Goal: Task Accomplishment & Management: Manage account settings

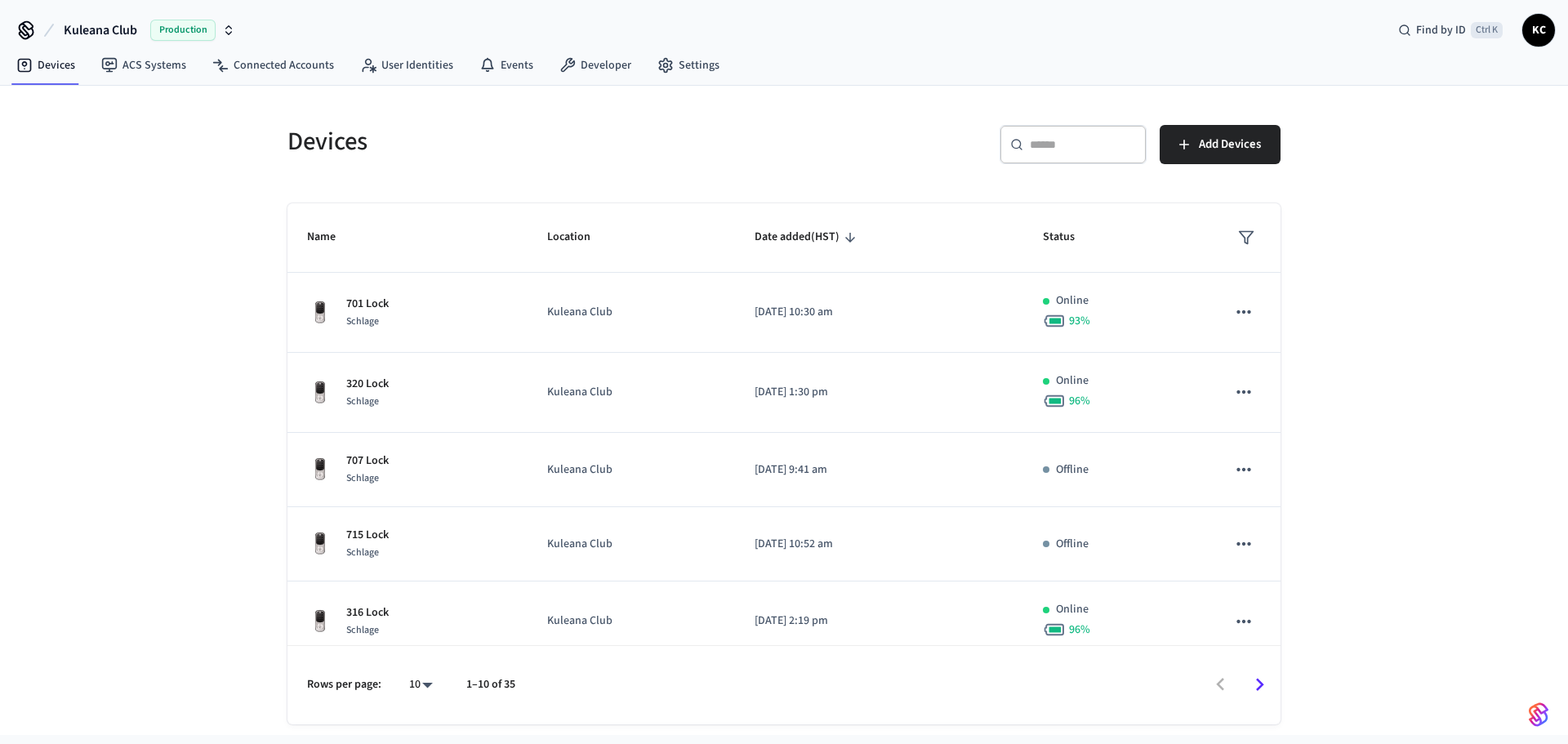
click at [1037, 153] on input "text" at bounding box center [1082, 144] width 106 height 17
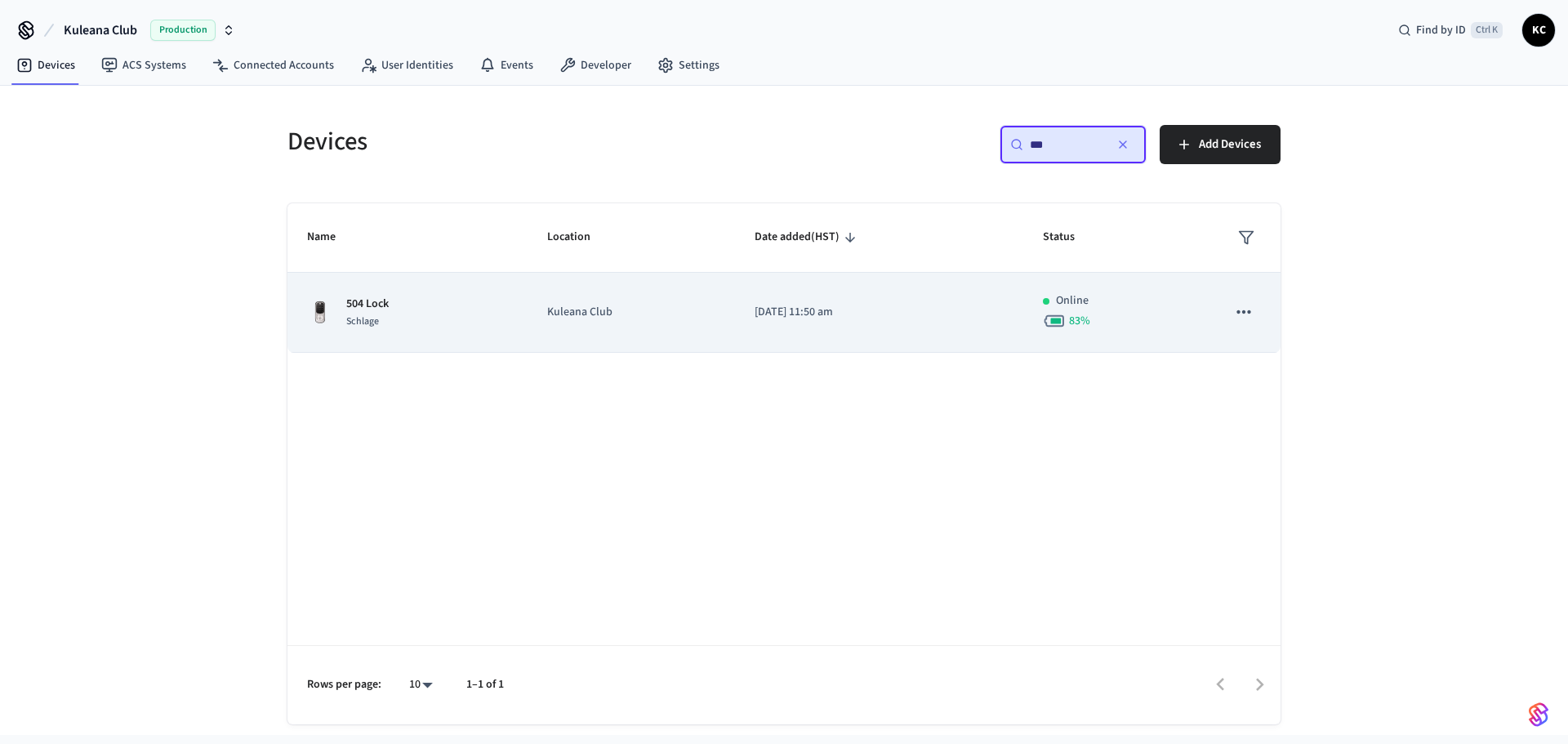
type input "***"
click at [737, 300] on td "[DATE] 11:50 am" at bounding box center [879, 312] width 288 height 80
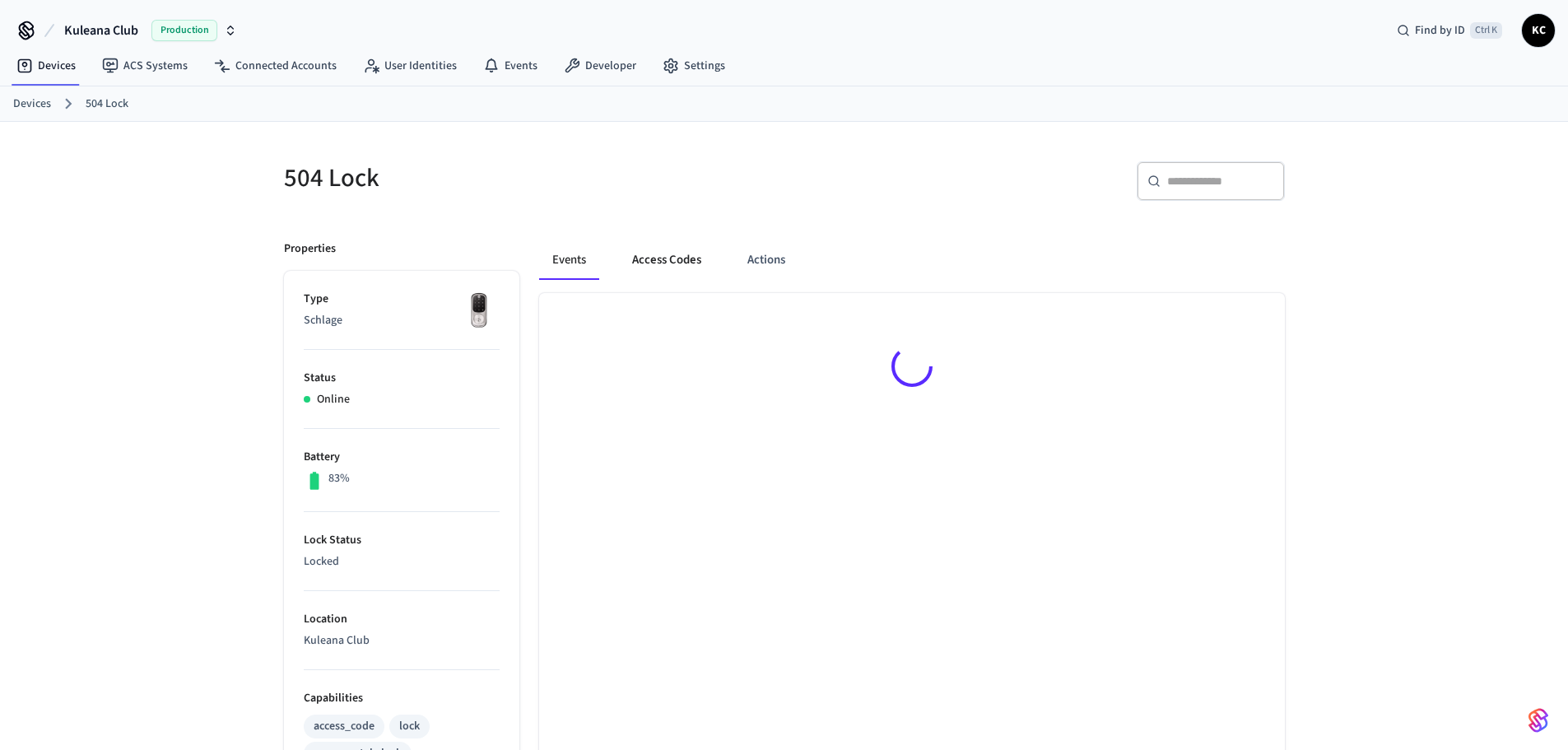
click at [660, 256] on button "Access Codes" at bounding box center [667, 259] width 96 height 40
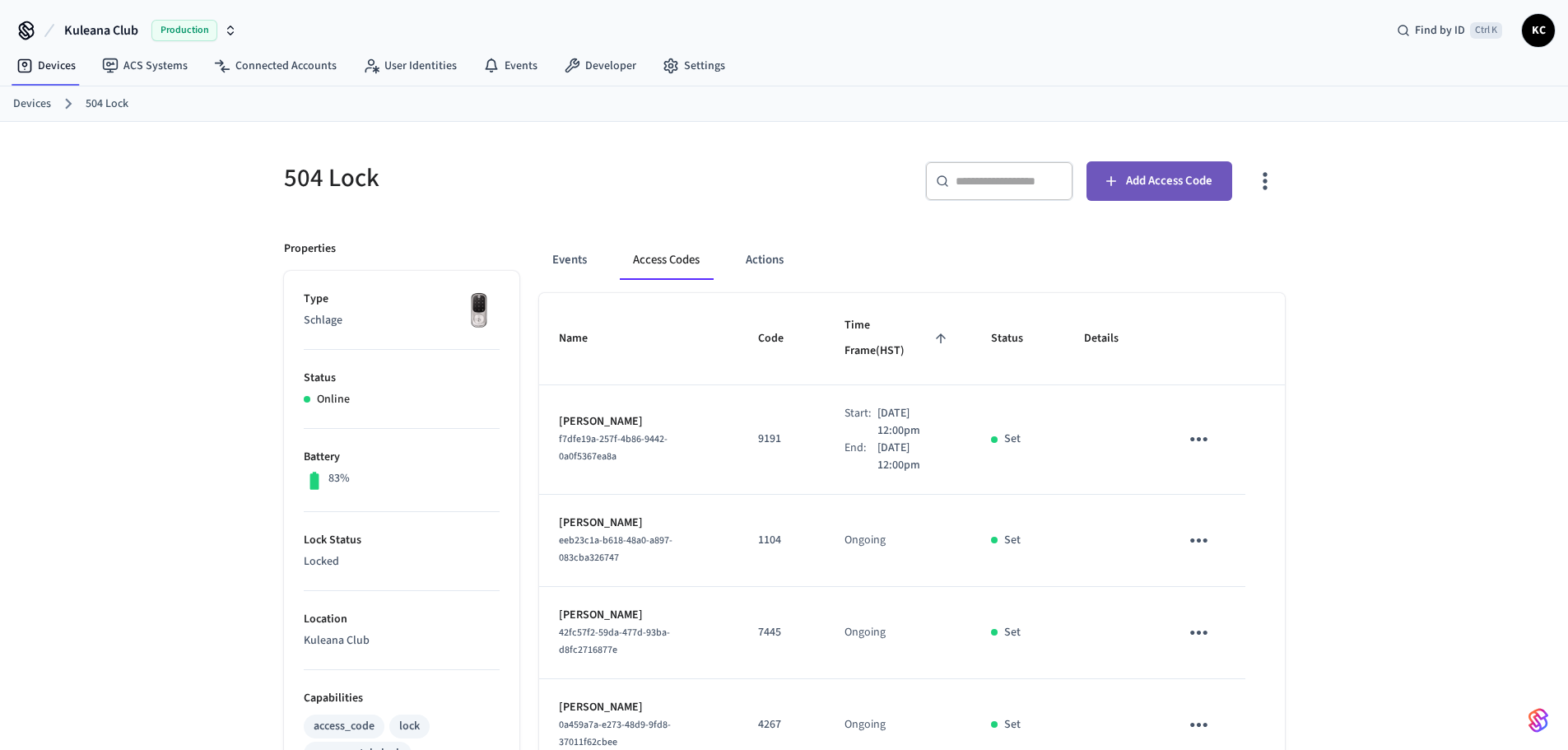
click at [1140, 189] on span "Add Access Code" at bounding box center [1170, 181] width 87 height 21
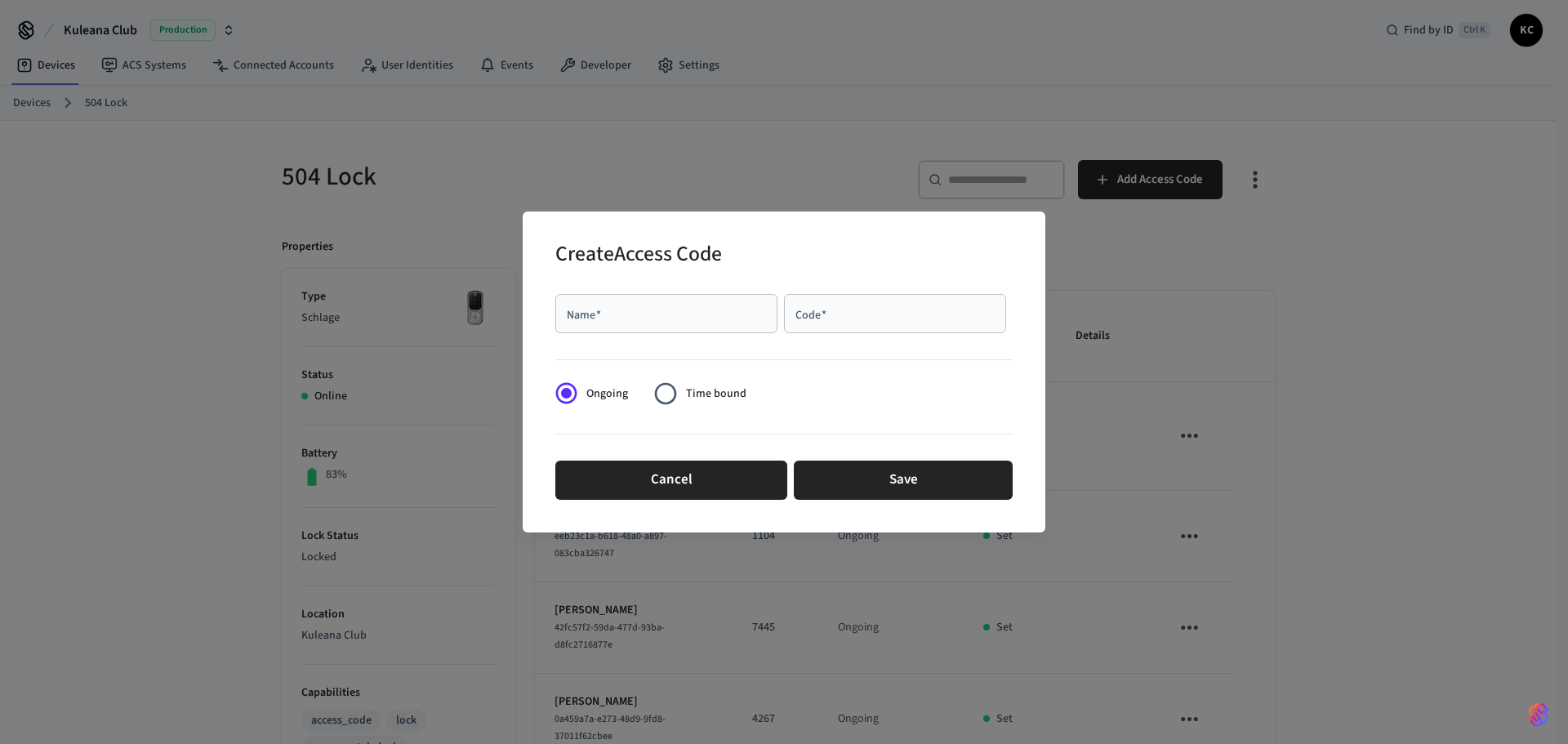
click at [661, 328] on div "Name   *" at bounding box center [666, 314] width 222 height 40
type input "****"
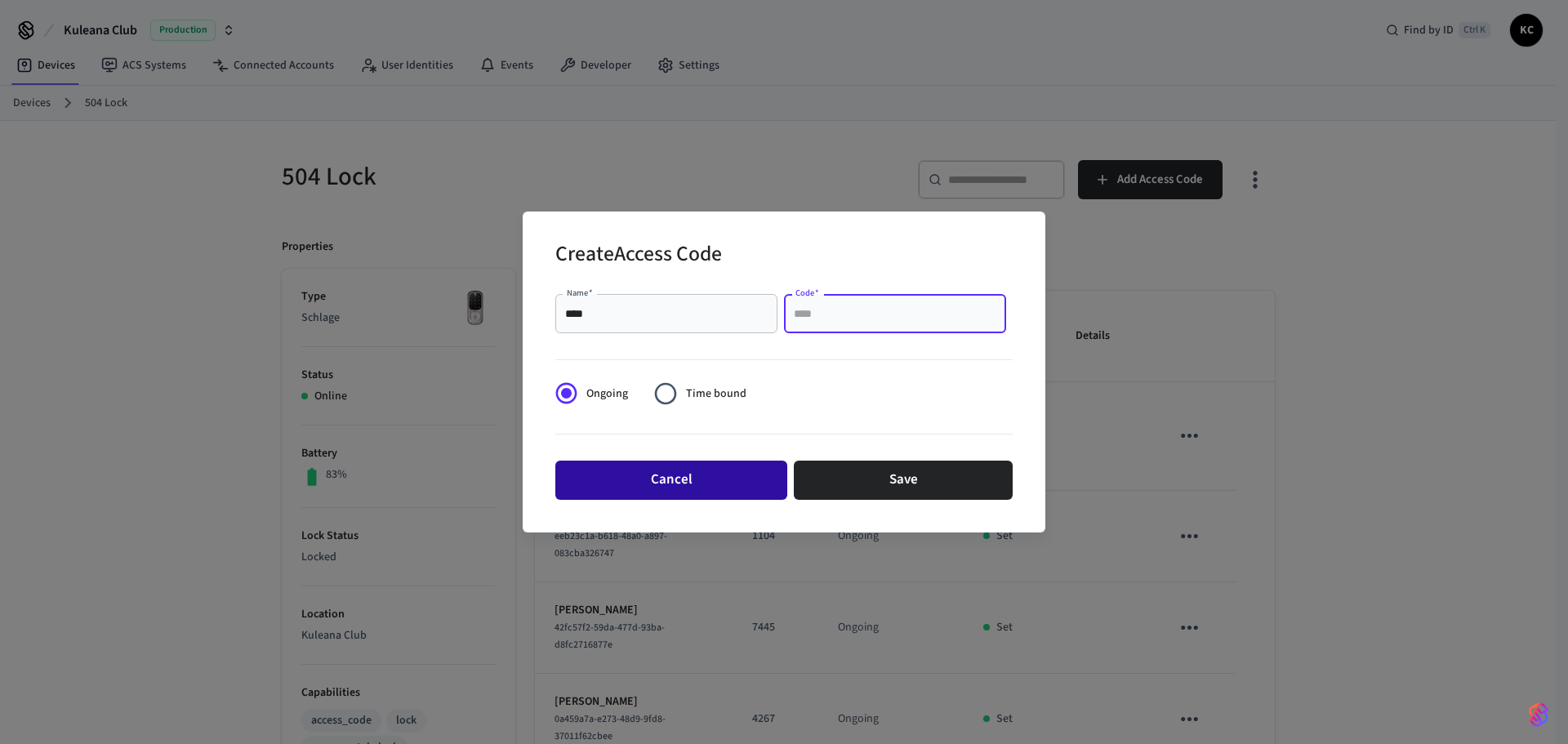
click at [635, 485] on button "Cancel" at bounding box center [671, 480] width 232 height 40
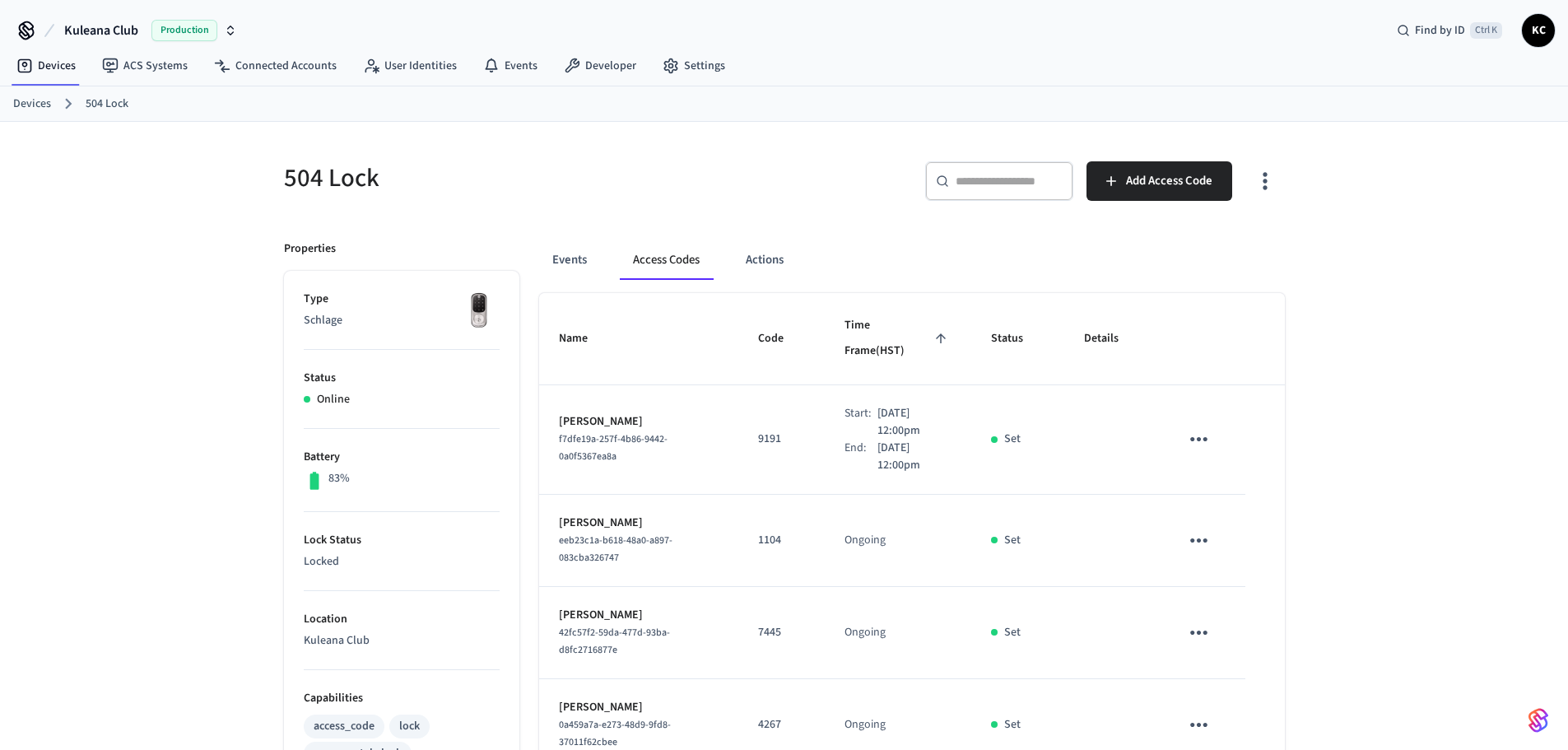
click at [28, 104] on link "Devices" at bounding box center [32, 104] width 38 height 18
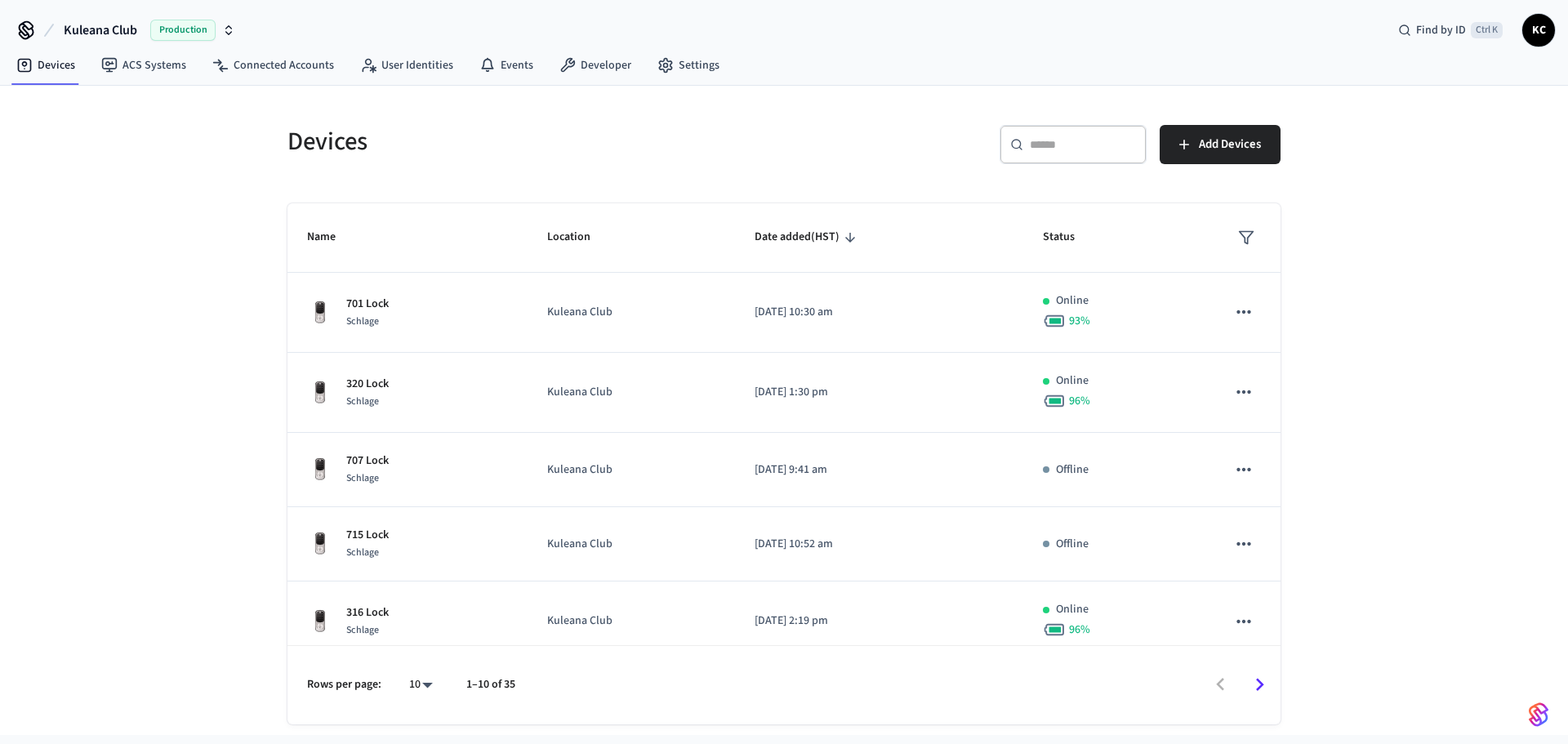
click at [1025, 141] on div "​ ​" at bounding box center [1073, 144] width 147 height 40
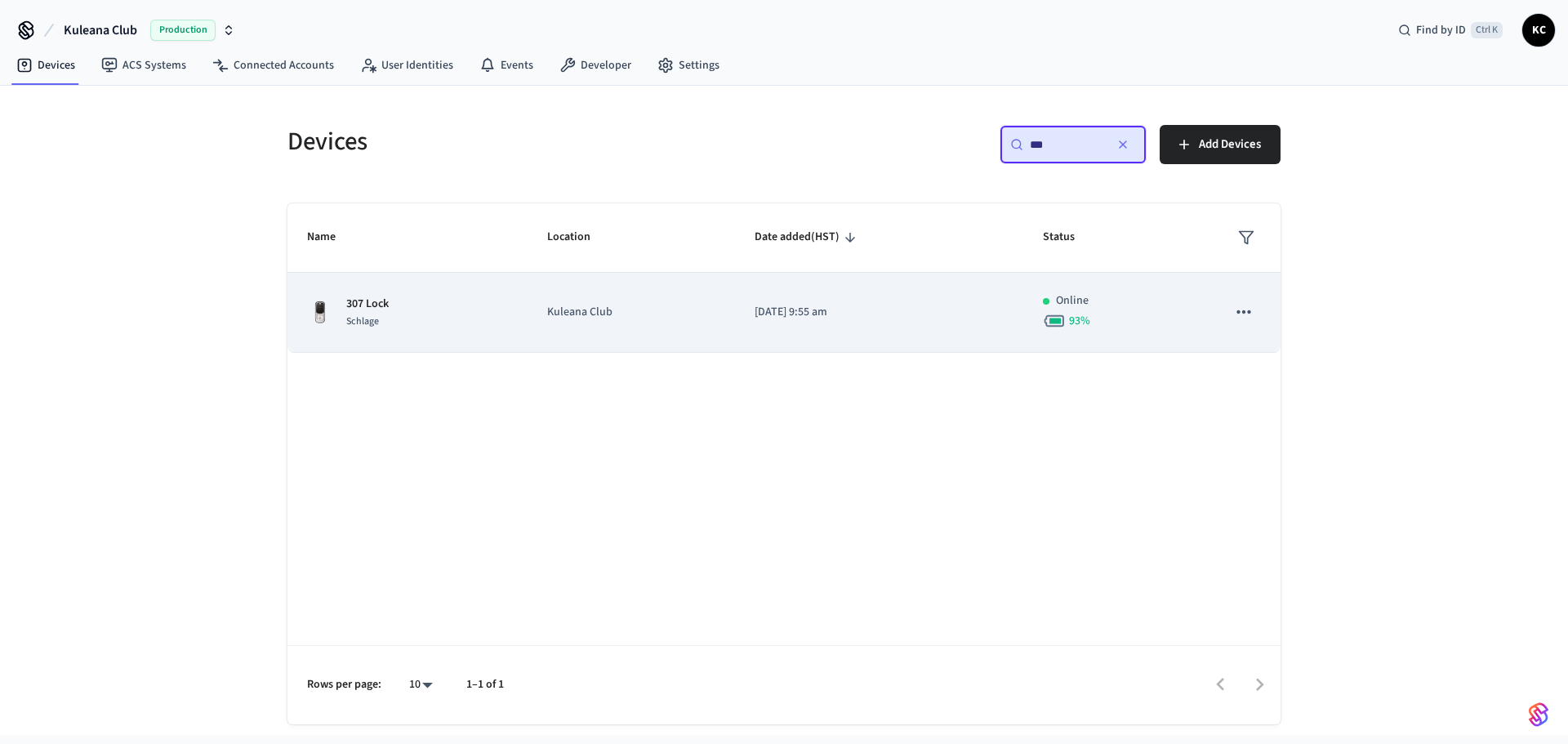
type input "***"
click at [815, 293] on td "[DATE] 9:55 am" at bounding box center [879, 312] width 288 height 80
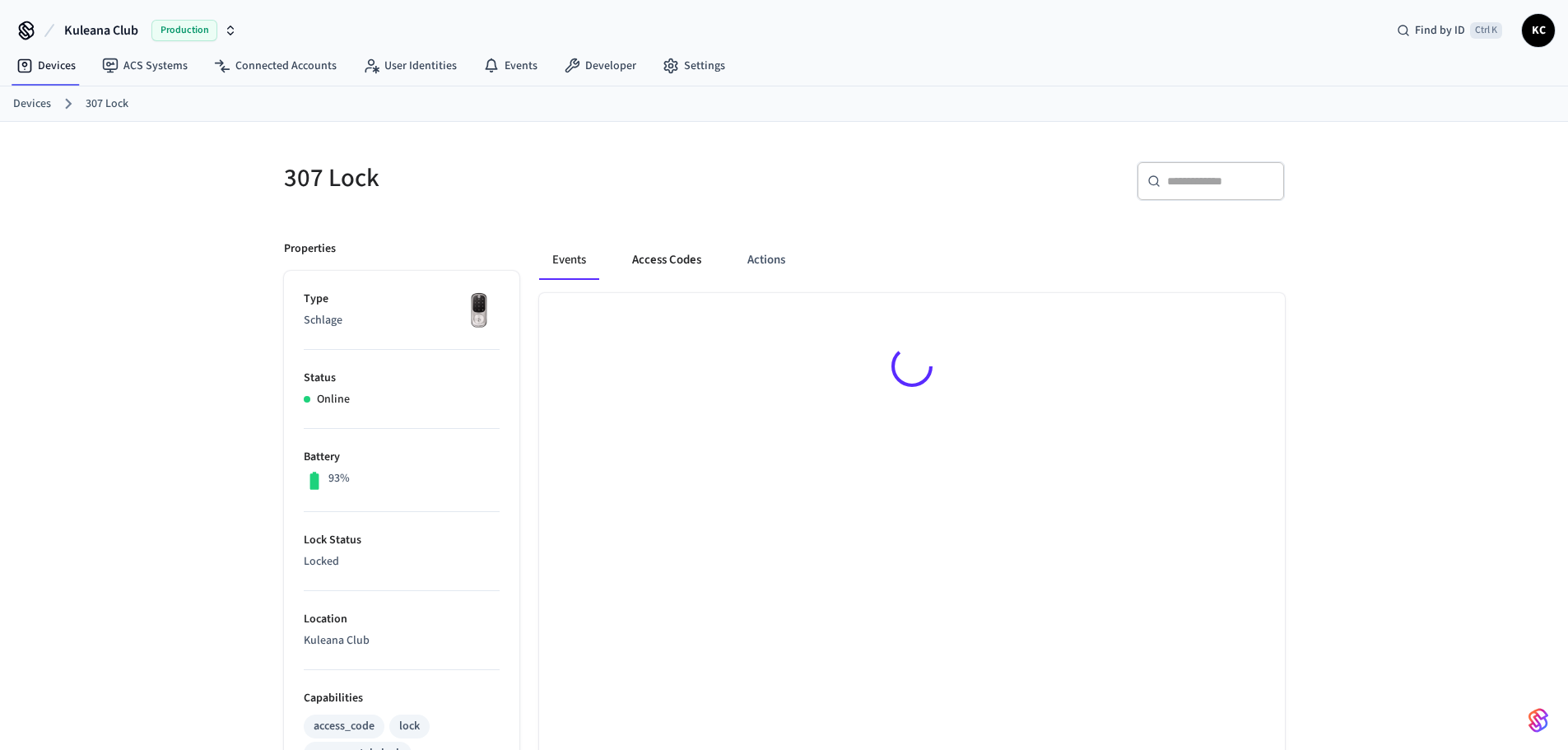
click at [679, 250] on button "Access Codes" at bounding box center [667, 259] width 96 height 40
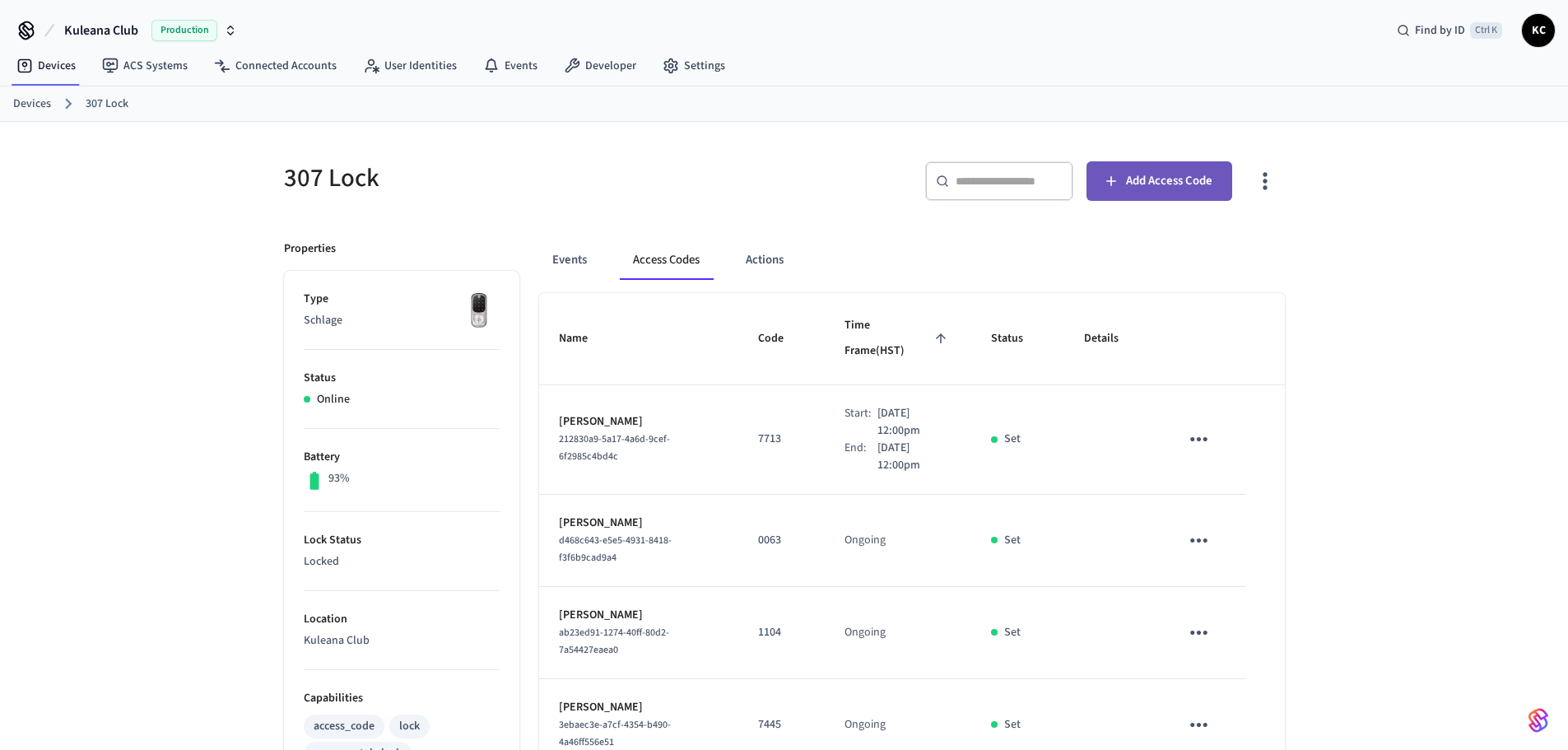
click at [1135, 177] on span "Add Access Code" at bounding box center [1170, 181] width 87 height 21
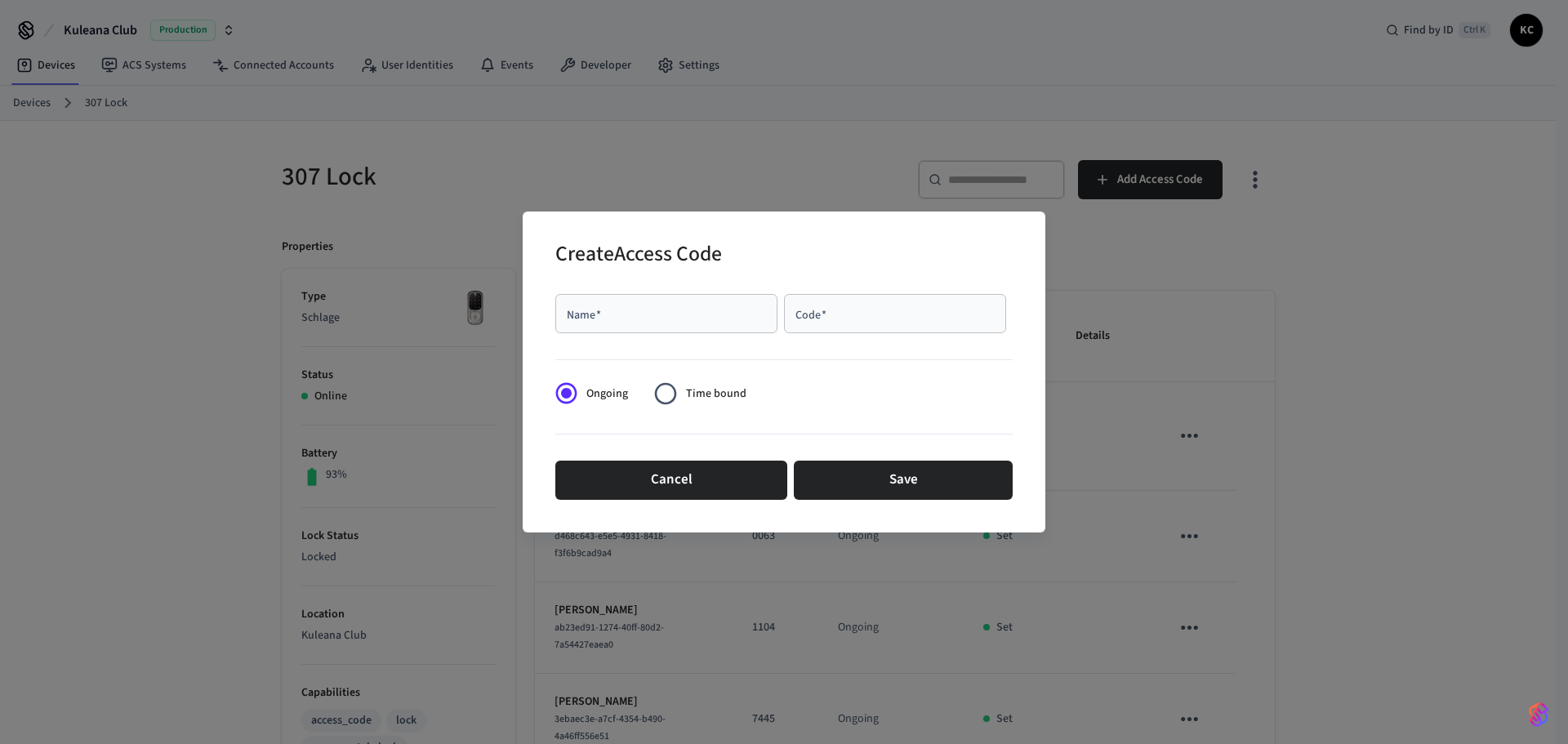
click at [596, 307] on input "Name   *" at bounding box center [666, 314] width 203 height 17
type input "*******"
type input "****"
click at [695, 388] on span "Time bound" at bounding box center [716, 394] width 61 height 18
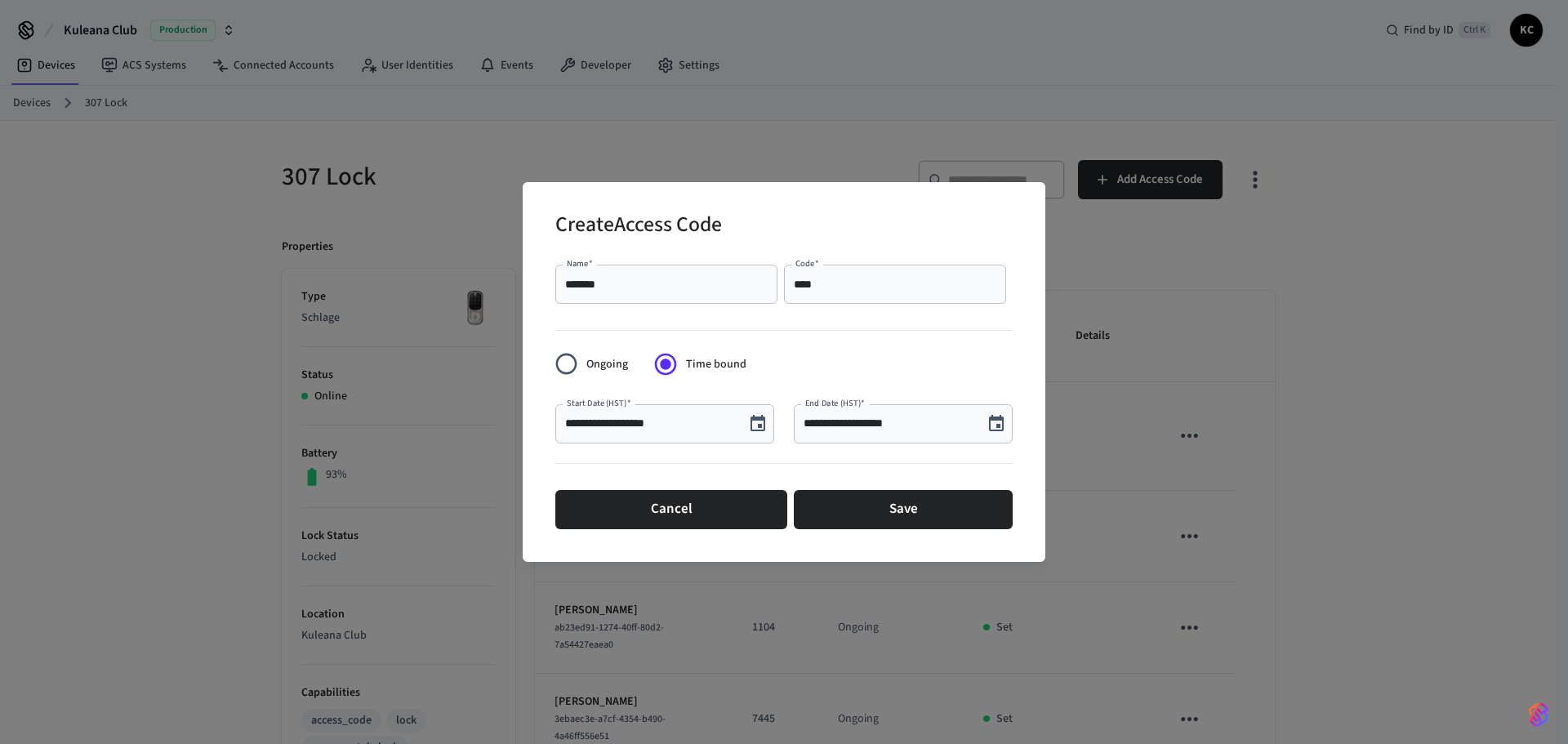
click at [764, 428] on icon "Choose date, selected date is Aug 13, 2025" at bounding box center [757, 423] width 15 height 17
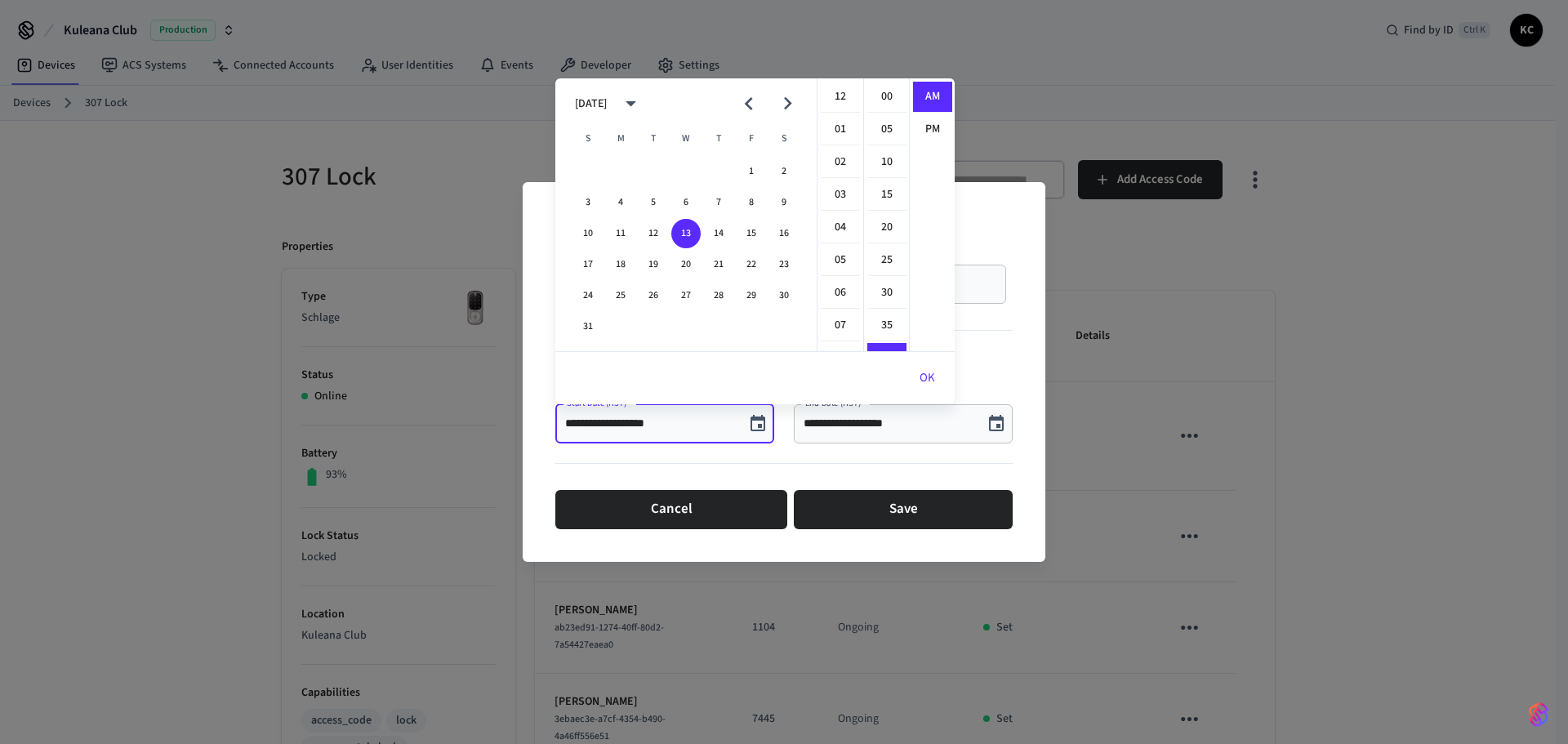
scroll to position [261, 0]
click at [757, 235] on button "15" at bounding box center [750, 233] width 29 height 29
click at [835, 93] on li "12" at bounding box center [840, 97] width 40 height 31
click at [885, 100] on li "00" at bounding box center [886, 97] width 40 height 31
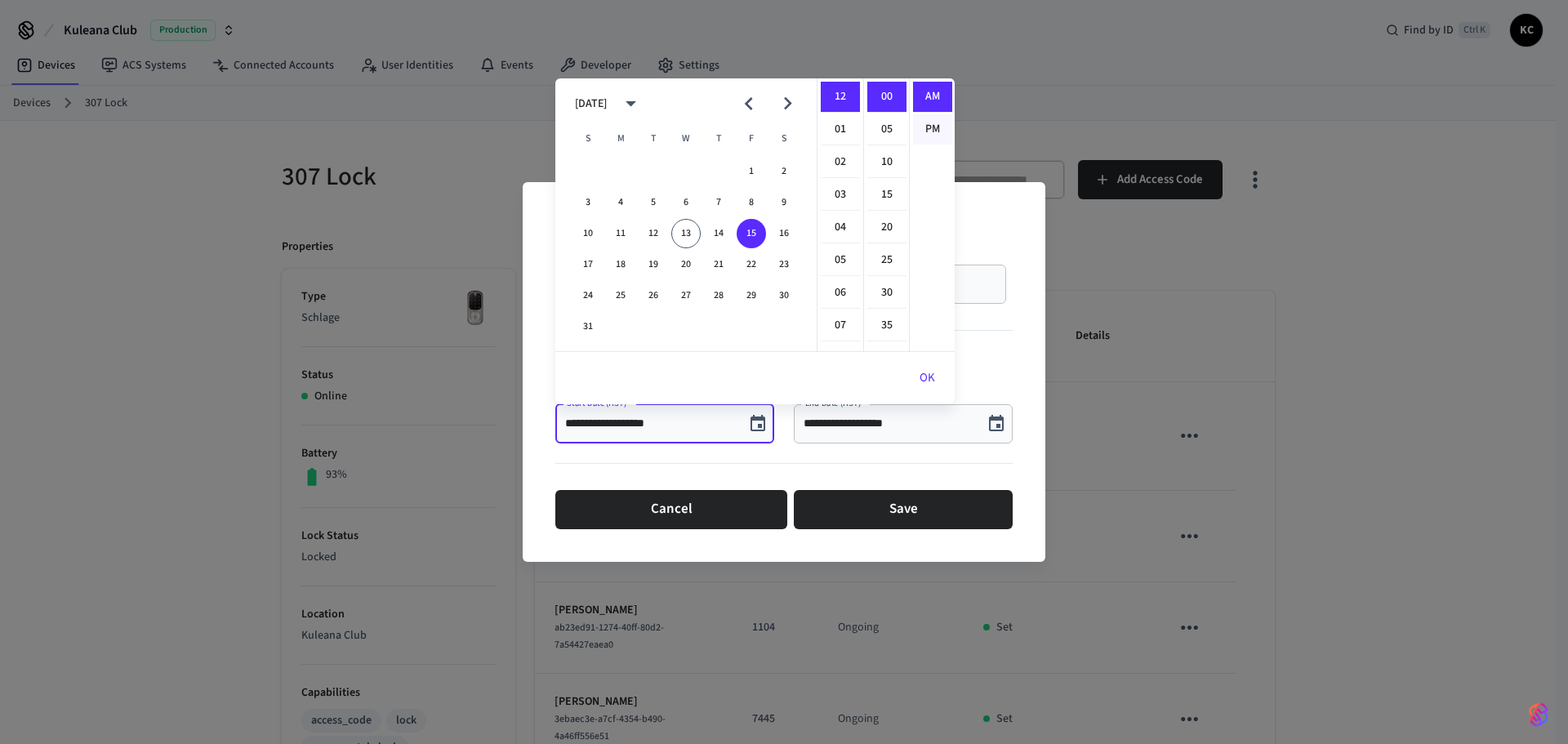
click at [923, 121] on li "PM" at bounding box center [932, 129] width 40 height 30
type input "**********"
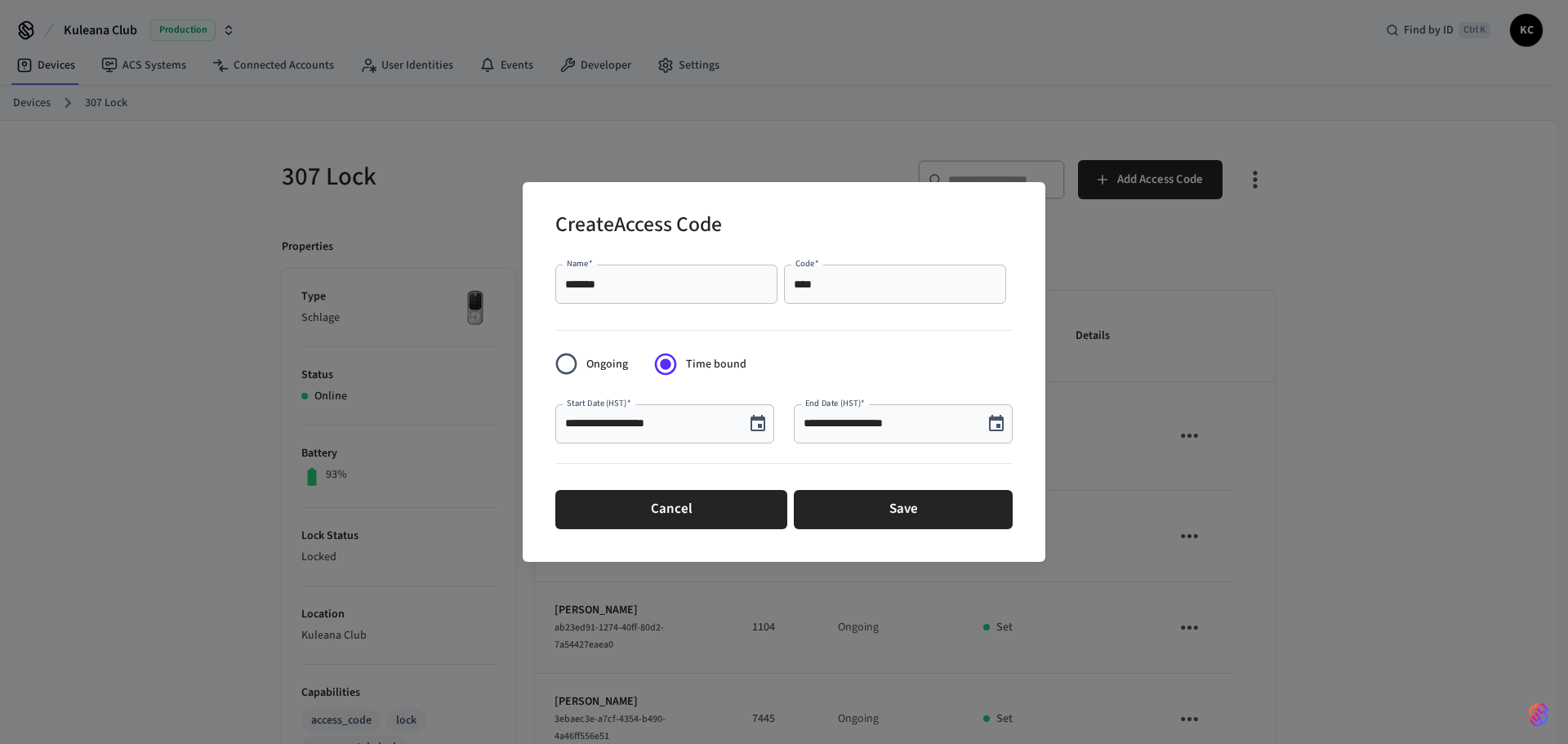
scroll to position [30, 0]
click at [995, 415] on icon "Choose date, selected date is Aug 13, 2025" at bounding box center [996, 423] width 19 height 19
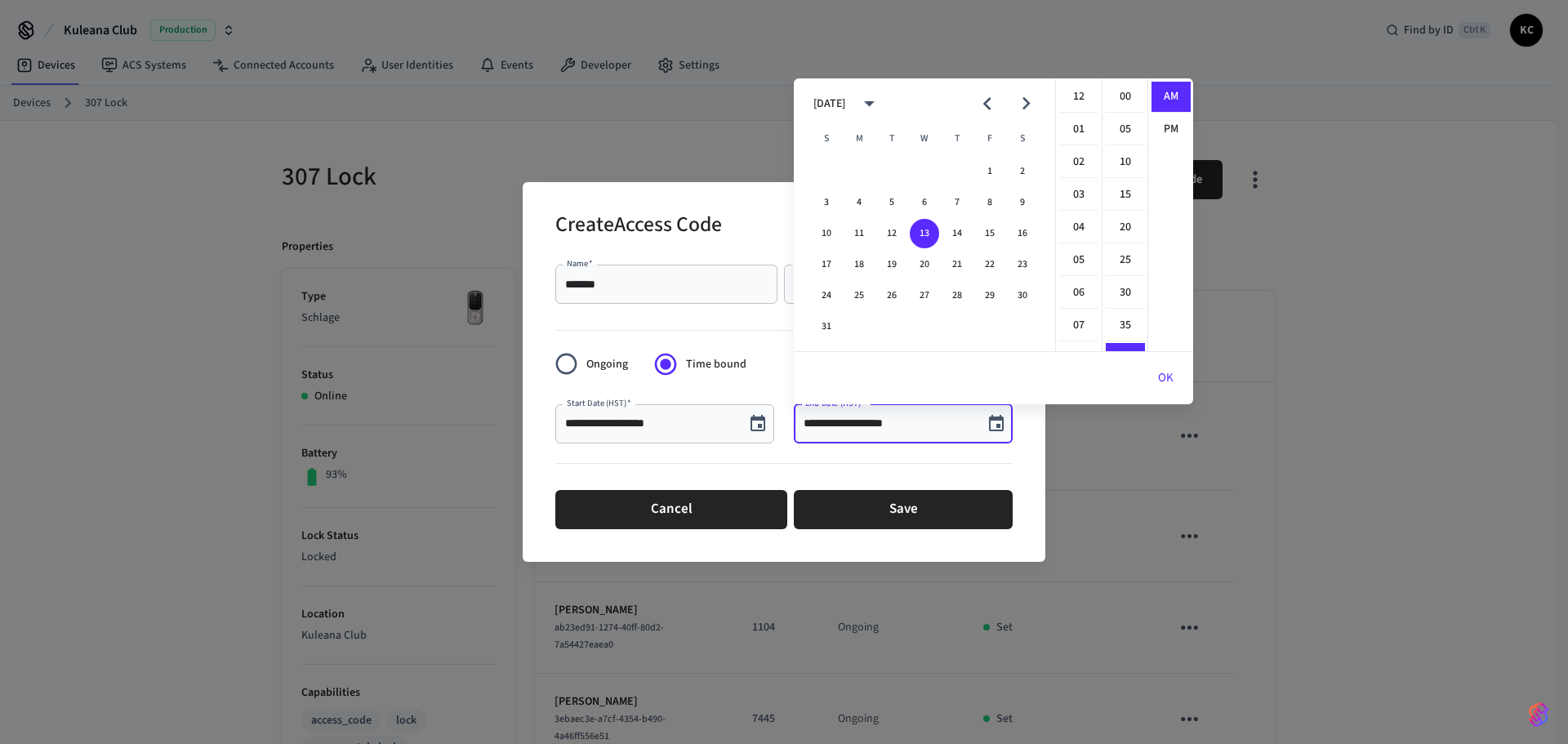
scroll to position [261, 0]
click at [979, 265] on button "22" at bounding box center [989, 264] width 29 height 29
click at [1080, 98] on li "12" at bounding box center [1079, 97] width 40 height 31
click at [1121, 89] on li "00" at bounding box center [1125, 97] width 40 height 31
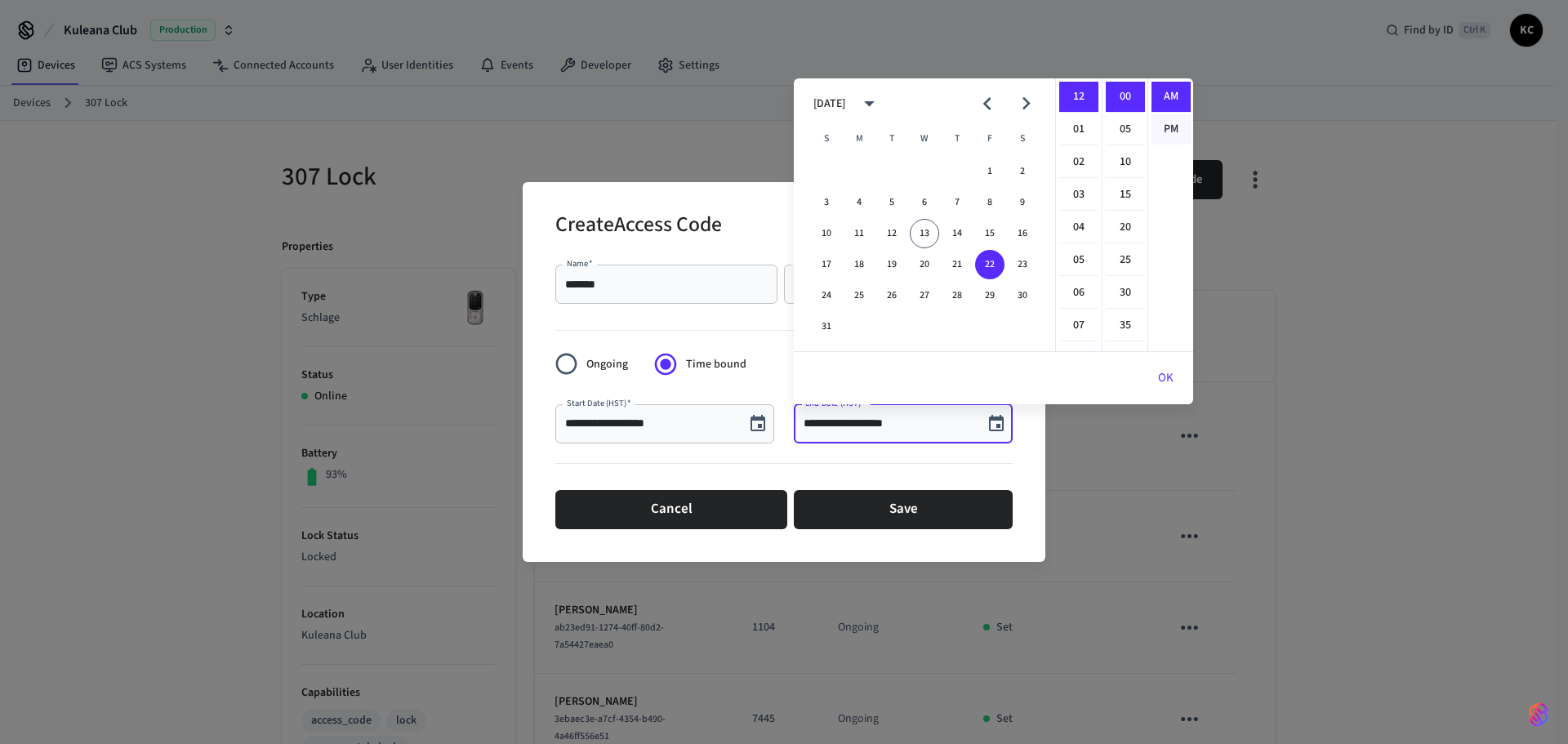
click at [1169, 127] on li "PM" at bounding box center [1171, 129] width 40 height 30
type input "**********"
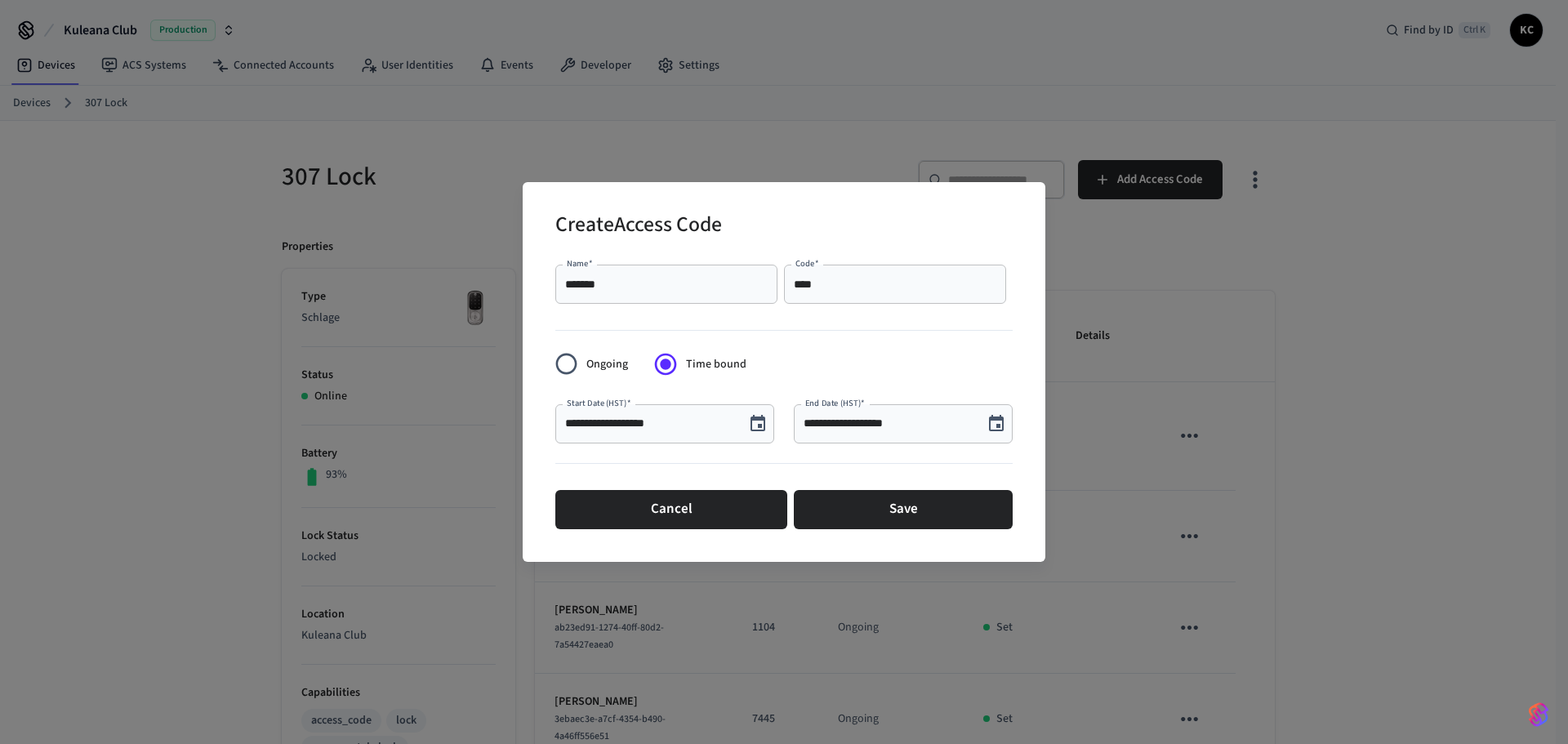
scroll to position [30, 0]
click at [939, 506] on button "Save" at bounding box center [902, 509] width 219 height 40
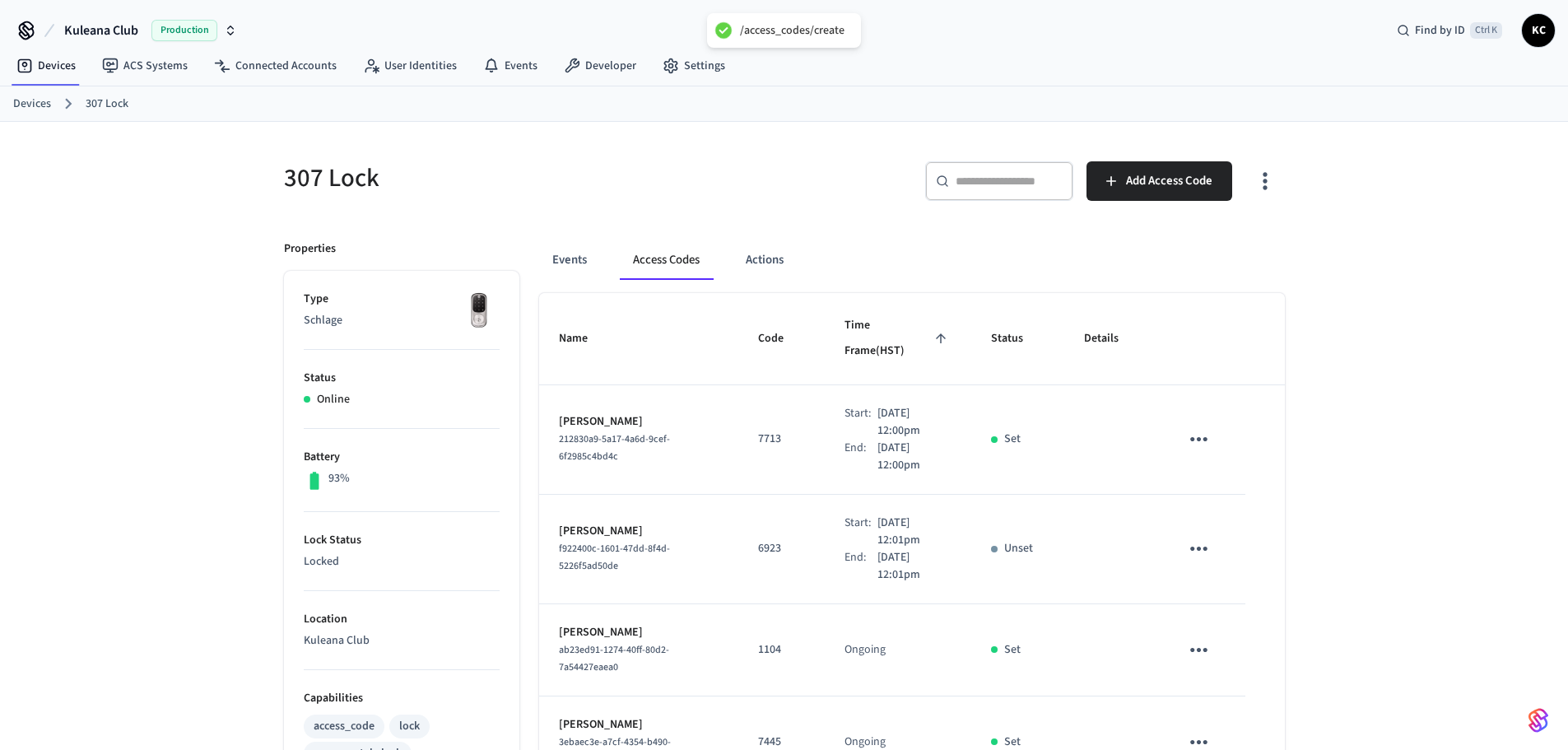
click at [31, 104] on link "Devices" at bounding box center [32, 104] width 38 height 18
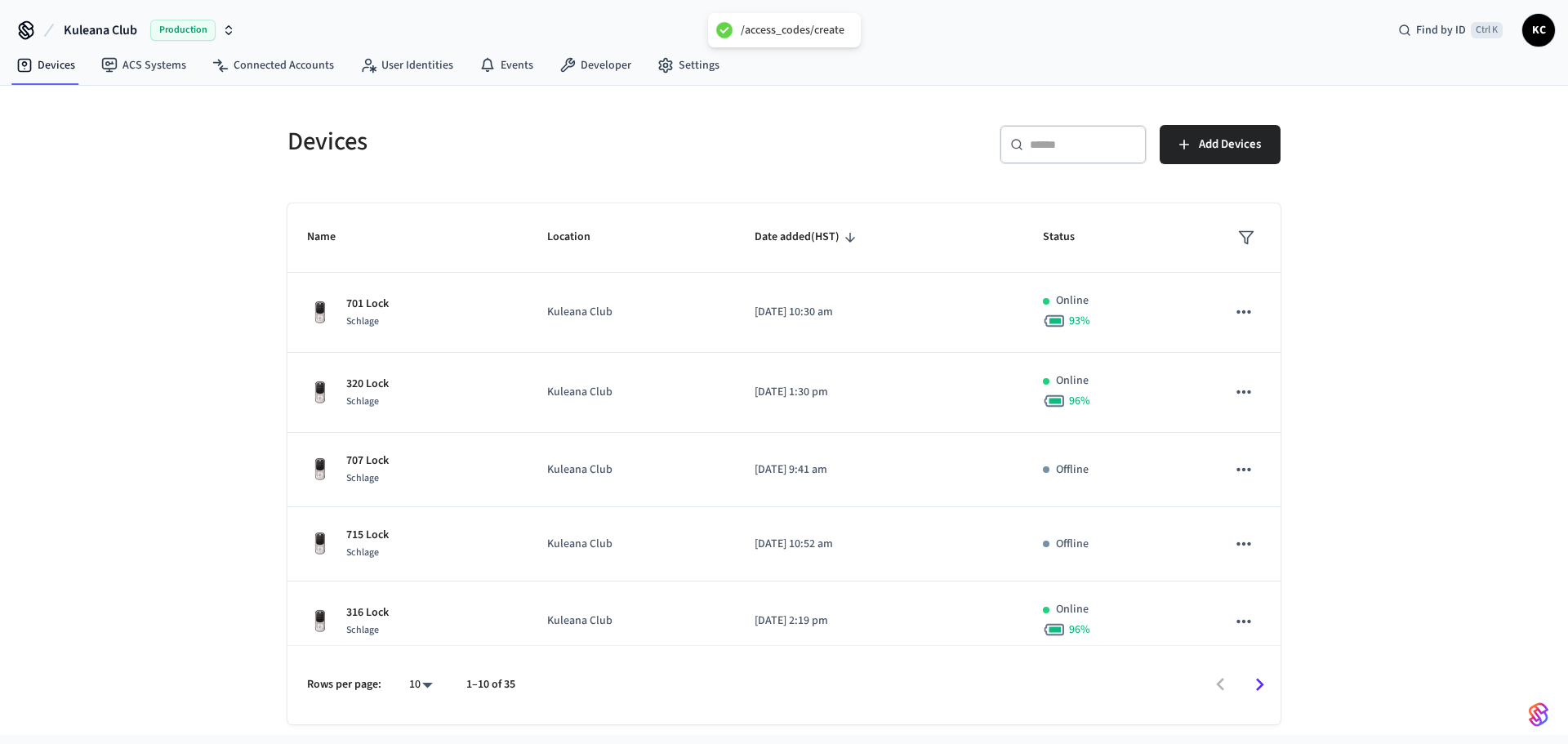
click at [1068, 152] on input "text" at bounding box center [1082, 144] width 106 height 17
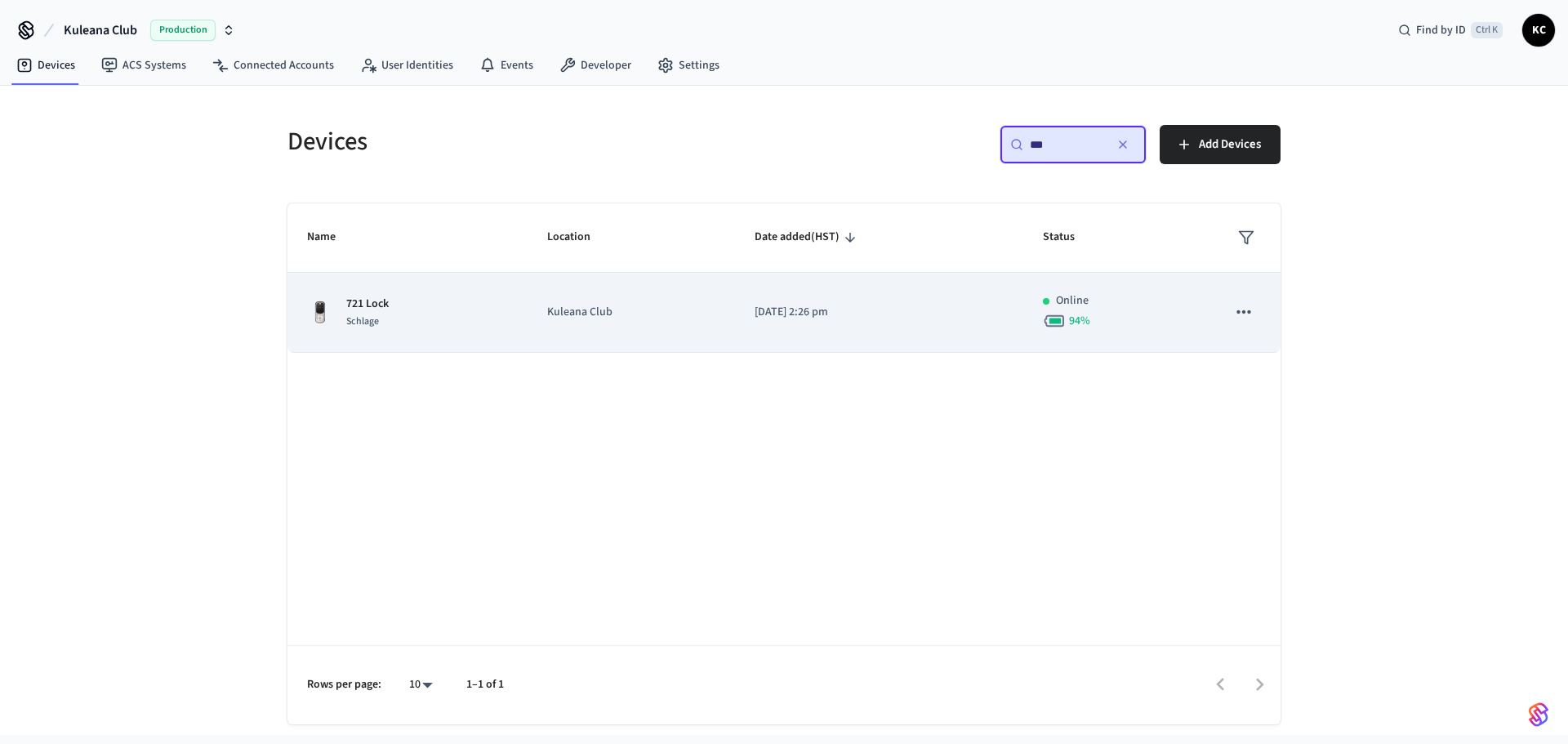
type input "***"
click at [632, 311] on p "Kuleana Club" at bounding box center [631, 313] width 168 height 18
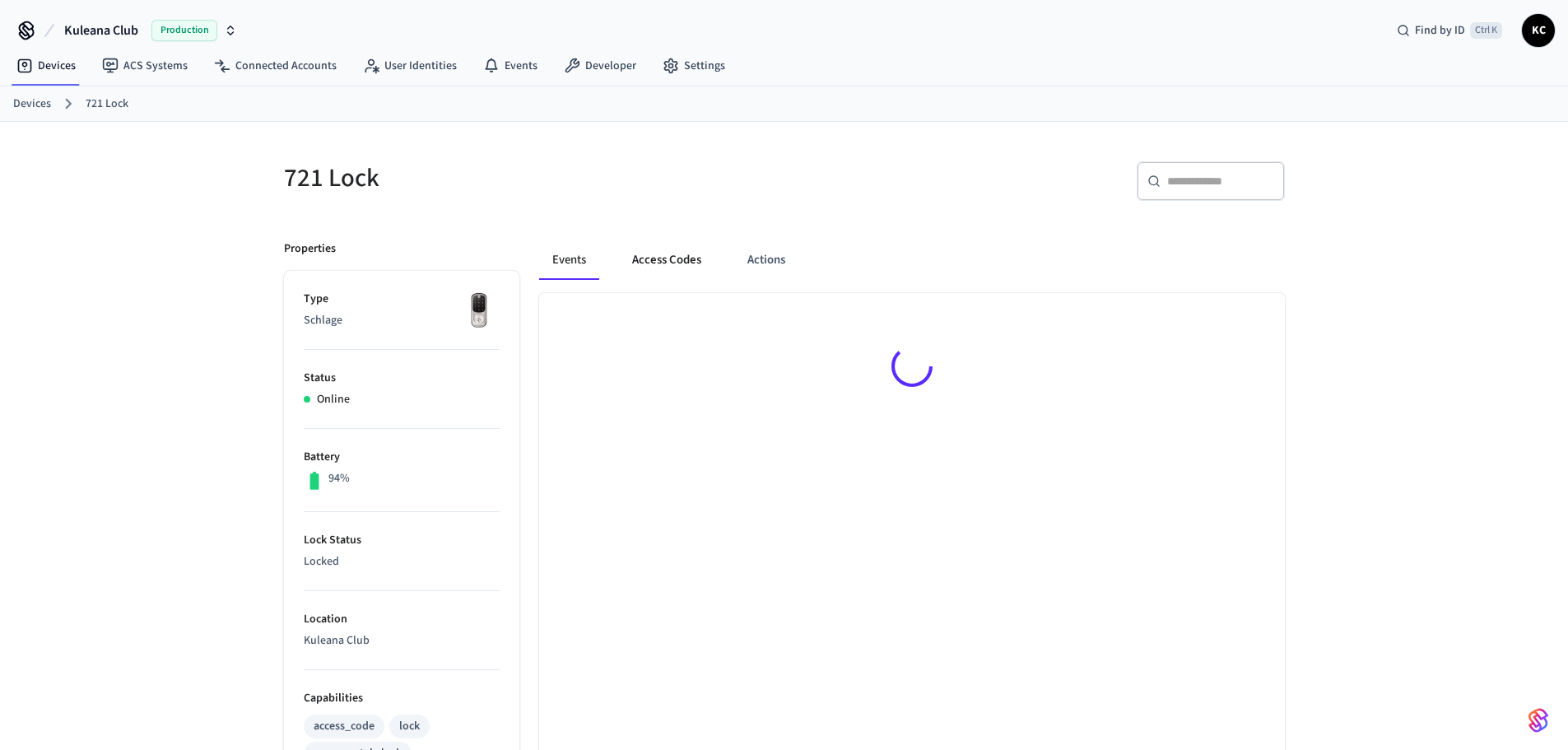
click at [668, 265] on button "Access Codes" at bounding box center [667, 259] width 96 height 40
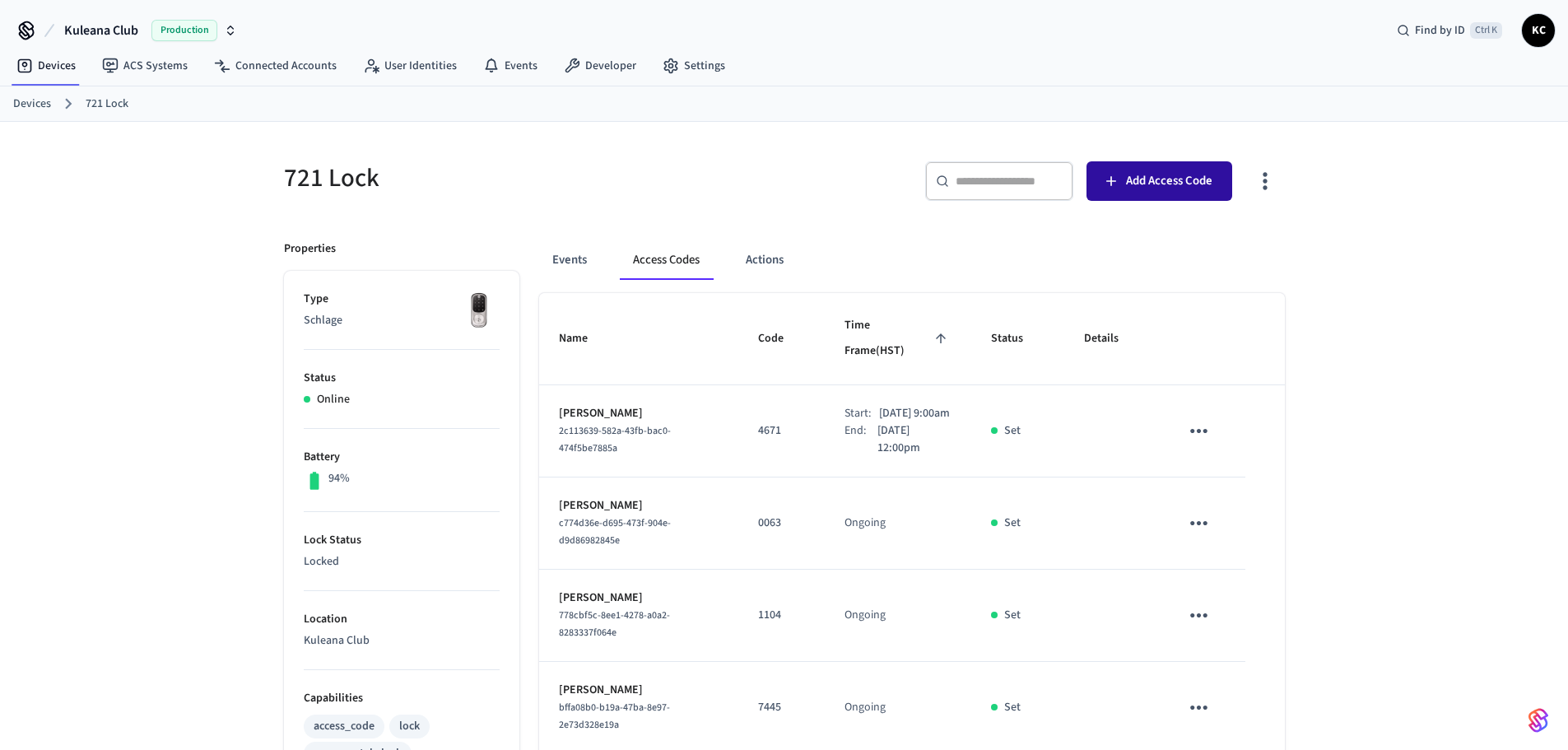
click at [1129, 192] on span "Add Access Code" at bounding box center [1170, 181] width 87 height 21
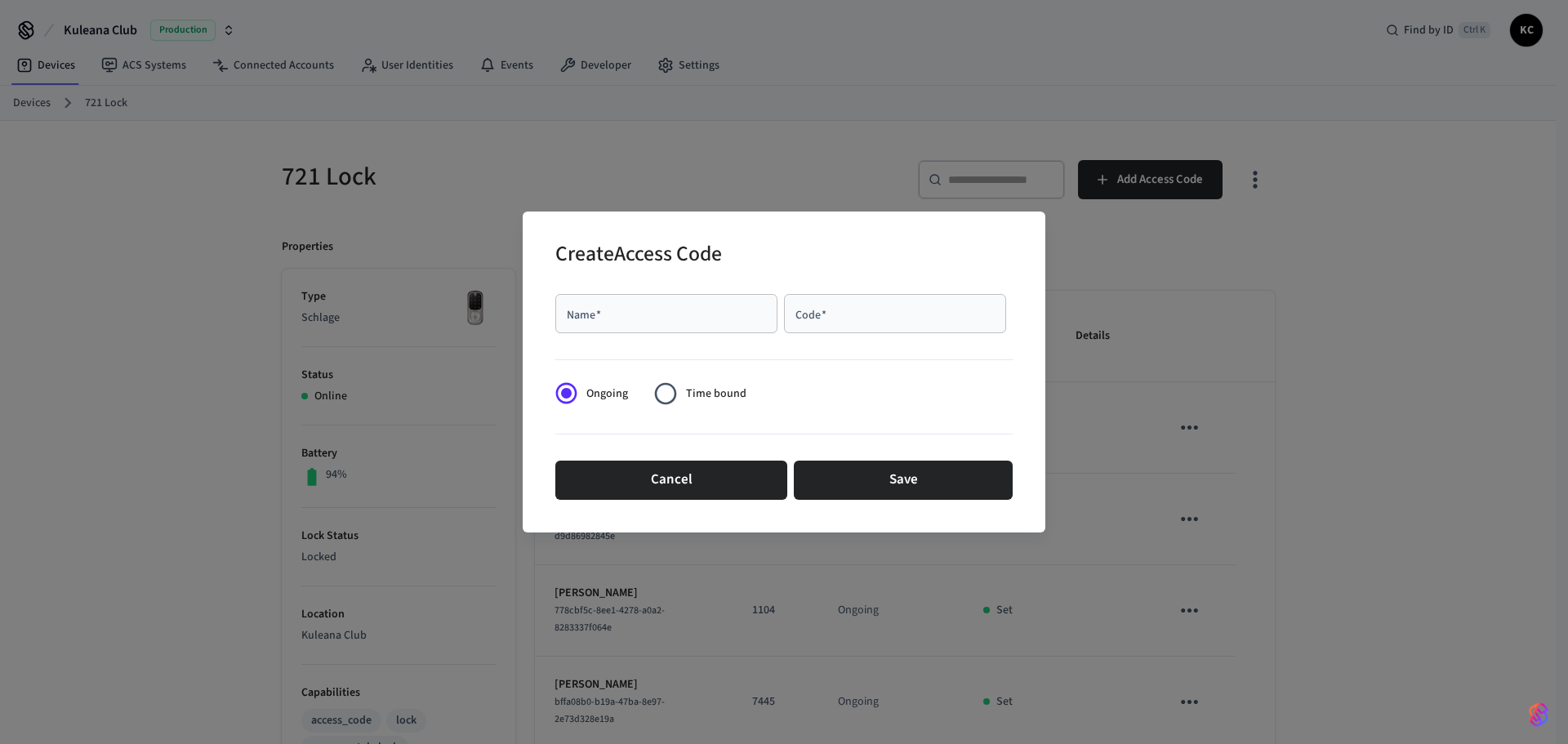
click at [698, 306] on input "Name   *" at bounding box center [666, 314] width 203 height 17
type input "*******"
type input "****"
click at [708, 388] on span "Time bound" at bounding box center [716, 394] width 61 height 18
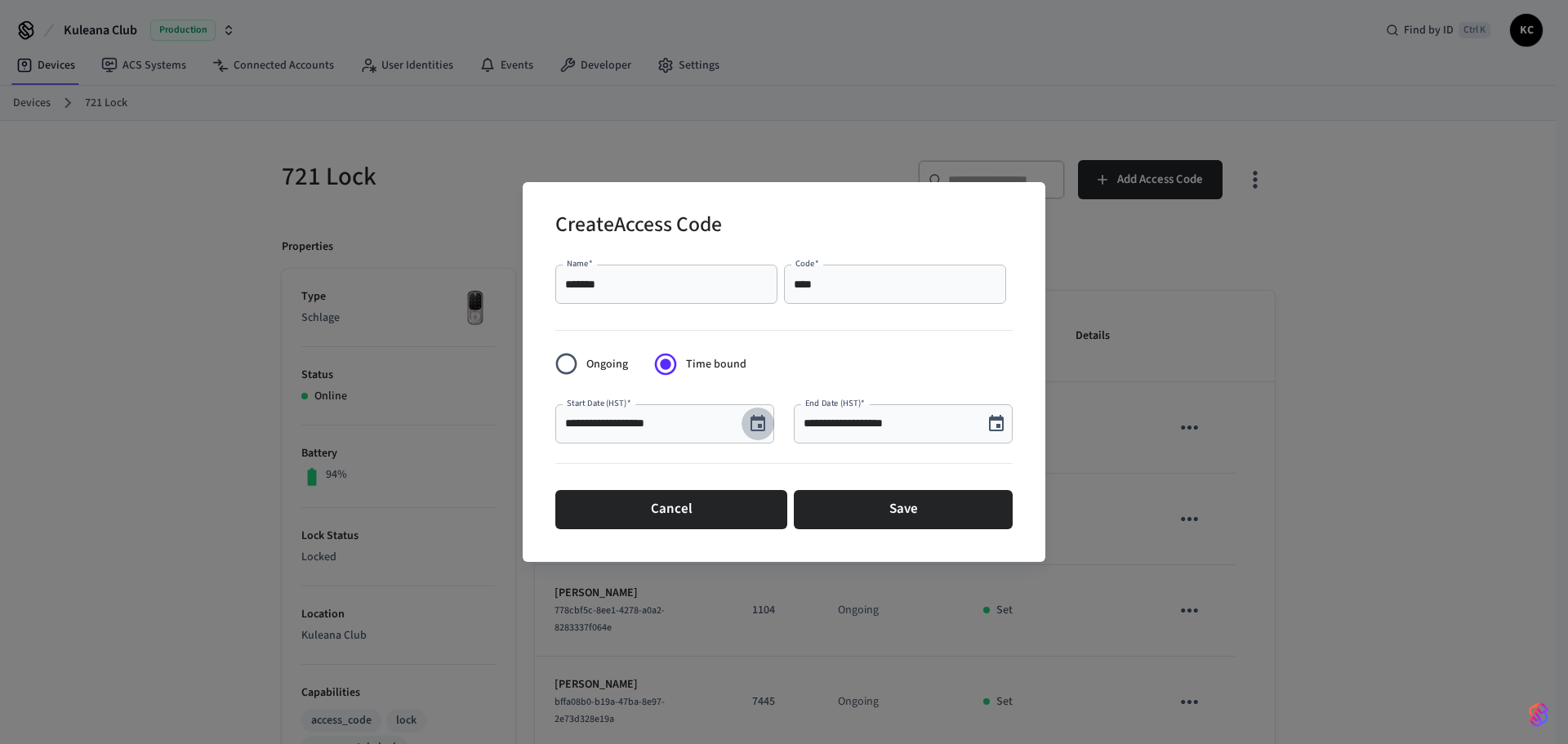
click at [759, 419] on icon "Choose date, selected date is Aug 13, 2025" at bounding box center [757, 423] width 15 height 17
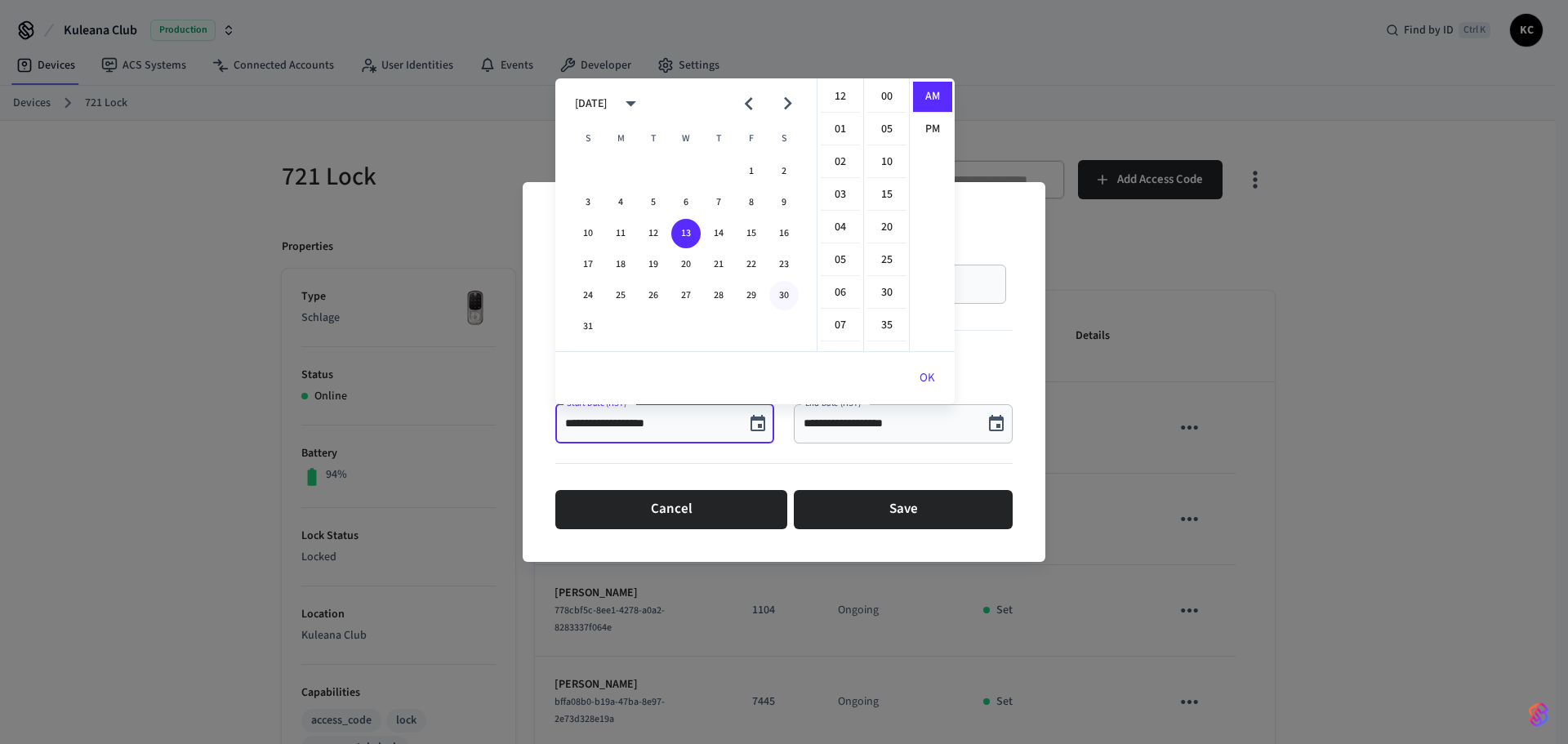
scroll to position [327, 0]
click at [755, 240] on button "15" at bounding box center [750, 233] width 29 height 29
click at [892, 98] on li "00" at bounding box center [886, 97] width 40 height 31
type input "**********"
click at [918, 372] on button "OK" at bounding box center [927, 378] width 54 height 40
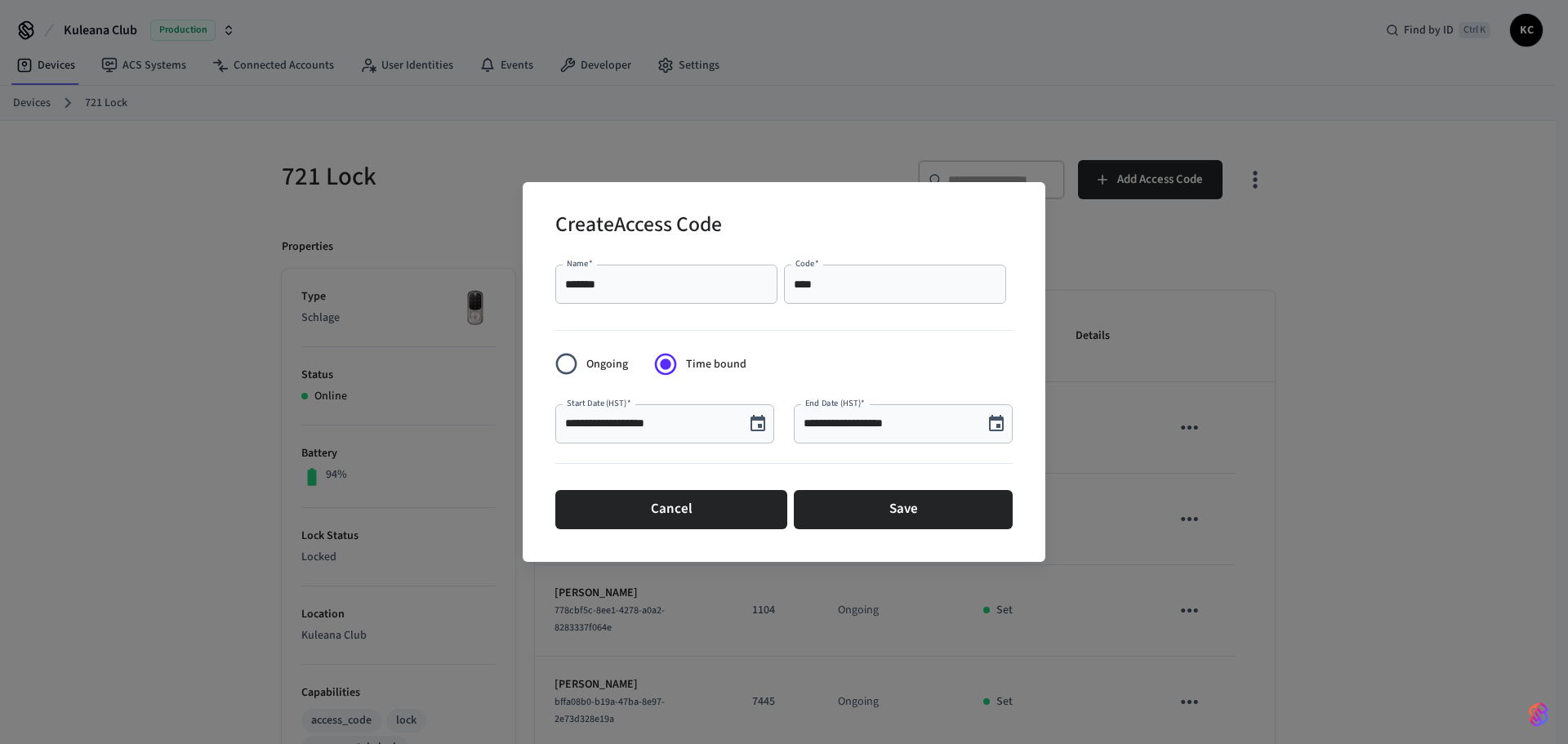
click at [1001, 414] on icon "Choose date, selected date is Aug 13, 2025" at bounding box center [996, 423] width 19 height 19
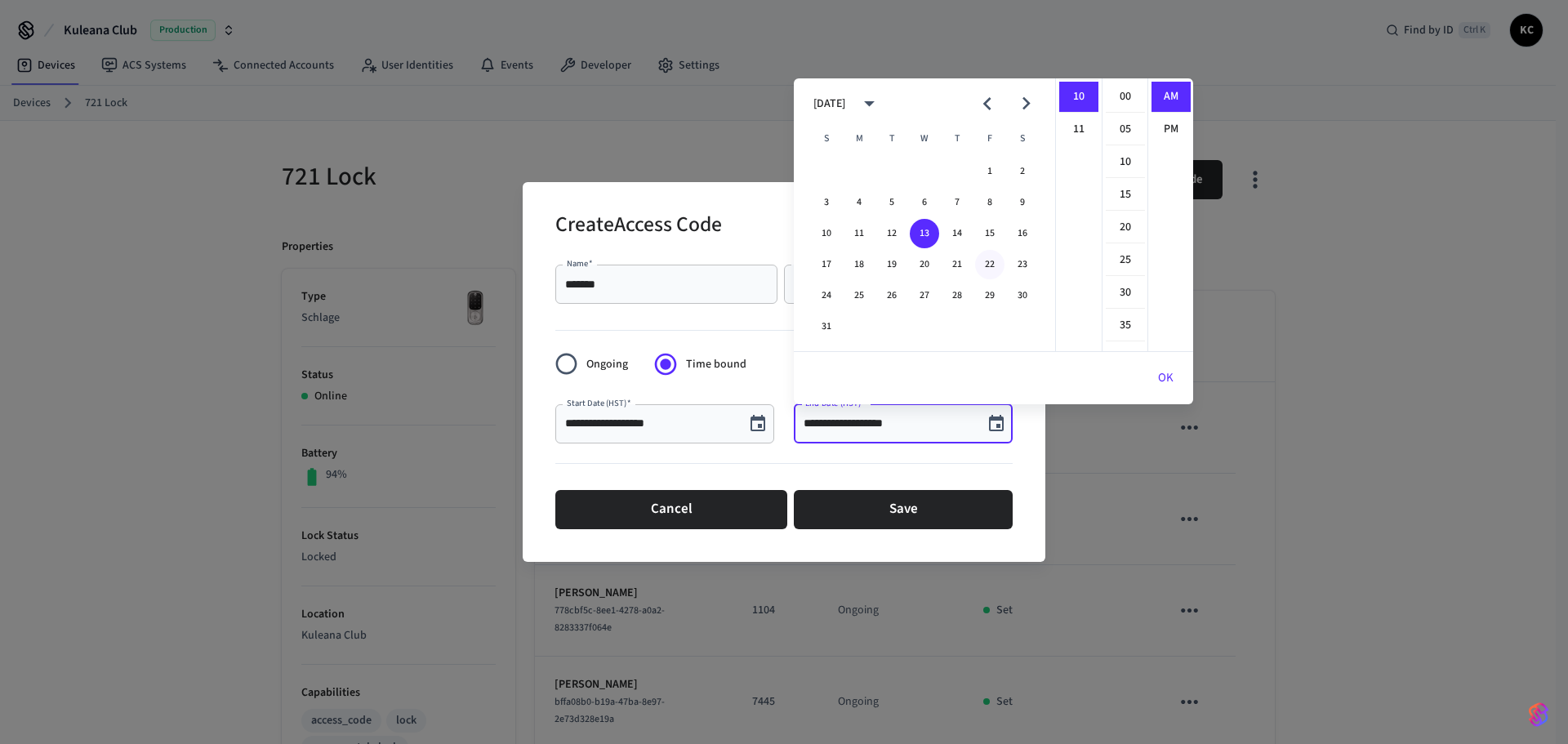
click at [988, 262] on button "22" at bounding box center [989, 264] width 29 height 29
click at [1082, 91] on li "12" at bounding box center [1079, 97] width 40 height 31
click at [1116, 92] on li "00" at bounding box center [1125, 97] width 40 height 31
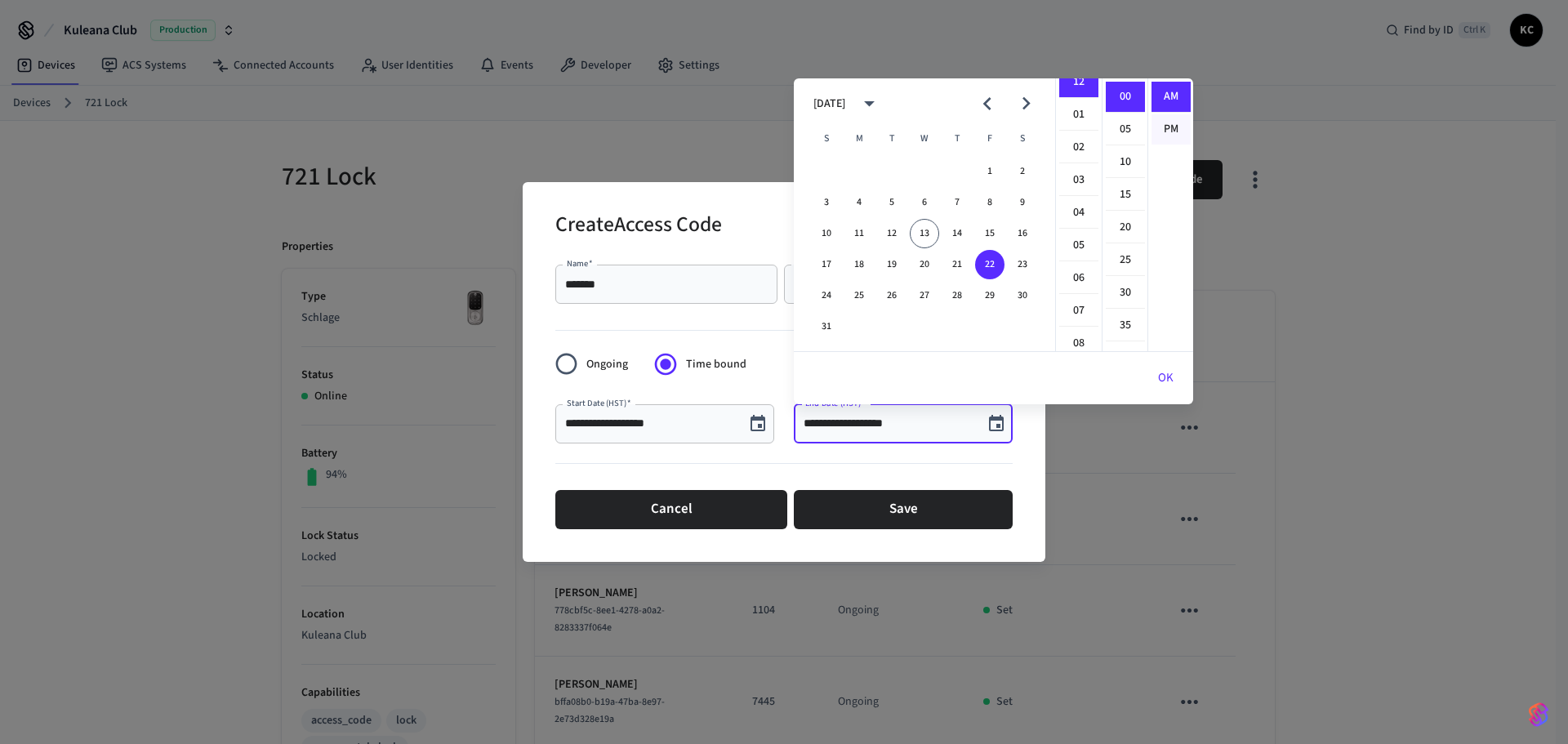
click at [1158, 123] on li "PM" at bounding box center [1171, 129] width 40 height 30
type input "**********"
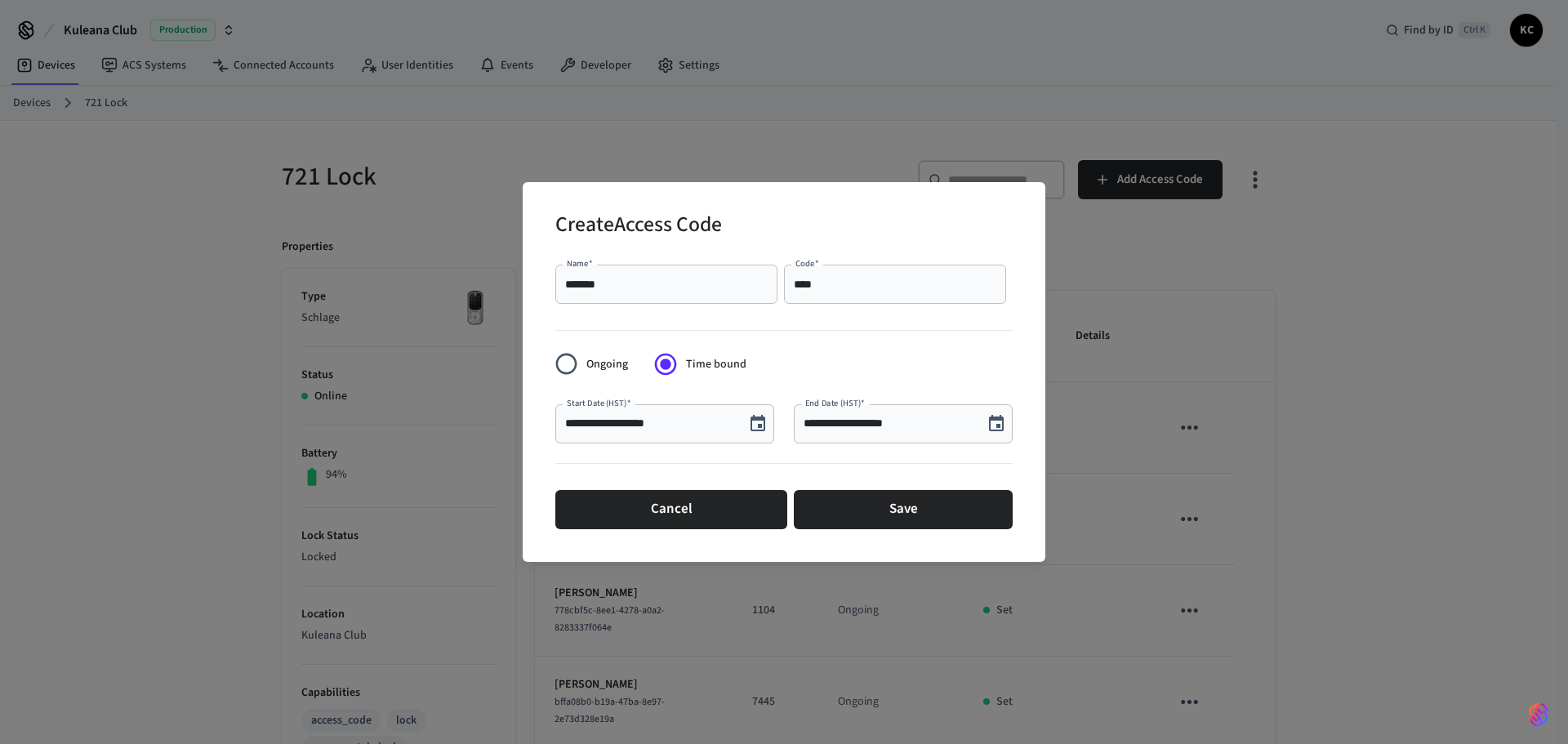
scroll to position [30, 0]
click at [916, 507] on button "Save" at bounding box center [902, 509] width 219 height 40
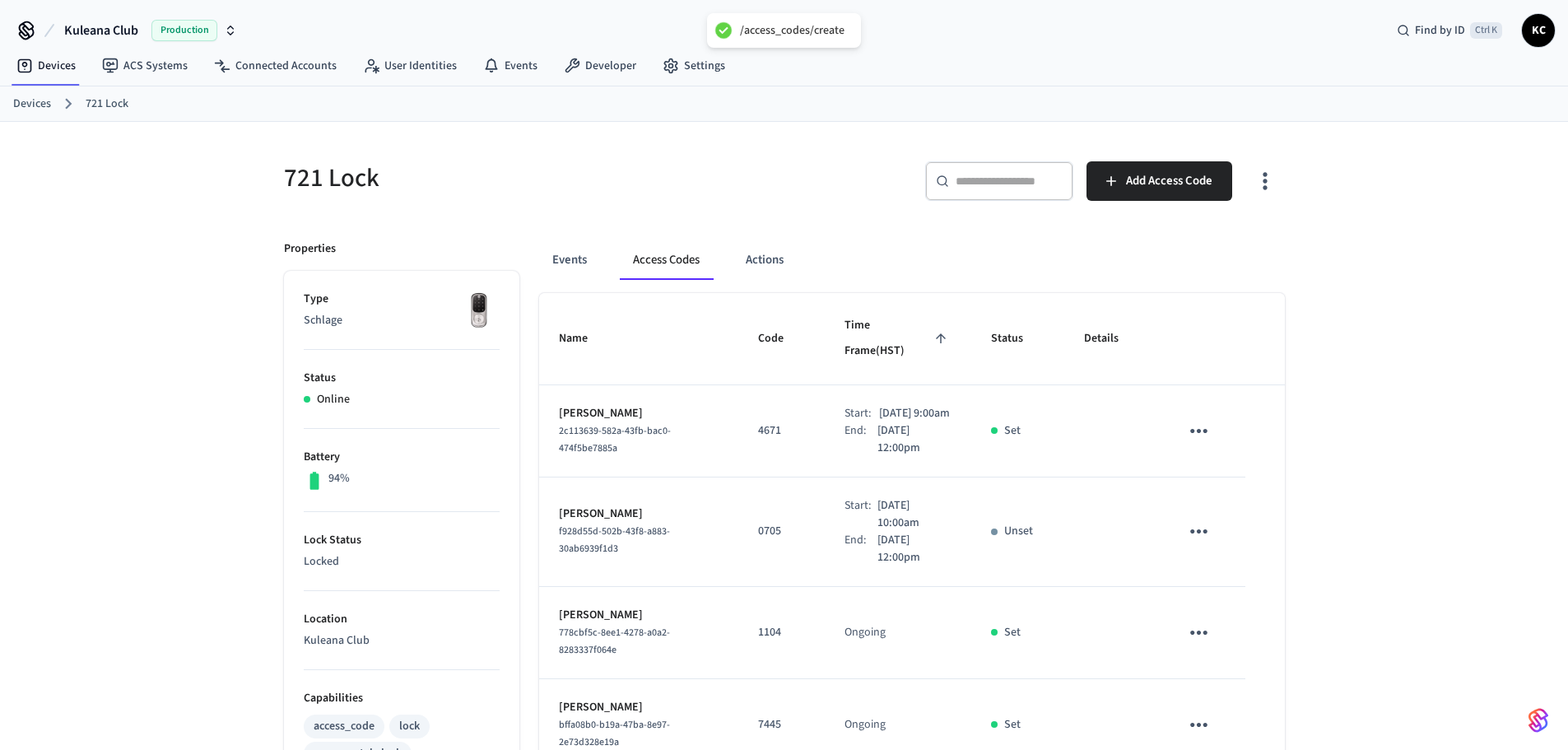
click at [39, 104] on link "Devices" at bounding box center [32, 104] width 38 height 18
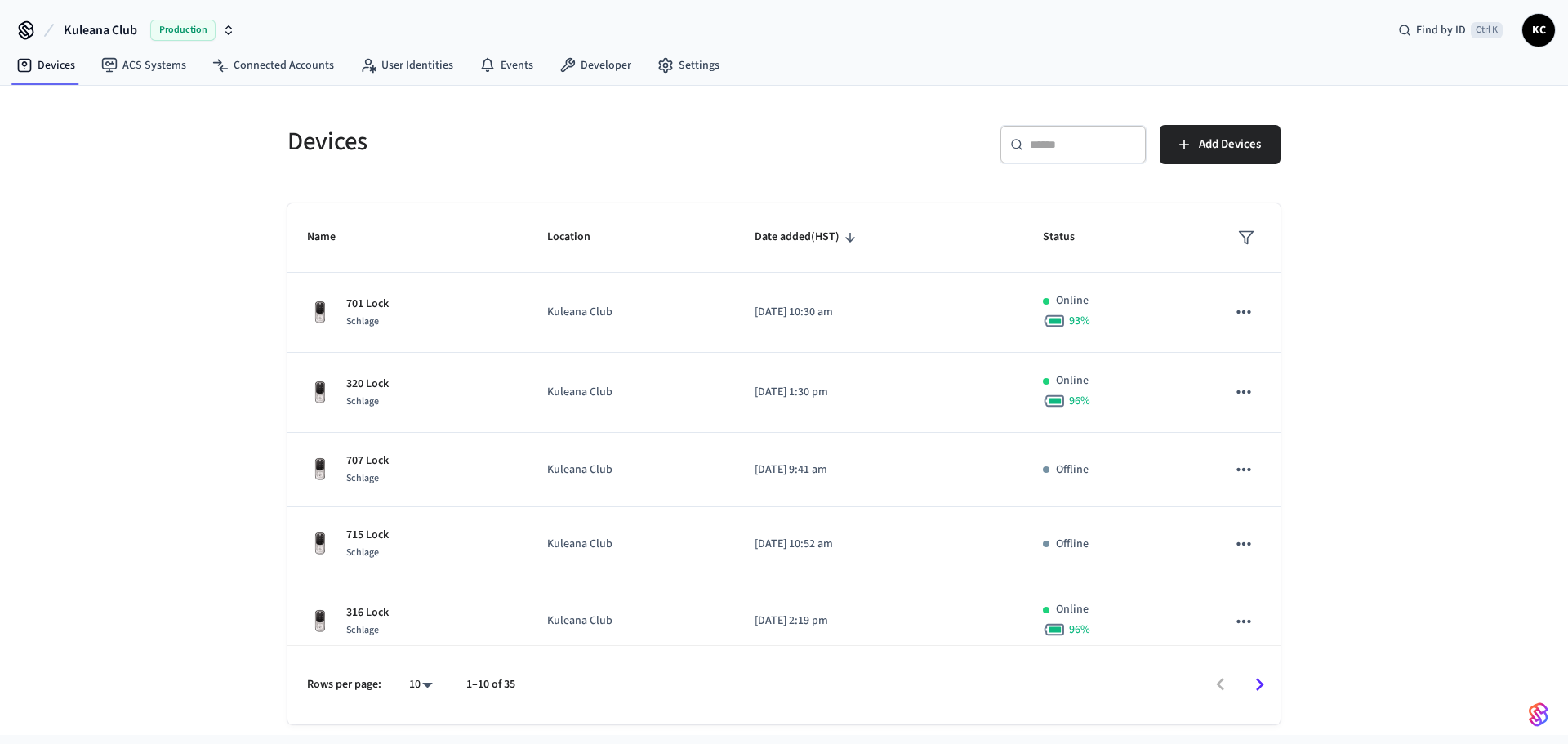
click at [1061, 163] on div "​ ​" at bounding box center [1073, 144] width 147 height 40
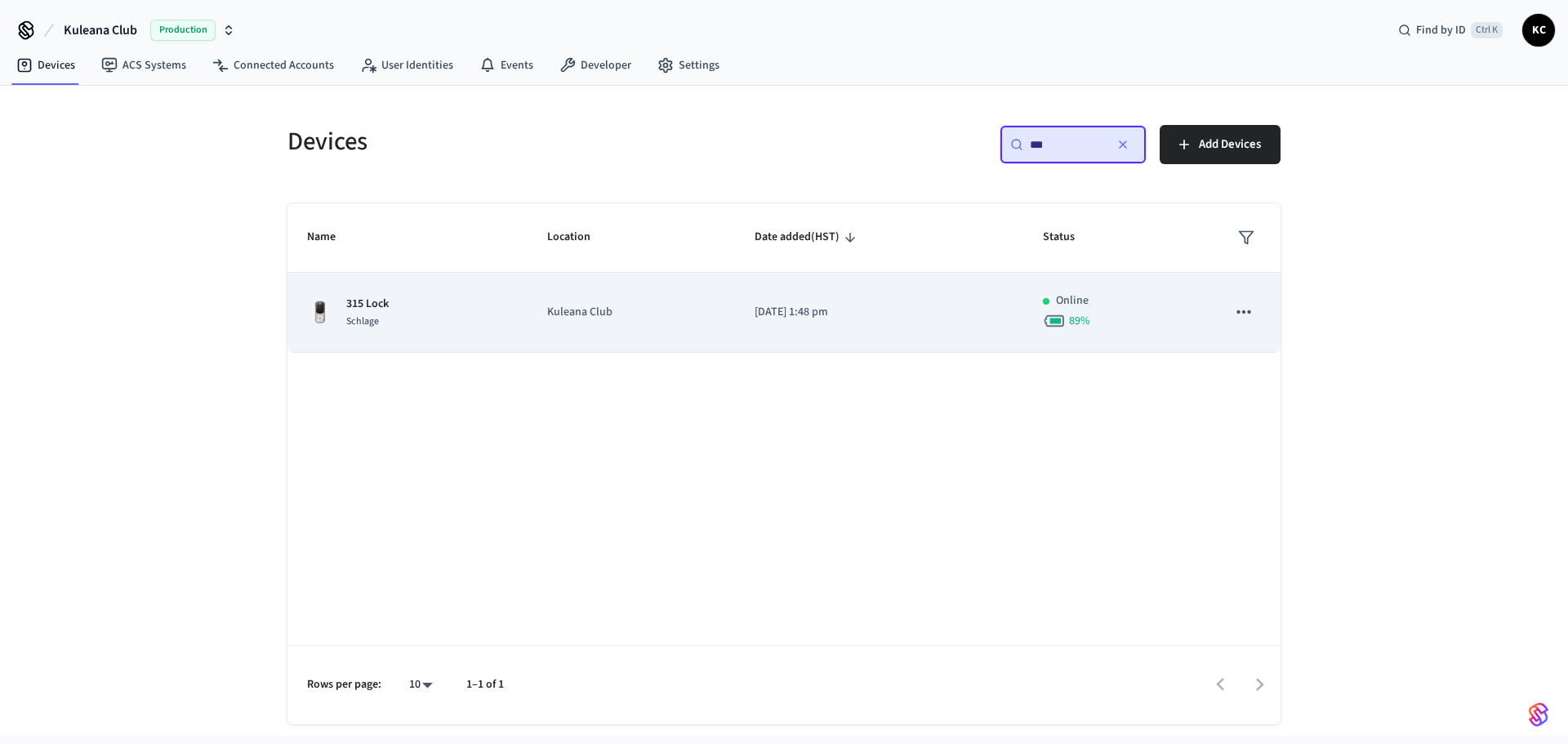
type input "***"
click at [764, 344] on td "[DATE] 1:48 pm" at bounding box center [879, 312] width 288 height 80
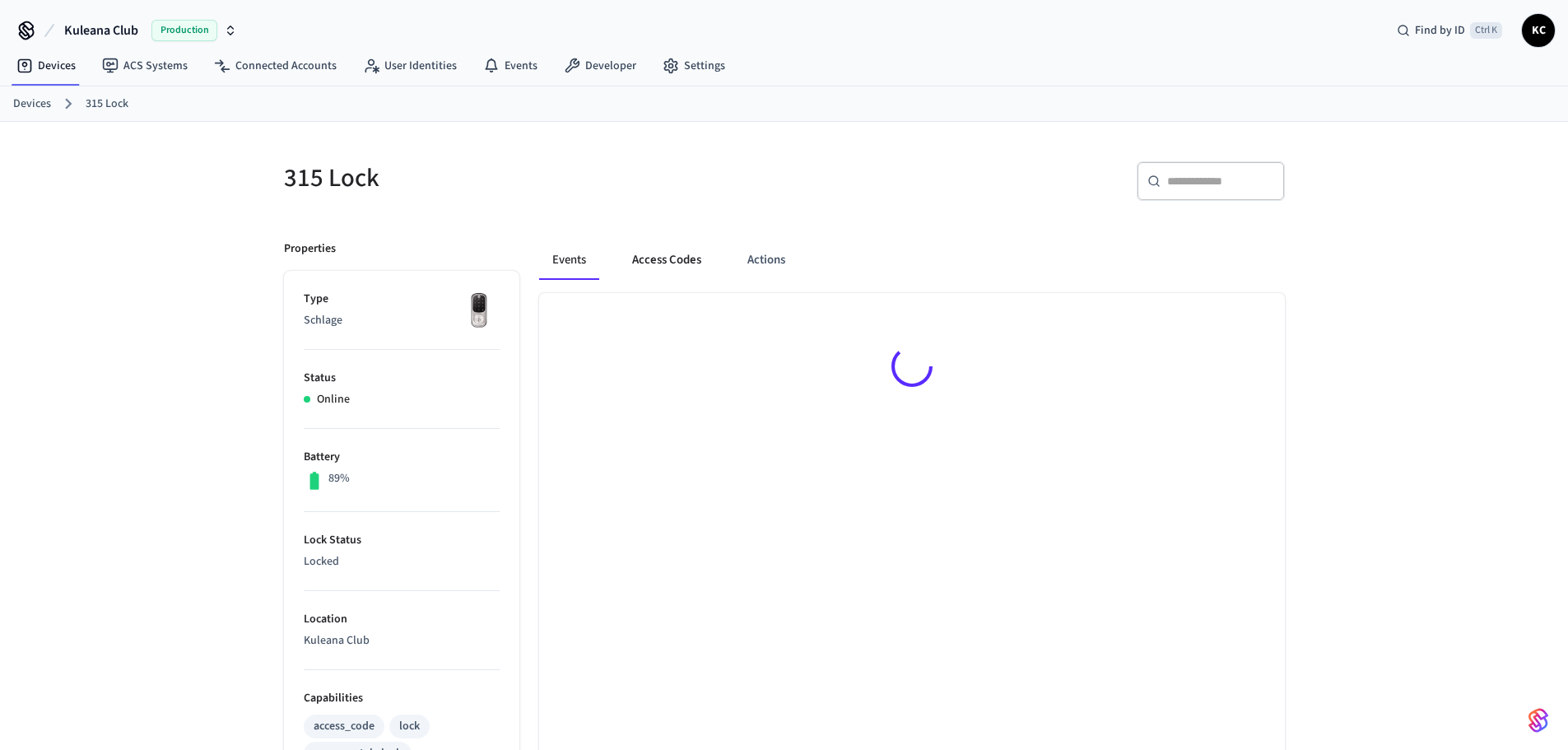
click at [683, 265] on button "Access Codes" at bounding box center [667, 259] width 96 height 40
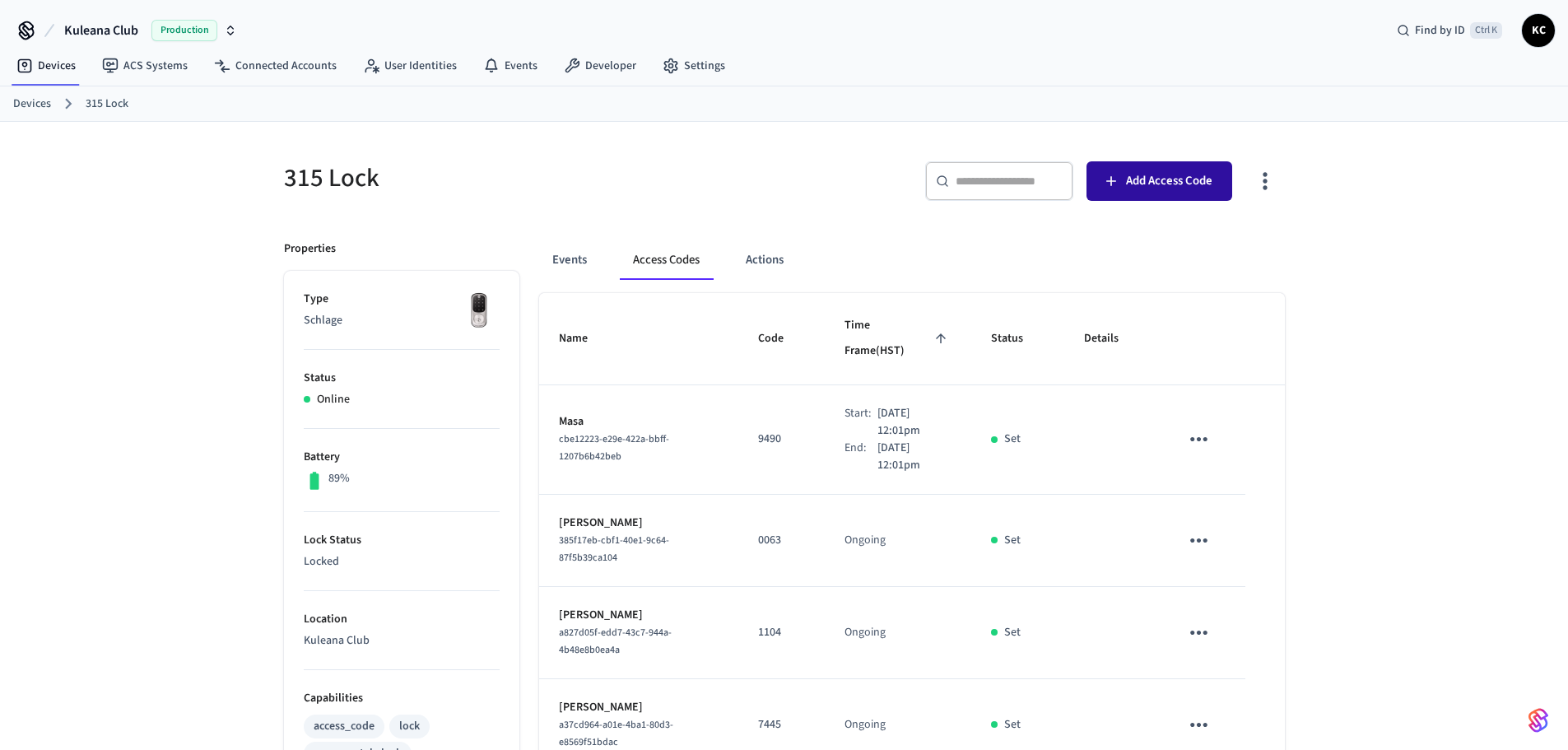
click at [1123, 193] on button "Add Access Code" at bounding box center [1159, 181] width 146 height 40
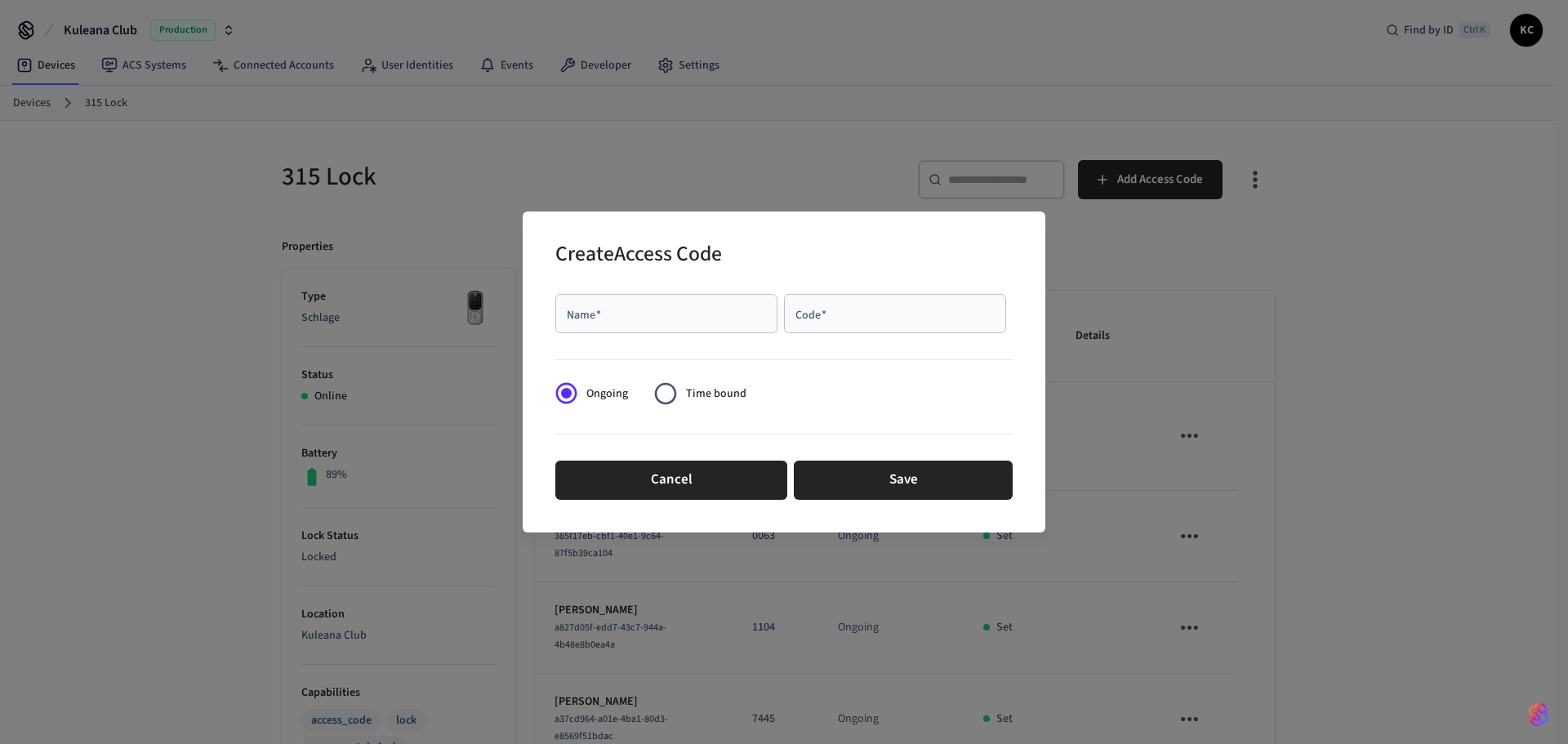
click at [715, 298] on div "Name   *" at bounding box center [666, 314] width 222 height 40
type input "****"
click at [706, 386] on span "Time bound" at bounding box center [716, 394] width 61 height 18
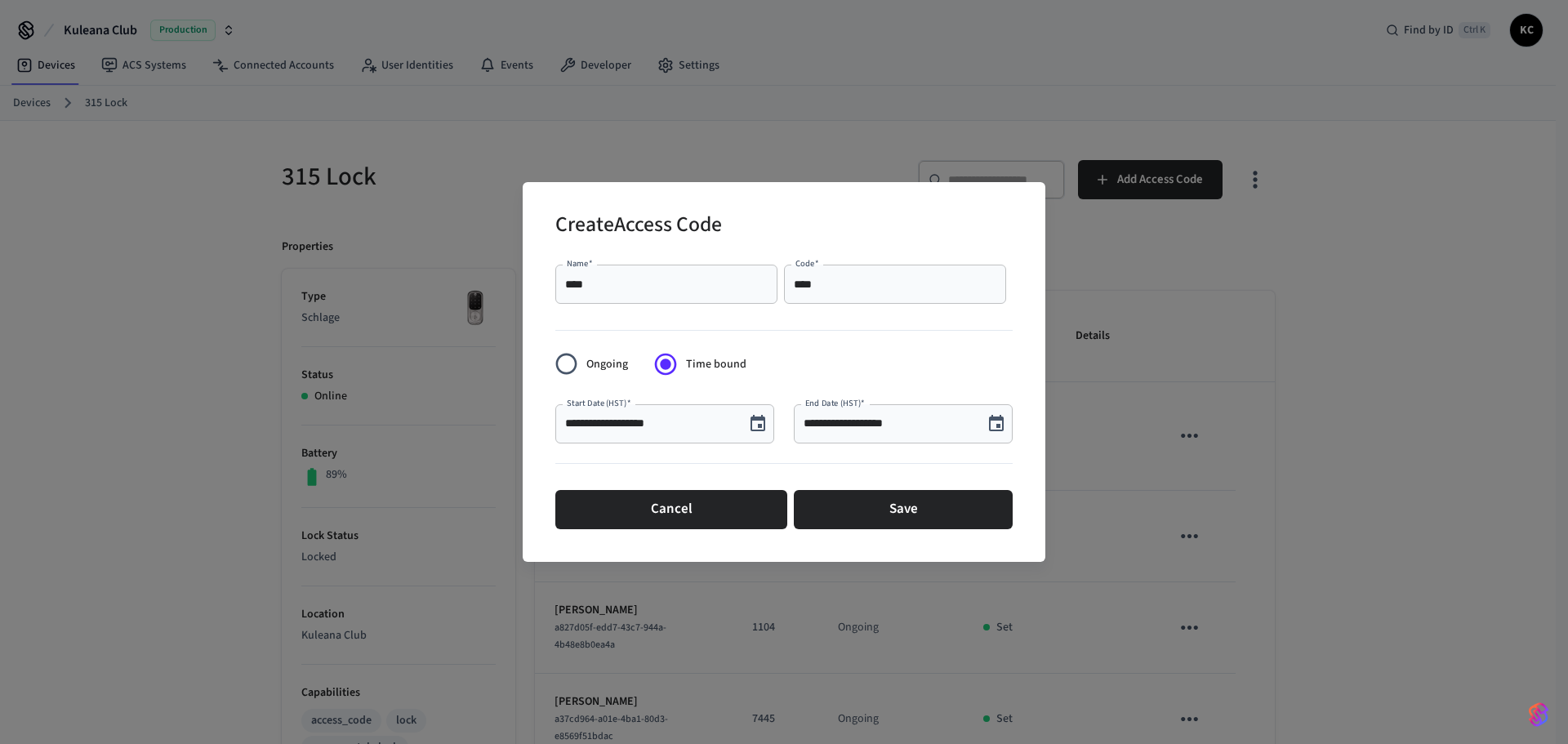
click at [758, 422] on icon "Choose date, selected date is Aug 13, 2025" at bounding box center [757, 423] width 19 height 19
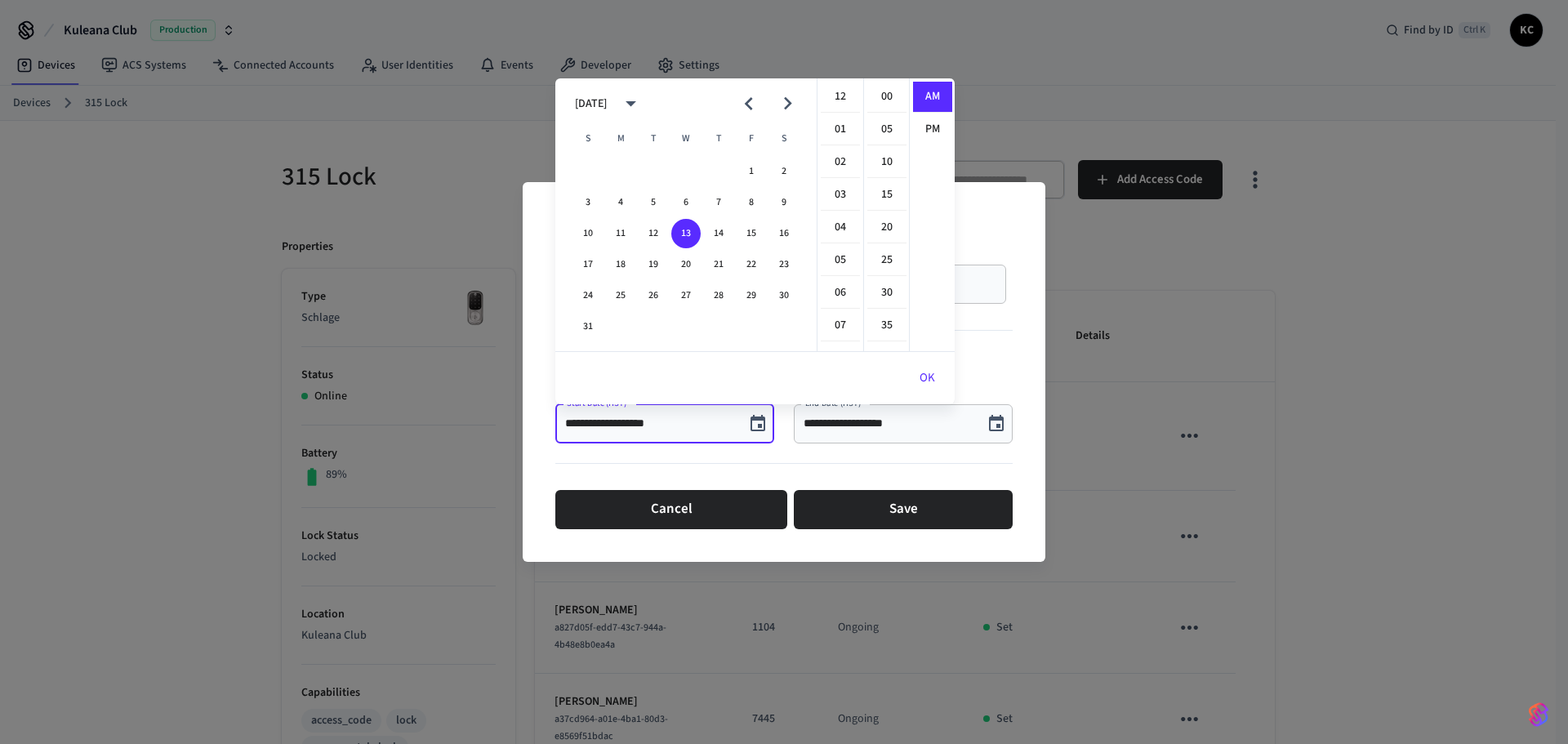
scroll to position [327, 0]
click at [749, 229] on button "15" at bounding box center [750, 233] width 29 height 29
click at [841, 86] on li "12" at bounding box center [840, 97] width 40 height 31
click at [874, 90] on li "00" at bounding box center [886, 97] width 40 height 31
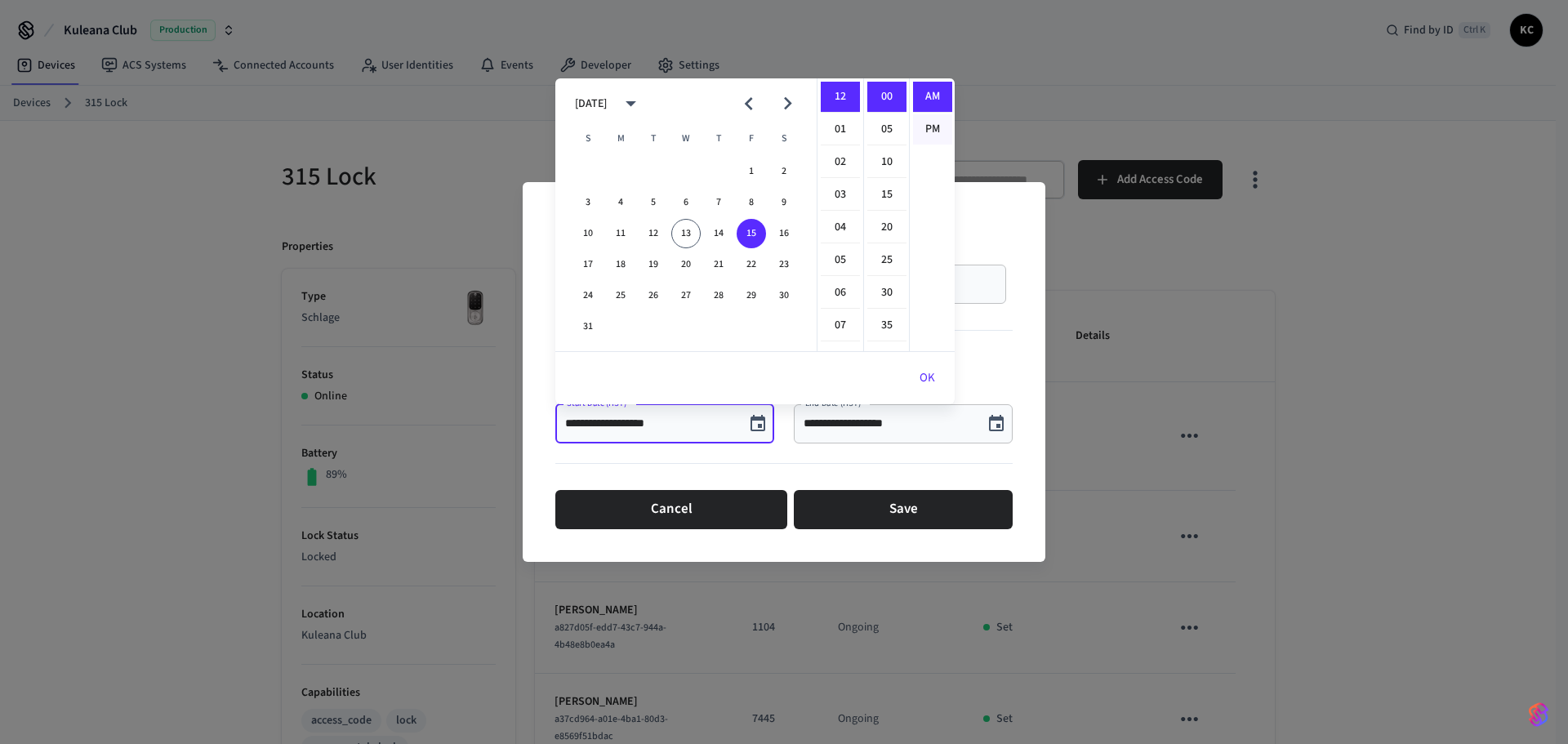
click at [925, 130] on li "PM" at bounding box center [932, 129] width 40 height 30
type input "**********"
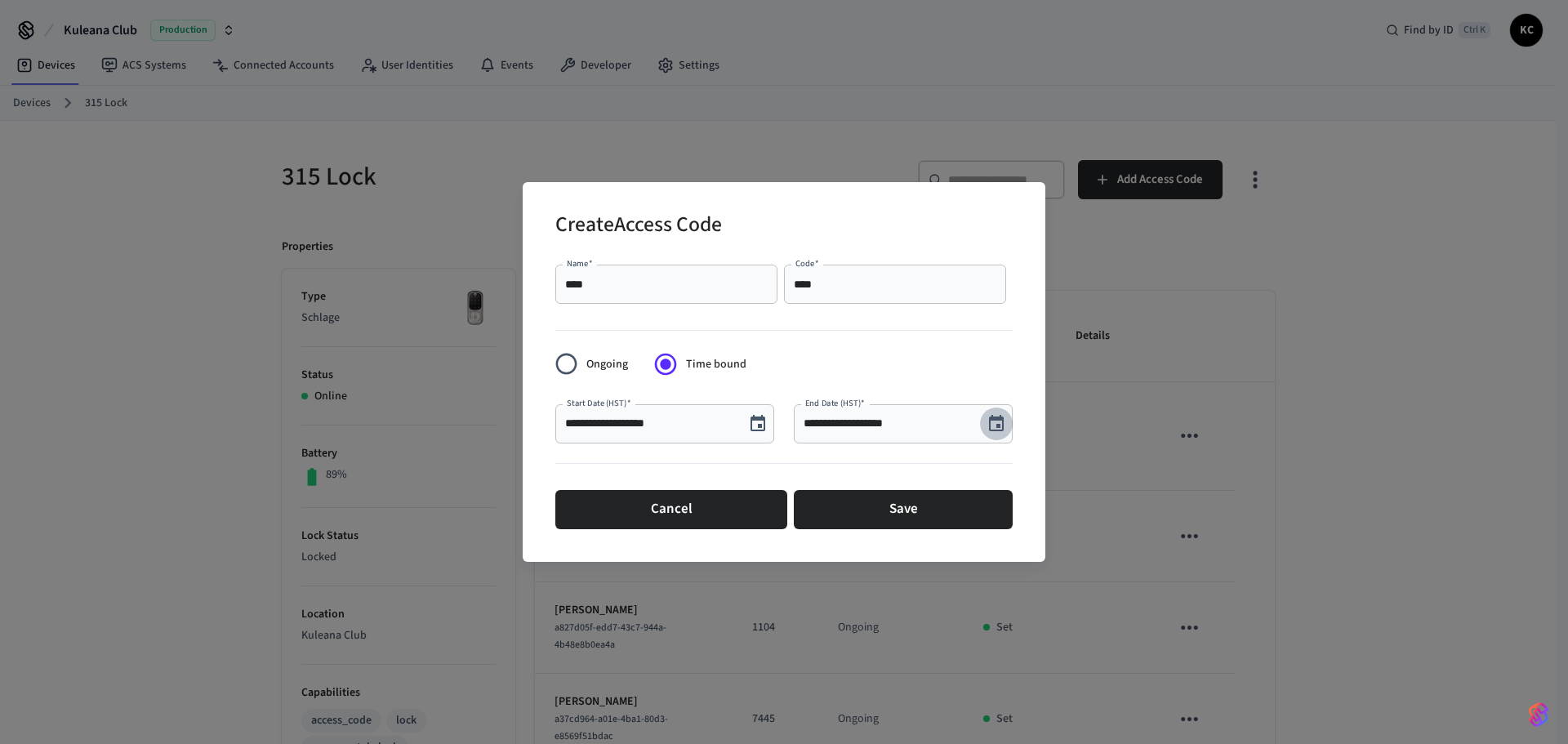
click at [997, 427] on icon "Choose date, selected date is Aug 13, 2025" at bounding box center [996, 423] width 15 height 17
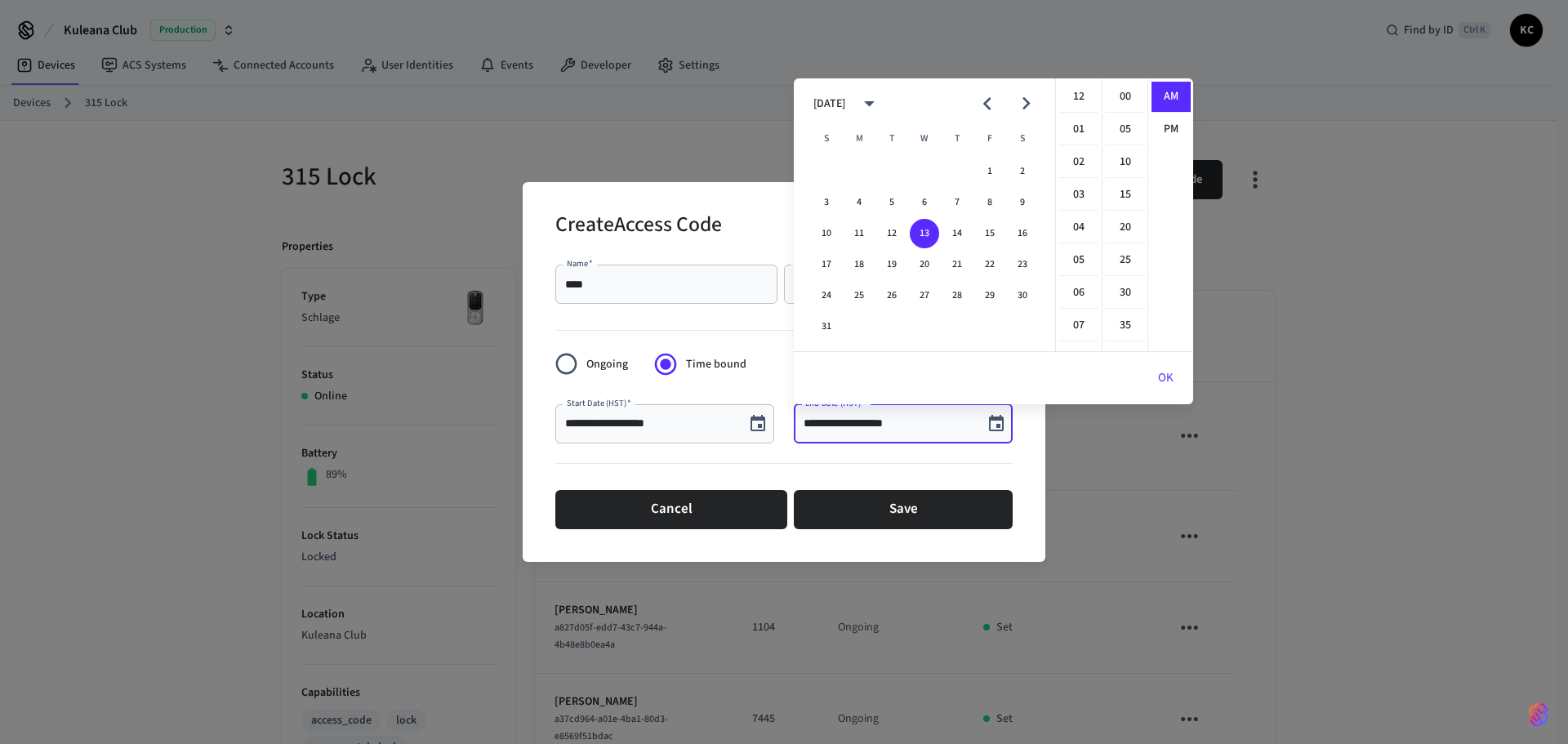
scroll to position [327, 0]
click at [990, 266] on button "22" at bounding box center [989, 264] width 29 height 29
click at [1080, 104] on li "12" at bounding box center [1079, 97] width 40 height 31
click at [1126, 105] on li "00" at bounding box center [1125, 97] width 40 height 31
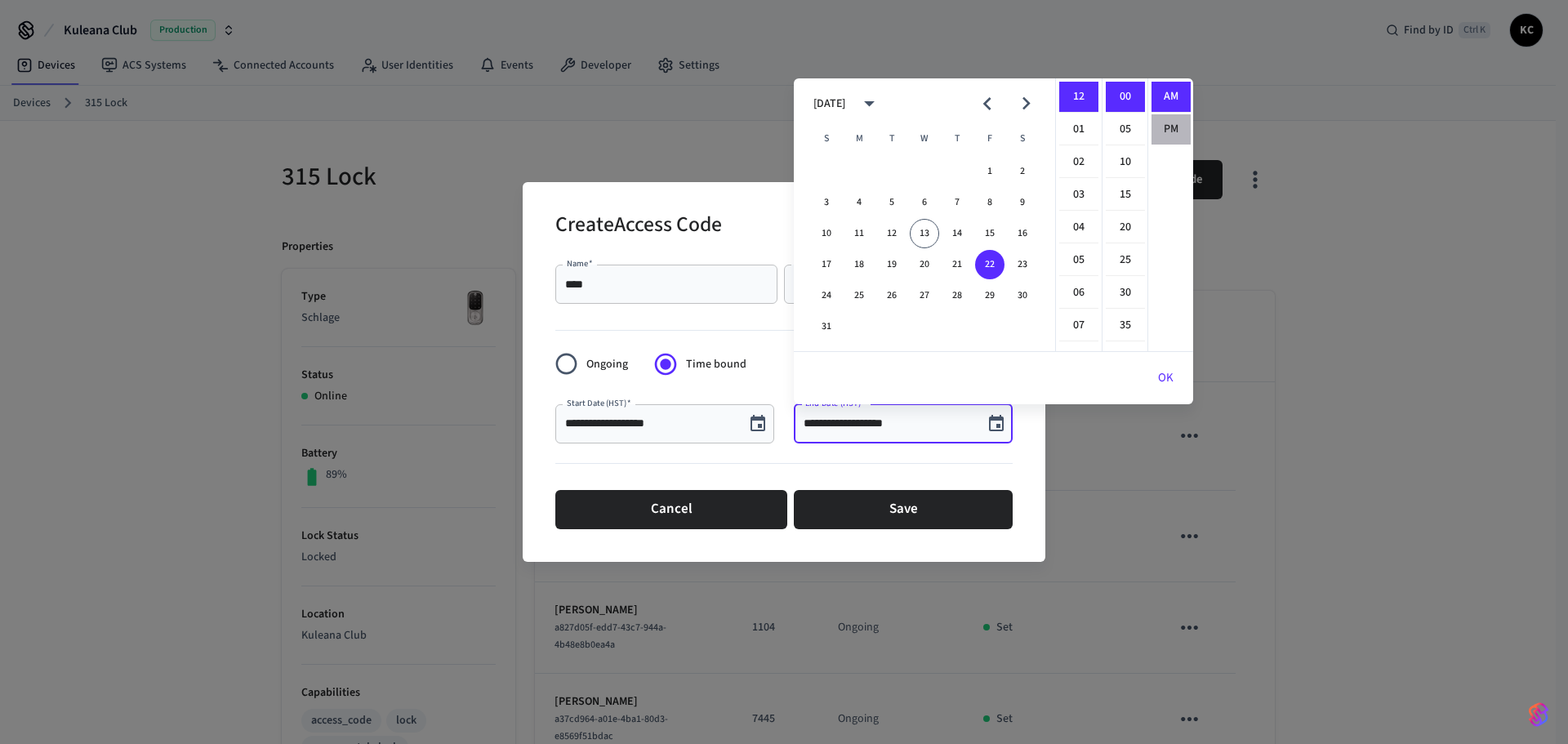
click at [1161, 130] on li "PM" at bounding box center [1171, 129] width 40 height 30
type input "**********"
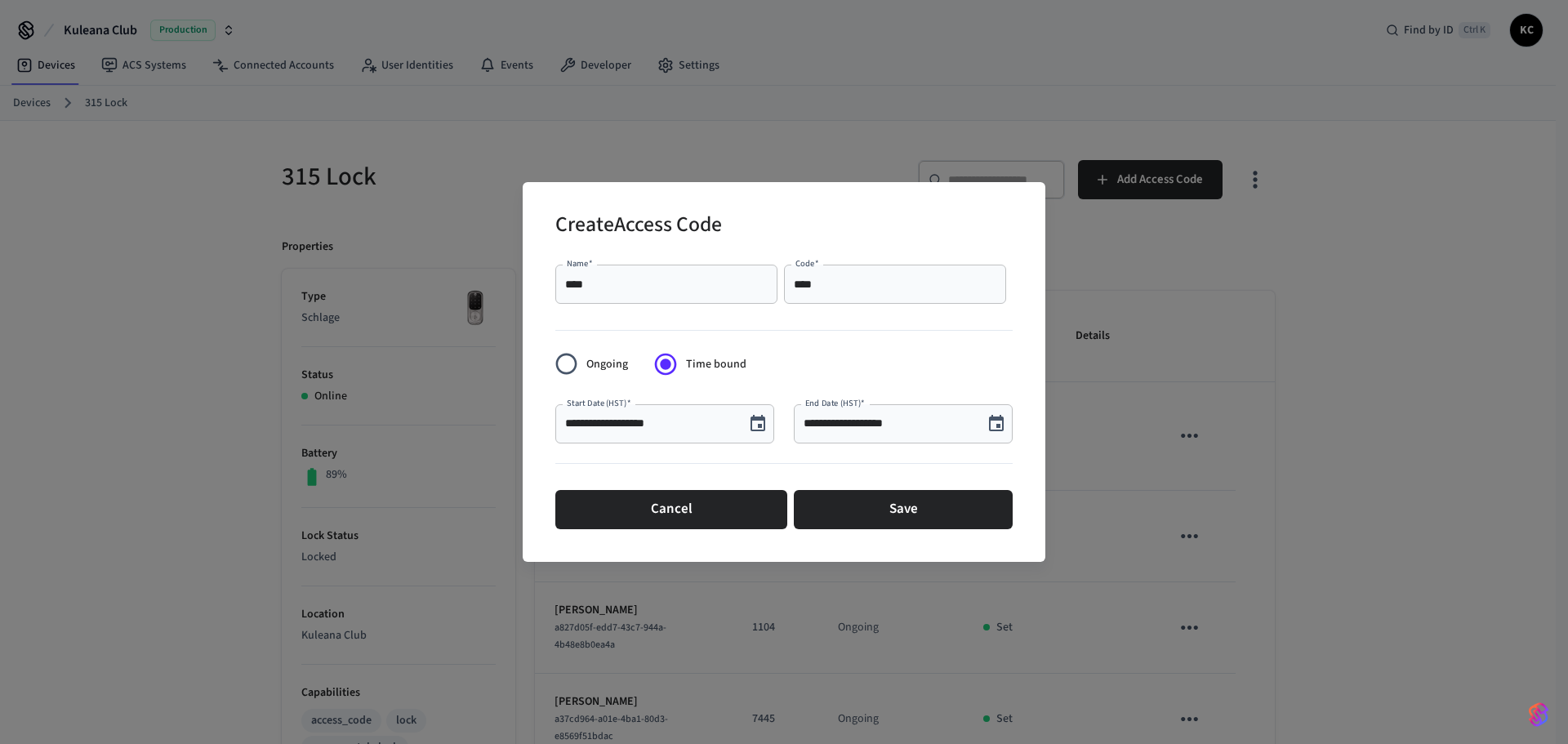
scroll to position [30, 0]
click at [914, 514] on button "Save" at bounding box center [902, 509] width 219 height 40
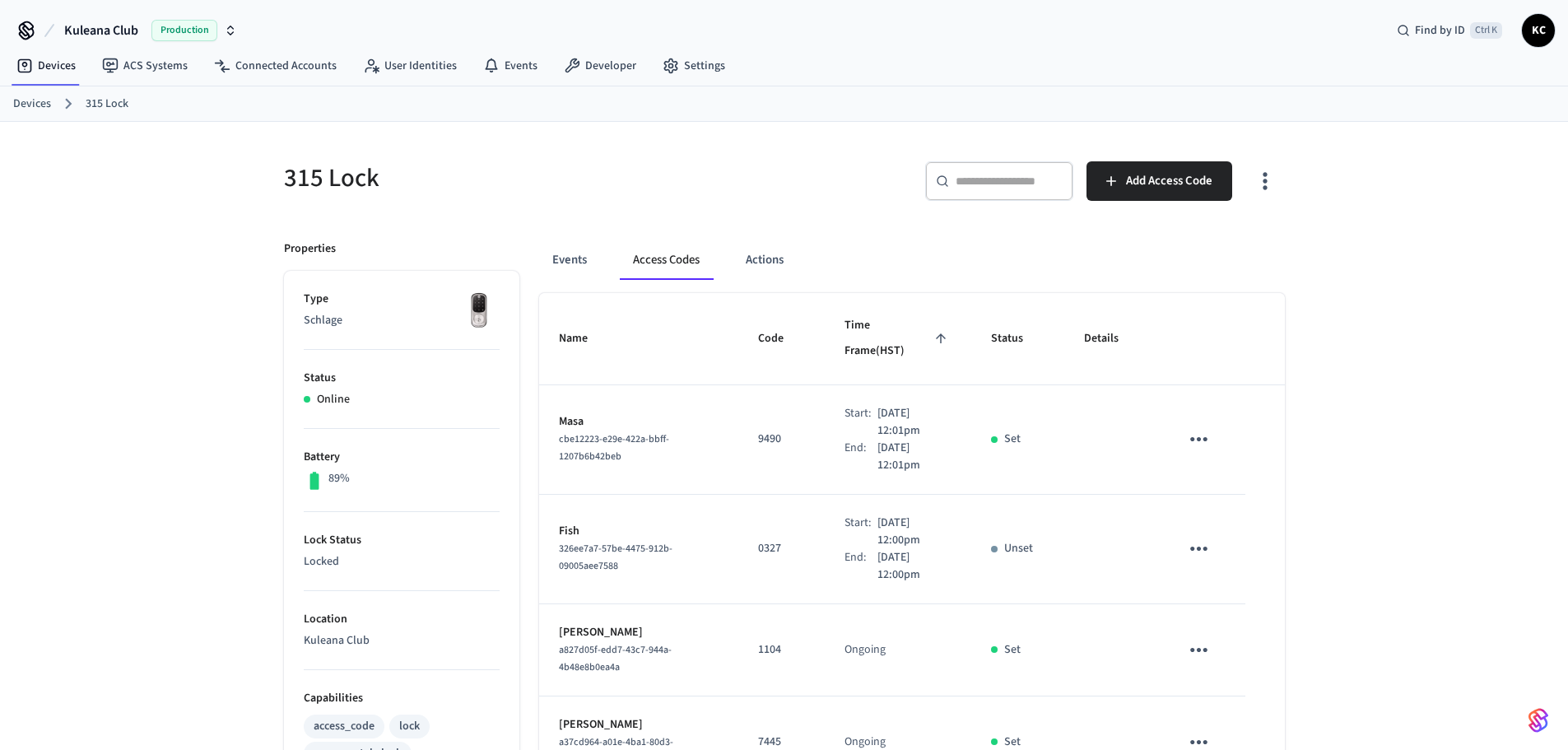
click at [37, 112] on link "Devices" at bounding box center [32, 104] width 38 height 18
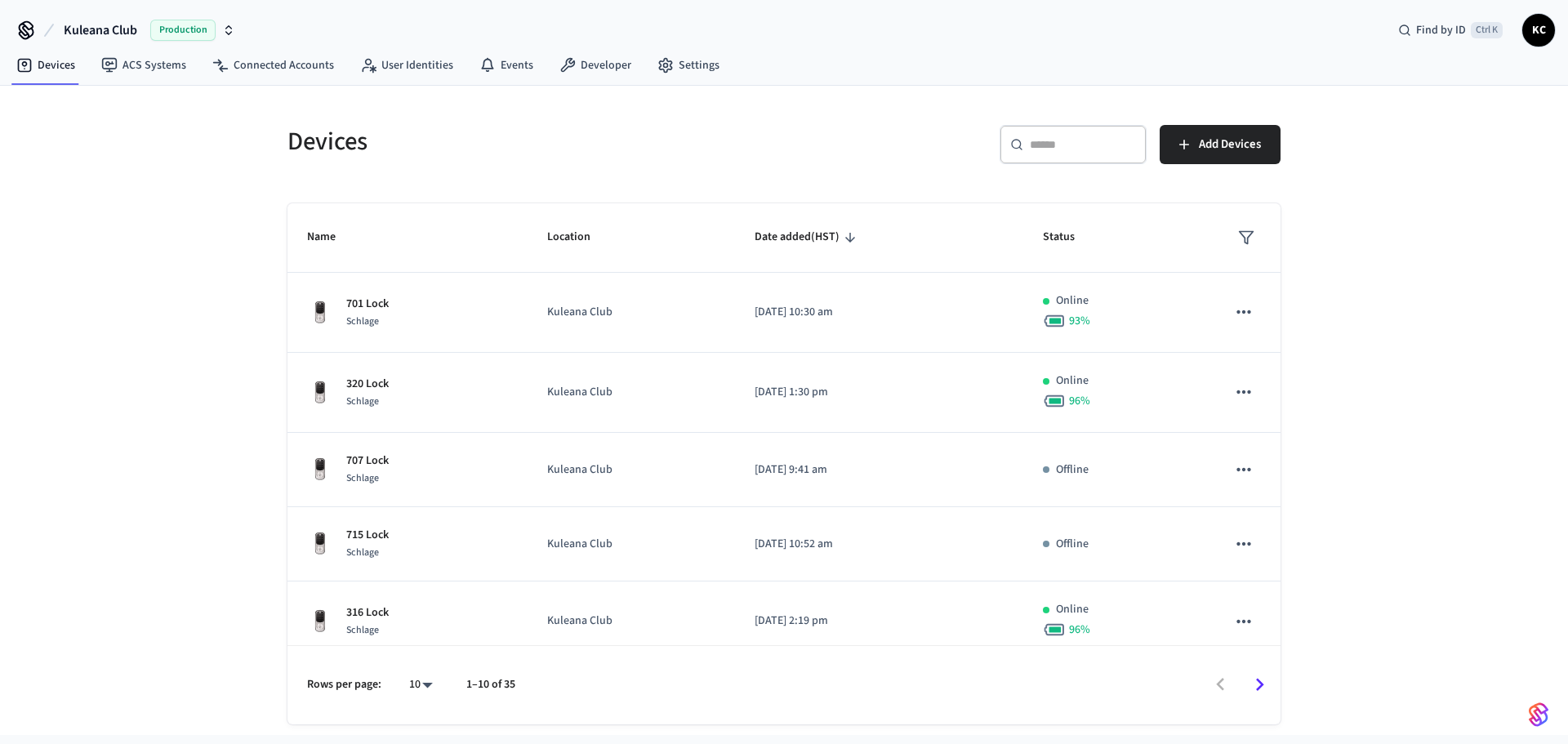
click at [1075, 157] on div "​ ​" at bounding box center [1073, 144] width 147 height 40
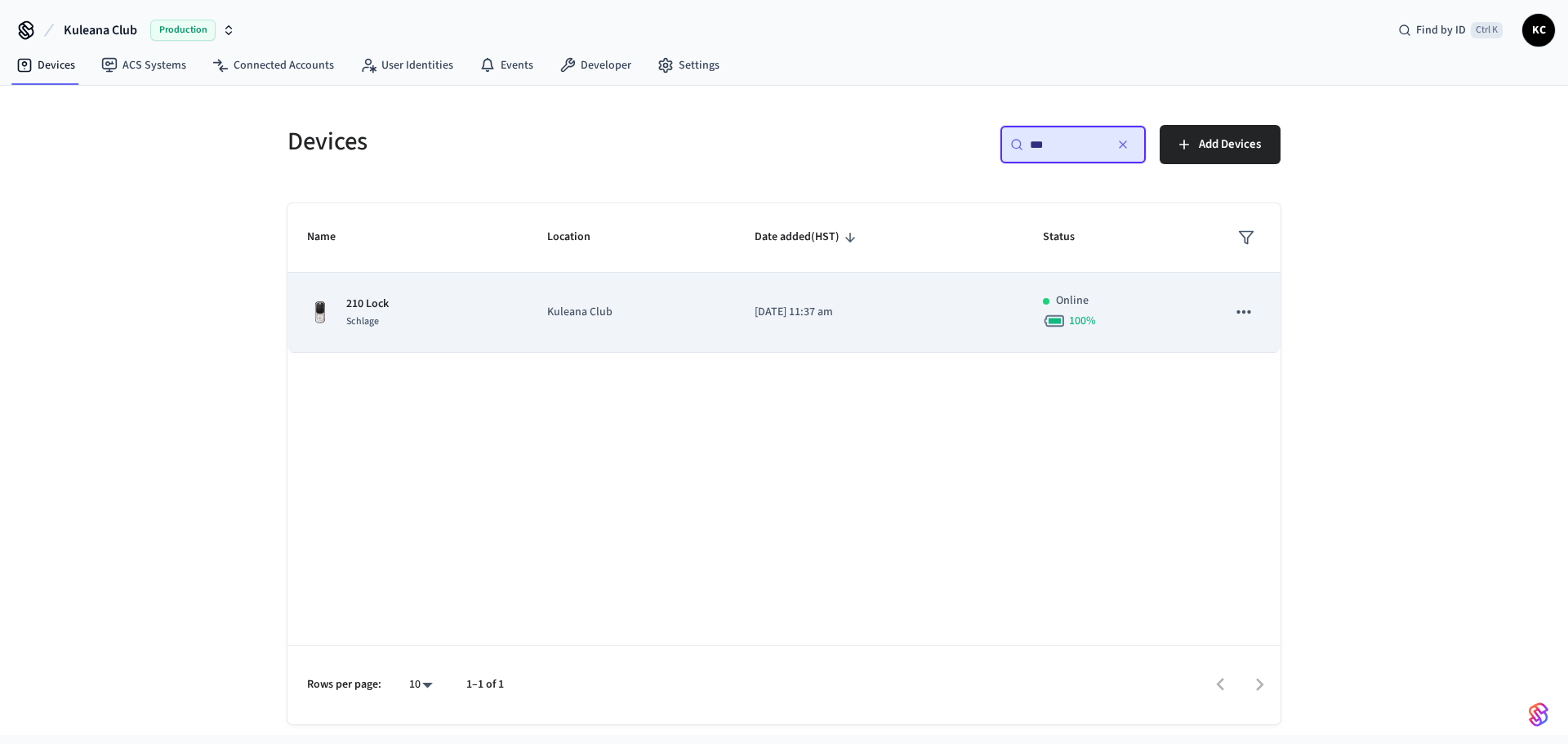
type input "***"
click at [845, 320] on p "[DATE] 11:37 am" at bounding box center [879, 313] width 249 height 18
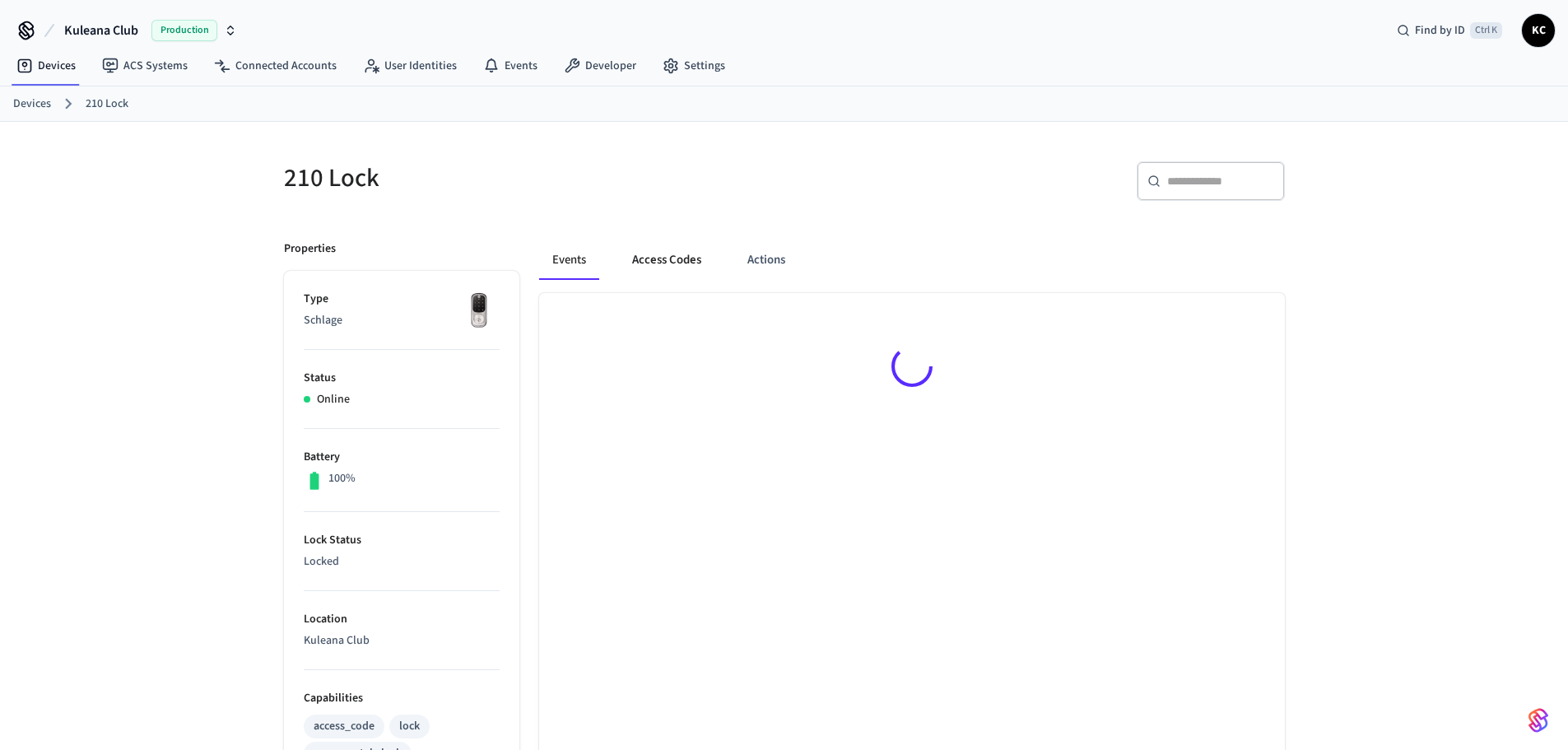
click at [679, 256] on button "Access Codes" at bounding box center [667, 259] width 96 height 40
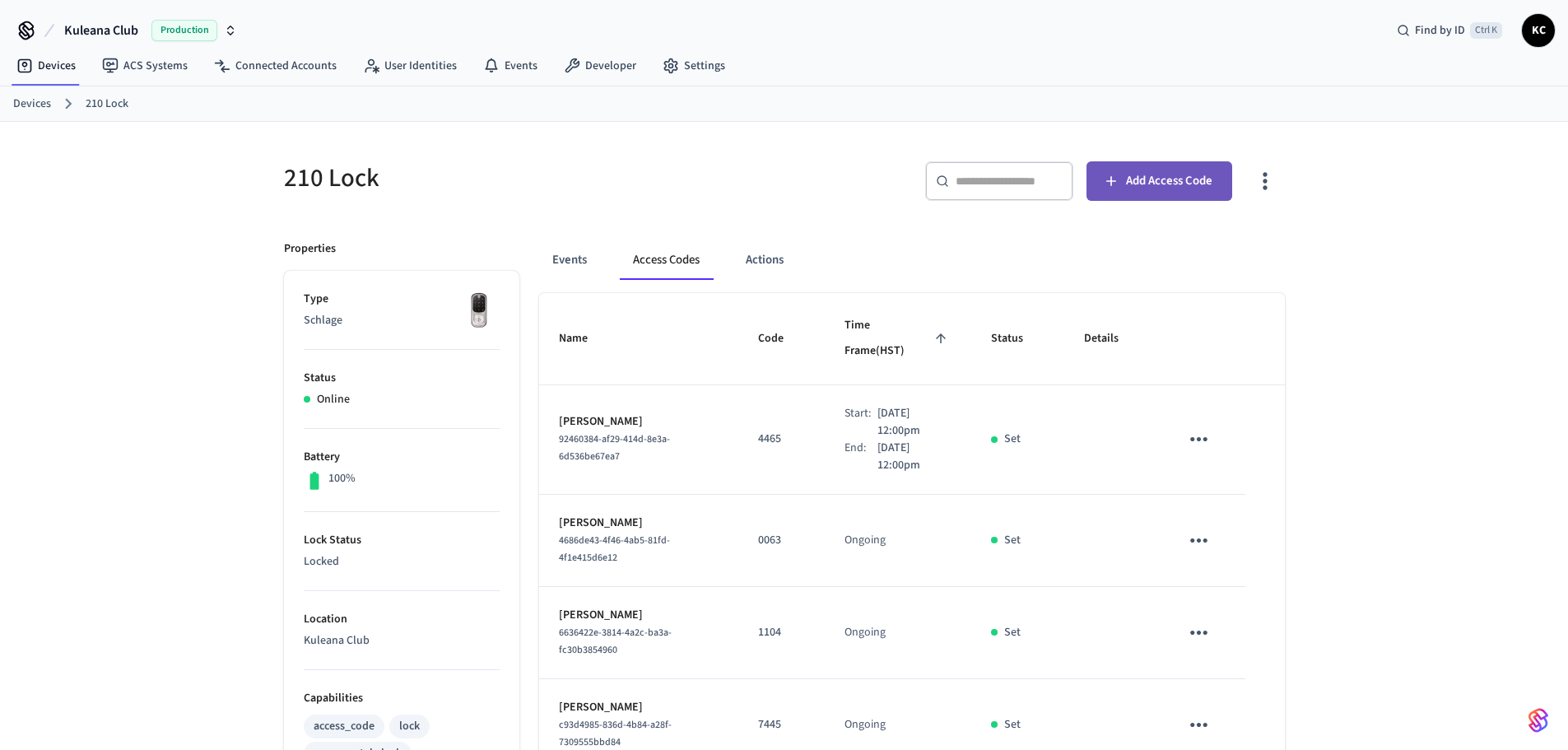
click at [1162, 185] on span "Add Access Code" at bounding box center [1170, 181] width 87 height 21
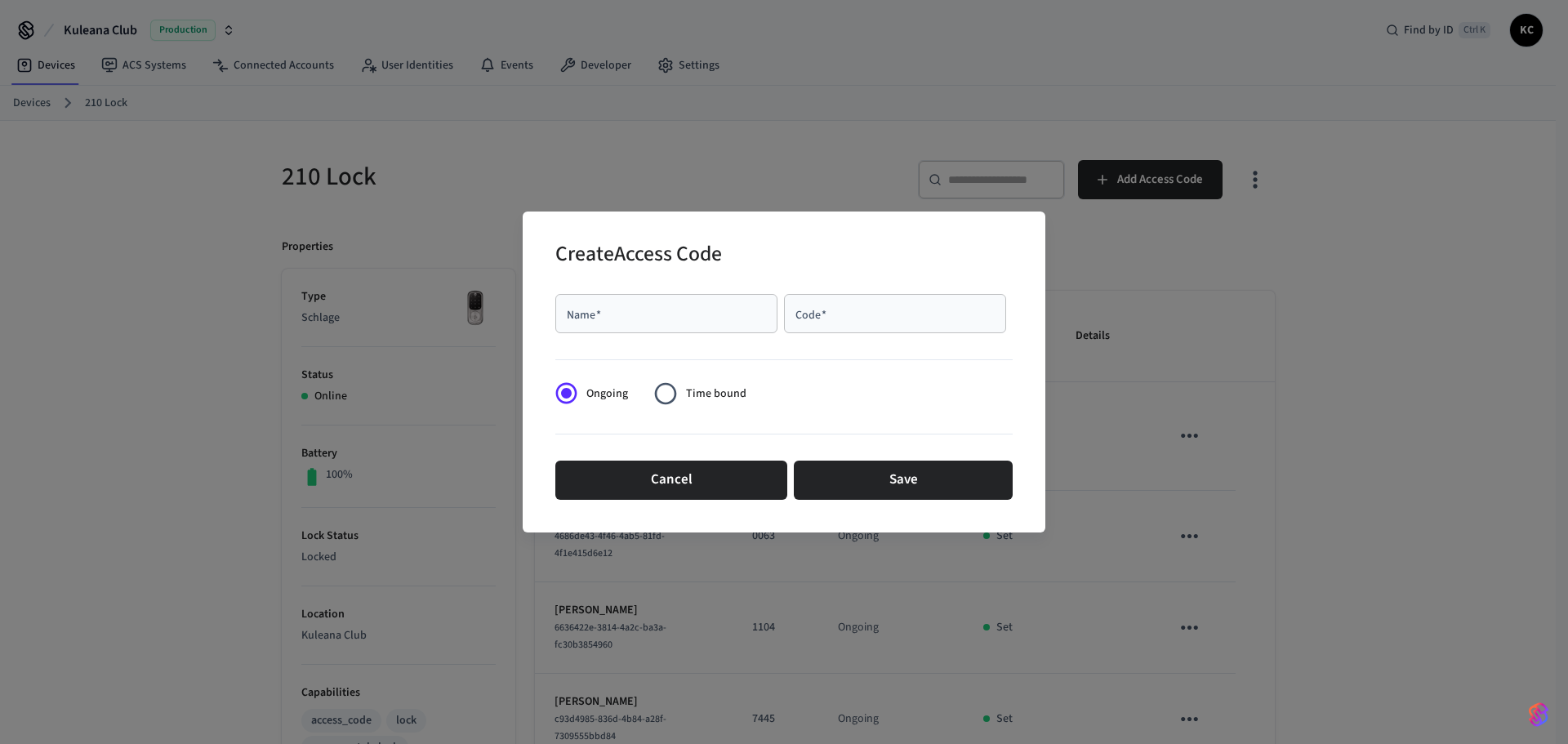
click at [683, 304] on div "Name   *" at bounding box center [666, 314] width 222 height 40
type input "********"
type input "****"
click at [686, 398] on span "Time bound" at bounding box center [716, 394] width 61 height 18
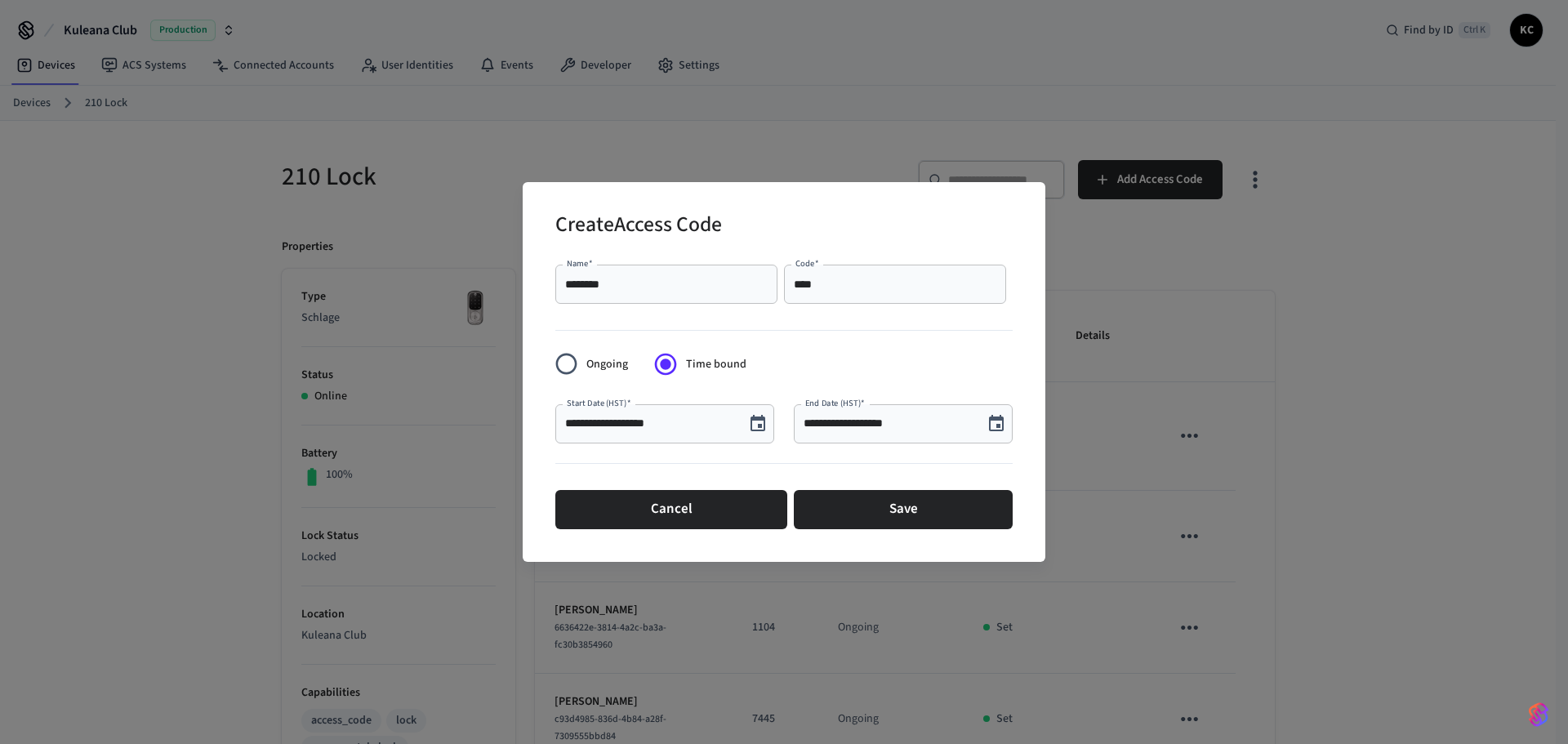
click at [764, 418] on icon "Choose date, selected date is Aug 13, 2025" at bounding box center [757, 423] width 15 height 17
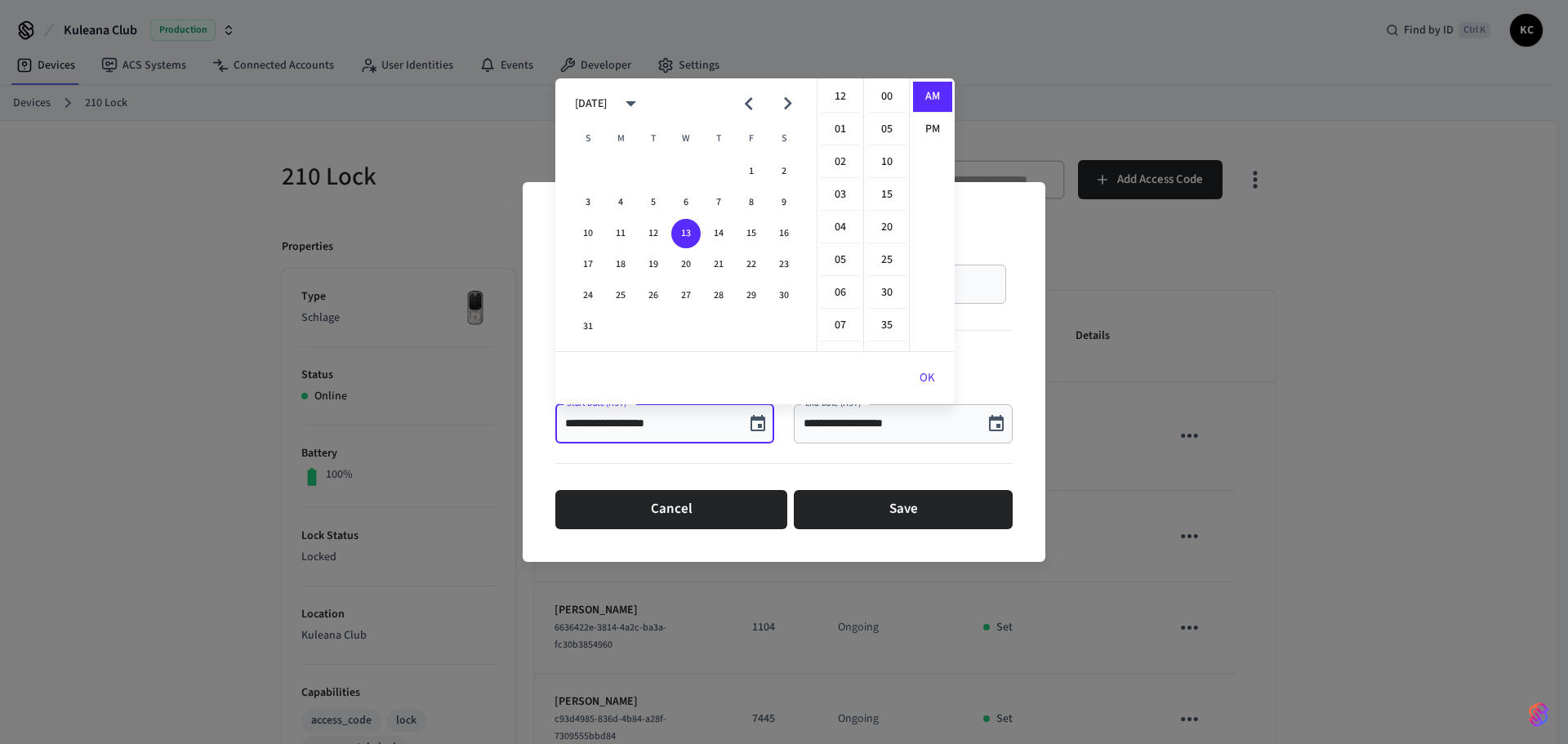
scroll to position [327, 0]
click at [749, 238] on button "15" at bounding box center [750, 233] width 29 height 29
click at [842, 96] on li "12" at bounding box center [840, 97] width 40 height 31
click at [873, 96] on li "00" at bounding box center [886, 97] width 40 height 31
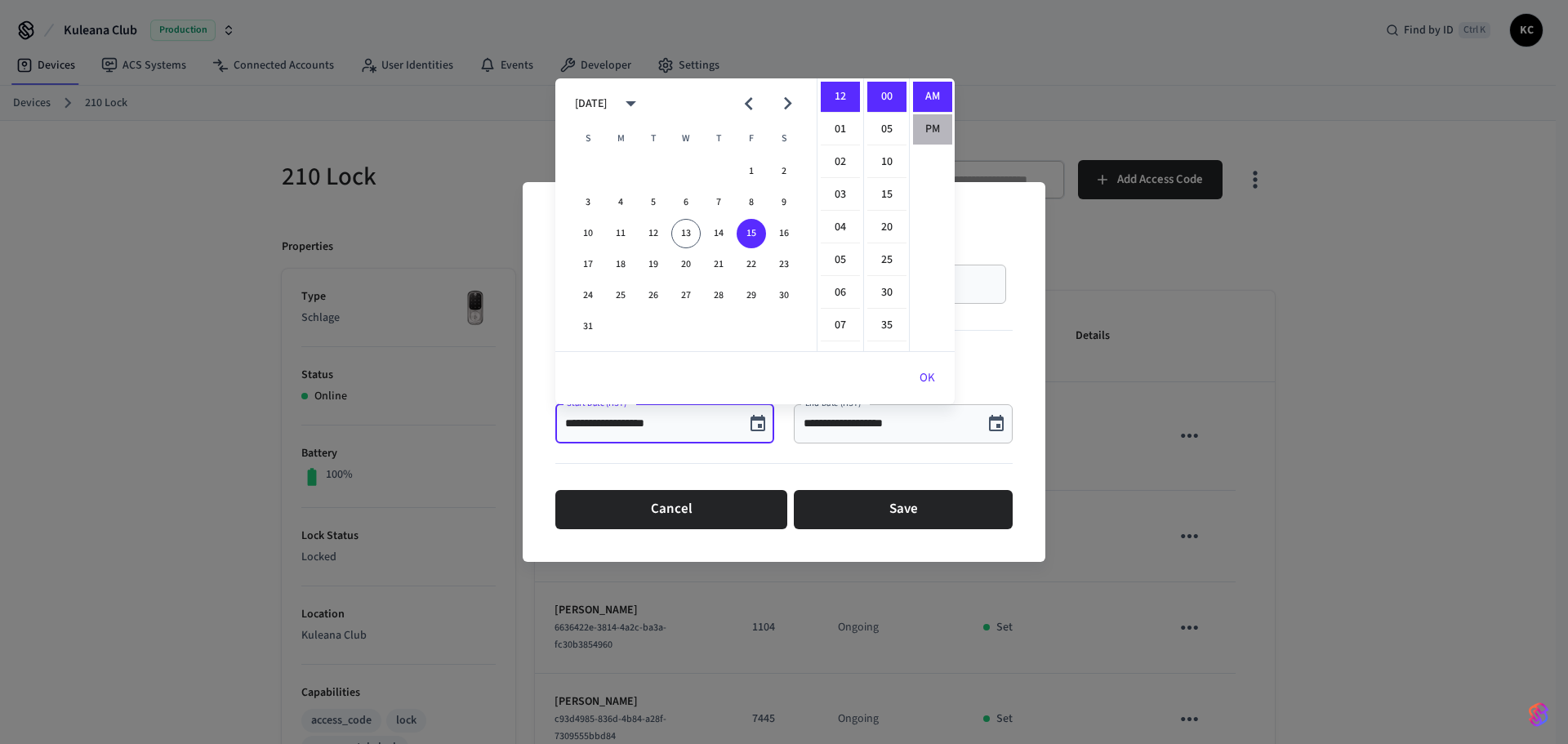
click at [921, 123] on li "PM" at bounding box center [932, 129] width 40 height 30
type input "**********"
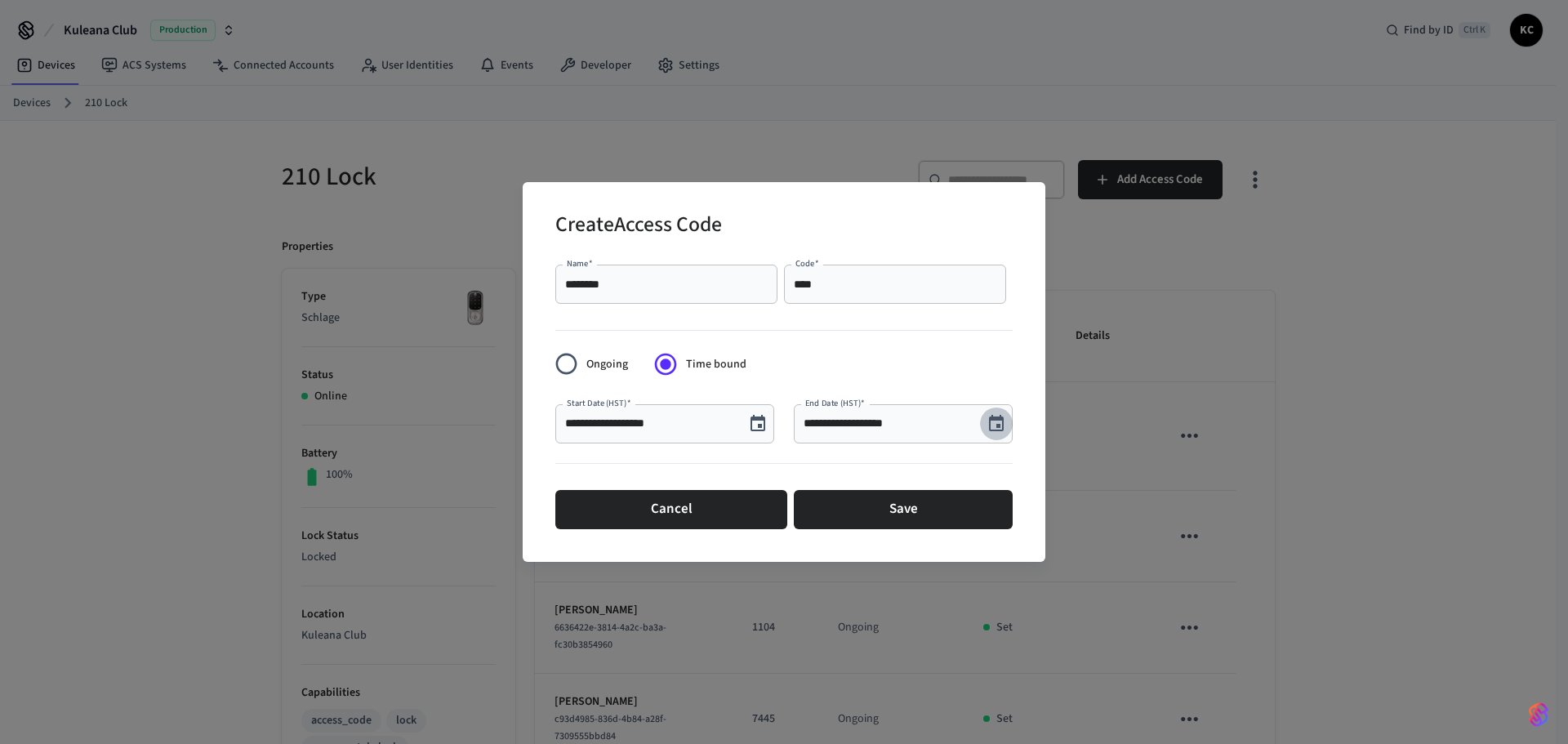
click at [992, 430] on icon "Choose date, selected date is Aug 13, 2025" at bounding box center [996, 423] width 15 height 17
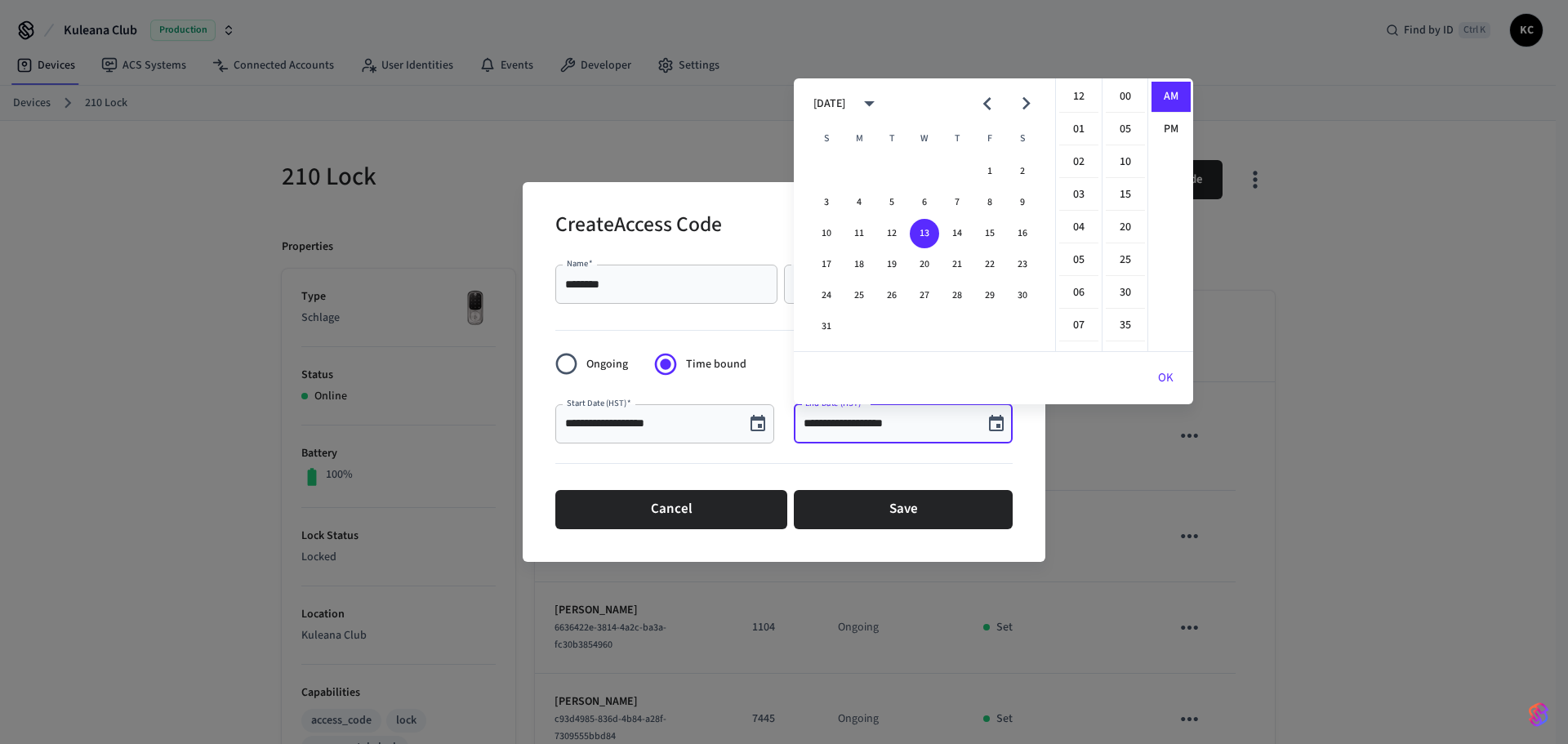
scroll to position [327, 0]
click at [925, 265] on button "20" at bounding box center [923, 264] width 29 height 29
click at [1079, 94] on li "12" at bounding box center [1079, 97] width 40 height 31
click at [1119, 96] on li "00" at bounding box center [1125, 97] width 40 height 31
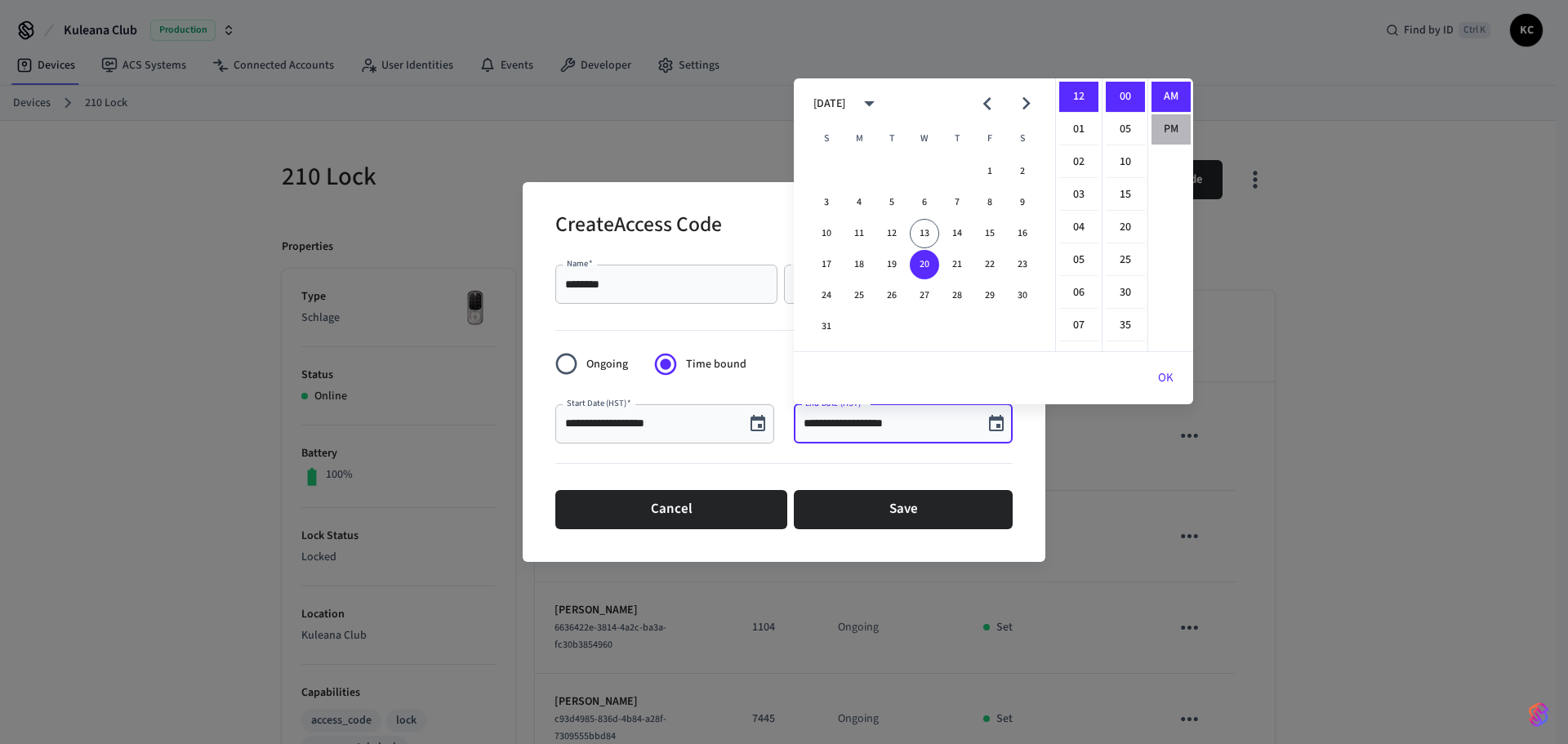
click at [1158, 127] on li "PM" at bounding box center [1171, 129] width 40 height 30
type input "**********"
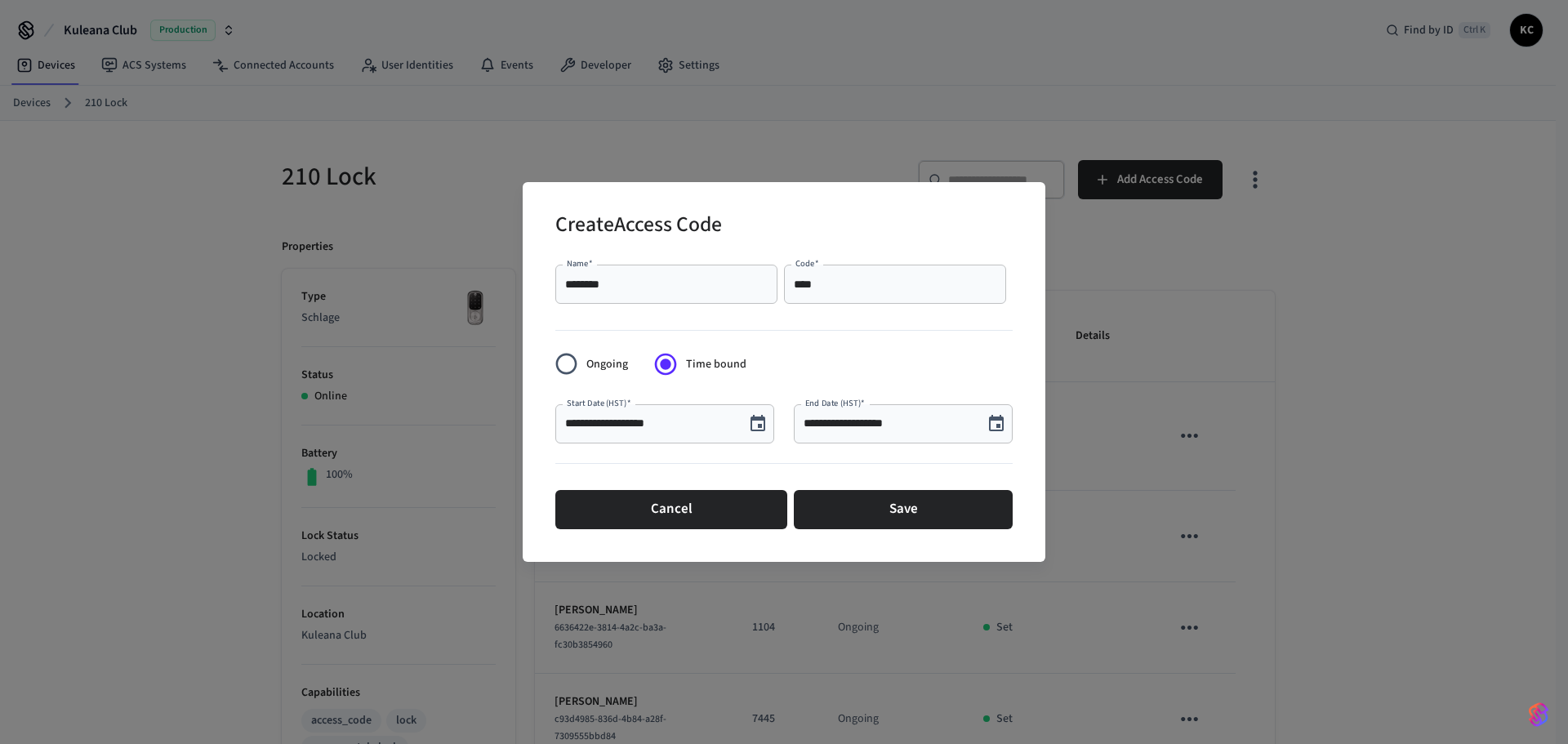
scroll to position [30, 0]
click at [877, 509] on button "Save" at bounding box center [902, 509] width 219 height 40
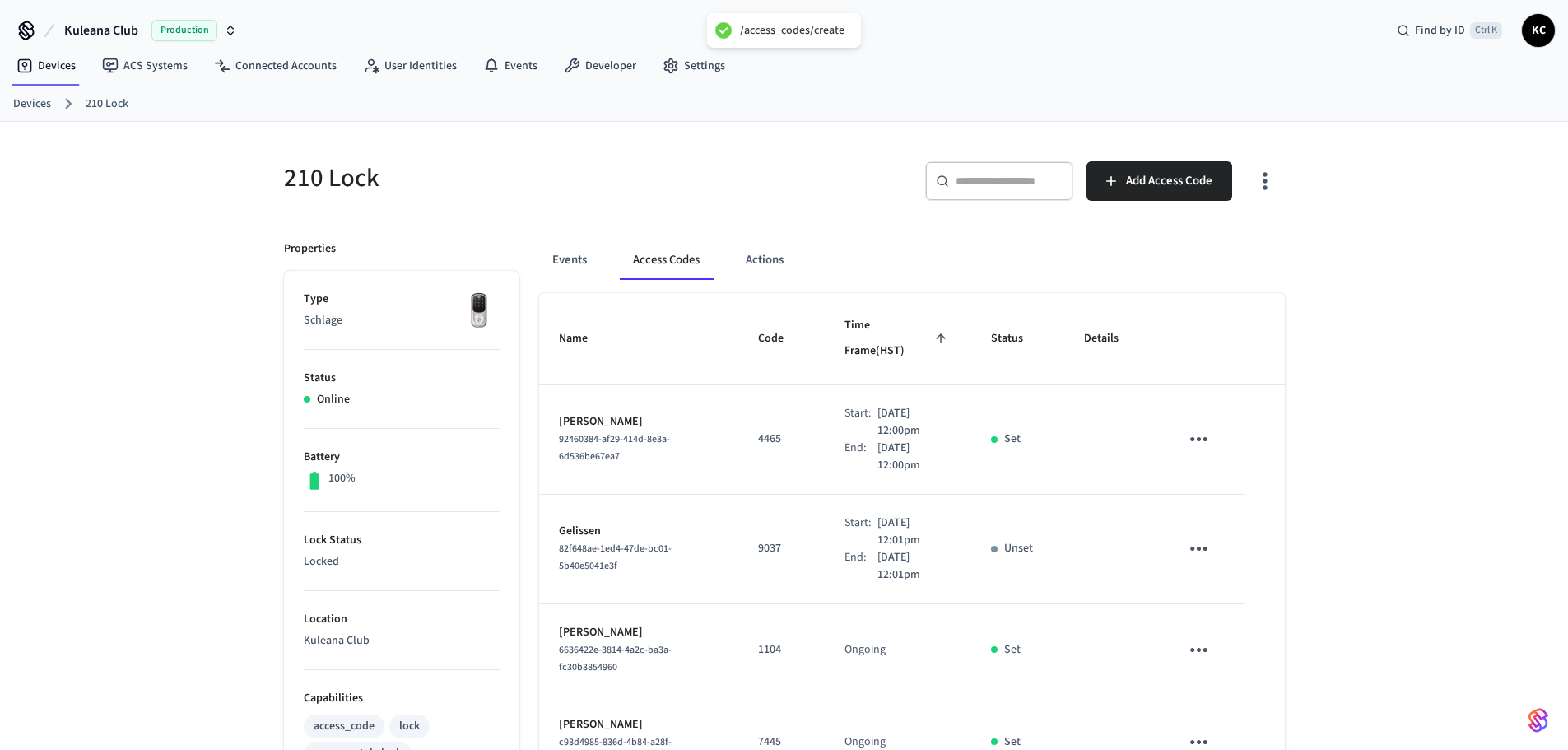
click at [36, 108] on link "Devices" at bounding box center [32, 104] width 38 height 18
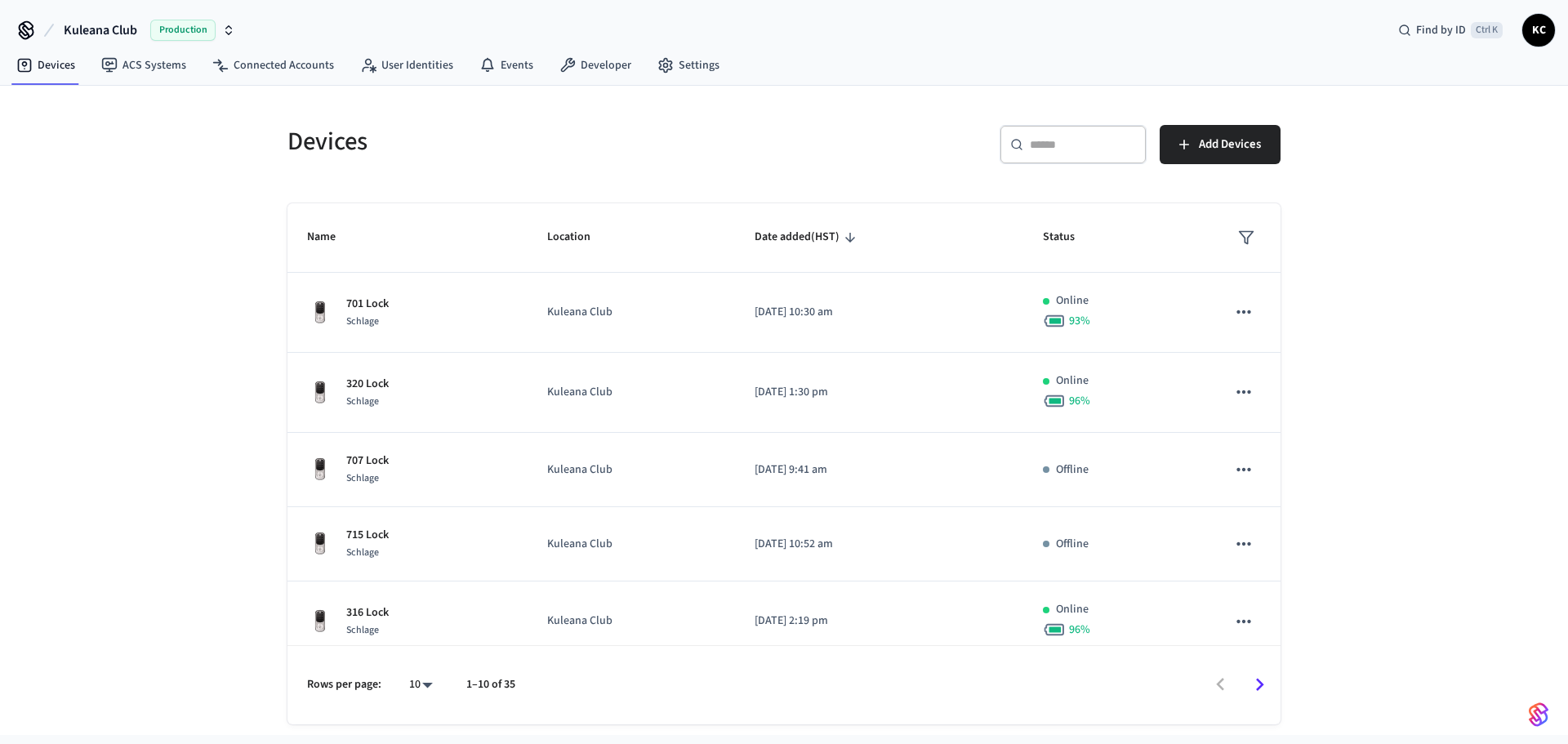
click at [1093, 146] on input "text" at bounding box center [1082, 144] width 106 height 17
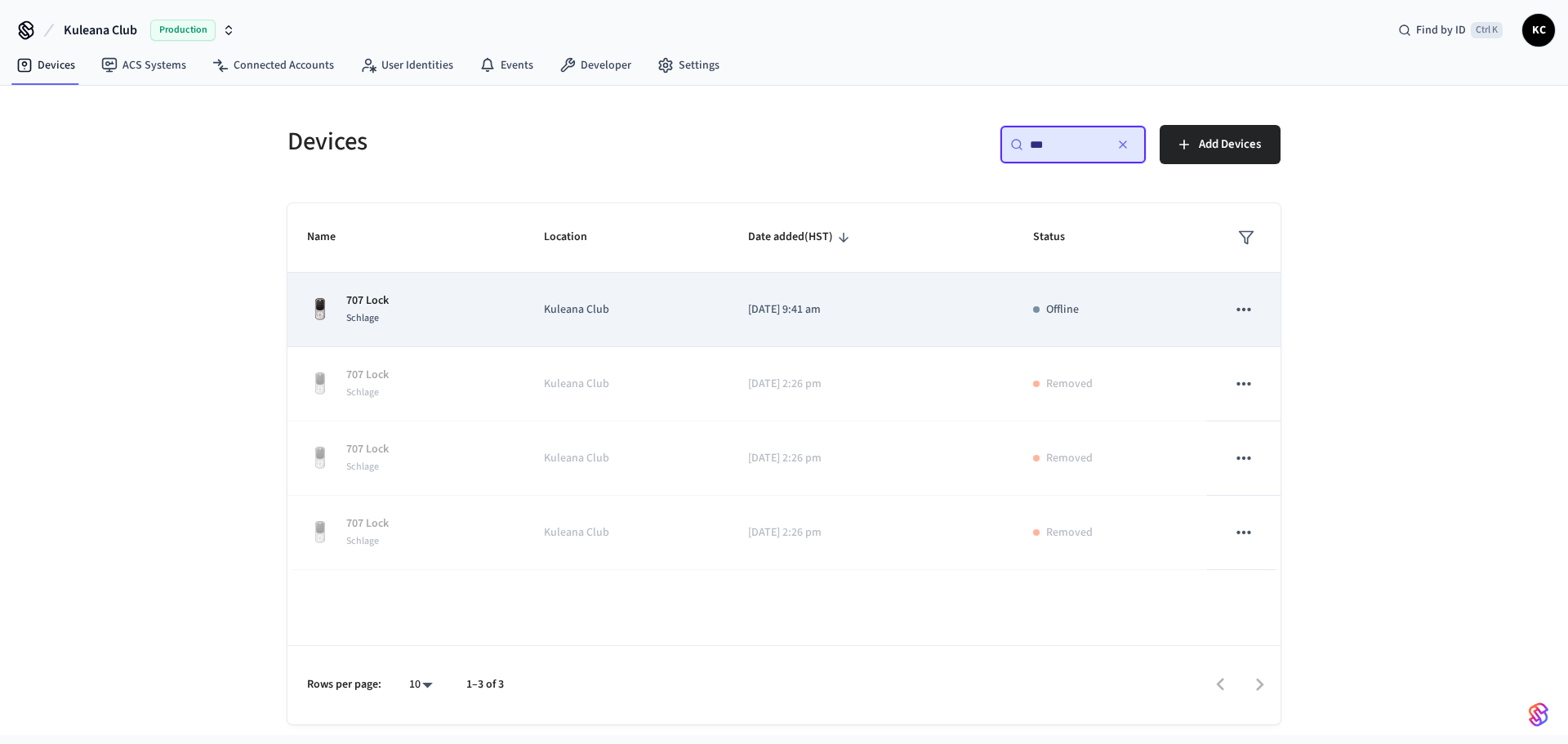
type input "***"
click at [724, 309] on td "Kuleana Club" at bounding box center [626, 309] width 205 height 75
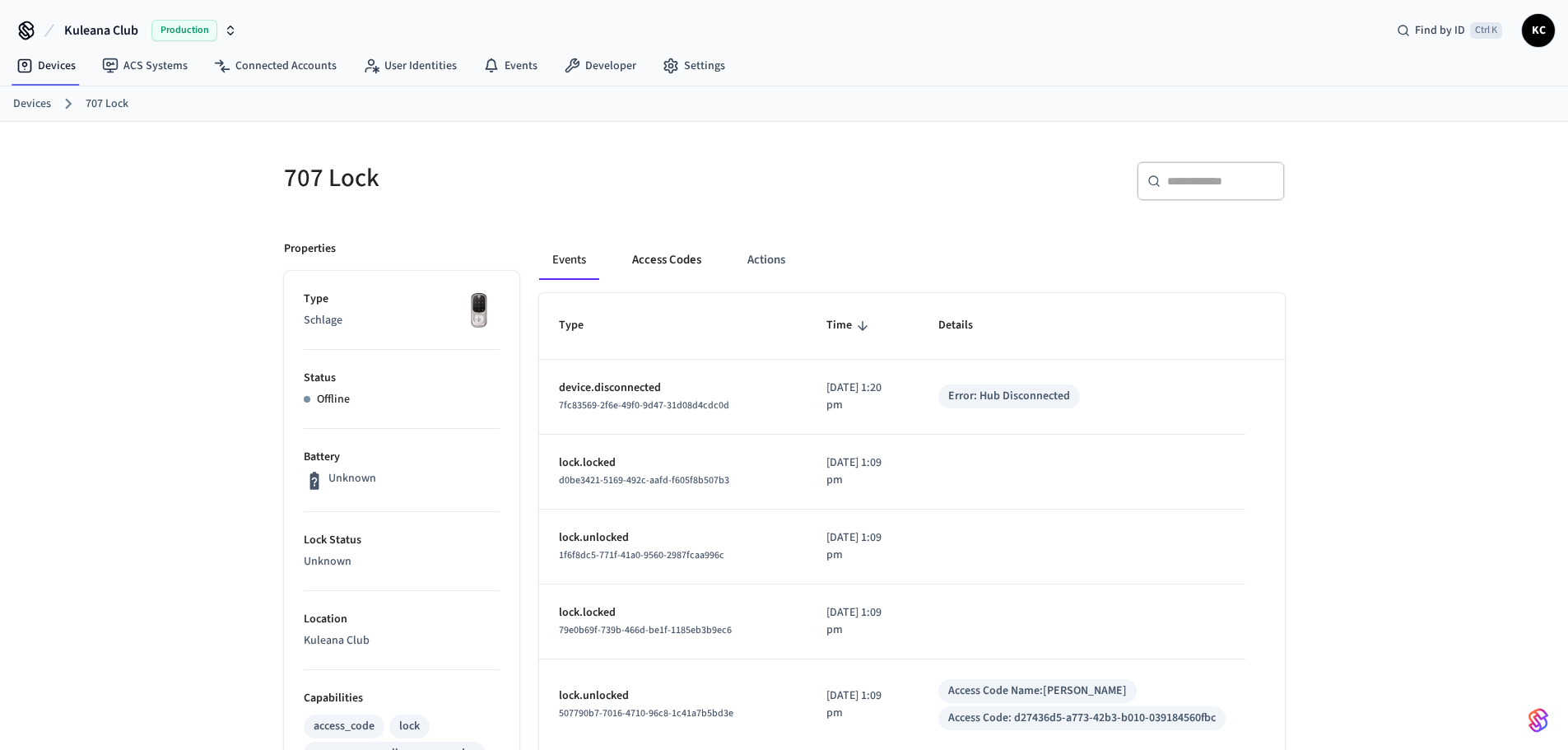
click at [653, 244] on button "Access Codes" at bounding box center [667, 259] width 96 height 40
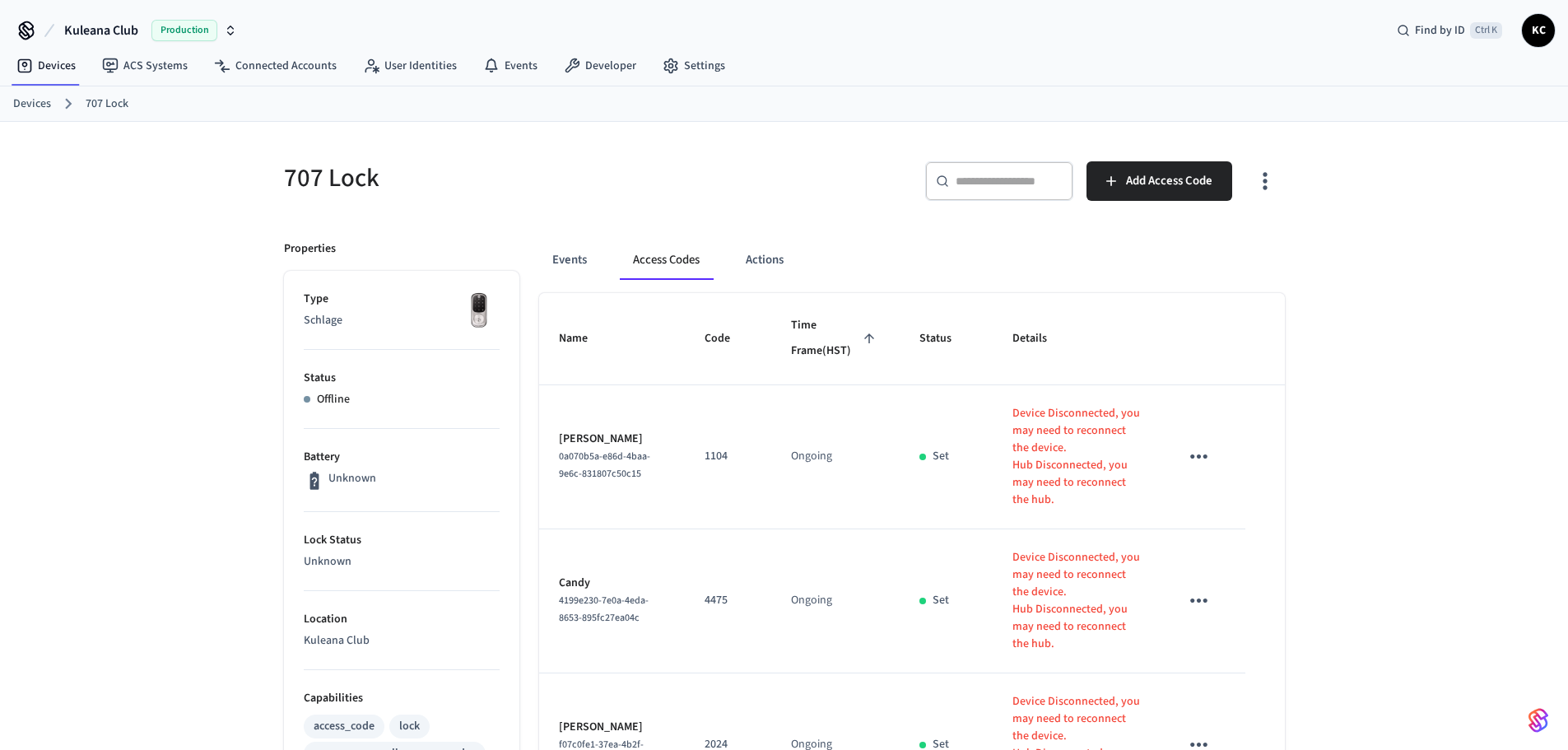
click at [1181, 183] on span "Add Access Code" at bounding box center [1170, 181] width 87 height 21
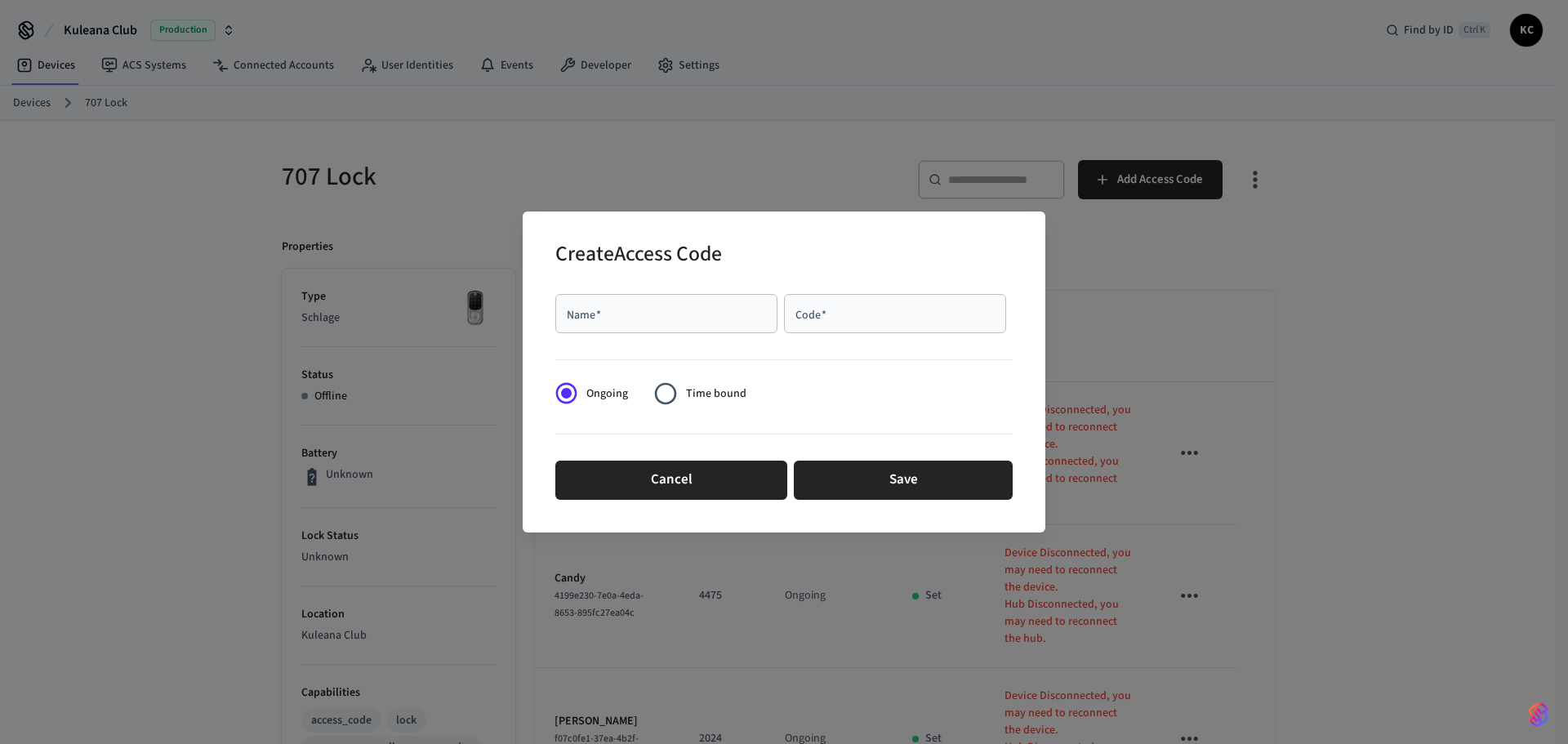
click at [664, 323] on div "Name   *" at bounding box center [666, 314] width 222 height 40
type input "*****"
type input "****"
click at [709, 387] on span "Time bound" at bounding box center [716, 394] width 61 height 18
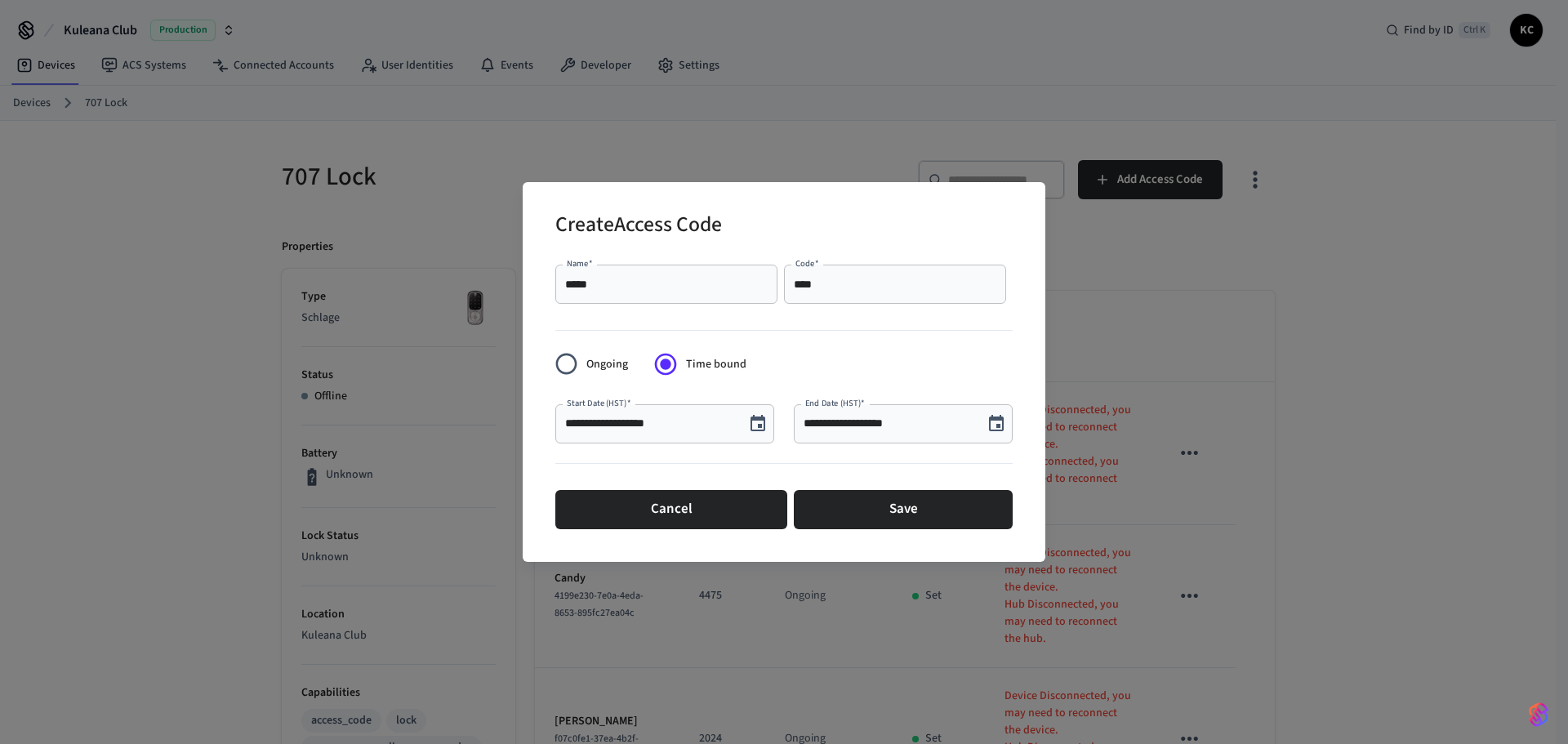
click at [759, 419] on icon "Choose date, selected date is Aug 13, 2025" at bounding box center [757, 423] width 15 height 17
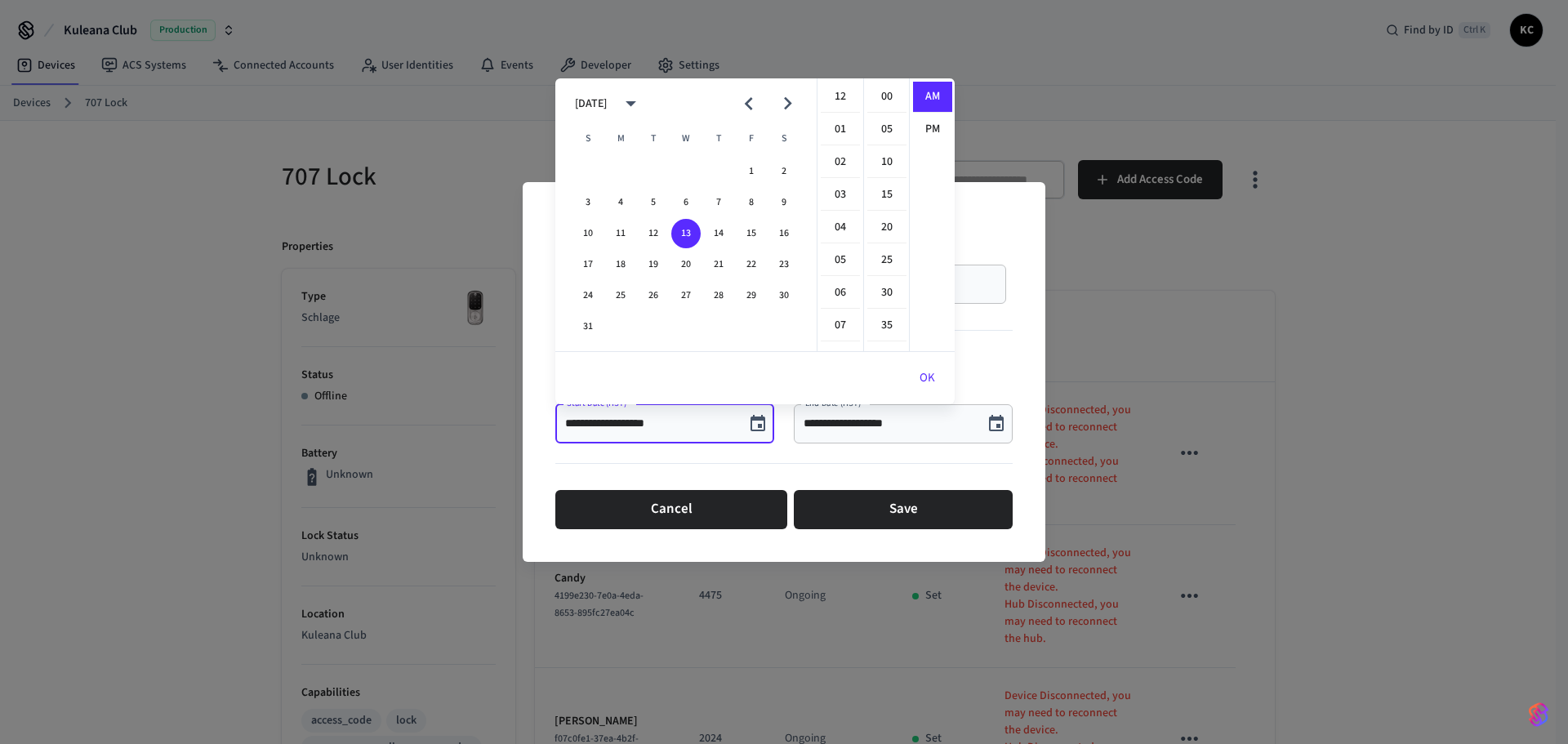
scroll to position [327, 0]
click at [757, 233] on button "15" at bounding box center [750, 233] width 29 height 29
click at [843, 100] on li "12" at bounding box center [840, 97] width 40 height 31
click at [878, 98] on li "00" at bounding box center [886, 97] width 40 height 31
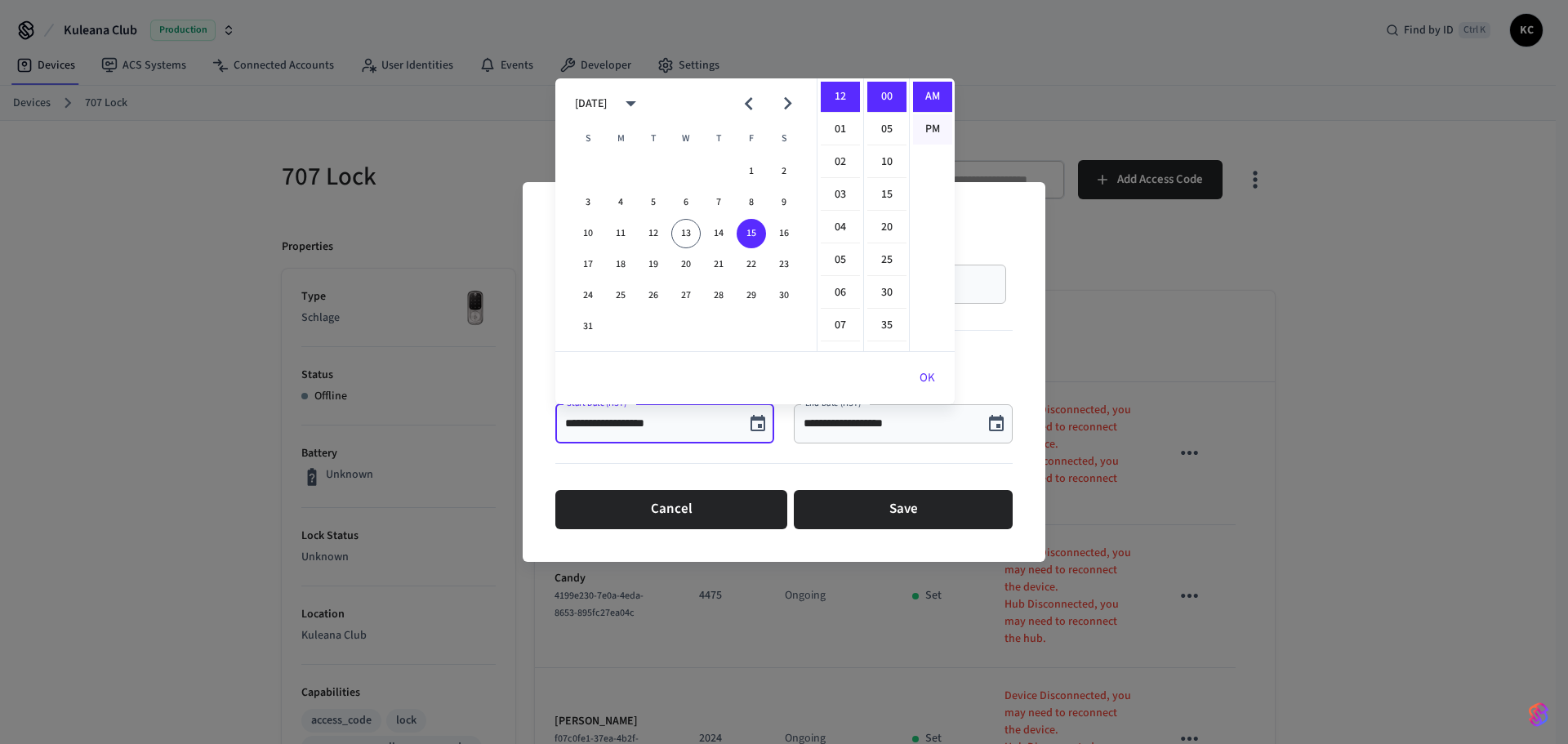
click at [921, 128] on li "PM" at bounding box center [932, 129] width 40 height 30
type input "**********"
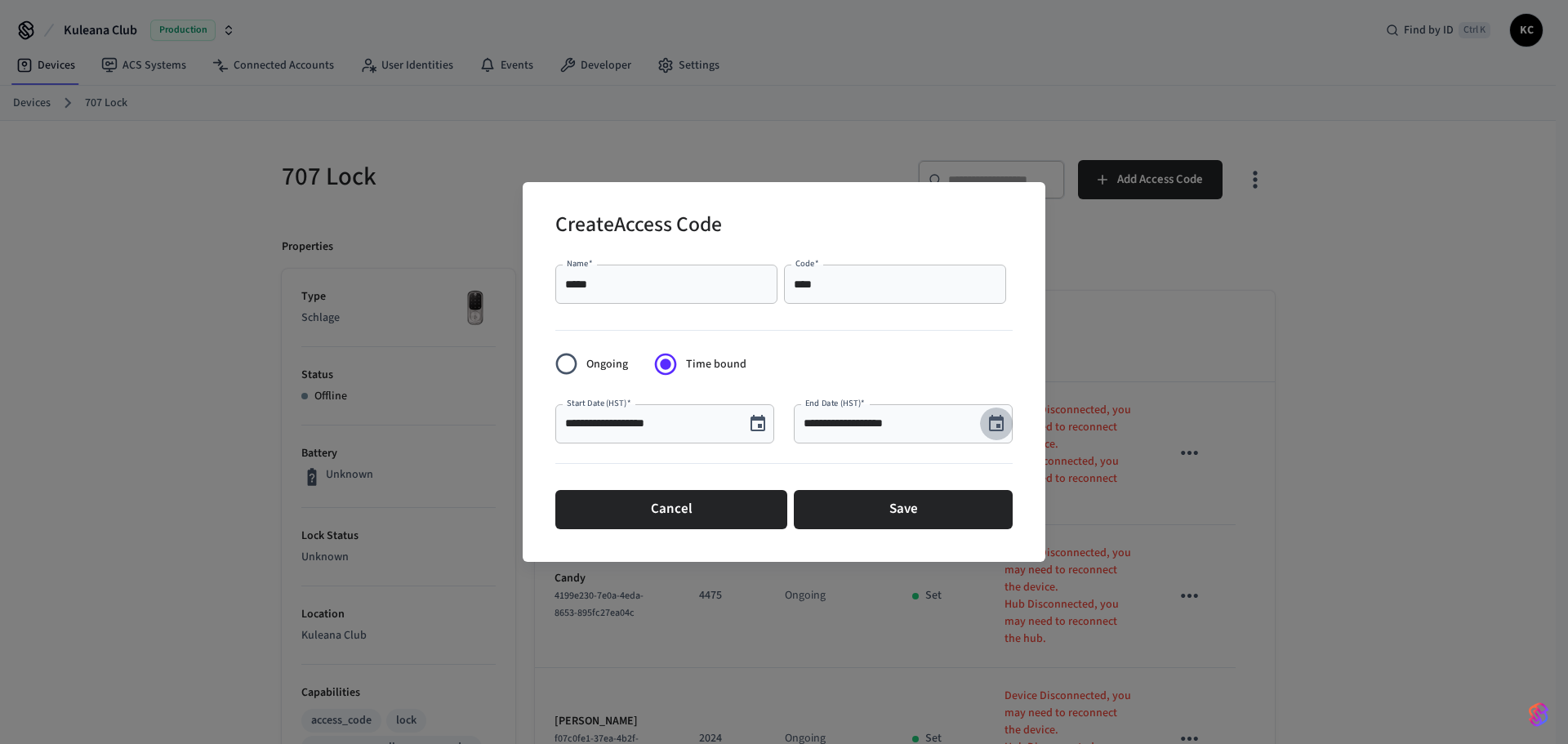
click at [994, 429] on icon "Choose date, selected date is Aug 13, 2025" at bounding box center [996, 423] width 19 height 19
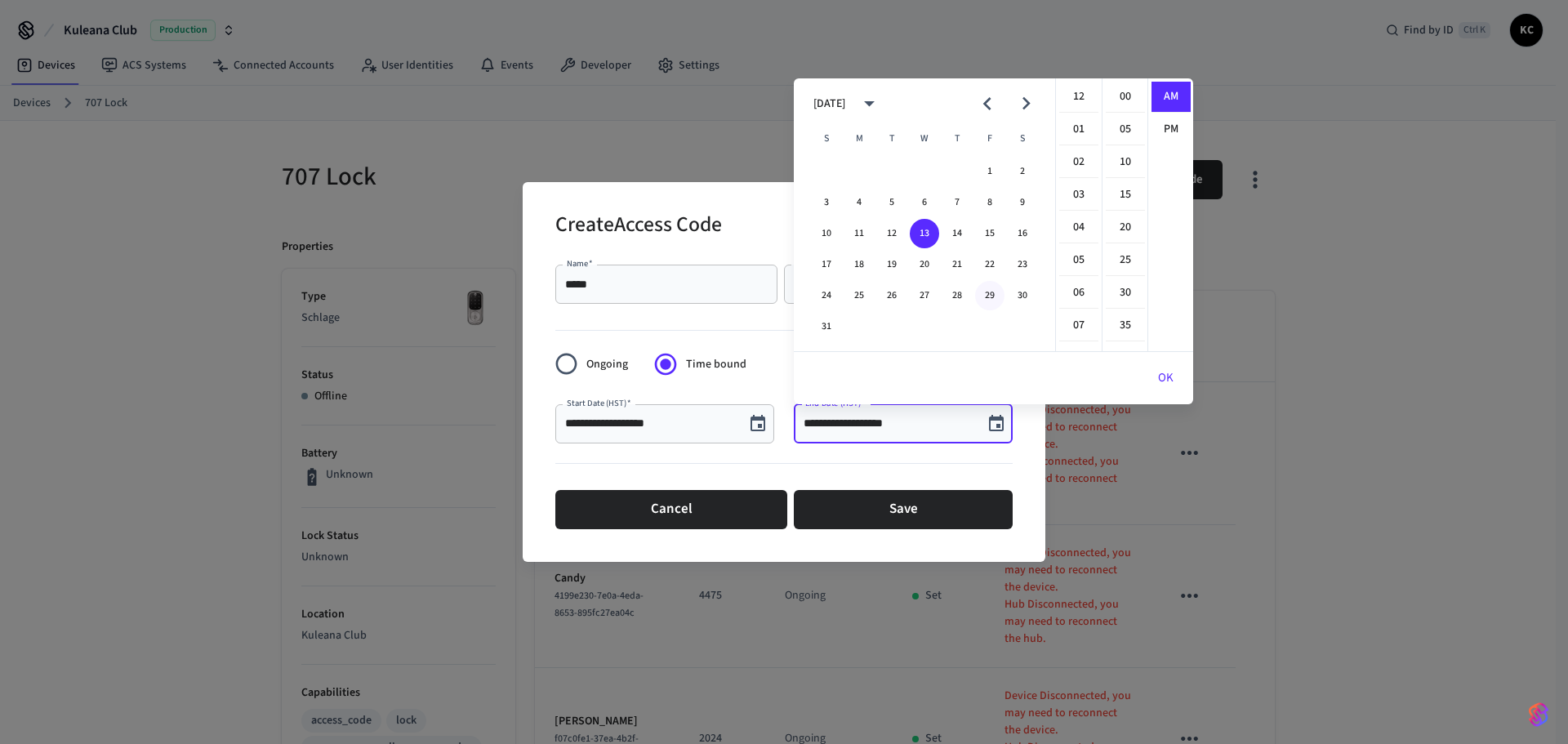
scroll to position [327, 0]
click at [986, 261] on button "22" at bounding box center [989, 264] width 29 height 29
click at [1075, 96] on li "12" at bounding box center [1079, 97] width 40 height 31
click at [1128, 95] on li "00" at bounding box center [1125, 97] width 40 height 31
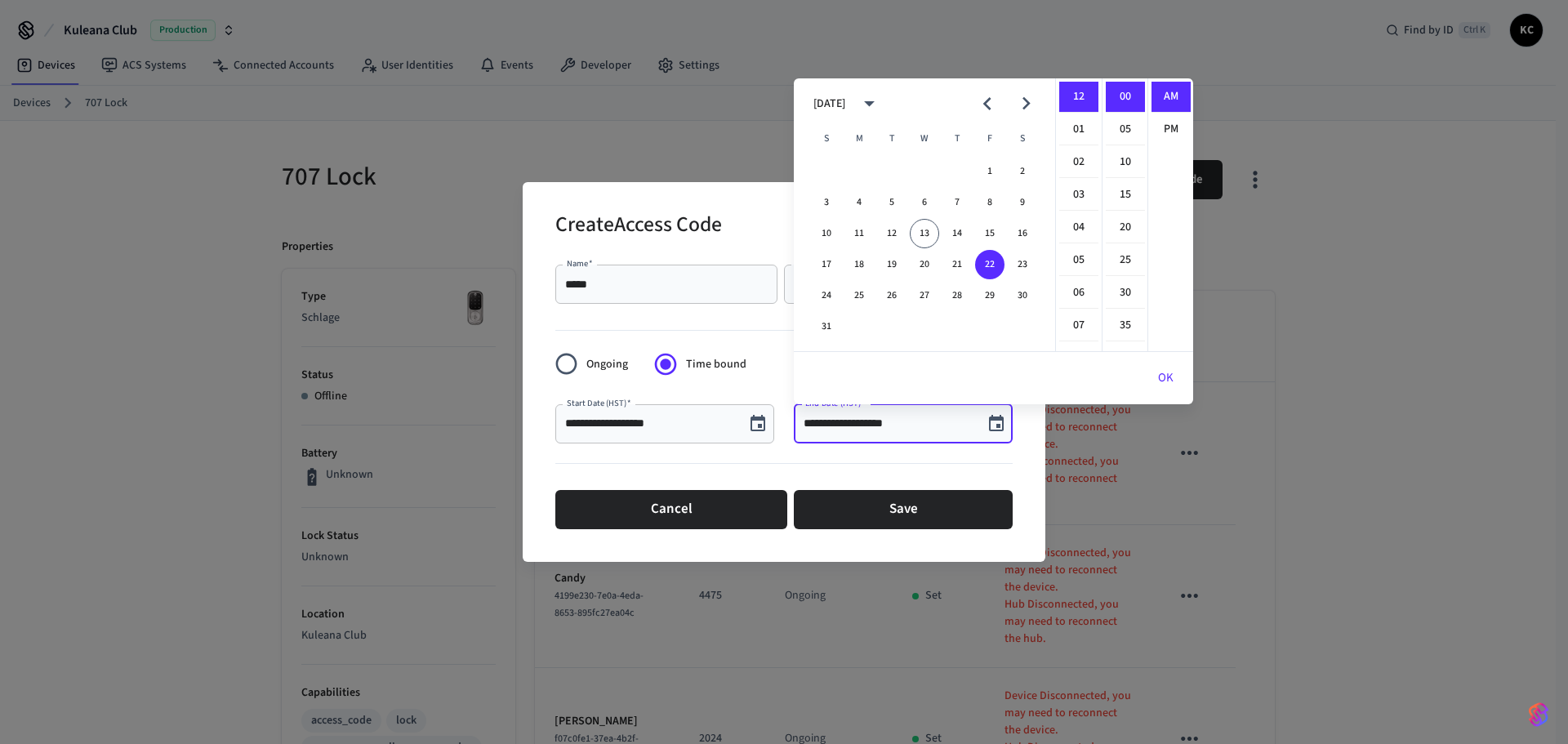
click at [1164, 112] on ul "AM PM" at bounding box center [1170, 214] width 46 height 272
click at [1164, 123] on li "PM" at bounding box center [1171, 129] width 40 height 30
type input "**********"
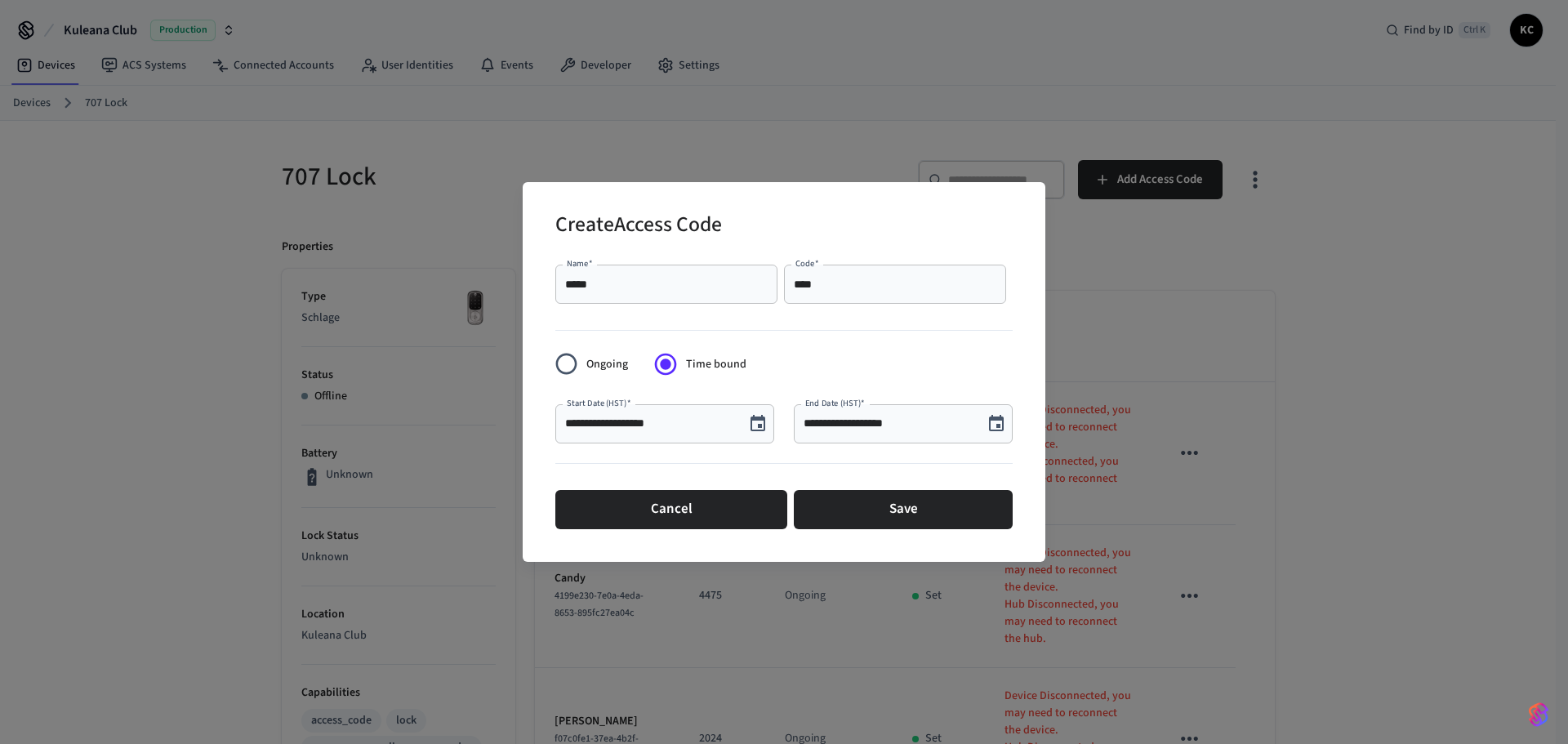
scroll to position [30, 0]
click at [936, 490] on button "Save" at bounding box center [902, 509] width 219 height 40
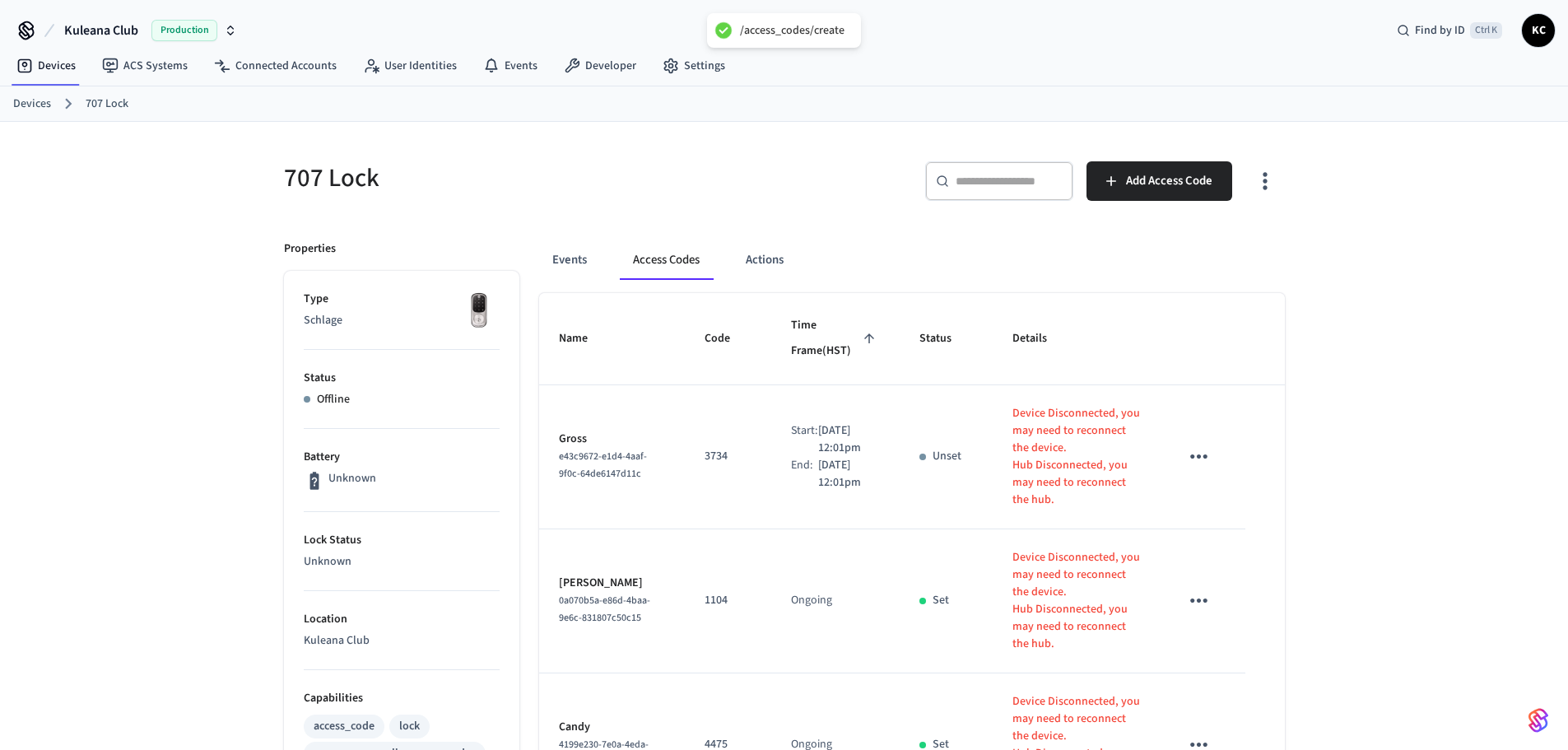
click at [1233, 471] on td "sticky table" at bounding box center [1202, 457] width 85 height 144
click at [33, 107] on link "Devices" at bounding box center [32, 104] width 38 height 18
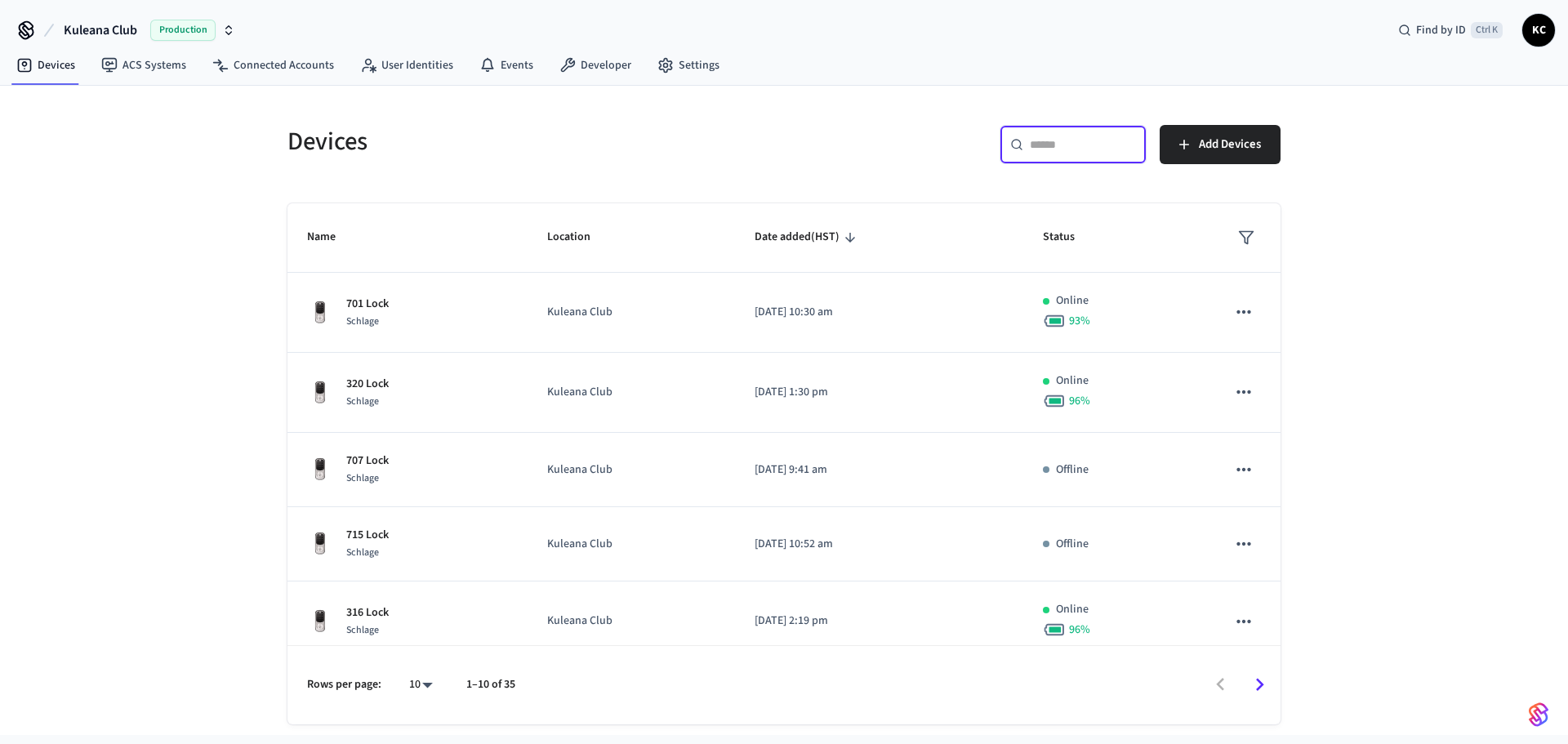
click at [1117, 148] on input "text" at bounding box center [1082, 144] width 106 height 17
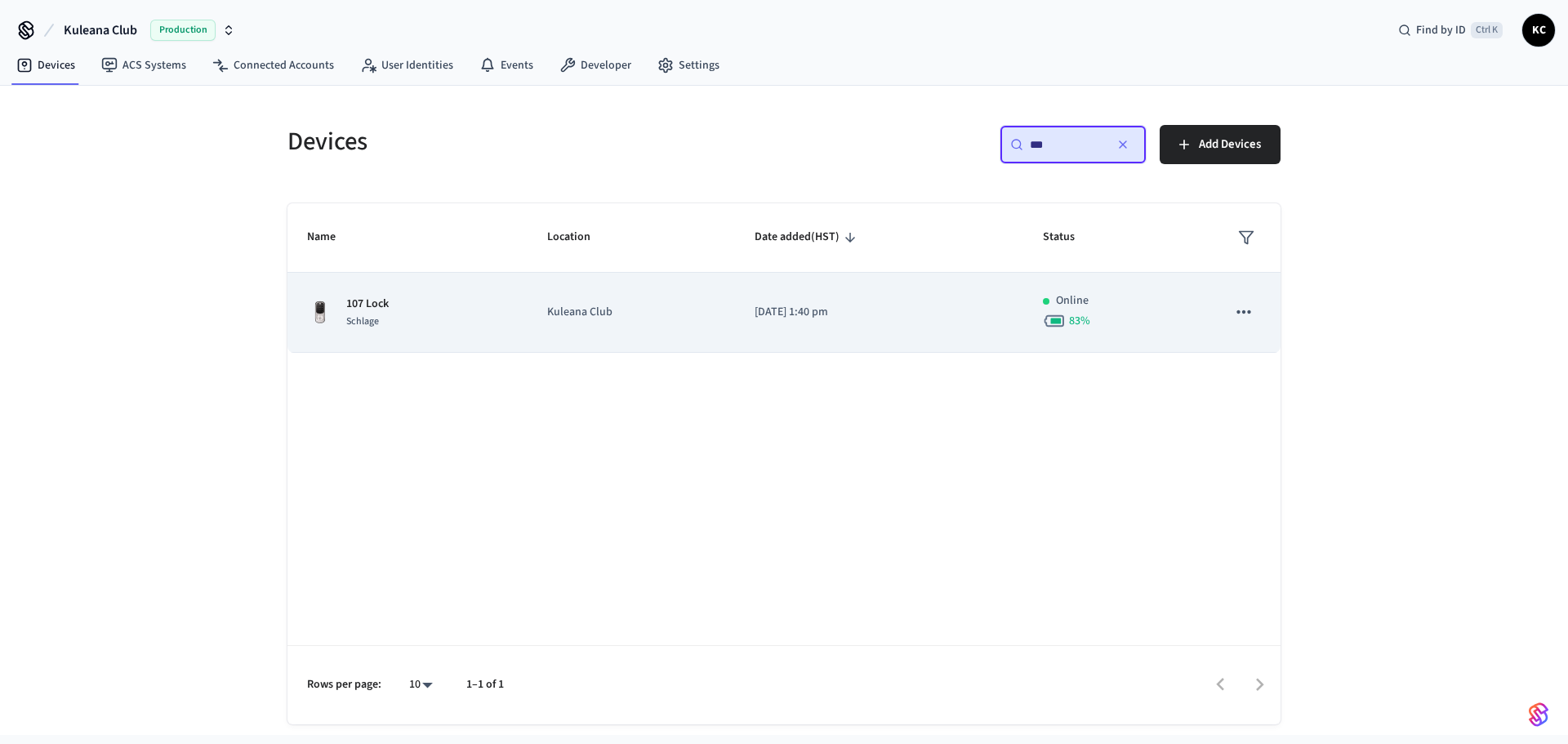
type input "***"
click at [822, 302] on td "[DATE] 1:40 pm" at bounding box center [879, 312] width 288 height 80
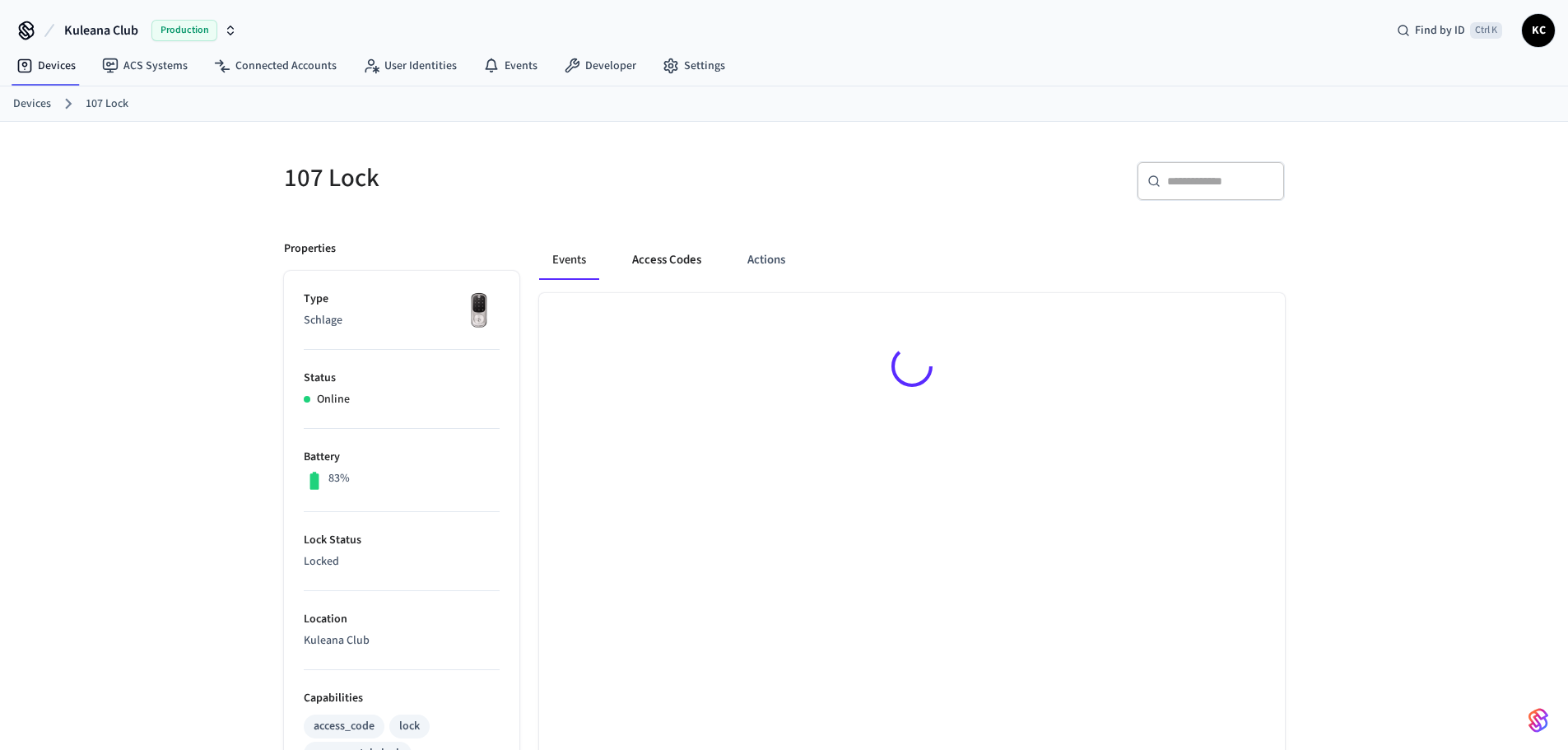
click at [691, 264] on button "Access Codes" at bounding box center [667, 259] width 96 height 40
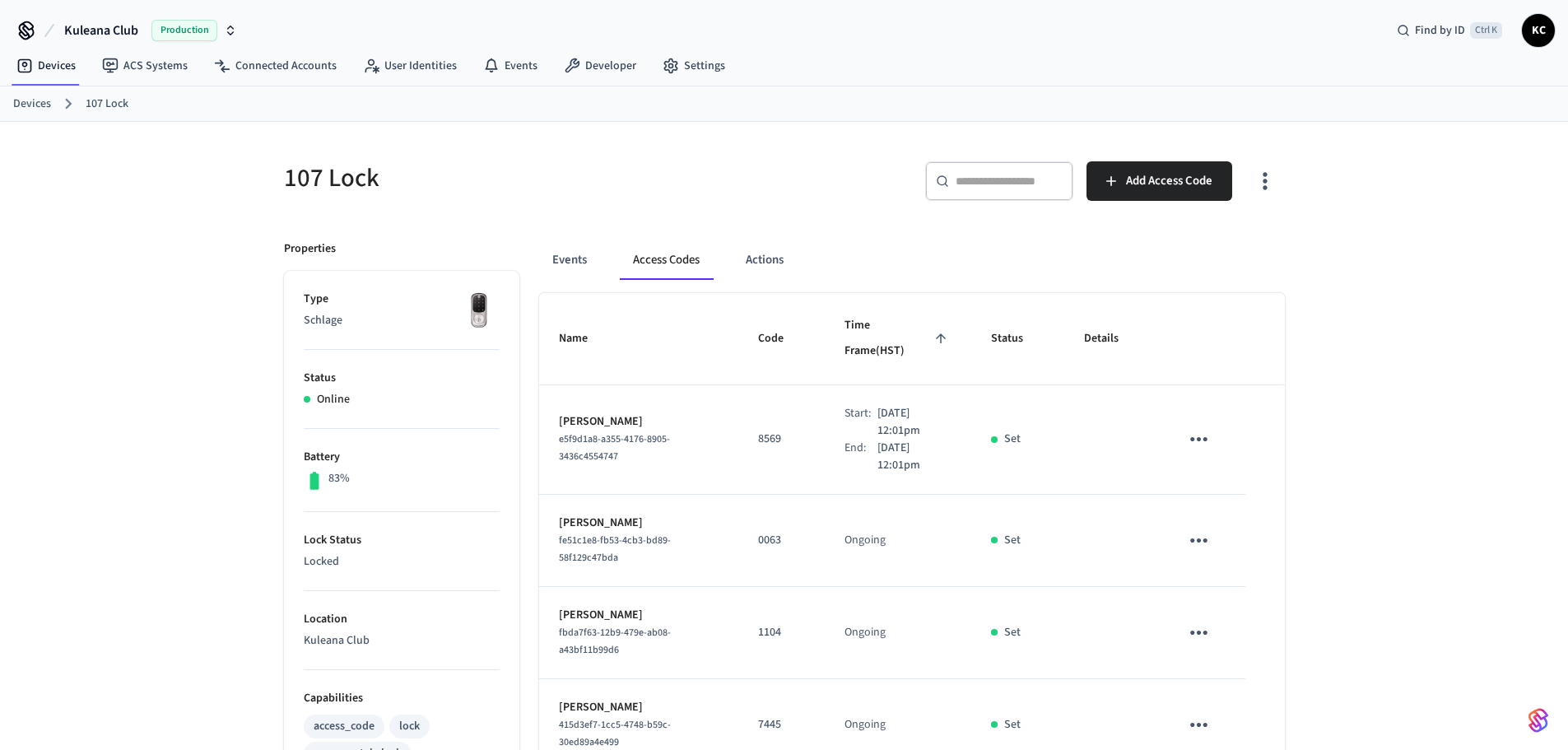
click at [19, 101] on link "Devices" at bounding box center [32, 104] width 38 height 18
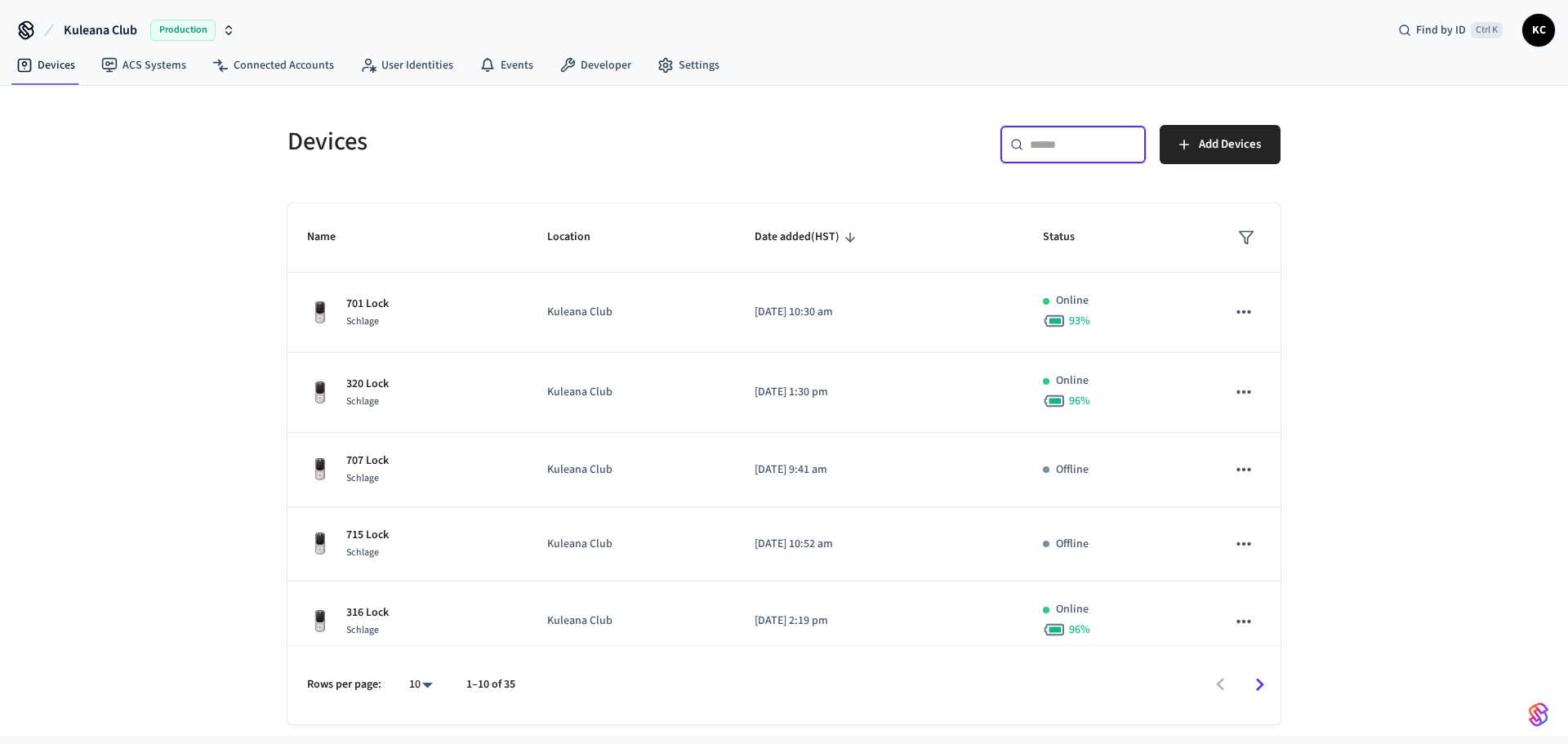
click at [1067, 141] on input "text" at bounding box center [1082, 144] width 106 height 17
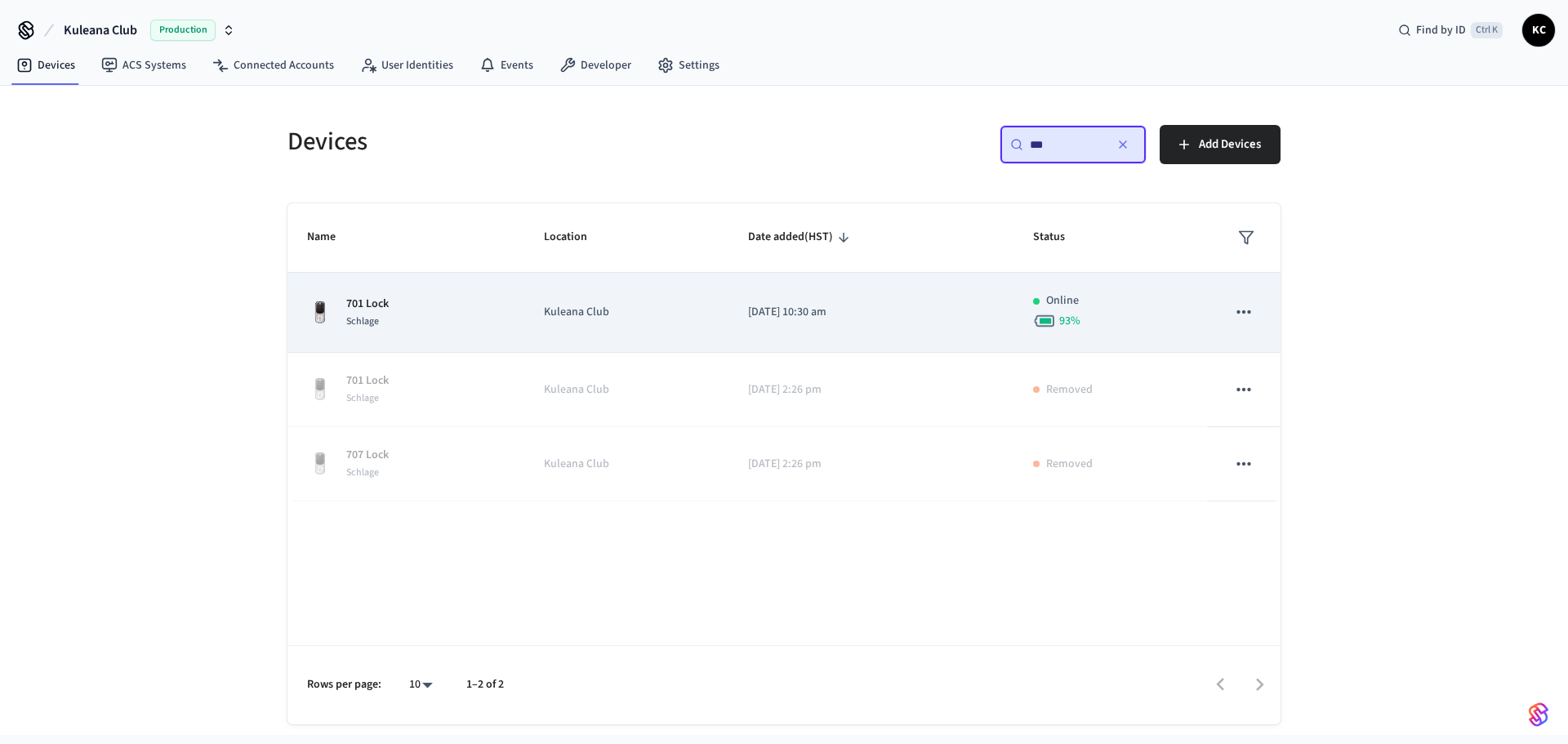
type input "***"
click at [834, 319] on p "[DATE] 10:30 am" at bounding box center [871, 313] width 246 height 18
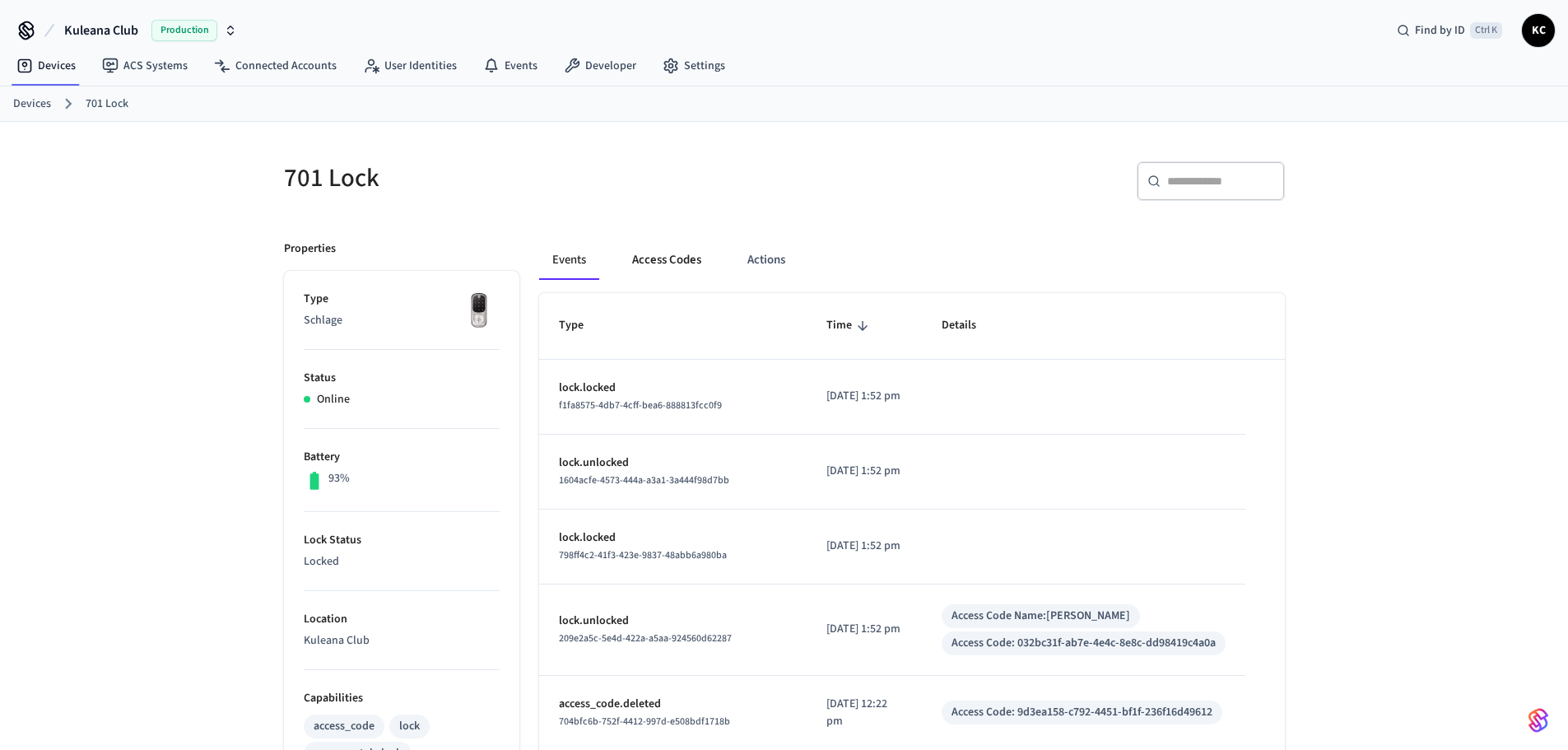
click at [682, 251] on button "Access Codes" at bounding box center [667, 259] width 96 height 40
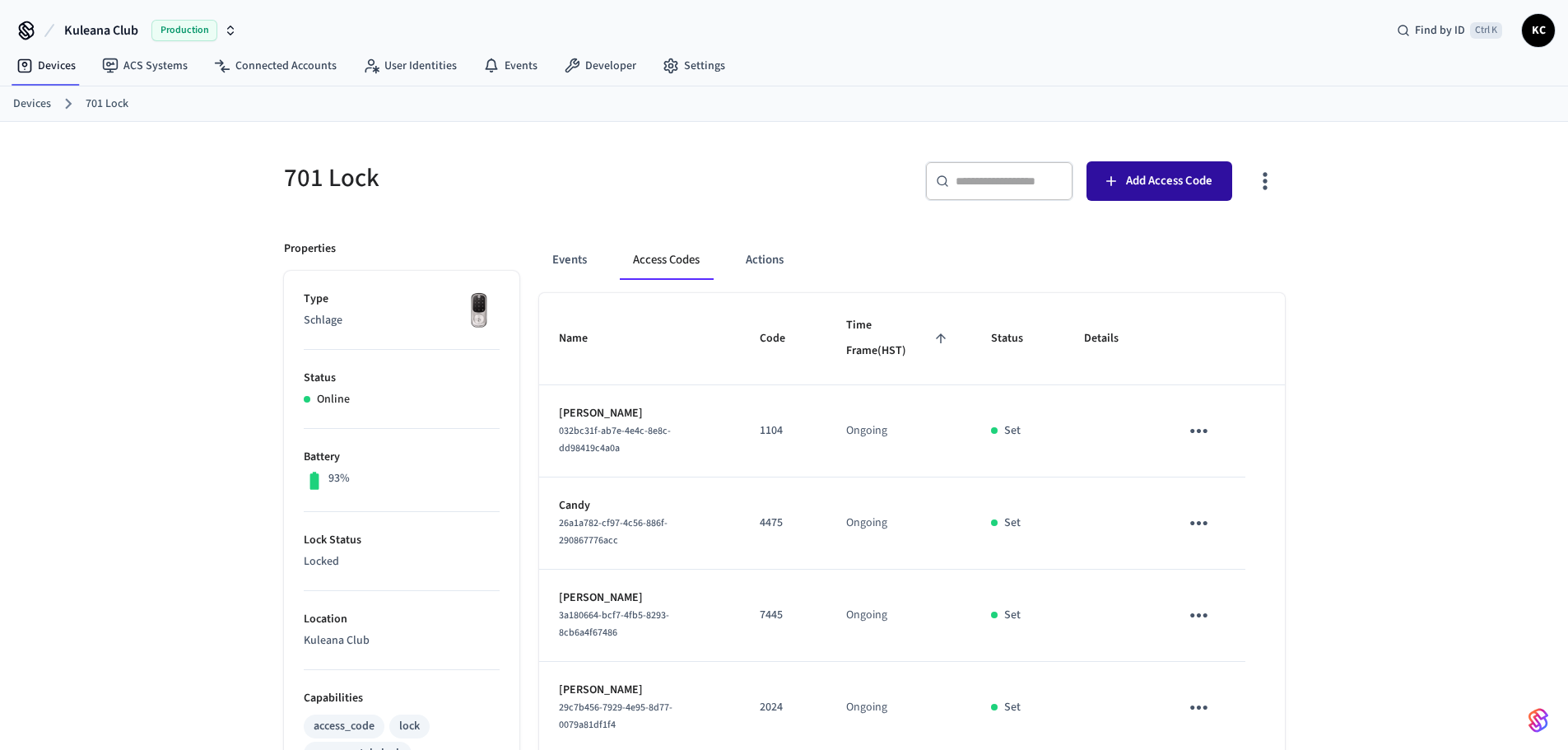
click at [1114, 181] on icon "button" at bounding box center [1111, 181] width 17 height 17
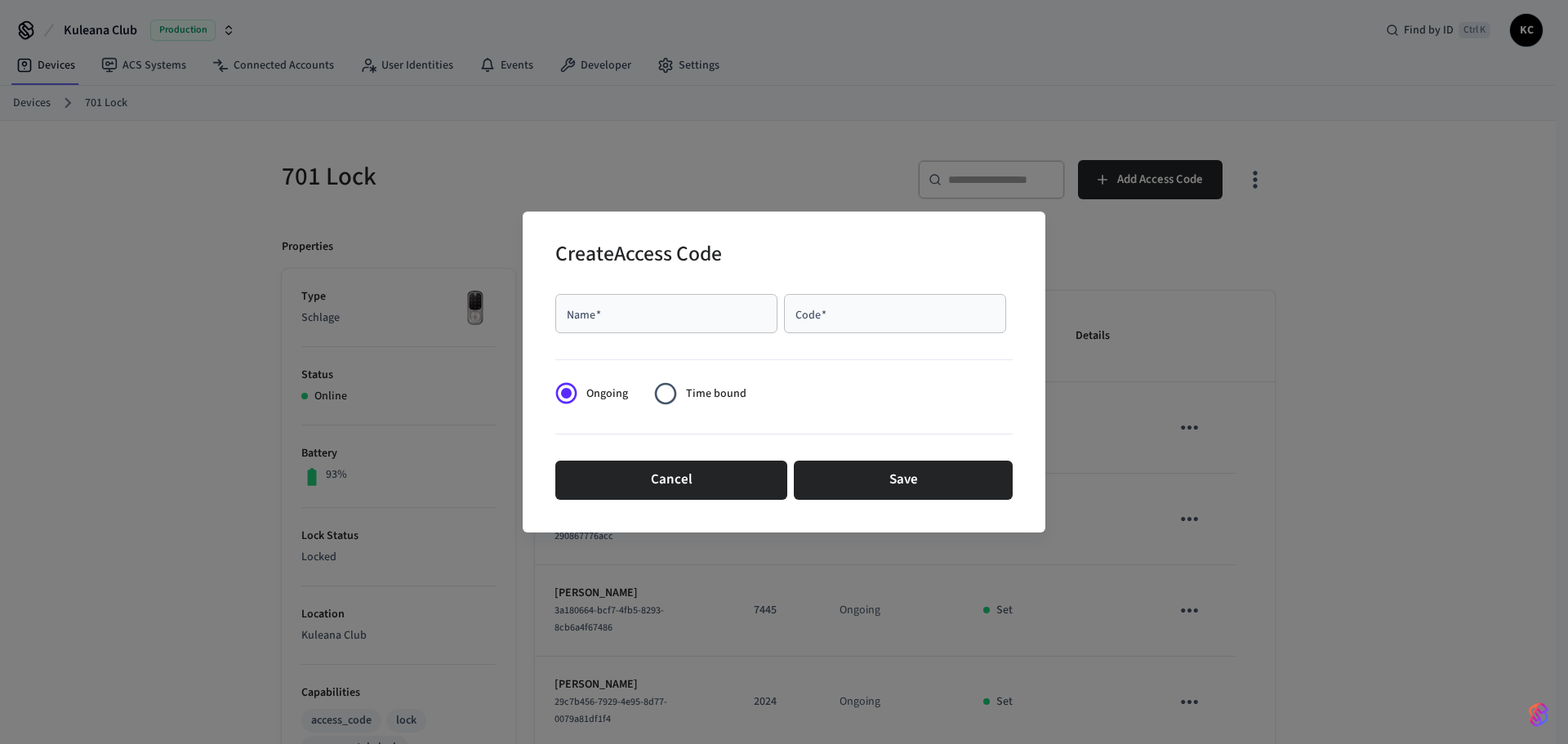
click at [582, 314] on input "Name   *" at bounding box center [666, 314] width 203 height 17
type input "****"
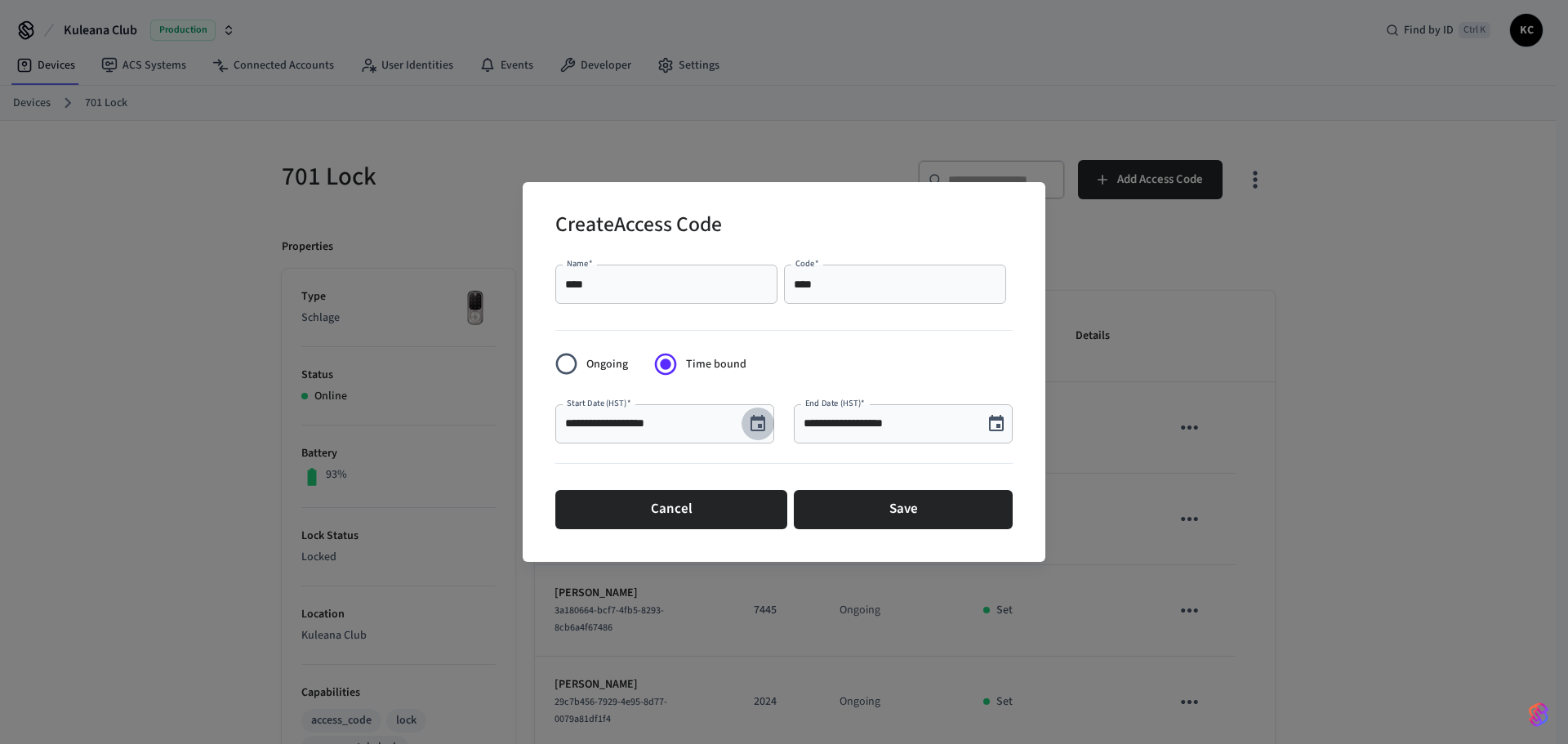
click at [768, 423] on button "Choose date, selected date is Aug 13, 2025" at bounding box center [757, 423] width 33 height 33
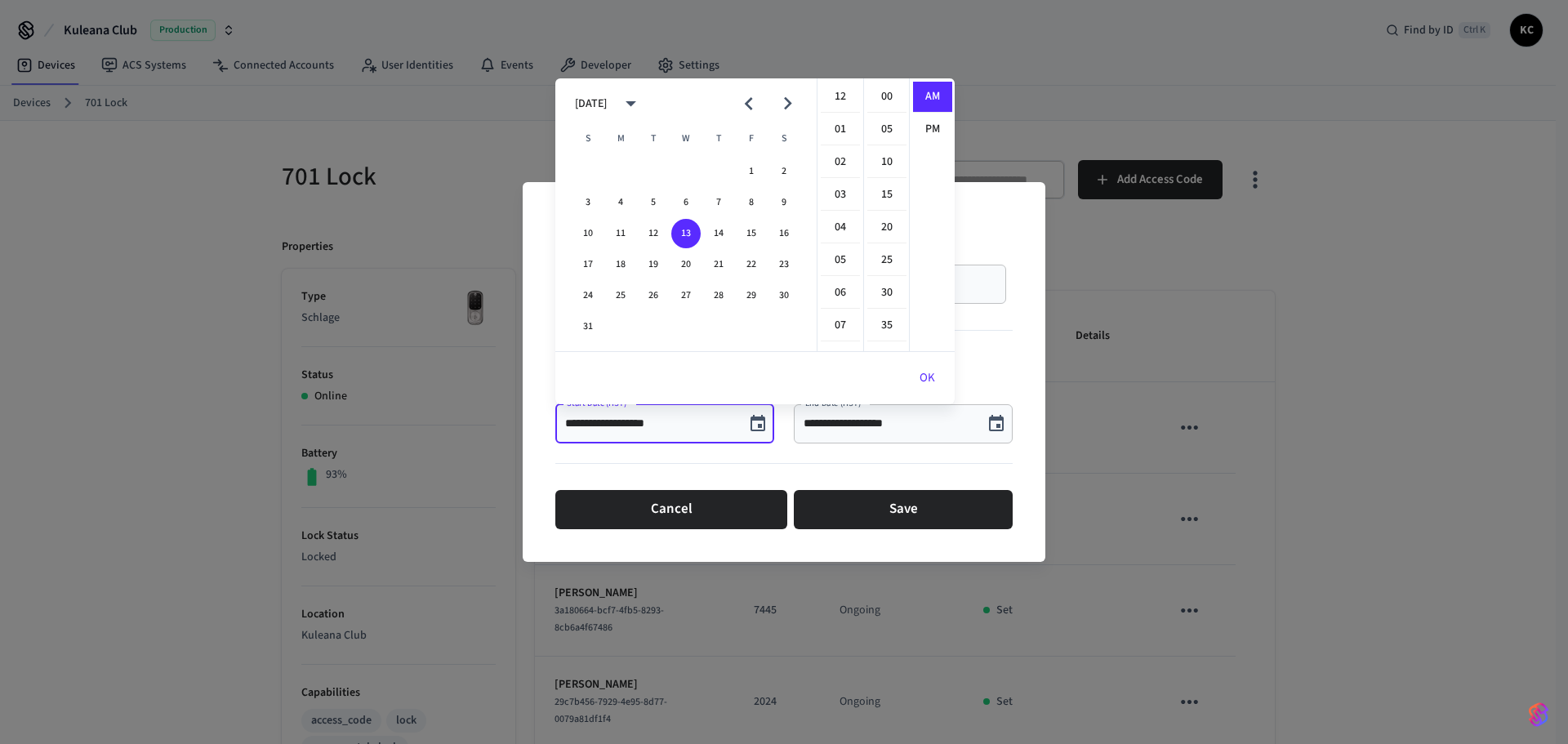
scroll to position [327, 0]
click at [748, 233] on button "15" at bounding box center [750, 233] width 29 height 29
click at [842, 92] on li "12" at bounding box center [840, 97] width 40 height 31
click at [889, 94] on li "00" at bounding box center [886, 97] width 40 height 31
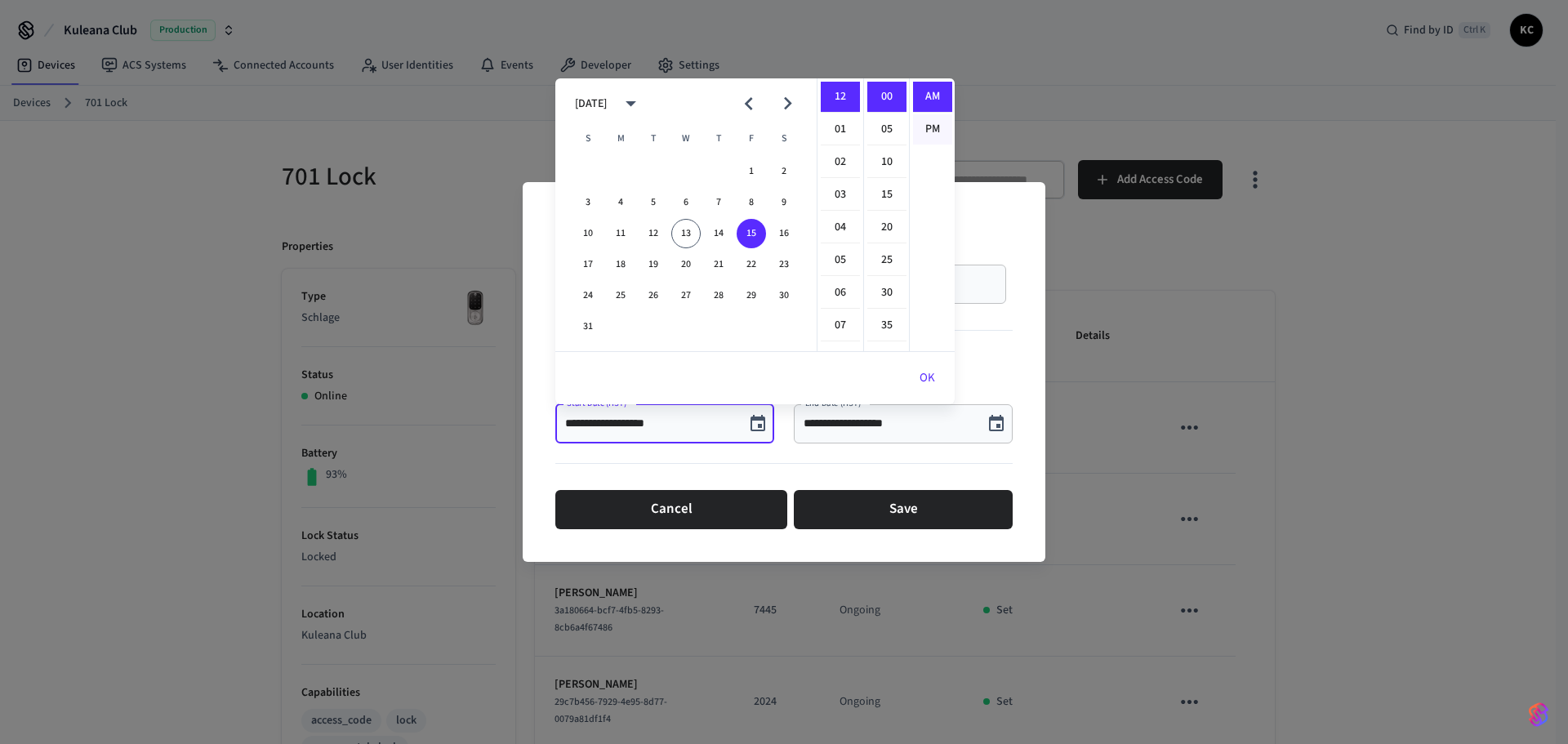
click at [922, 121] on li "PM" at bounding box center [932, 129] width 40 height 30
type input "**********"
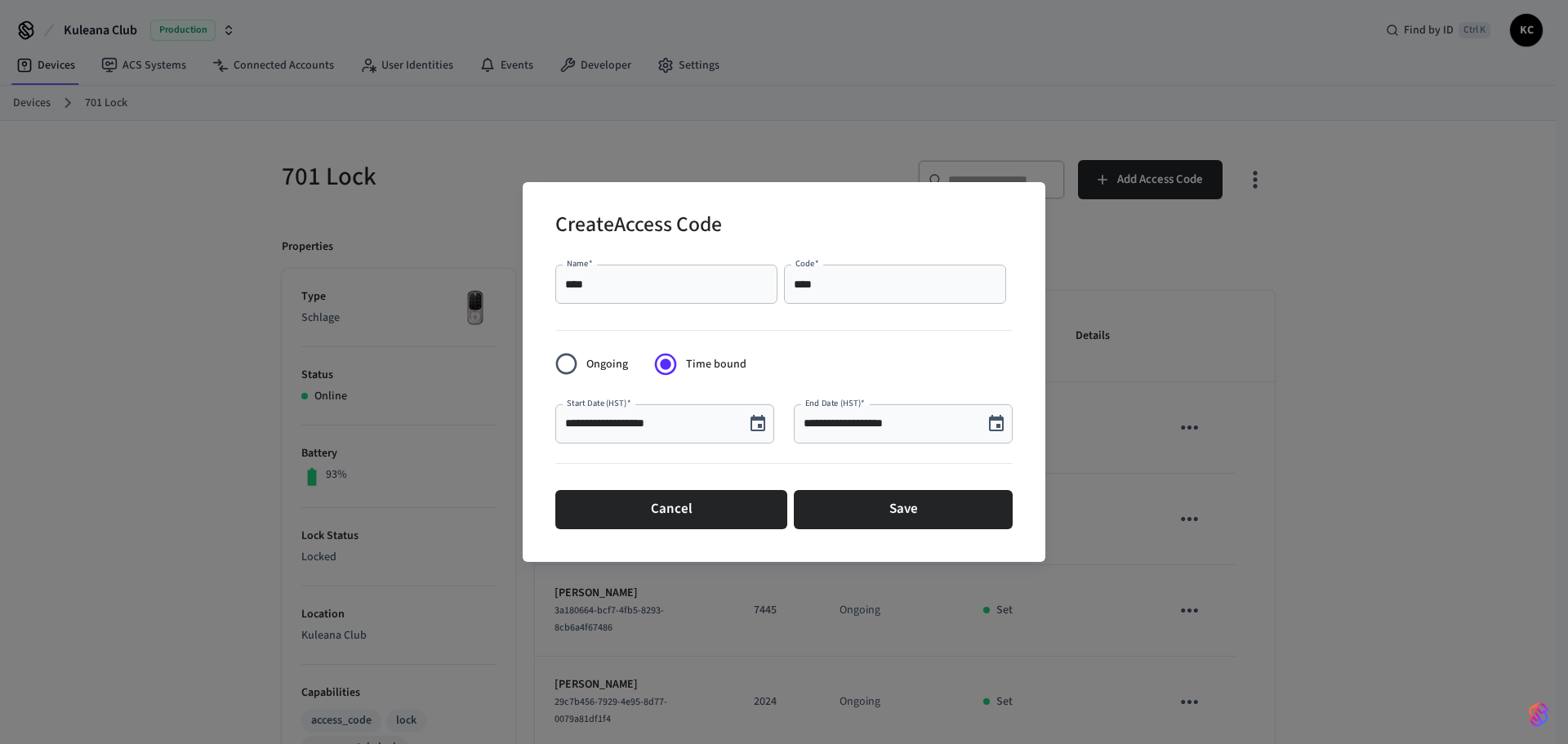
scroll to position [30, 0]
click at [992, 422] on icon "Choose date, selected date is Aug 13, 2025" at bounding box center [996, 423] width 19 height 19
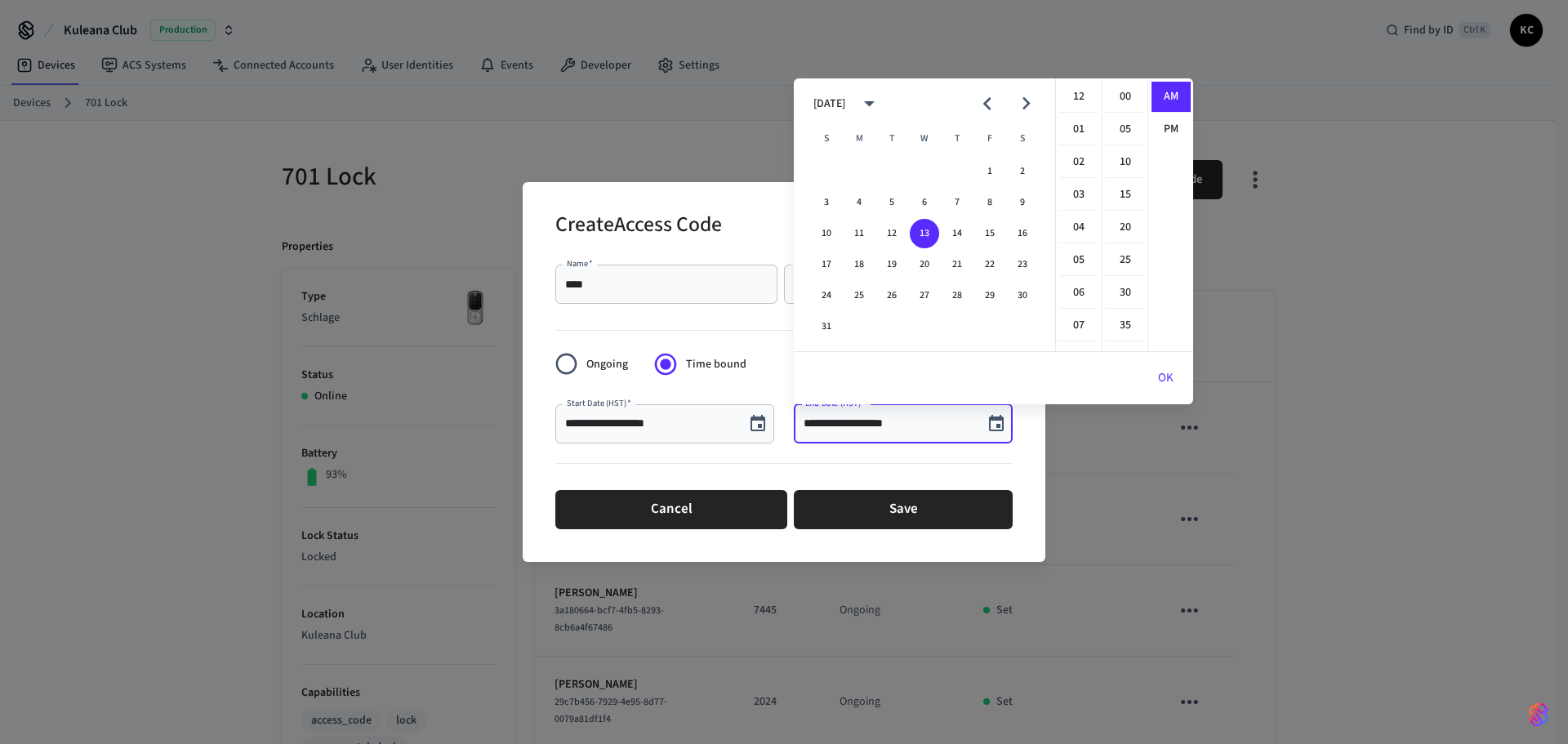
scroll to position [327, 0]
click at [992, 254] on button "22" at bounding box center [989, 264] width 29 height 29
click at [1077, 91] on li "12" at bounding box center [1079, 97] width 40 height 31
click at [1113, 90] on li "00" at bounding box center [1125, 97] width 40 height 31
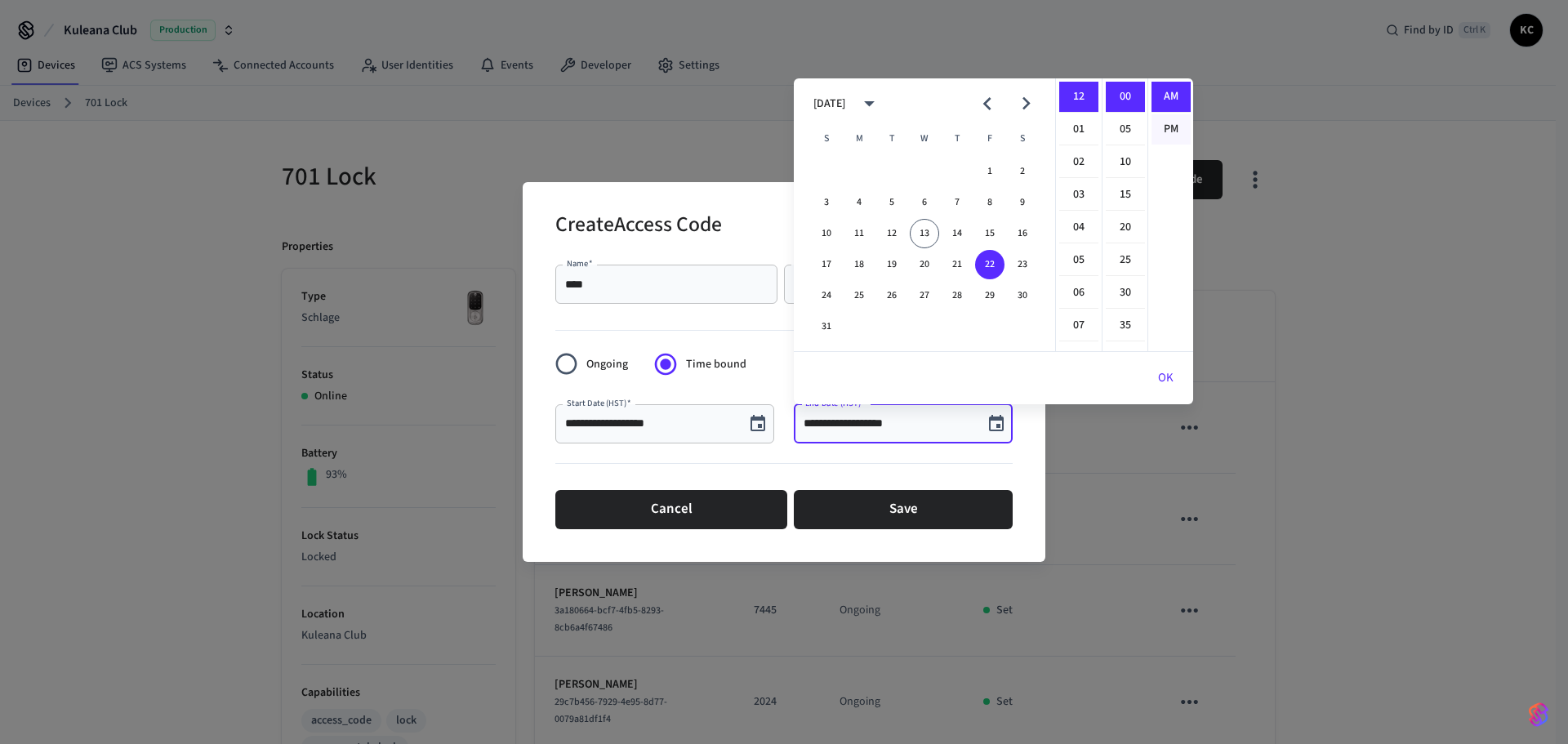
click at [1159, 134] on li "PM" at bounding box center [1171, 129] width 40 height 30
type input "**********"
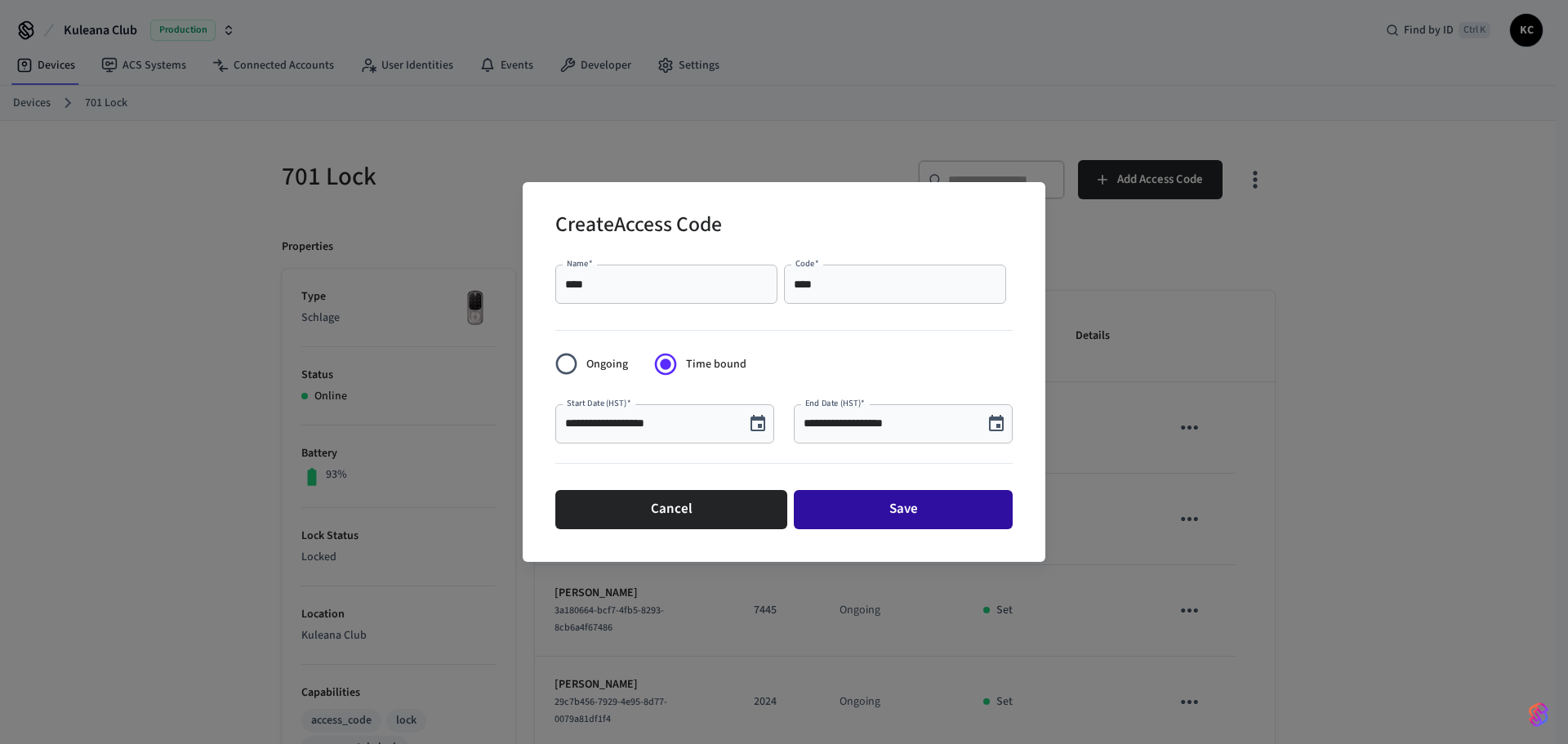
scroll to position [30, 0]
click at [855, 522] on button "Save" at bounding box center [902, 509] width 219 height 40
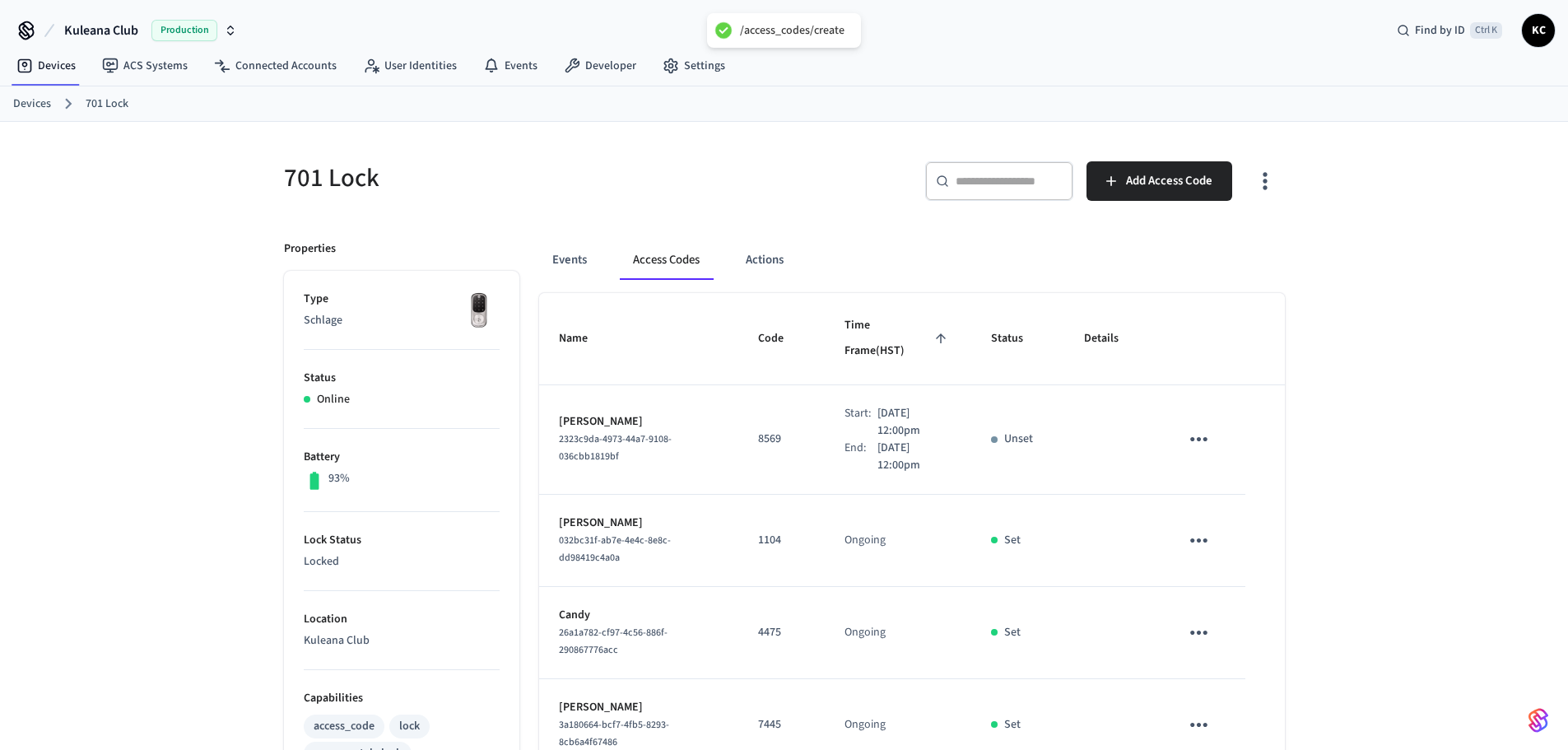
click at [32, 104] on link "Devices" at bounding box center [32, 104] width 38 height 18
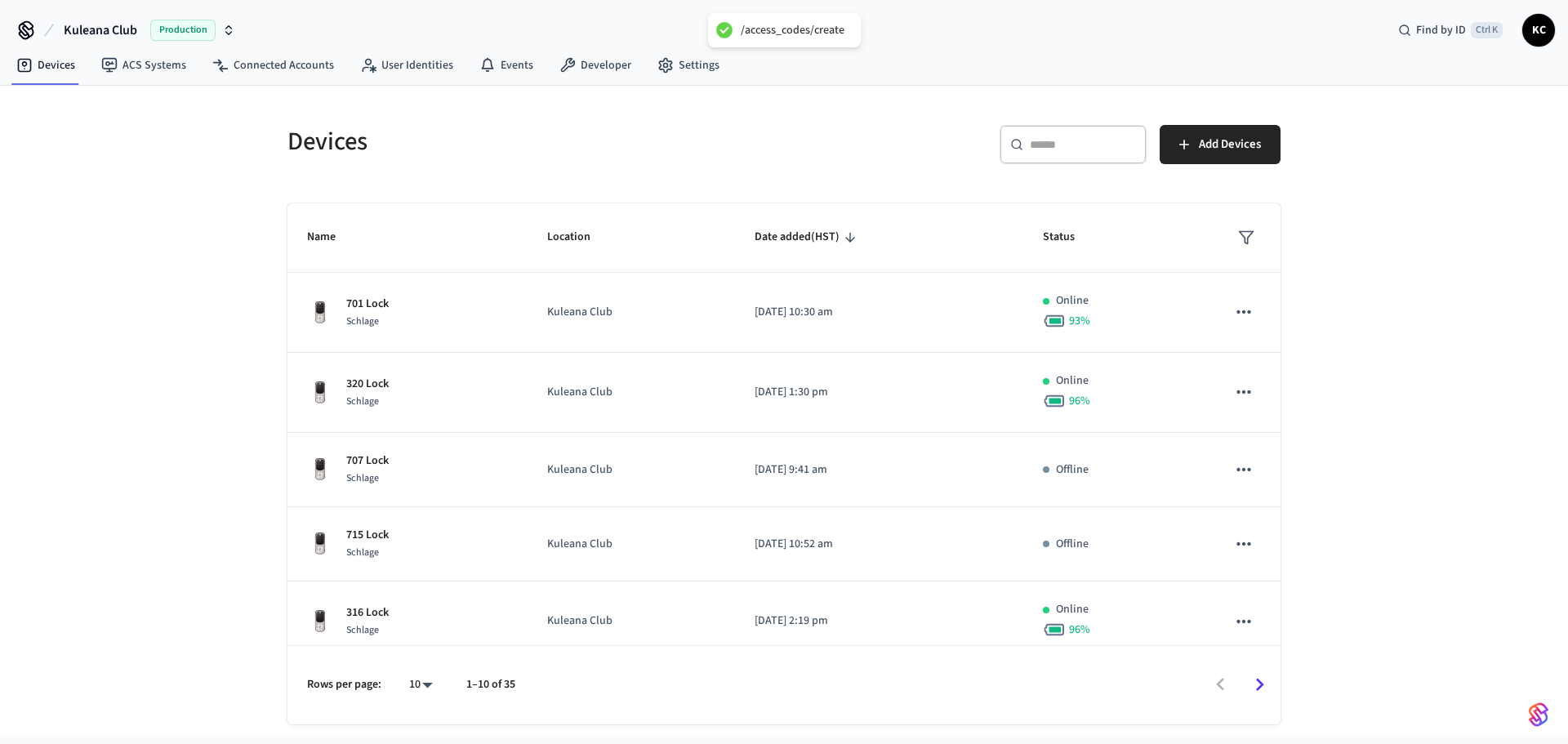
click at [1011, 145] on icon at bounding box center [1016, 144] width 13 height 13
click at [1031, 145] on input "text" at bounding box center [1082, 144] width 106 height 17
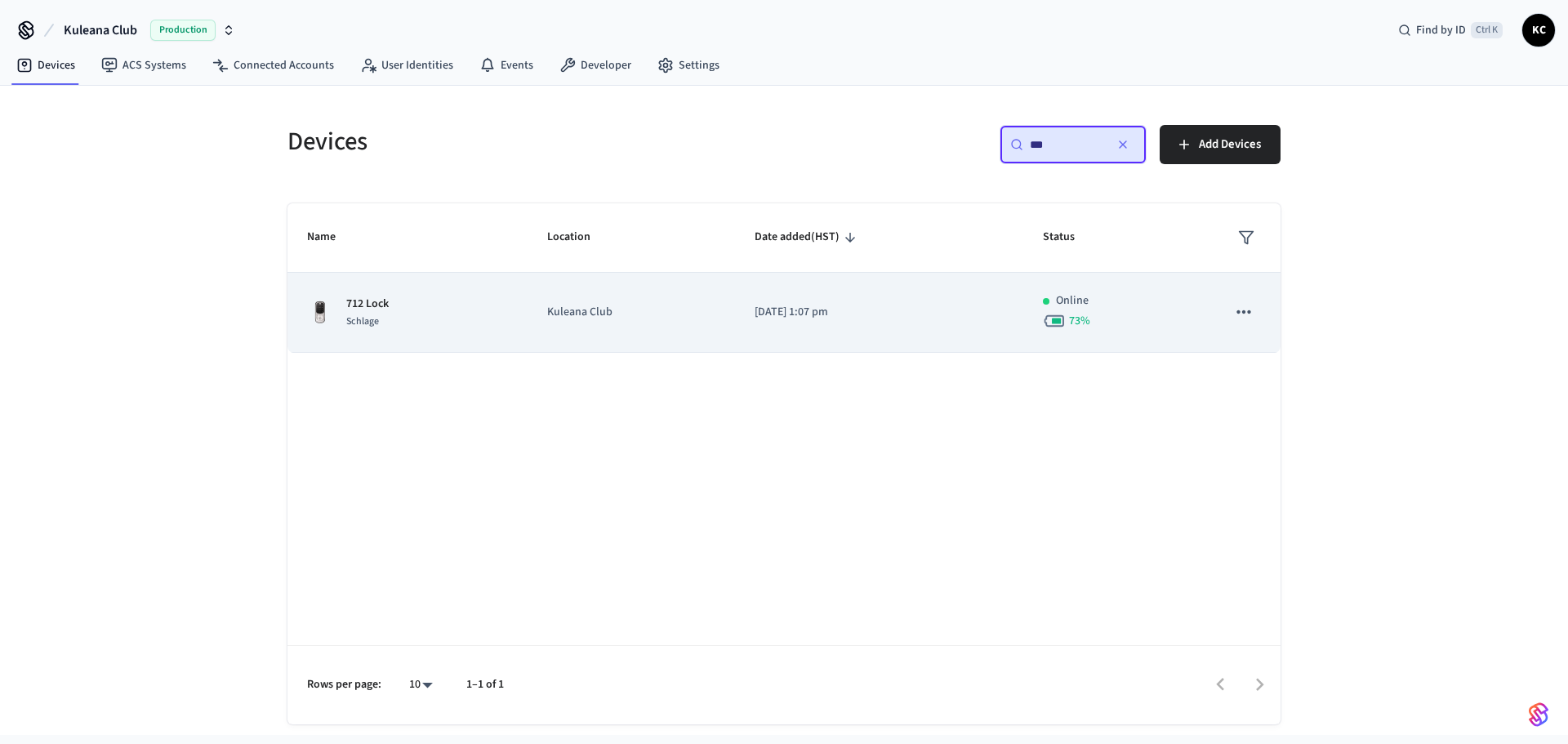
type input "***"
click at [809, 301] on td "[DATE] 1:07 pm" at bounding box center [879, 312] width 288 height 80
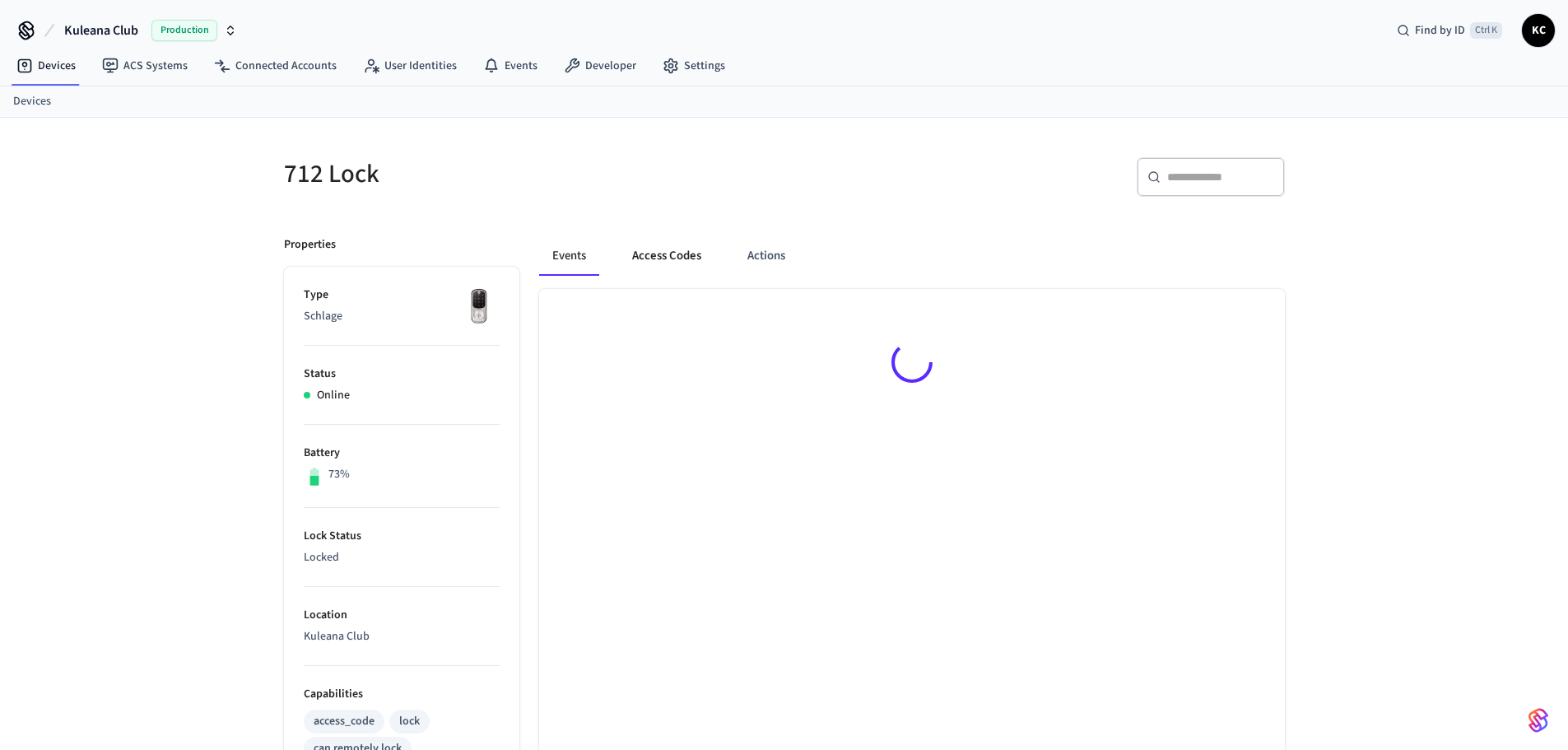
click at [683, 249] on button "Access Codes" at bounding box center [667, 256] width 96 height 40
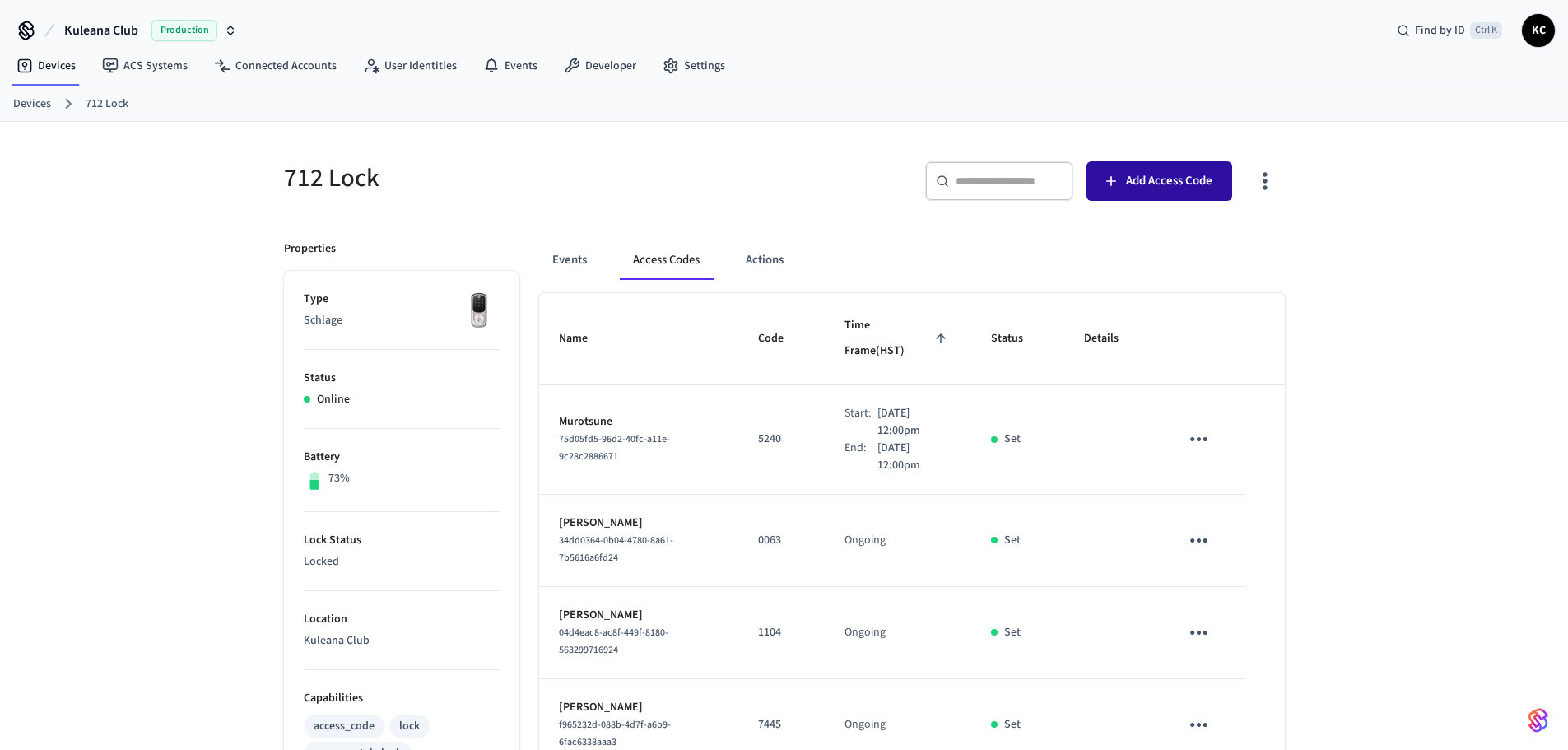
click at [1170, 172] on span "Add Access Code" at bounding box center [1170, 181] width 87 height 21
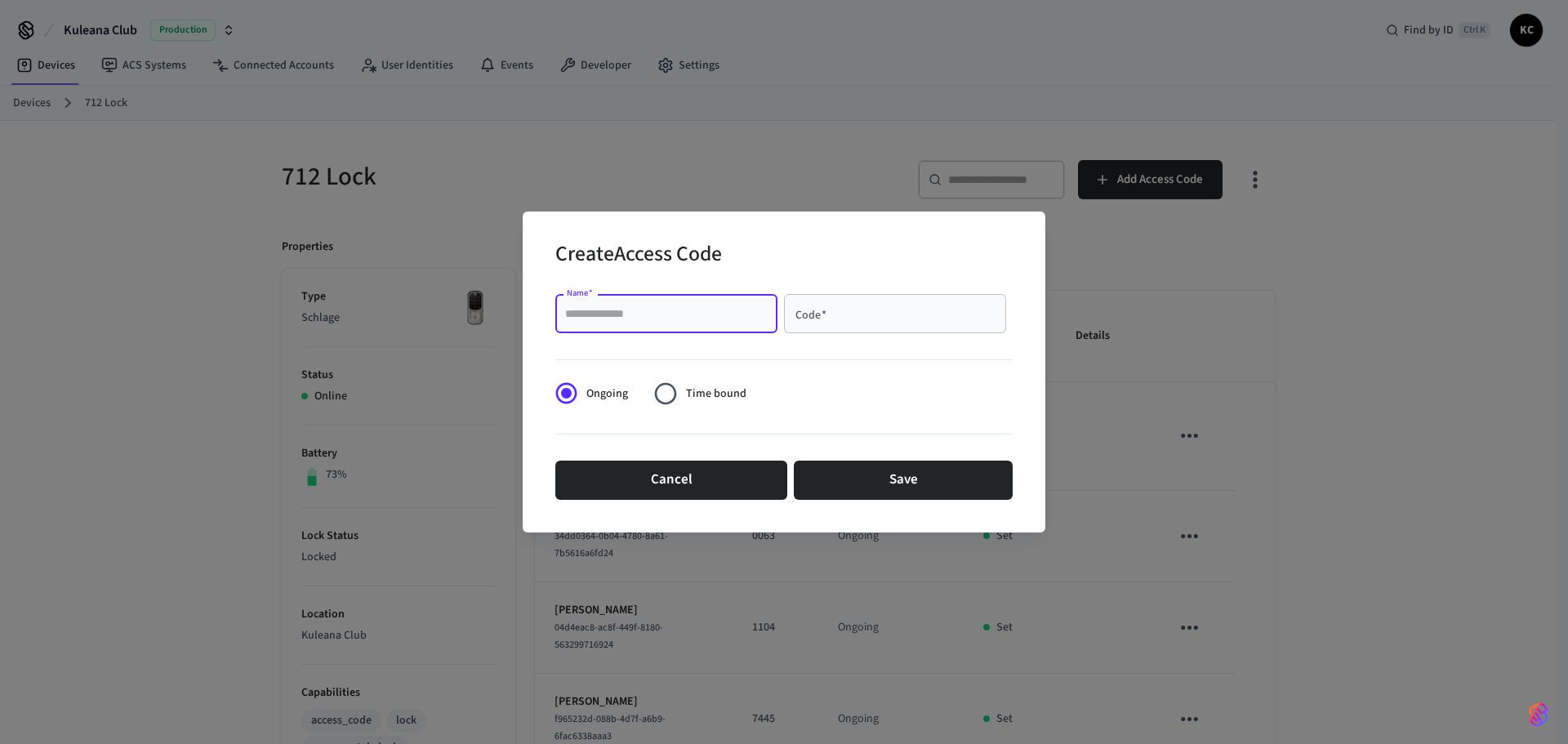
click at [750, 307] on input "Name   *" at bounding box center [666, 314] width 203 height 17
type input "*****"
type input "****"
click at [703, 406] on label "Time bound" at bounding box center [695, 394] width 100 height 40
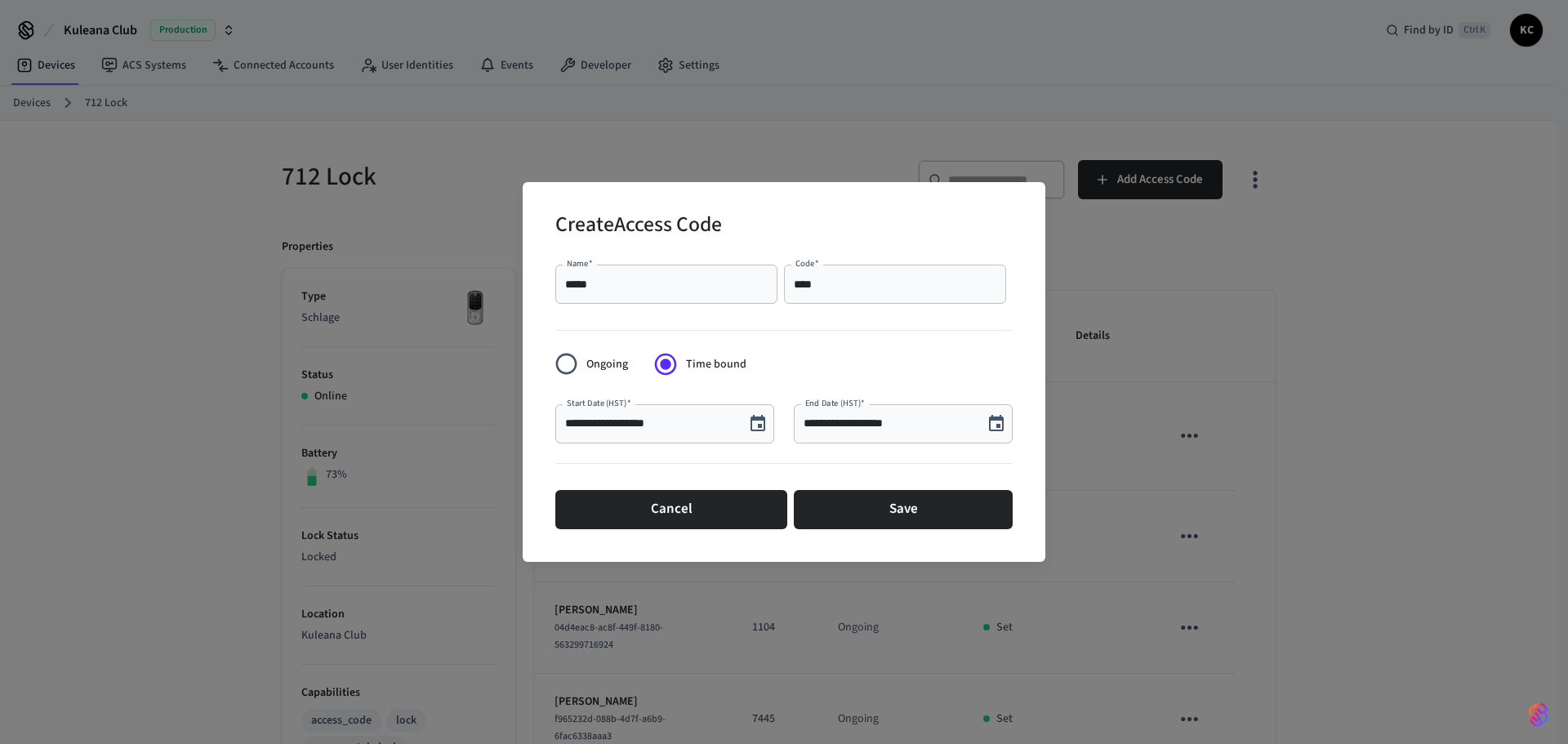
click at [748, 423] on icon "Choose date, selected date is Aug 13, 2025" at bounding box center [757, 423] width 19 height 19
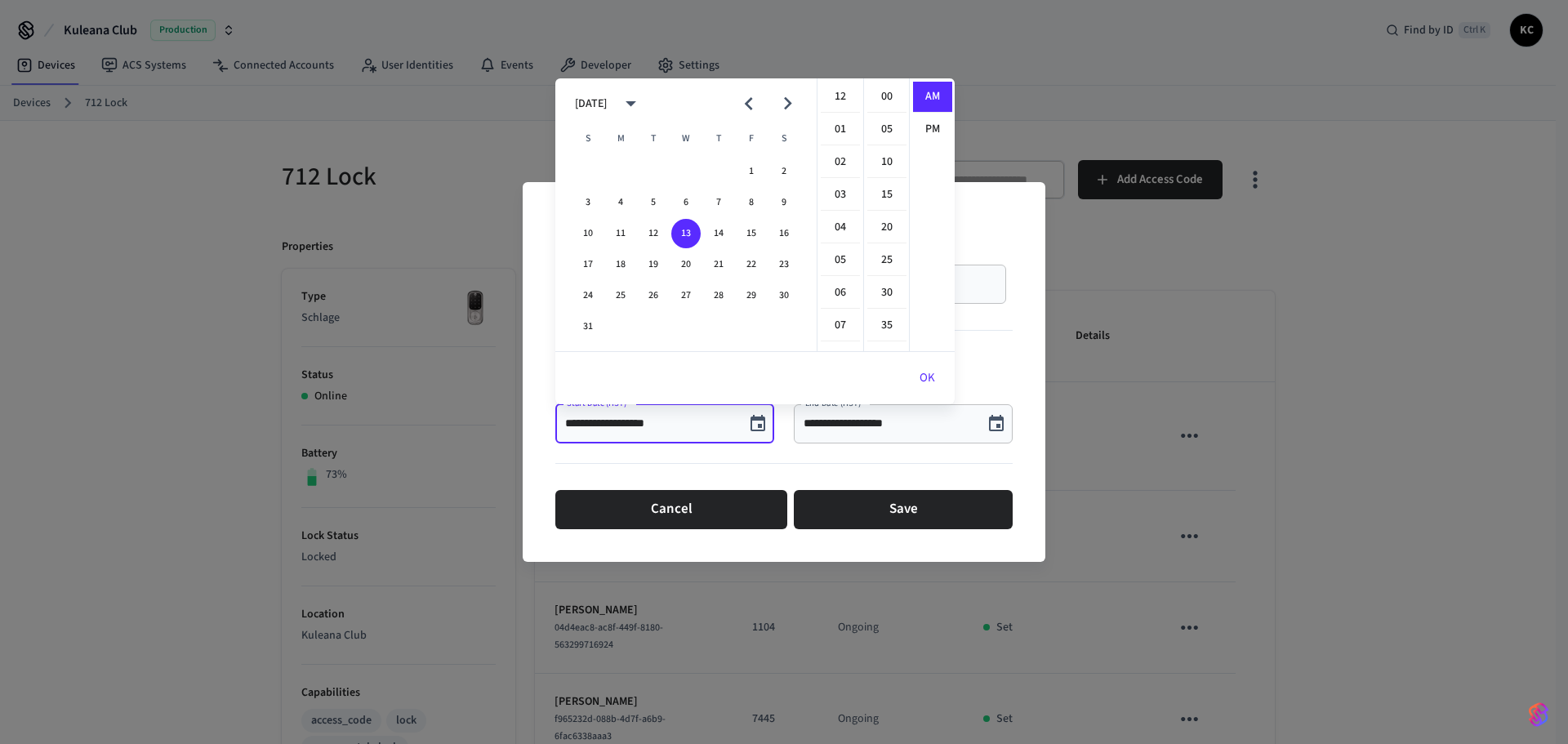
scroll to position [327, 0]
click at [748, 234] on button "15" at bounding box center [750, 233] width 29 height 29
click at [840, 98] on li "12" at bounding box center [840, 97] width 40 height 31
click at [875, 98] on li "00" at bounding box center [886, 97] width 40 height 31
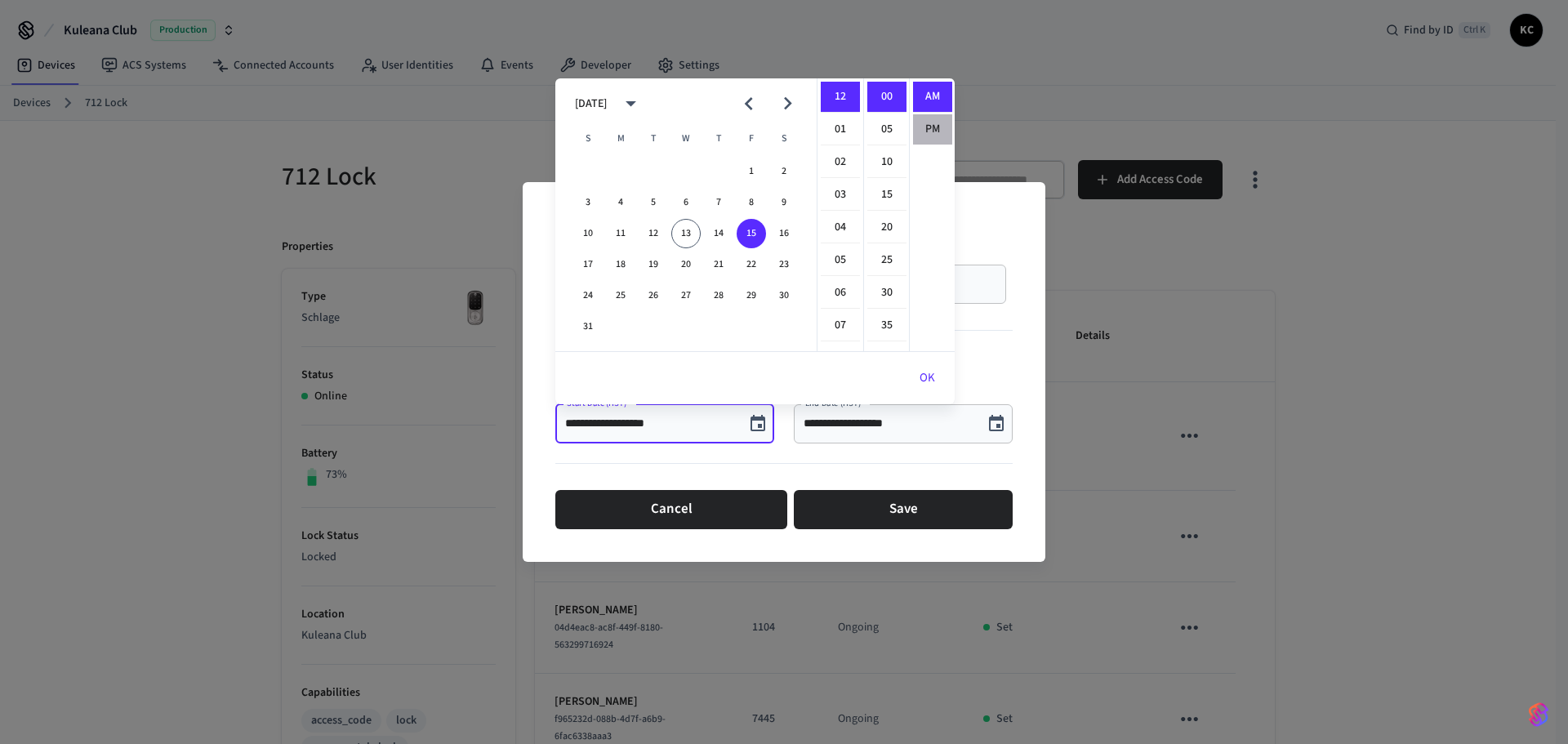
click at [930, 130] on li "PM" at bounding box center [932, 129] width 40 height 30
type input "**********"
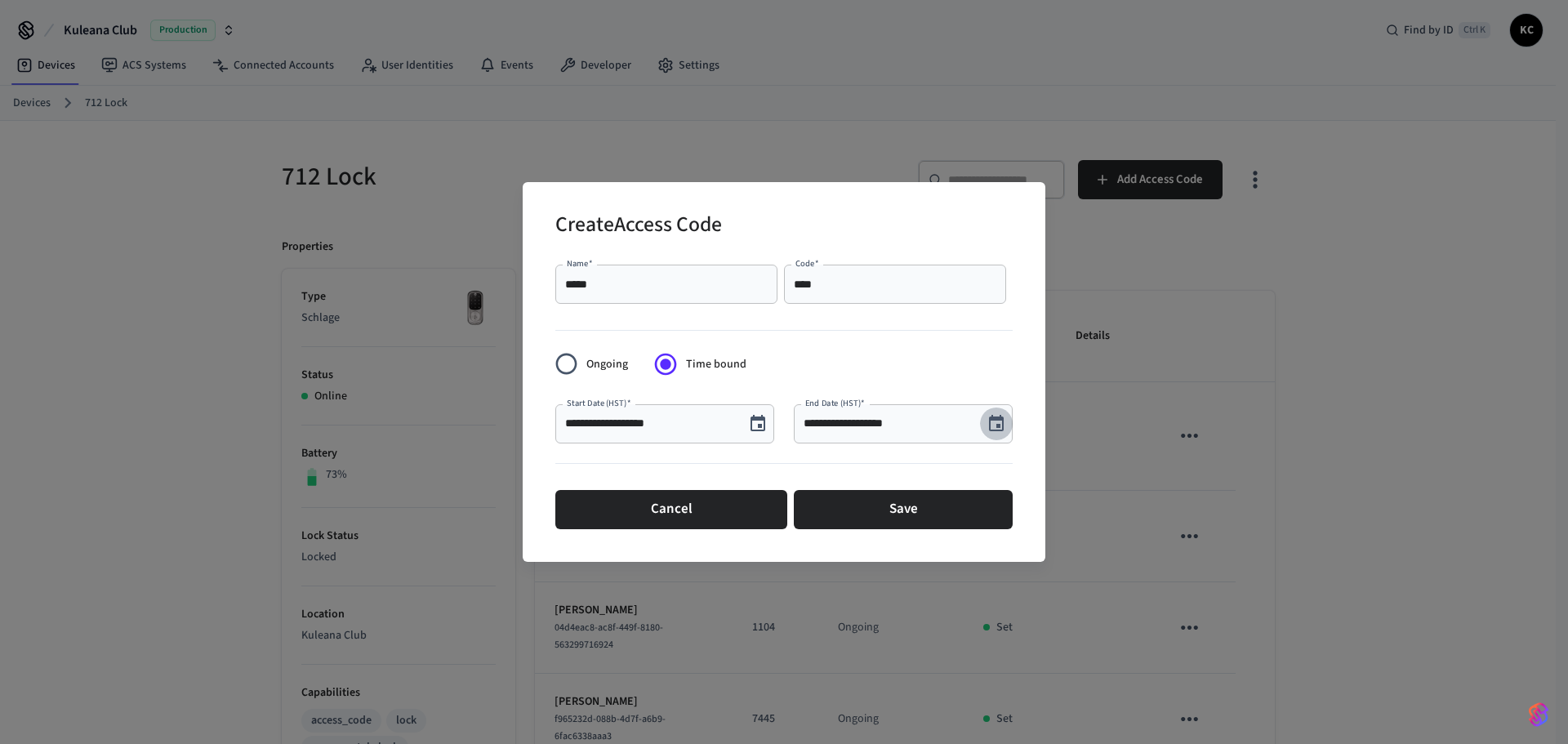
click at [989, 414] on icon "Choose date, selected date is Aug 13, 2025" at bounding box center [996, 423] width 19 height 19
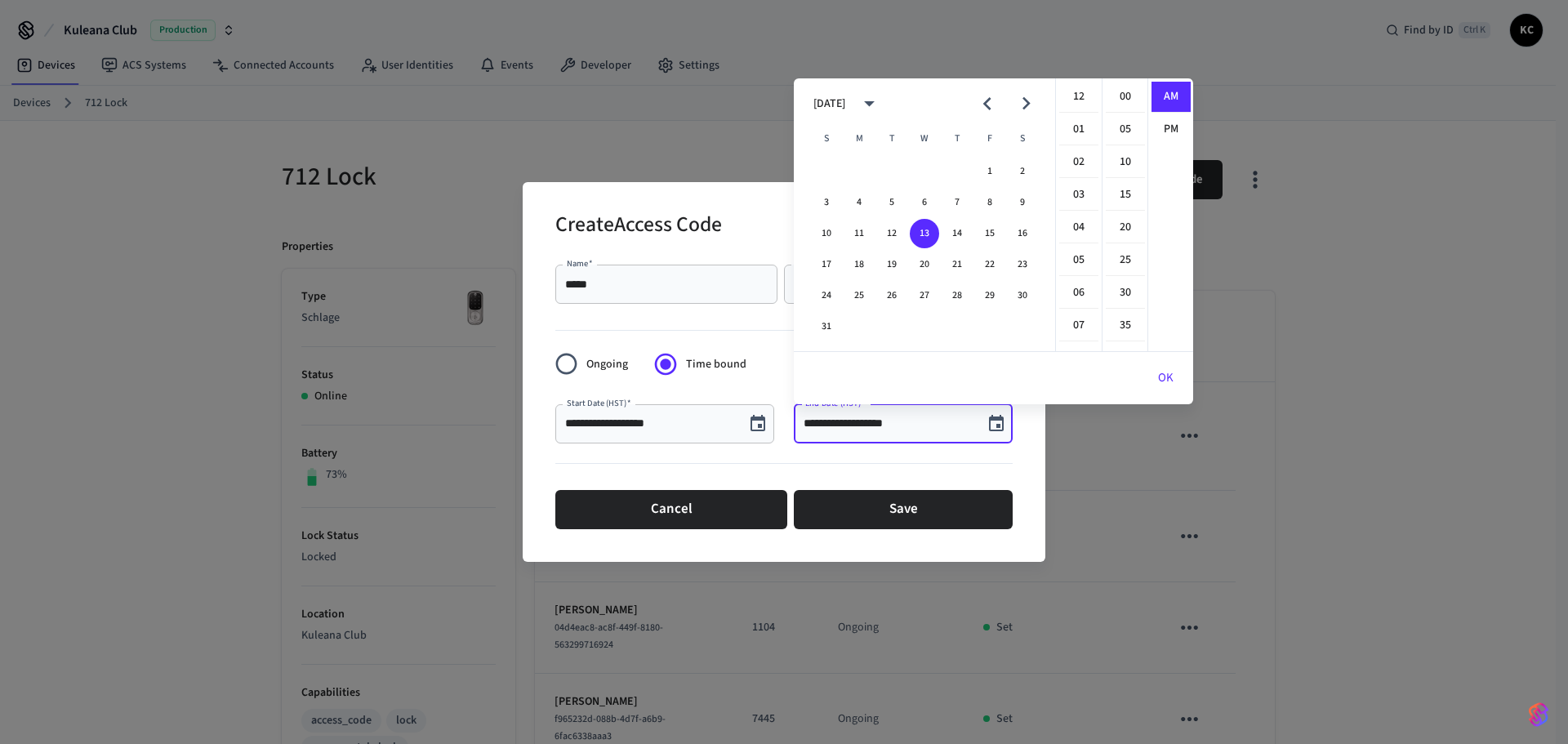
scroll to position [327, 0]
click at [980, 261] on button "22" at bounding box center [989, 264] width 29 height 29
drag, startPoint x: 1070, startPoint y: 99, endPoint x: 1080, endPoint y: 97, distance: 10.2
click at [1071, 99] on li "12" at bounding box center [1079, 97] width 40 height 31
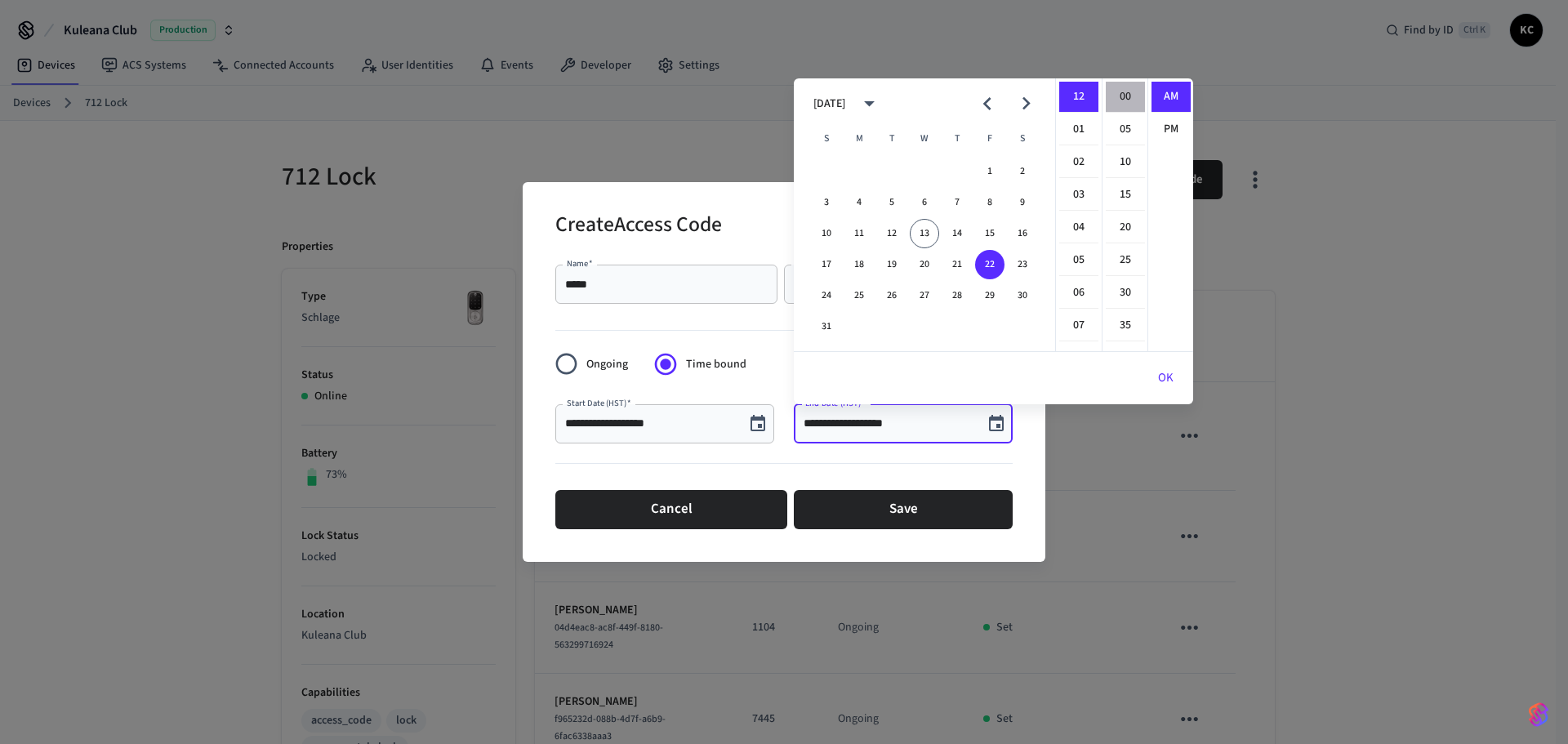
click at [1123, 93] on li "00" at bounding box center [1125, 97] width 40 height 31
click at [1158, 126] on li "PM" at bounding box center [1171, 129] width 40 height 30
type input "**********"
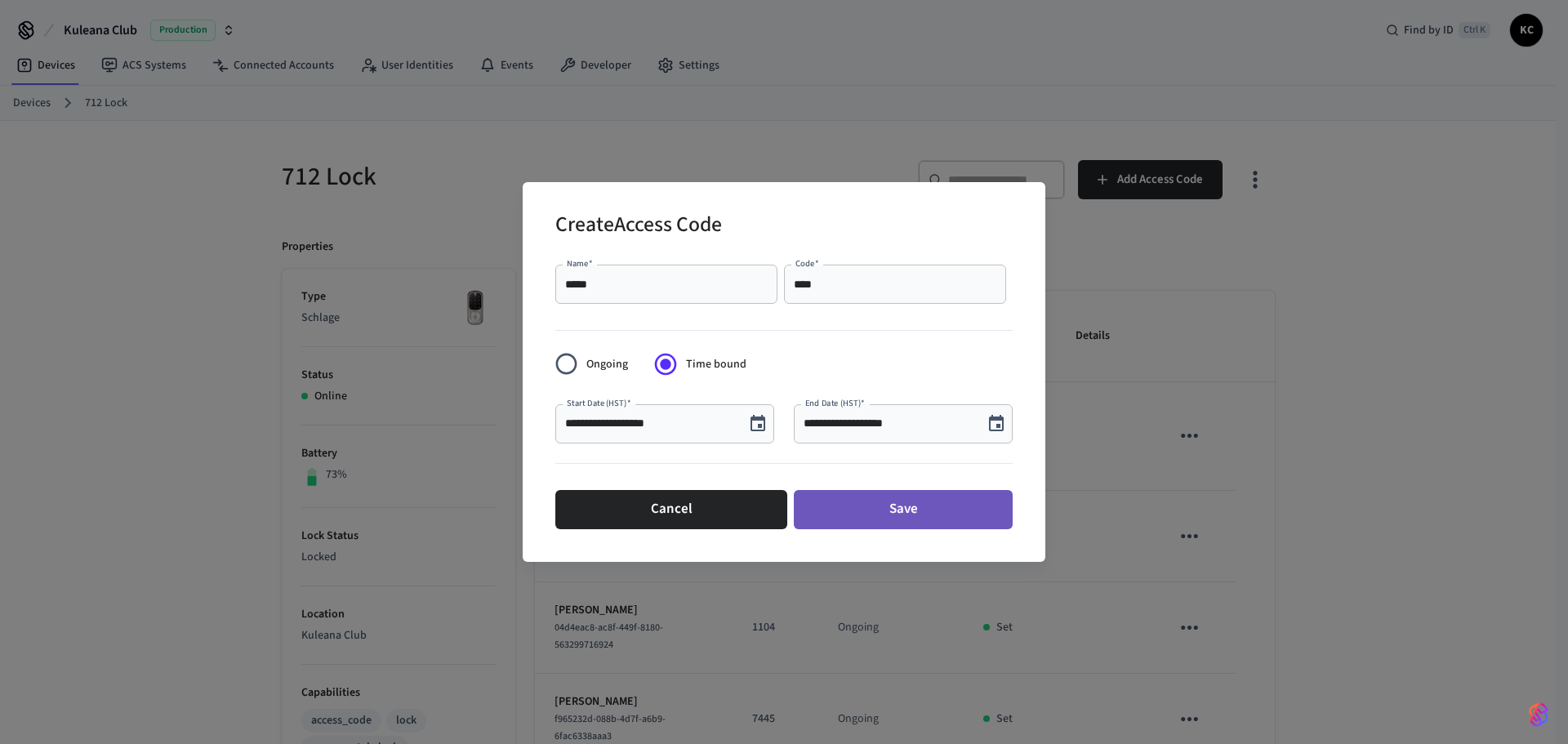
click at [890, 501] on button "Save" at bounding box center [902, 509] width 219 height 40
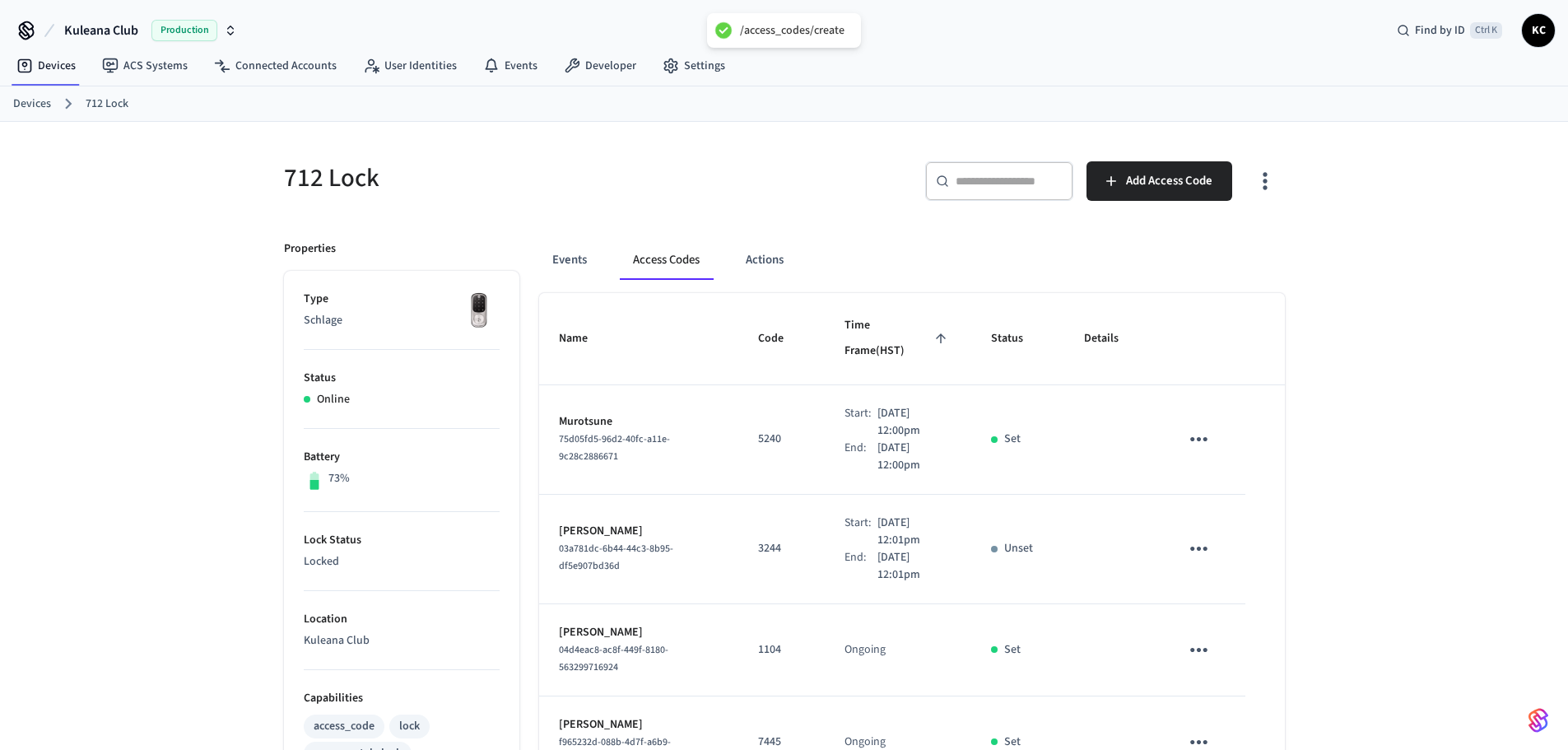
click at [41, 108] on link "Devices" at bounding box center [32, 104] width 38 height 18
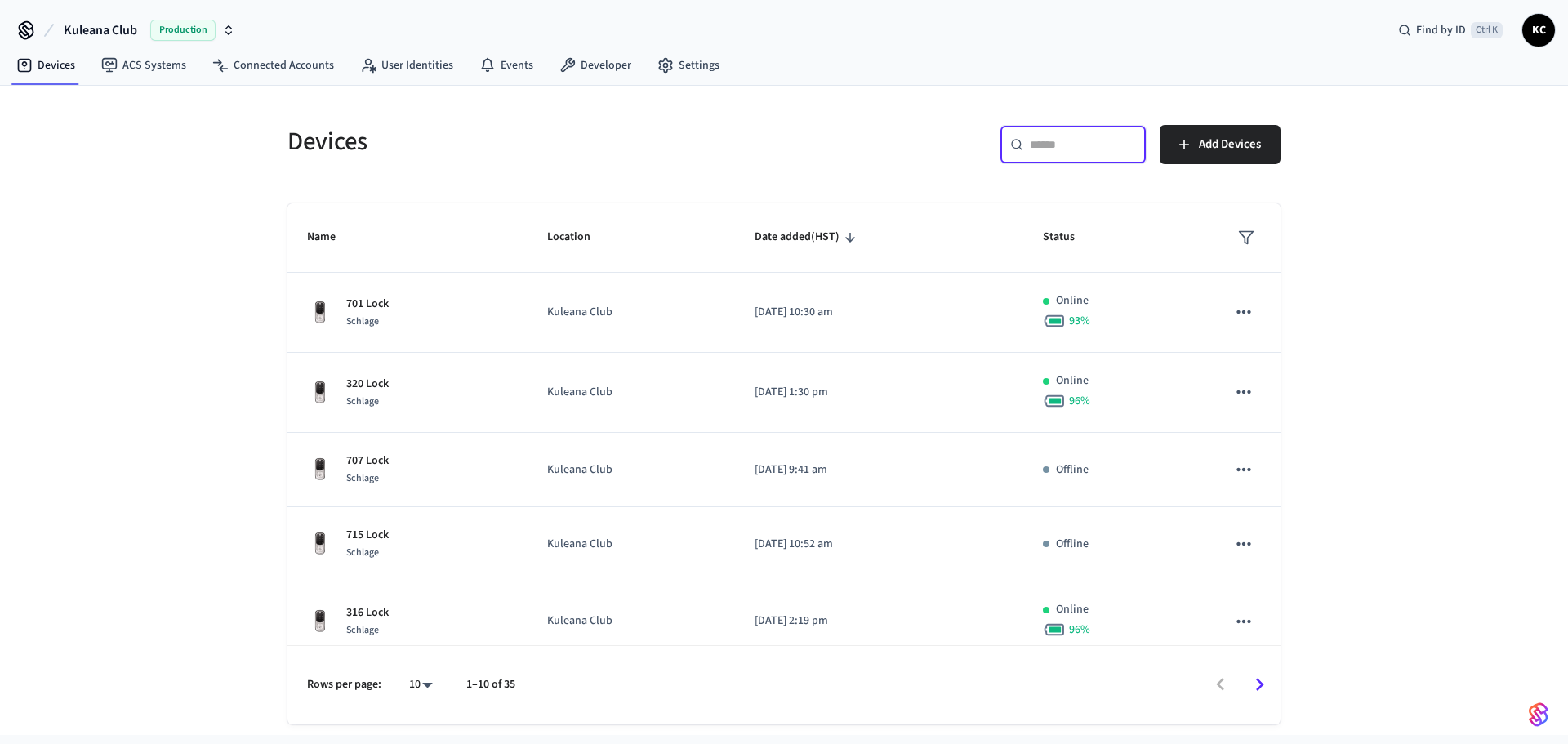
click at [1042, 137] on input "text" at bounding box center [1082, 144] width 106 height 17
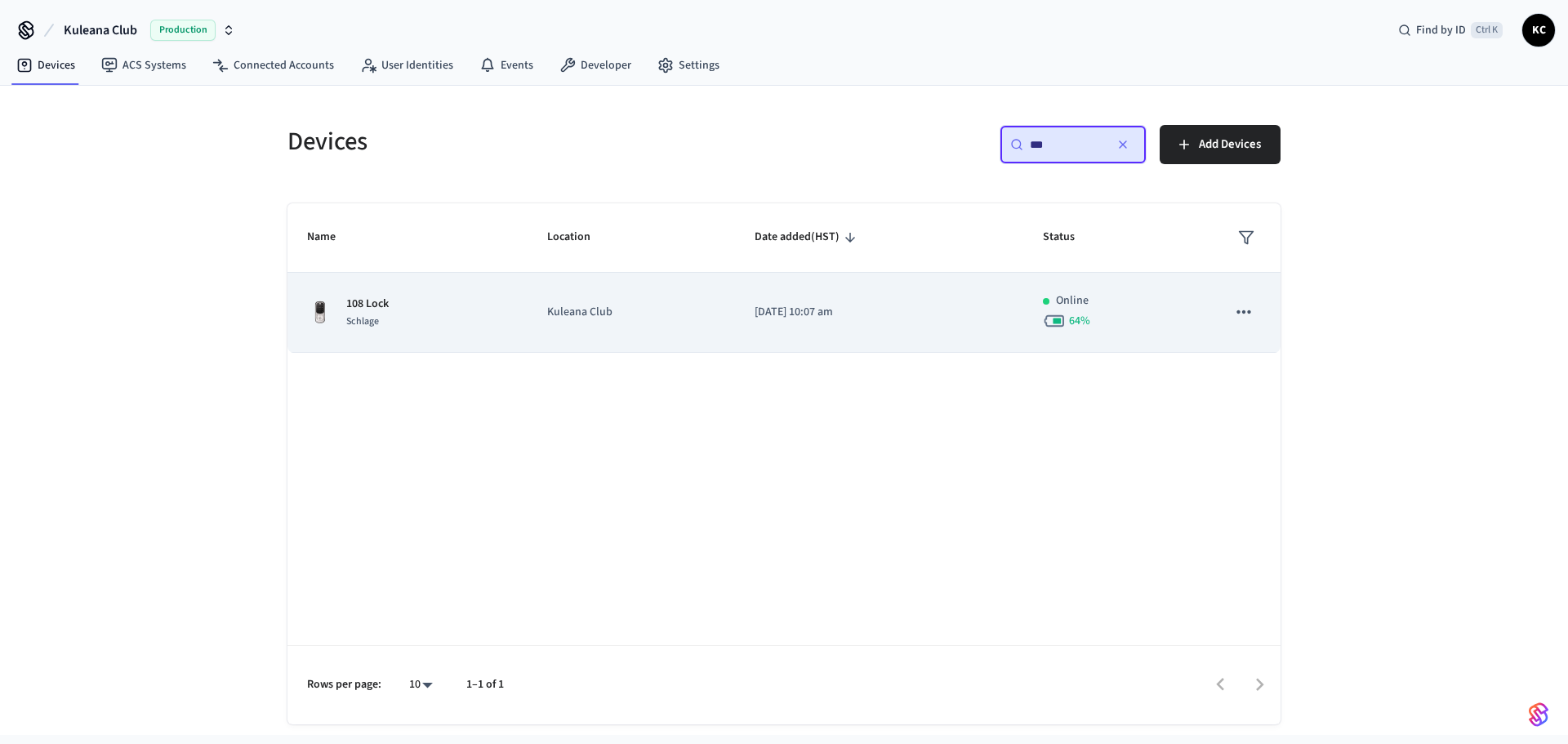
type input "***"
click at [819, 300] on td "[DATE] 10:07 am" at bounding box center [879, 312] width 288 height 80
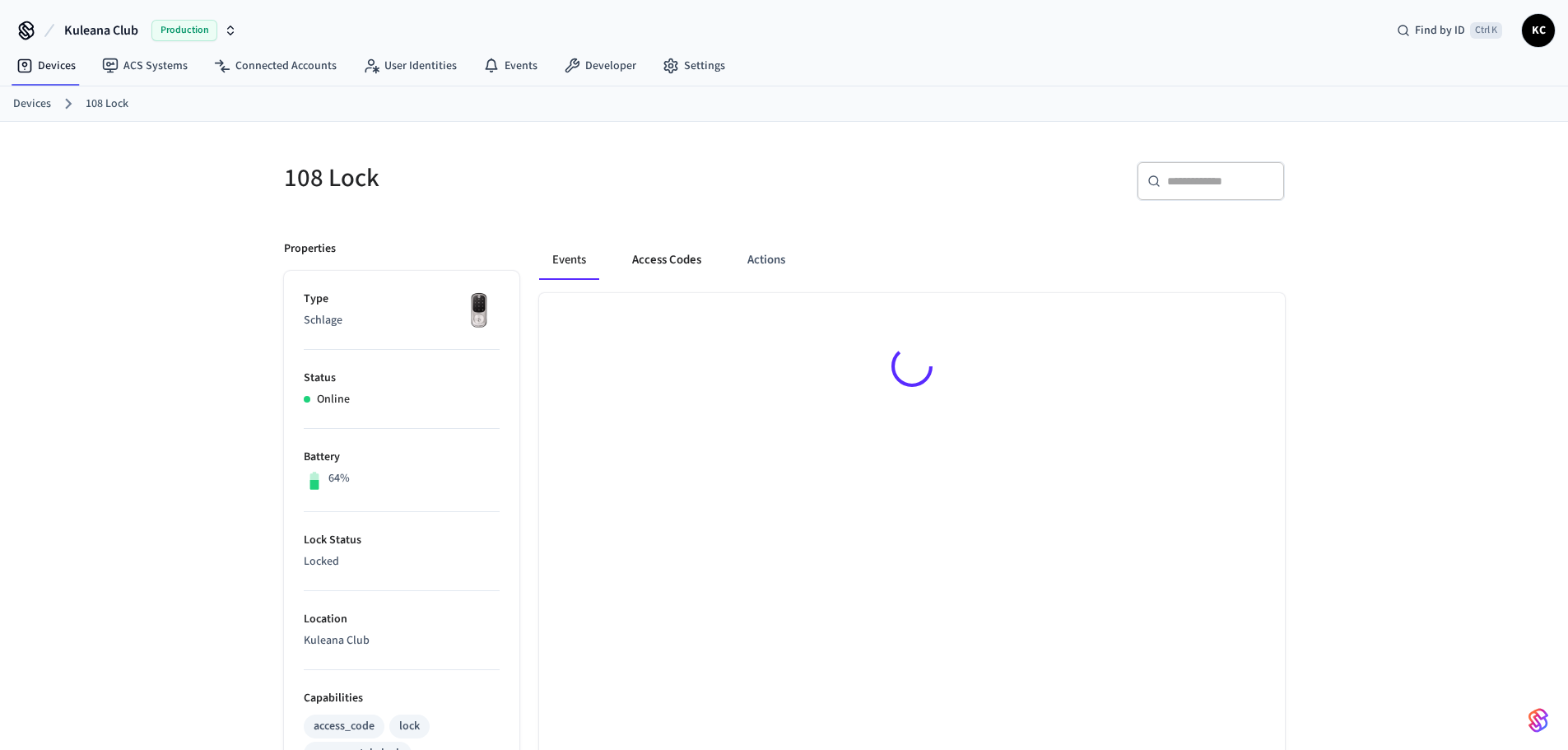
click at [687, 259] on button "Access Codes" at bounding box center [667, 259] width 96 height 40
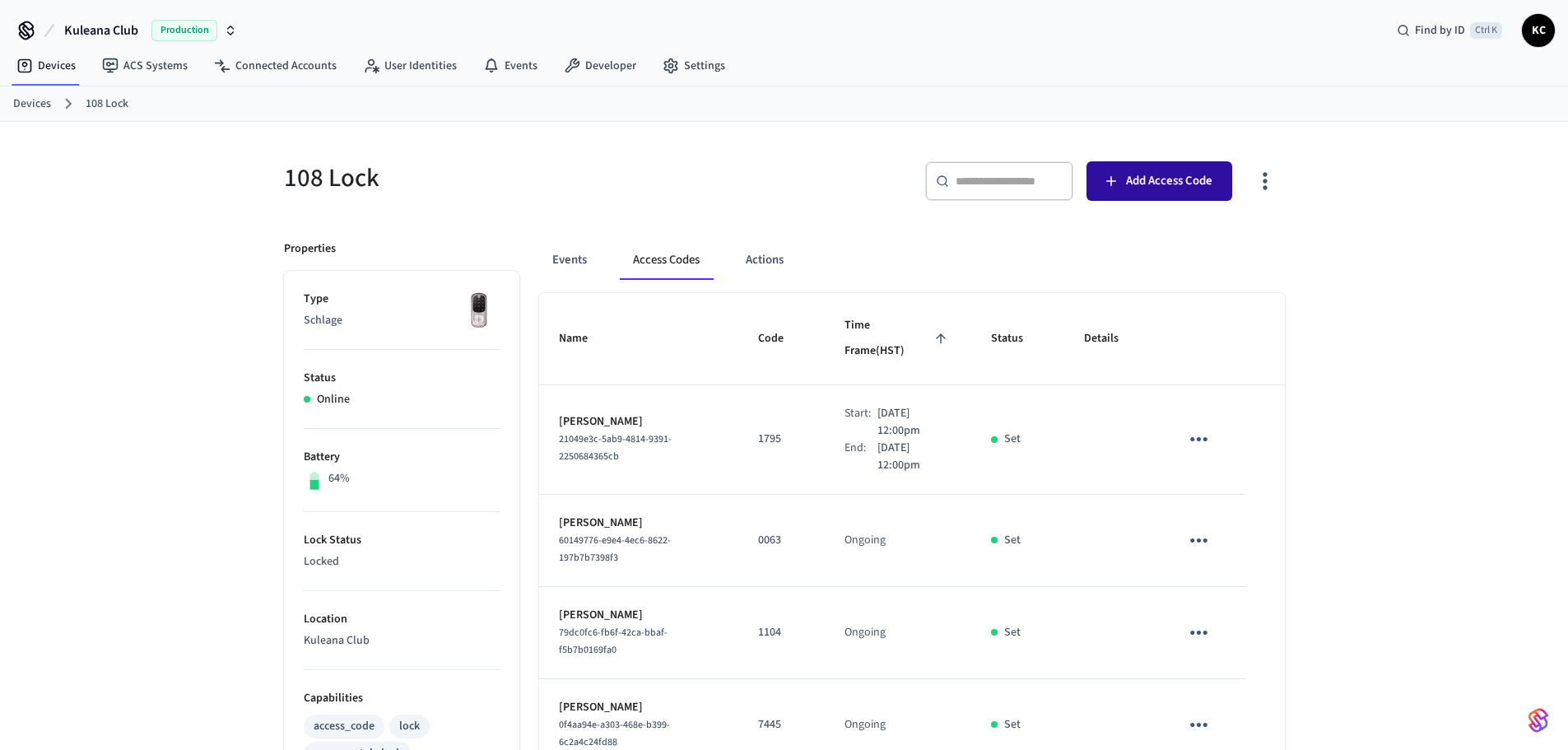
click at [1204, 183] on span "Add Access Code" at bounding box center [1170, 181] width 87 height 21
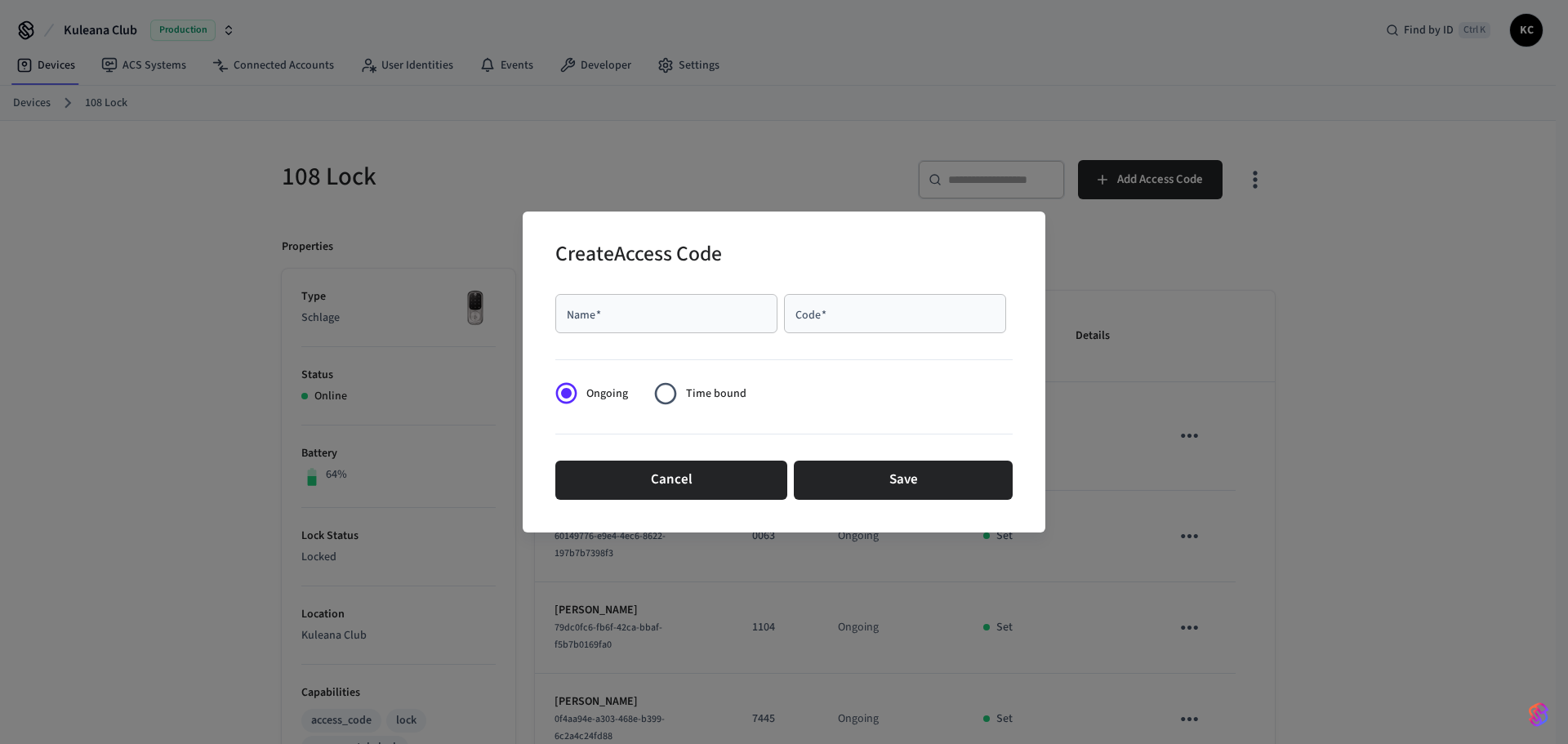
click at [696, 305] on div "Name   *" at bounding box center [666, 314] width 222 height 40
type input "******"
type input "****"
click at [696, 388] on span "Time bound" at bounding box center [716, 394] width 61 height 18
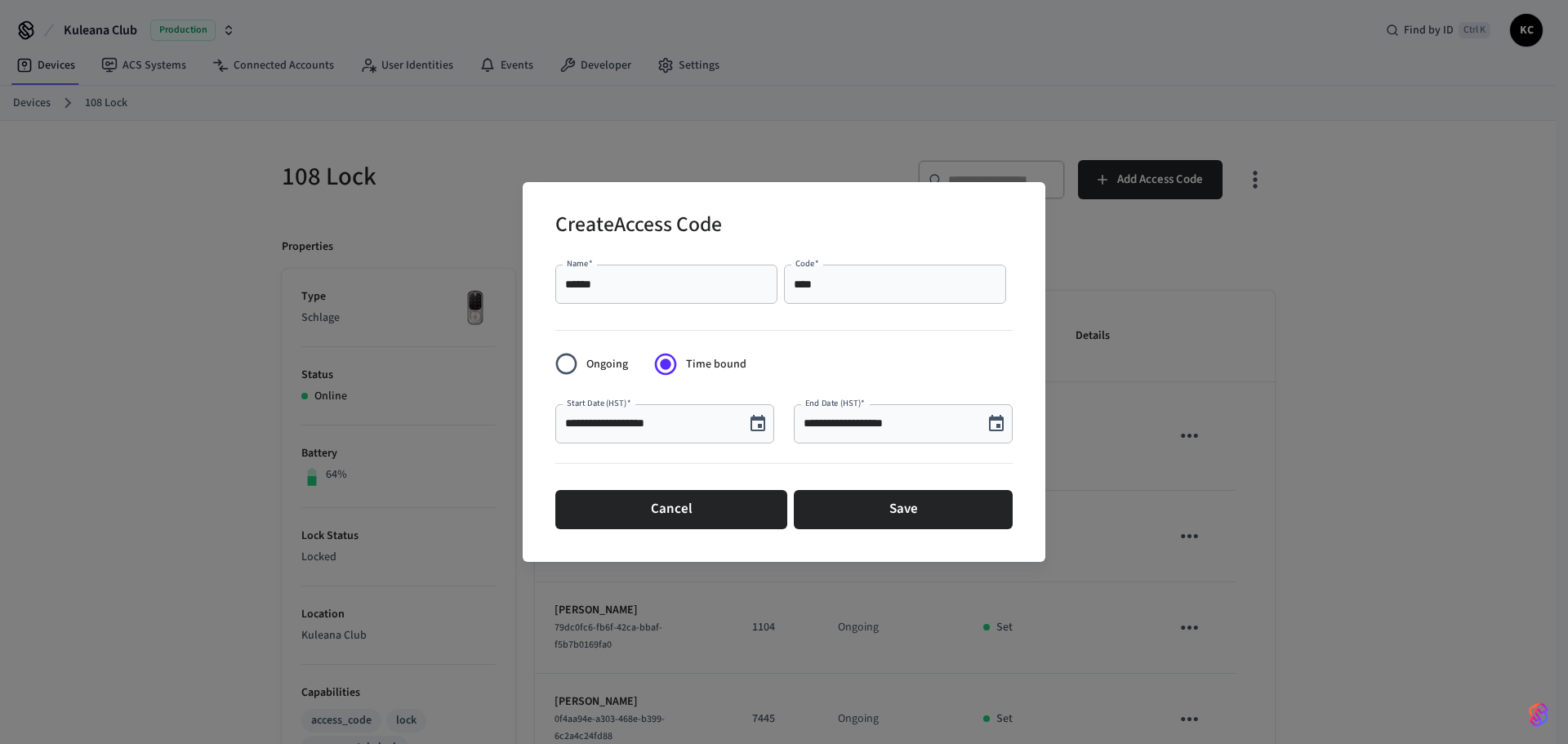
click at [757, 414] on icon "Choose date, selected date is Aug 13, 2025" at bounding box center [757, 423] width 19 height 19
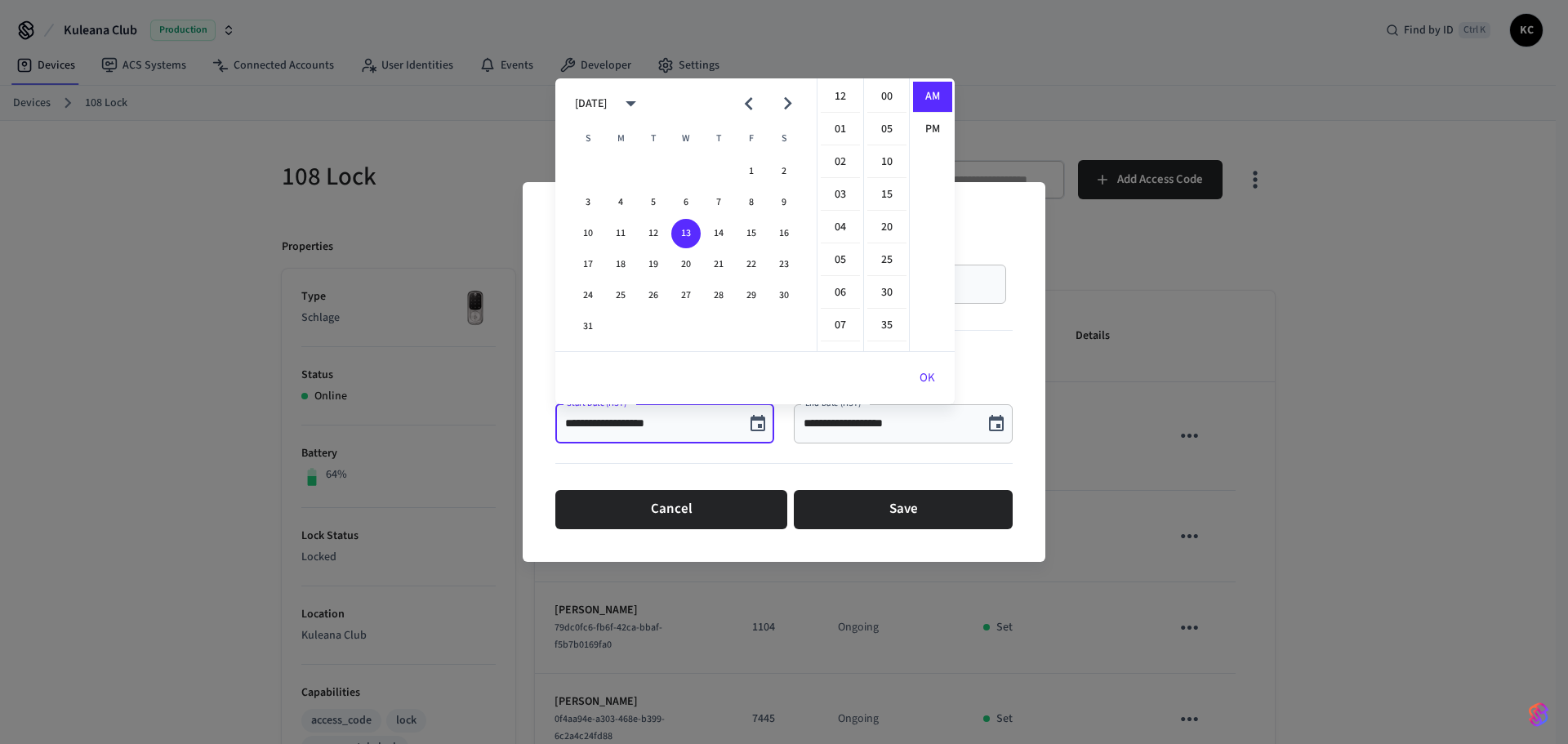
scroll to position [327, 0]
click at [754, 235] on button "15" at bounding box center [750, 233] width 29 height 29
click at [843, 98] on li "12" at bounding box center [840, 97] width 40 height 31
click at [879, 95] on li "00" at bounding box center [886, 97] width 40 height 31
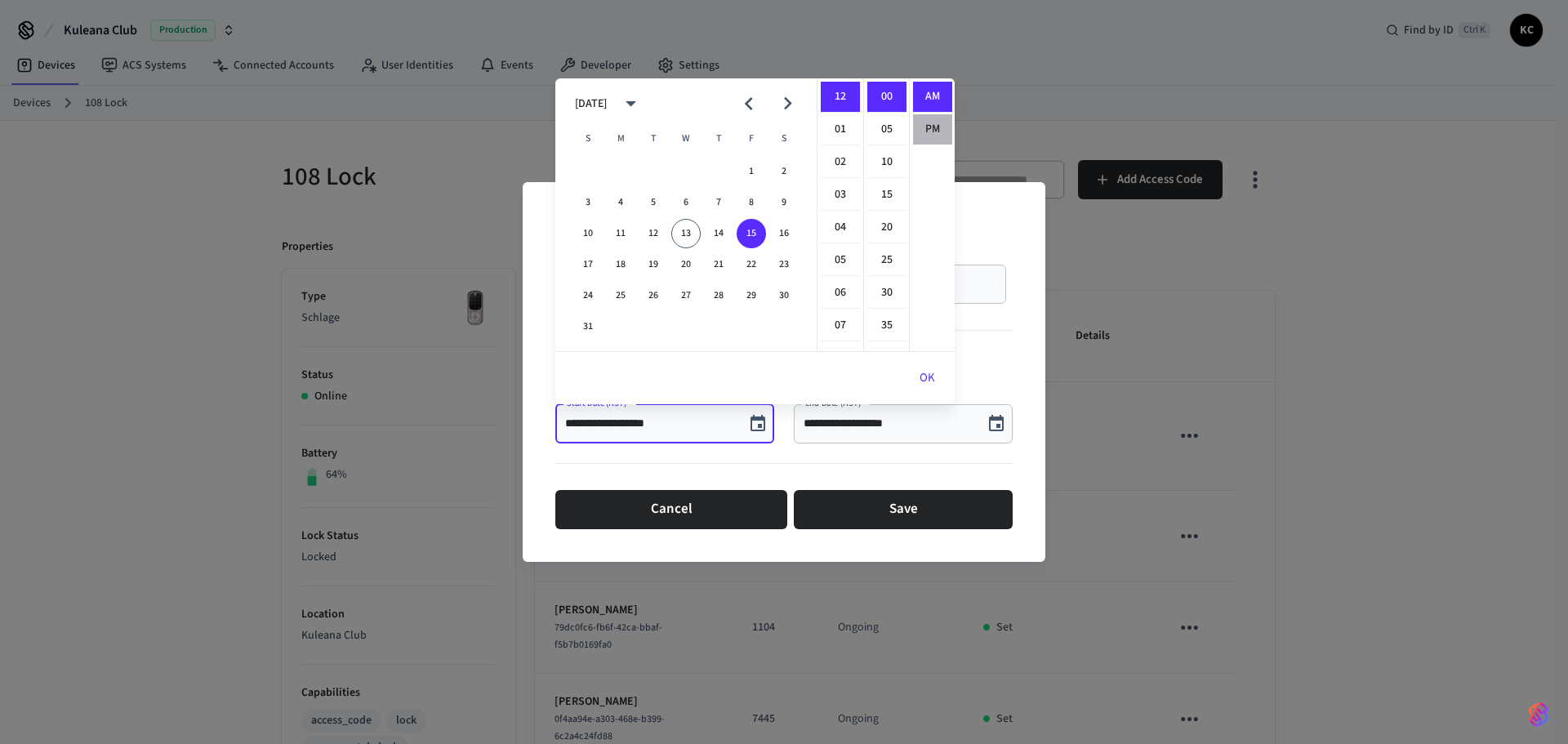
click at [926, 124] on li "PM" at bounding box center [932, 129] width 40 height 30
type input "**********"
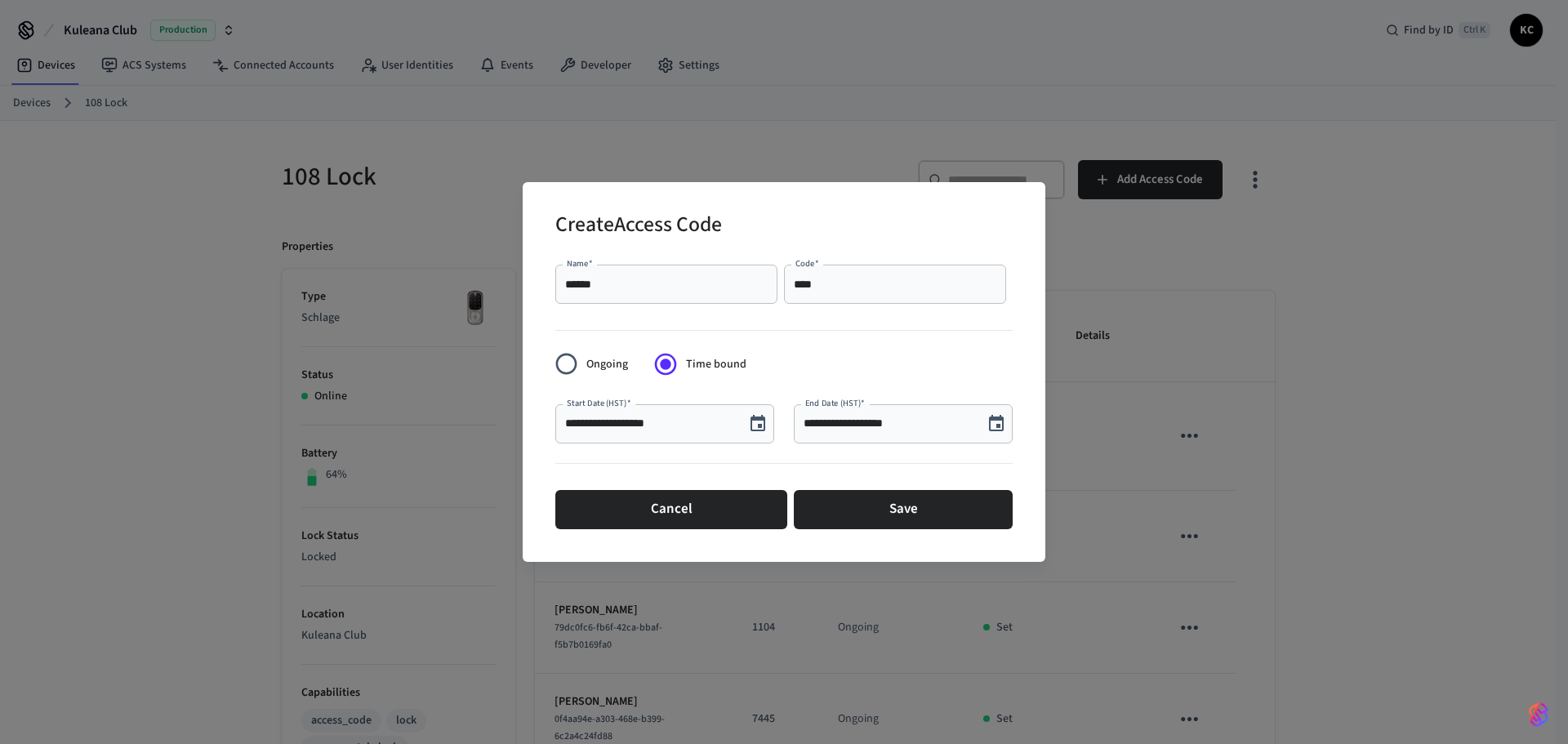
click at [1002, 419] on icon "Choose date, selected date is Aug 13, 2025" at bounding box center [996, 423] width 15 height 17
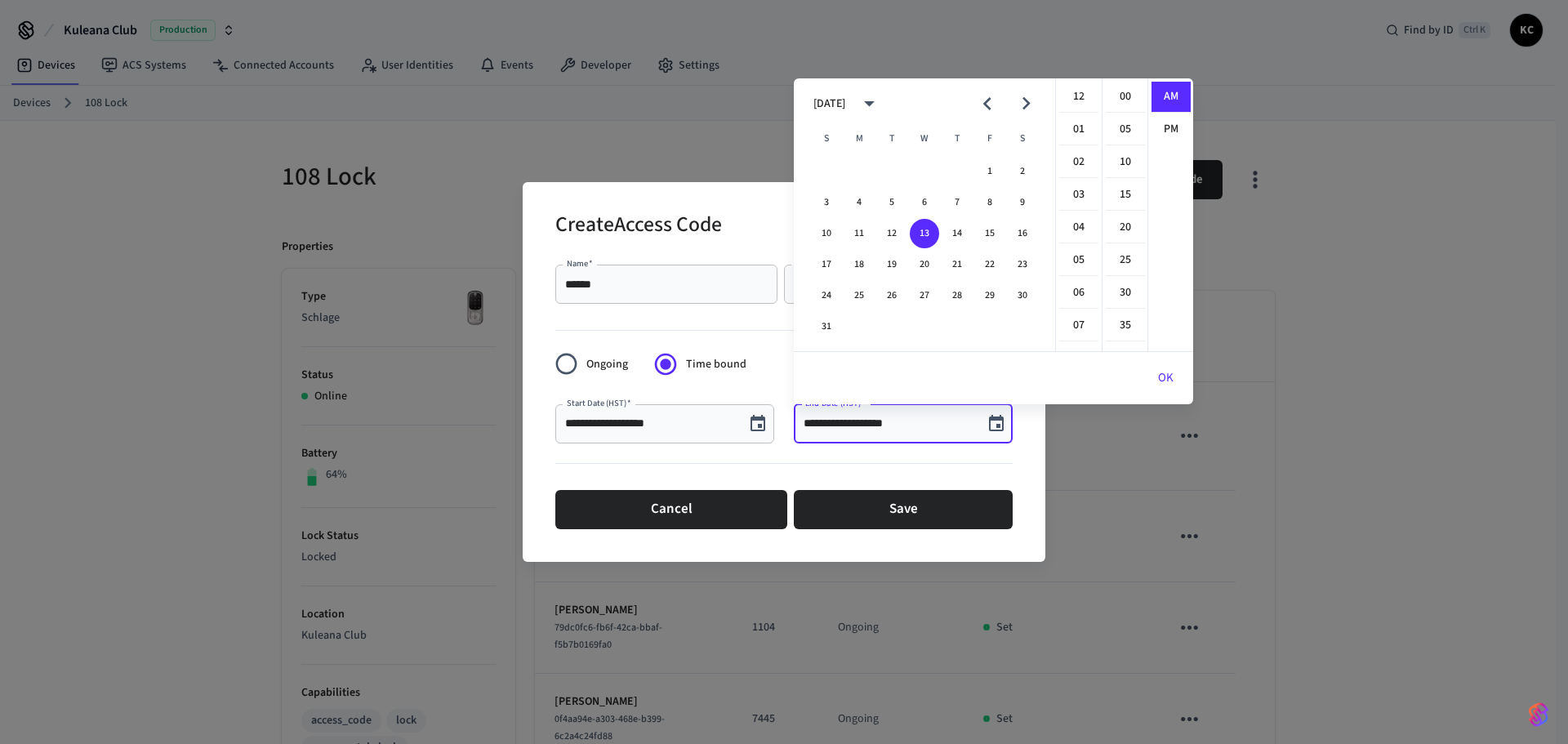
scroll to position [327, 0]
click at [890, 262] on button "19" at bounding box center [891, 264] width 29 height 29
click at [1071, 103] on li "12" at bounding box center [1079, 97] width 40 height 31
click at [1119, 96] on li "00" at bounding box center [1125, 97] width 40 height 31
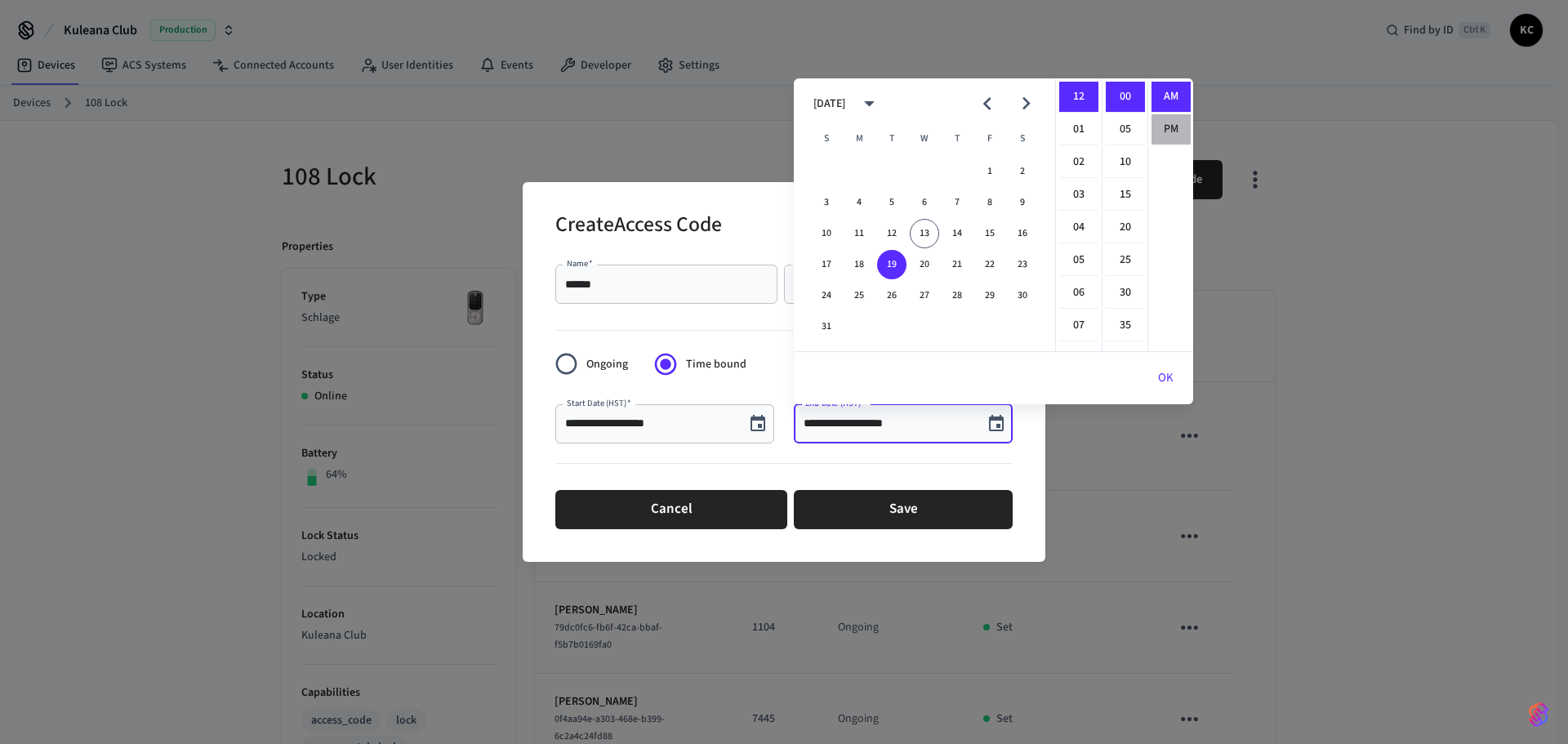
click at [1160, 126] on li "PM" at bounding box center [1171, 129] width 40 height 30
type input "**********"
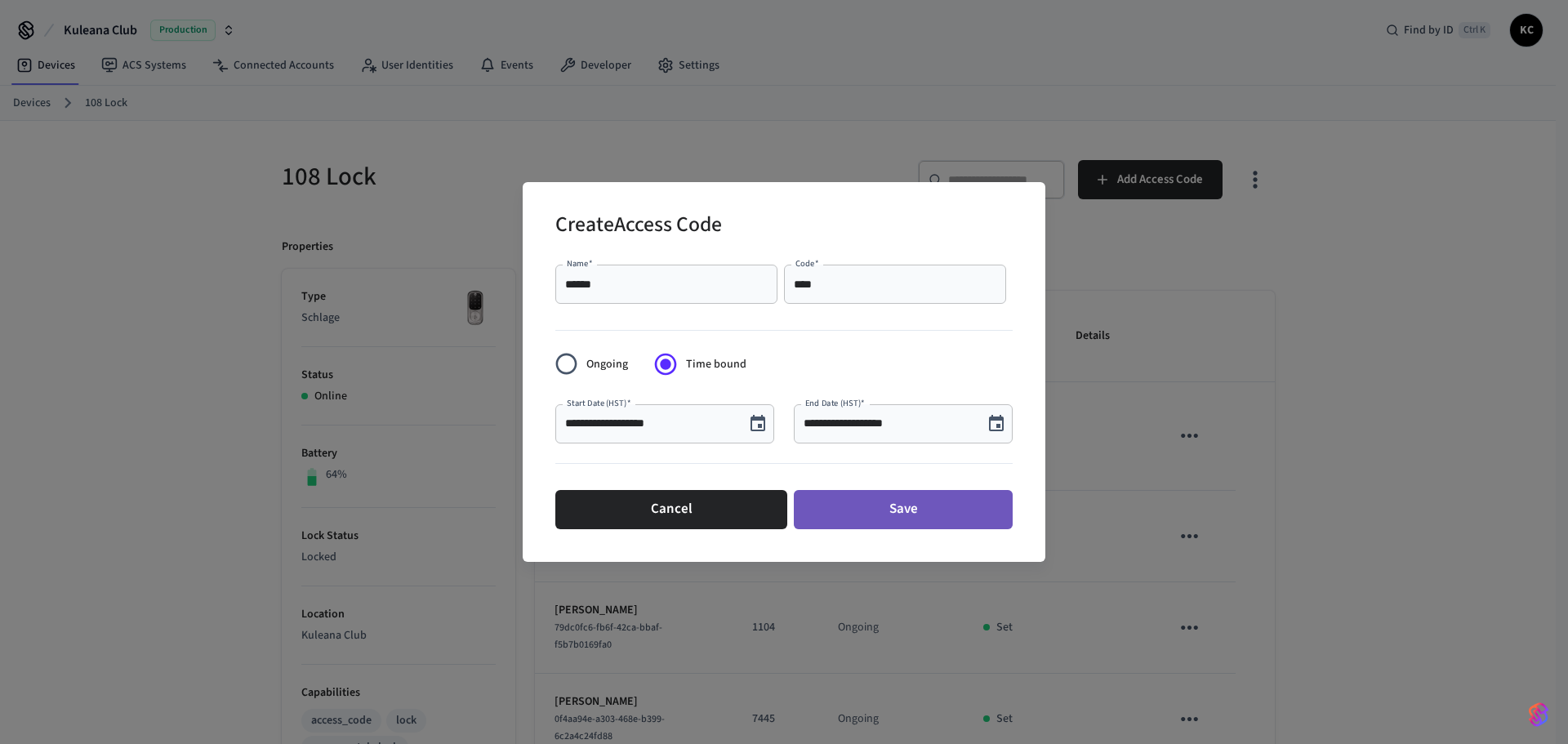
click at [887, 519] on button "Save" at bounding box center [902, 509] width 219 height 40
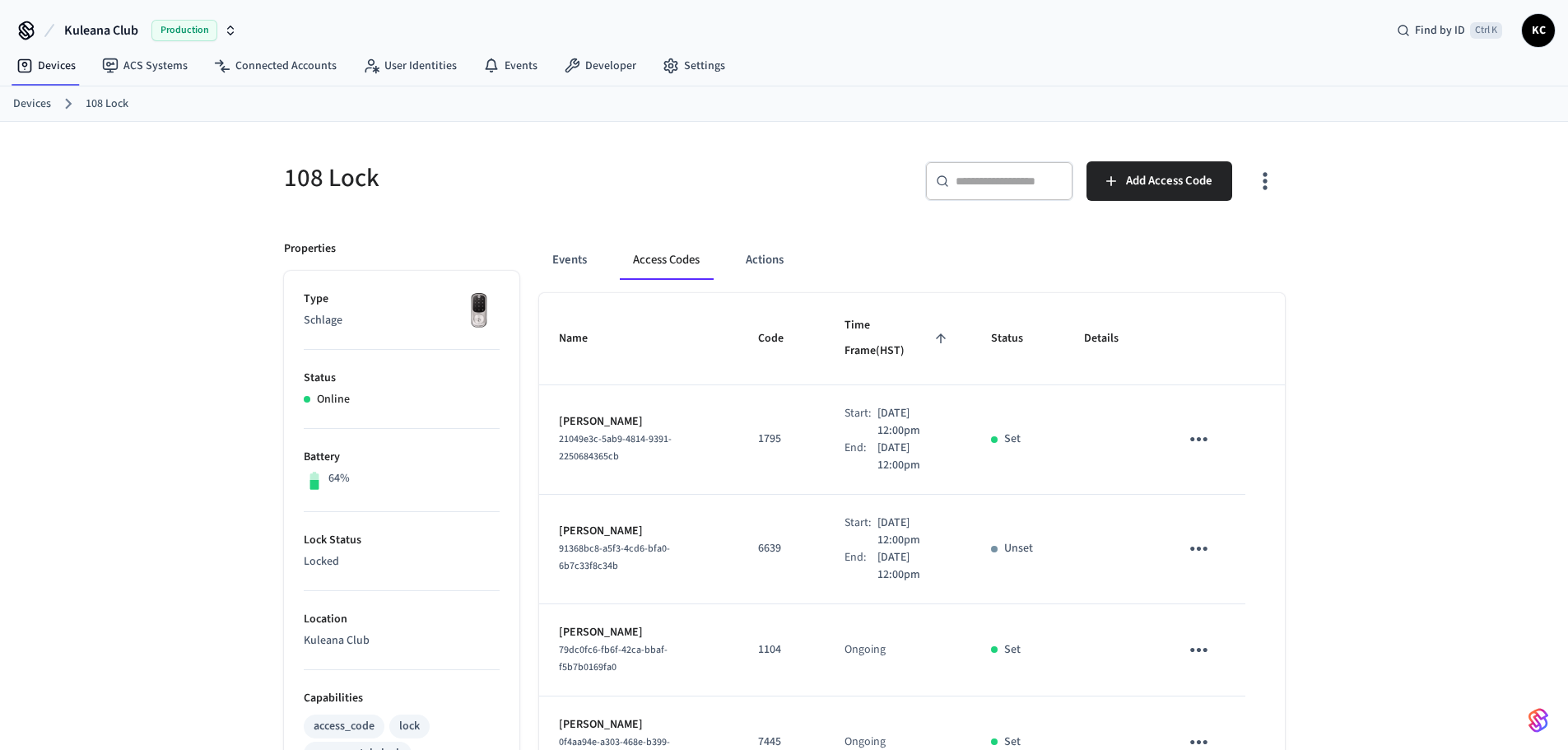
click at [25, 106] on link "Devices" at bounding box center [32, 104] width 38 height 18
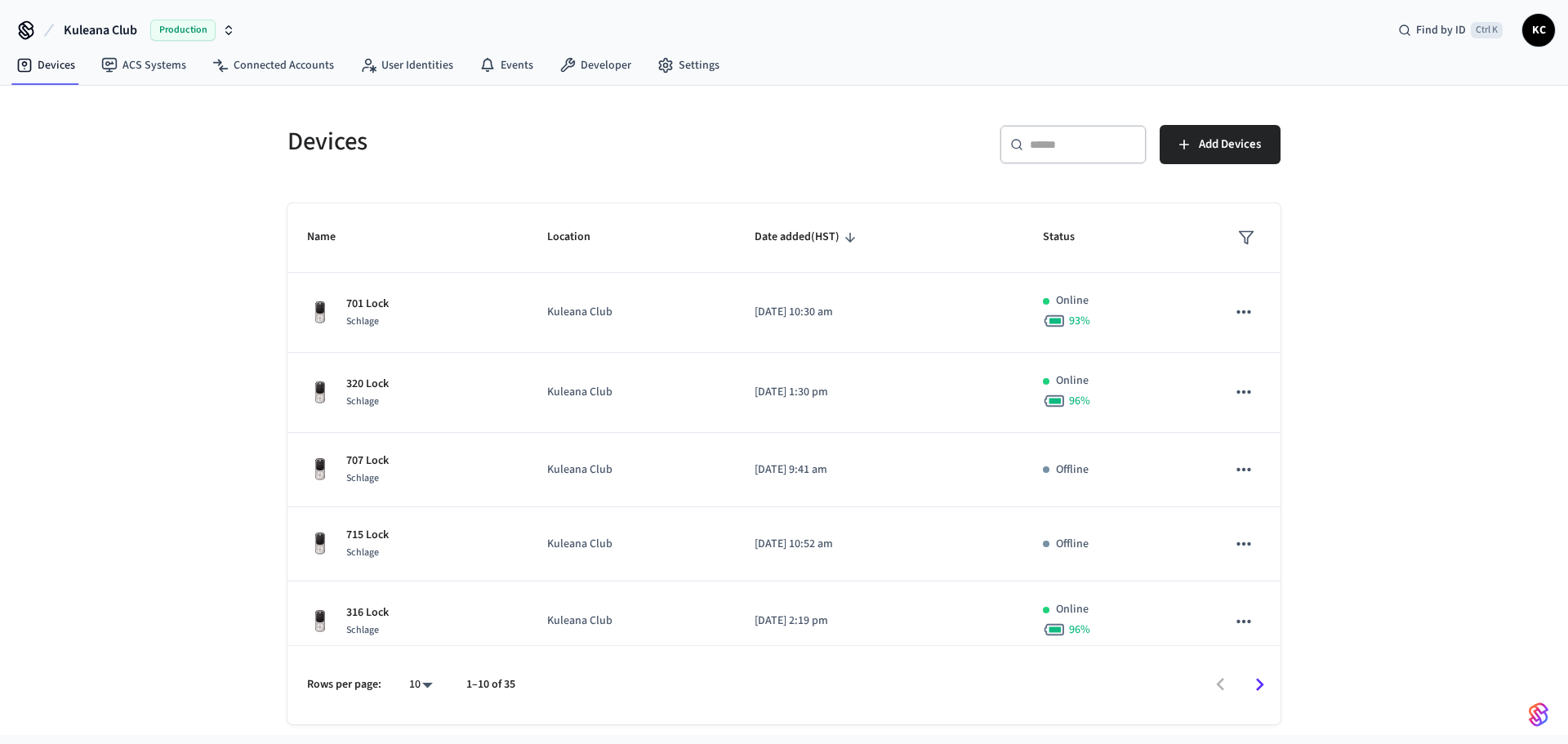
click at [1048, 148] on input "text" at bounding box center [1082, 144] width 106 height 17
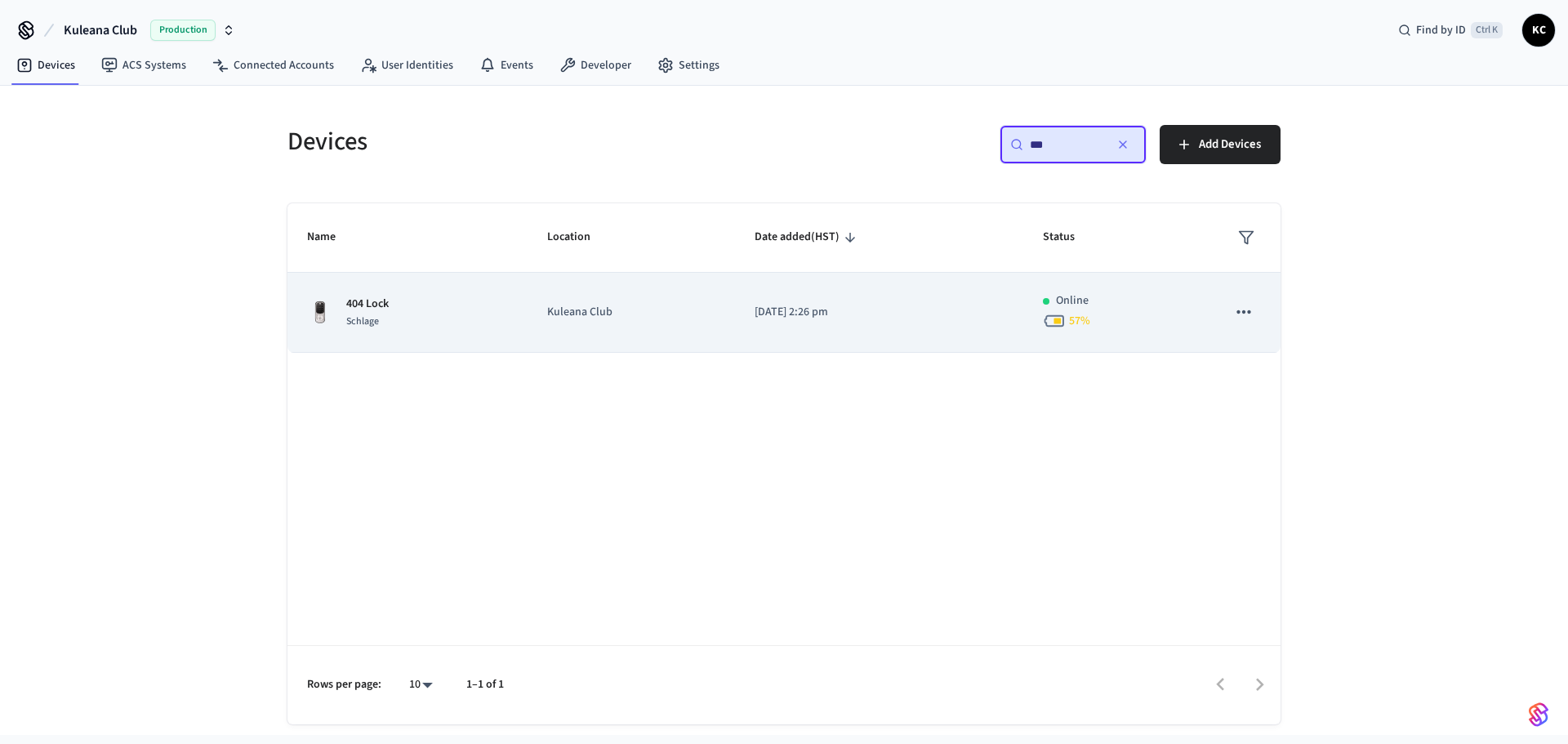
type input "***"
click at [790, 300] on td "[DATE] 2:26 pm" at bounding box center [879, 312] width 288 height 80
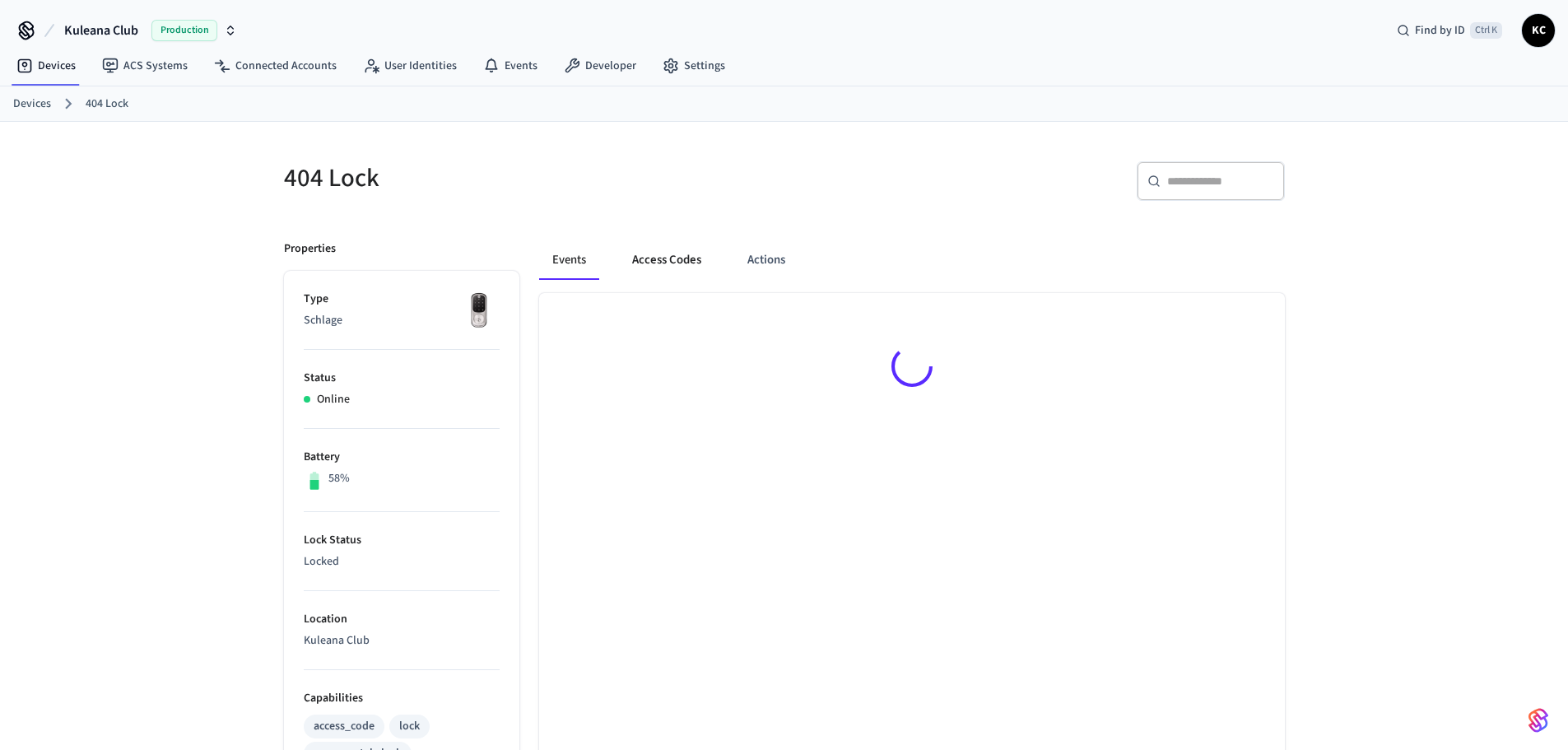
click at [664, 259] on button "Access Codes" at bounding box center [667, 259] width 96 height 40
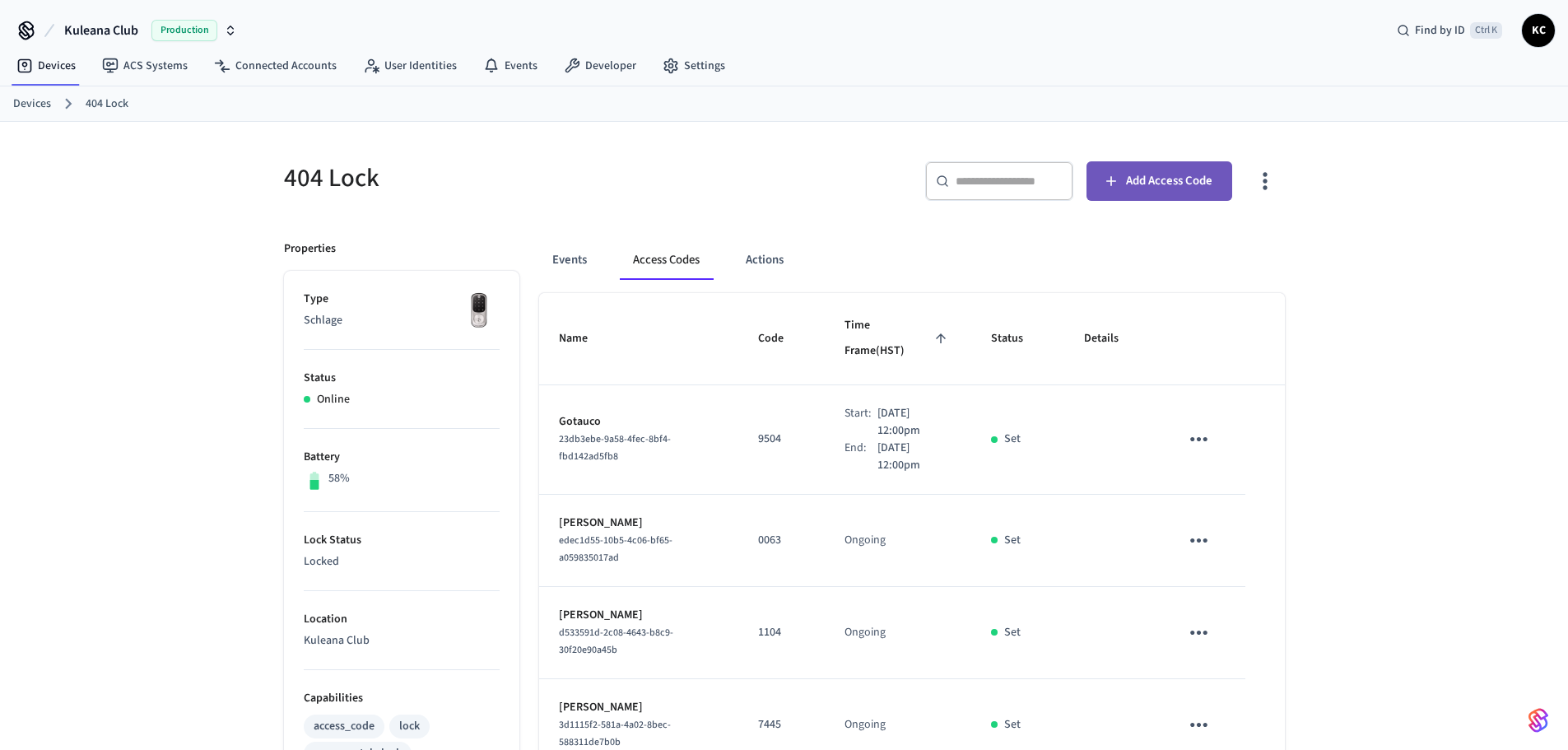
click at [1132, 185] on span "Add Access Code" at bounding box center [1170, 181] width 87 height 21
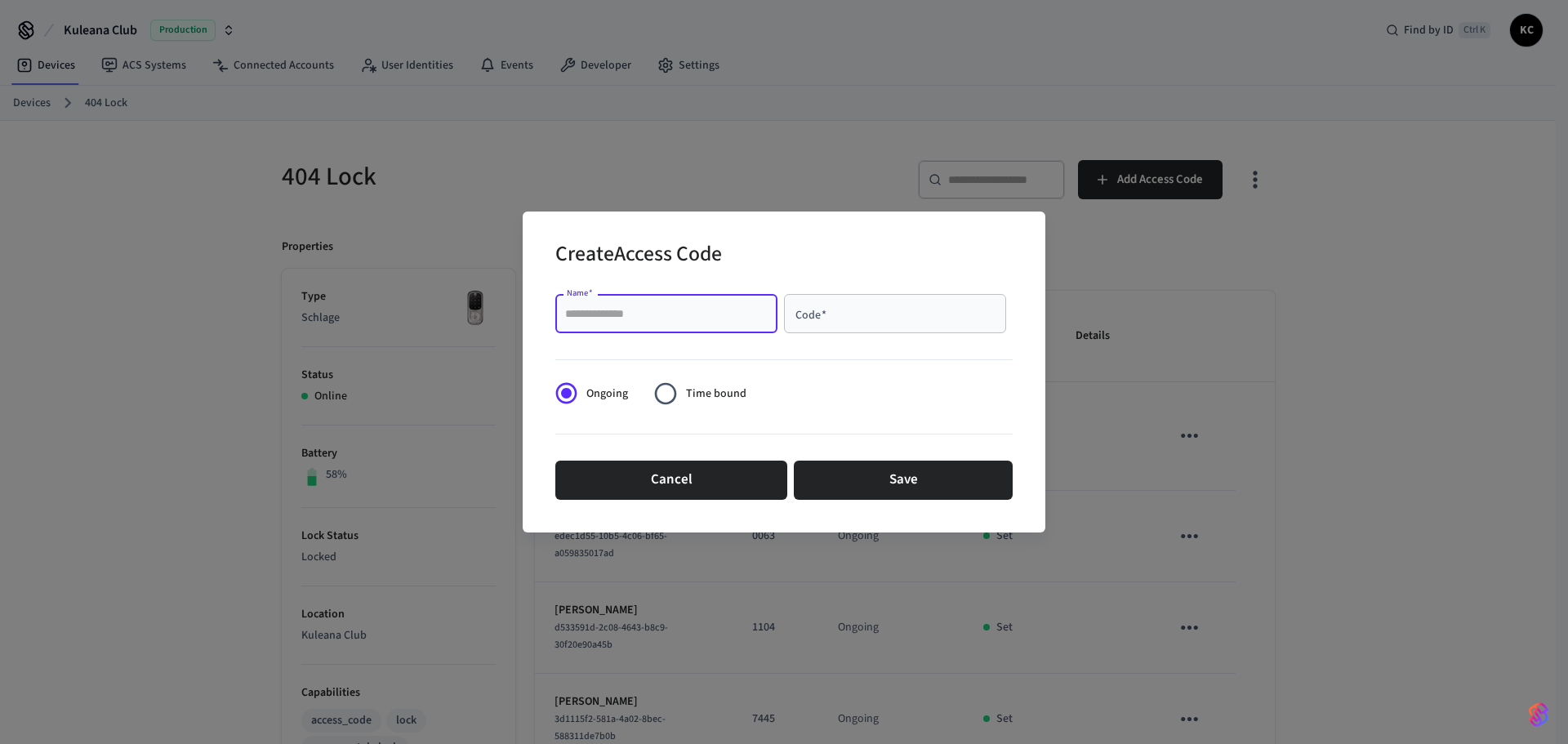
click at [653, 310] on input "Name   *" at bounding box center [666, 314] width 203 height 17
type input "******"
type input "****"
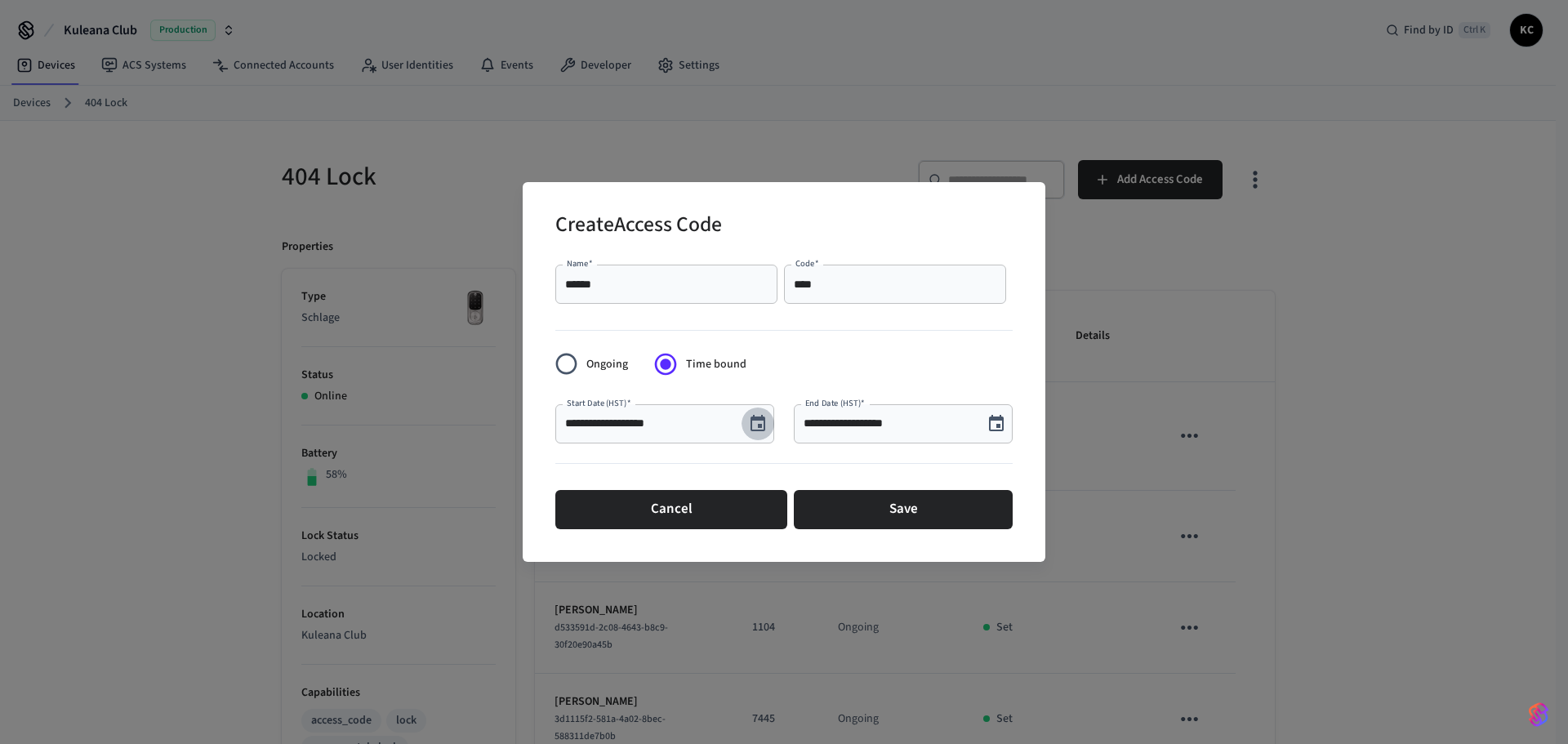
click at [755, 417] on icon "Choose date, selected date is Aug 13, 2025" at bounding box center [757, 423] width 15 height 17
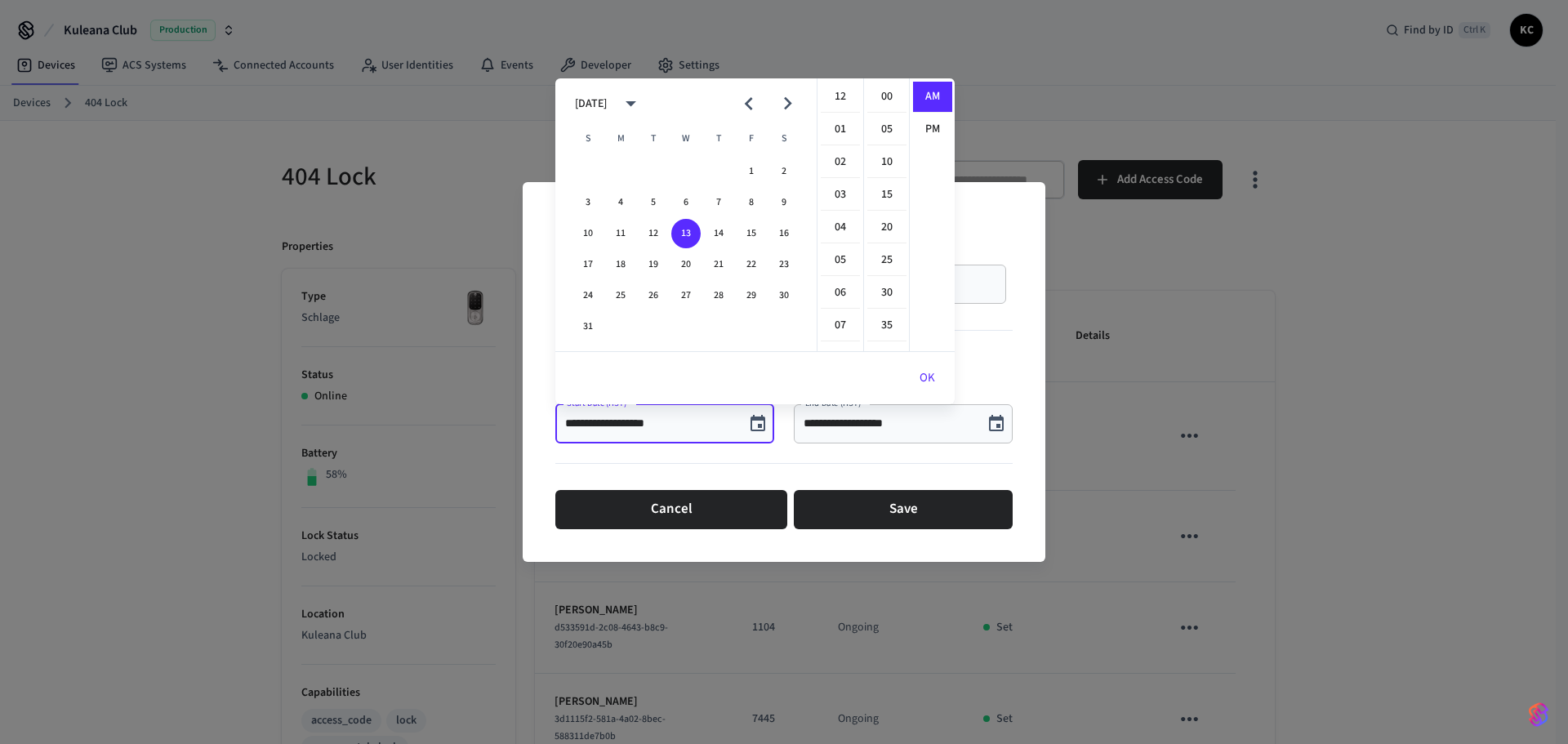
scroll to position [327, 0]
click at [744, 235] on button "15" at bounding box center [750, 233] width 29 height 29
click at [840, 95] on li "12" at bounding box center [840, 97] width 40 height 31
click at [880, 98] on li "00" at bounding box center [886, 97] width 40 height 31
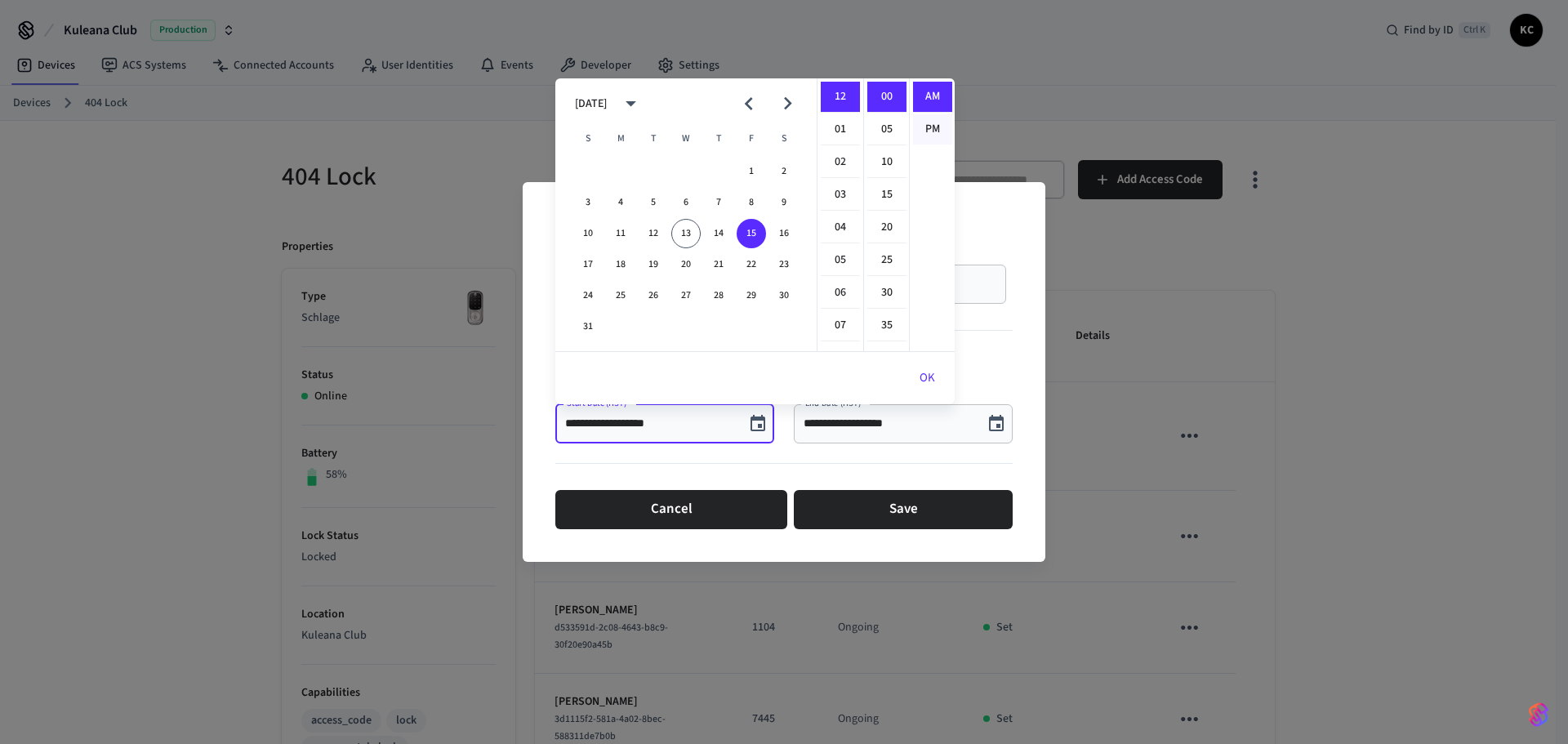
click at [921, 128] on li "PM" at bounding box center [932, 129] width 40 height 30
type input "**********"
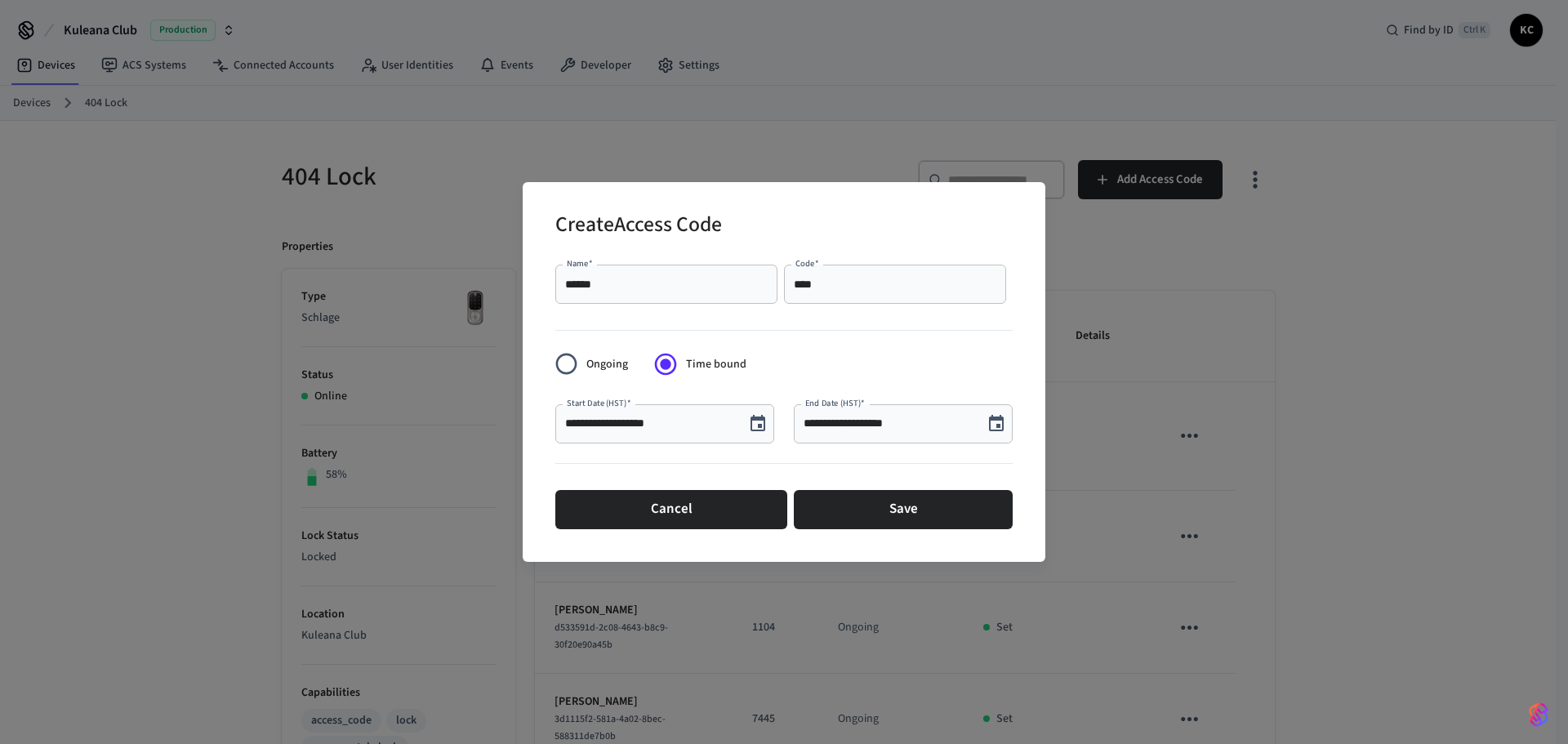
scroll to position [30, 0]
click at [995, 424] on icon "Choose date, selected date is Aug 13, 2025" at bounding box center [996, 423] width 19 height 19
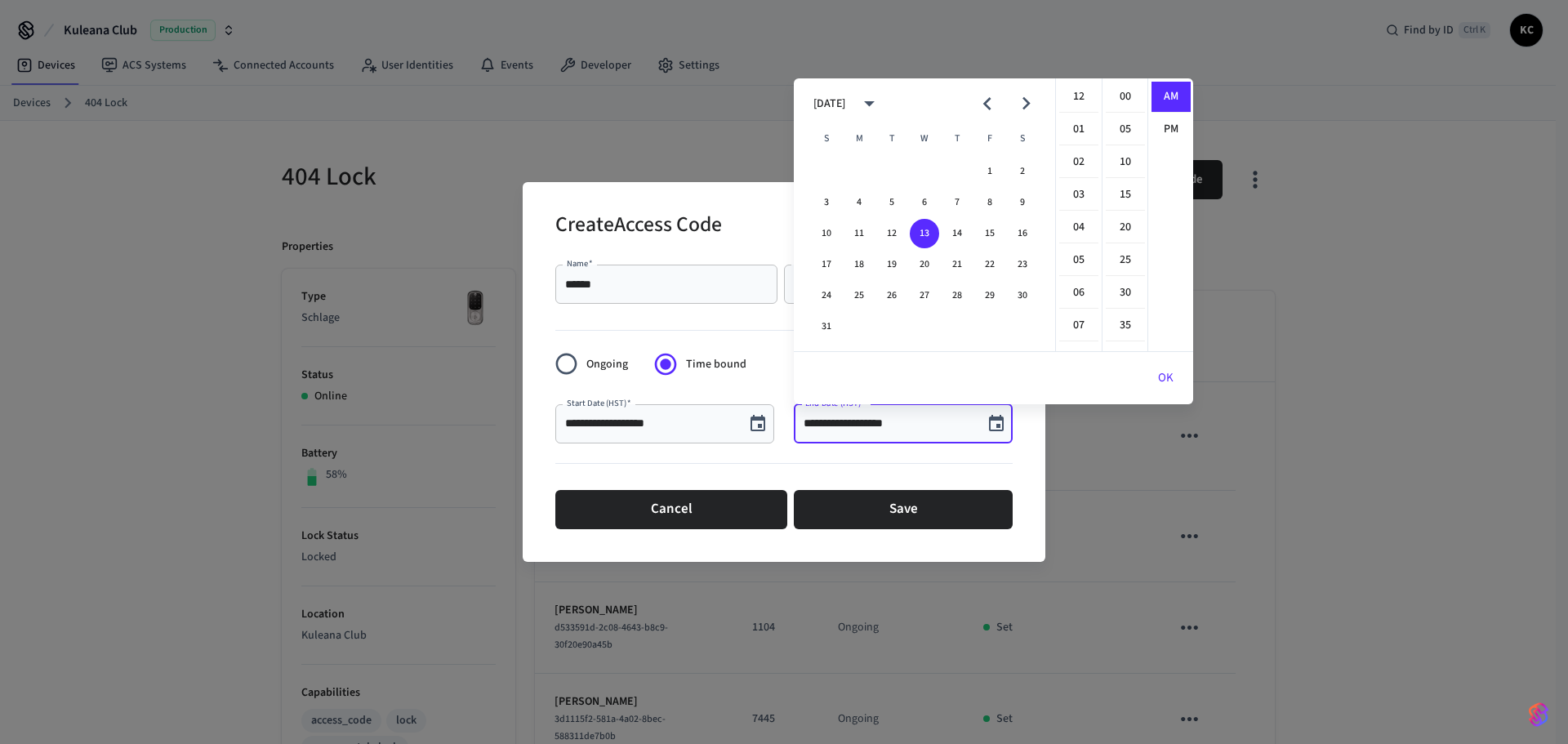
scroll to position [327, 0]
click at [985, 256] on button "22" at bounding box center [989, 264] width 29 height 29
click at [1074, 93] on li "12" at bounding box center [1079, 97] width 40 height 31
click at [1128, 90] on li "00" at bounding box center [1125, 97] width 40 height 31
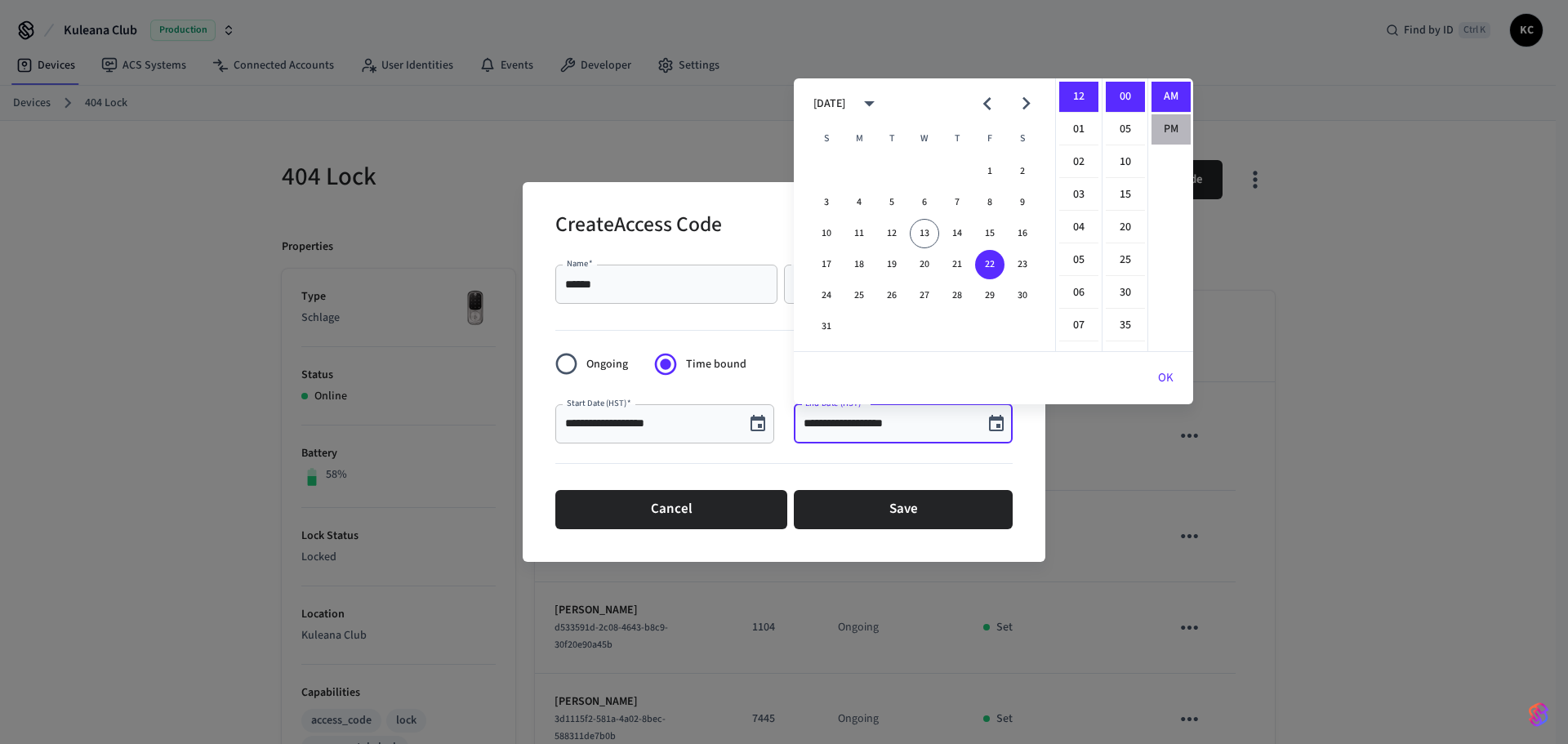
click at [1159, 121] on li "PM" at bounding box center [1171, 129] width 40 height 30
type input "**********"
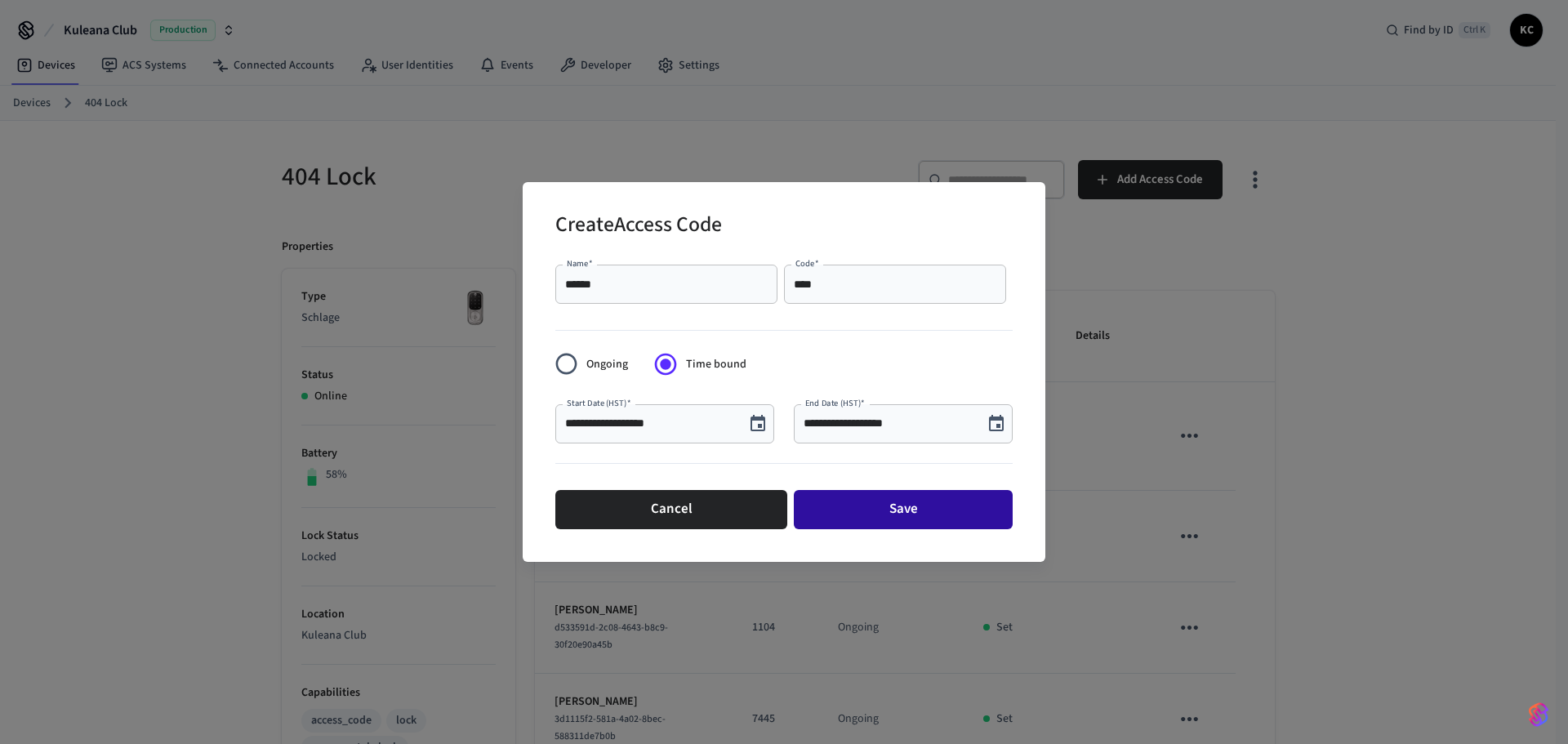
click at [897, 500] on button "Save" at bounding box center [902, 509] width 219 height 40
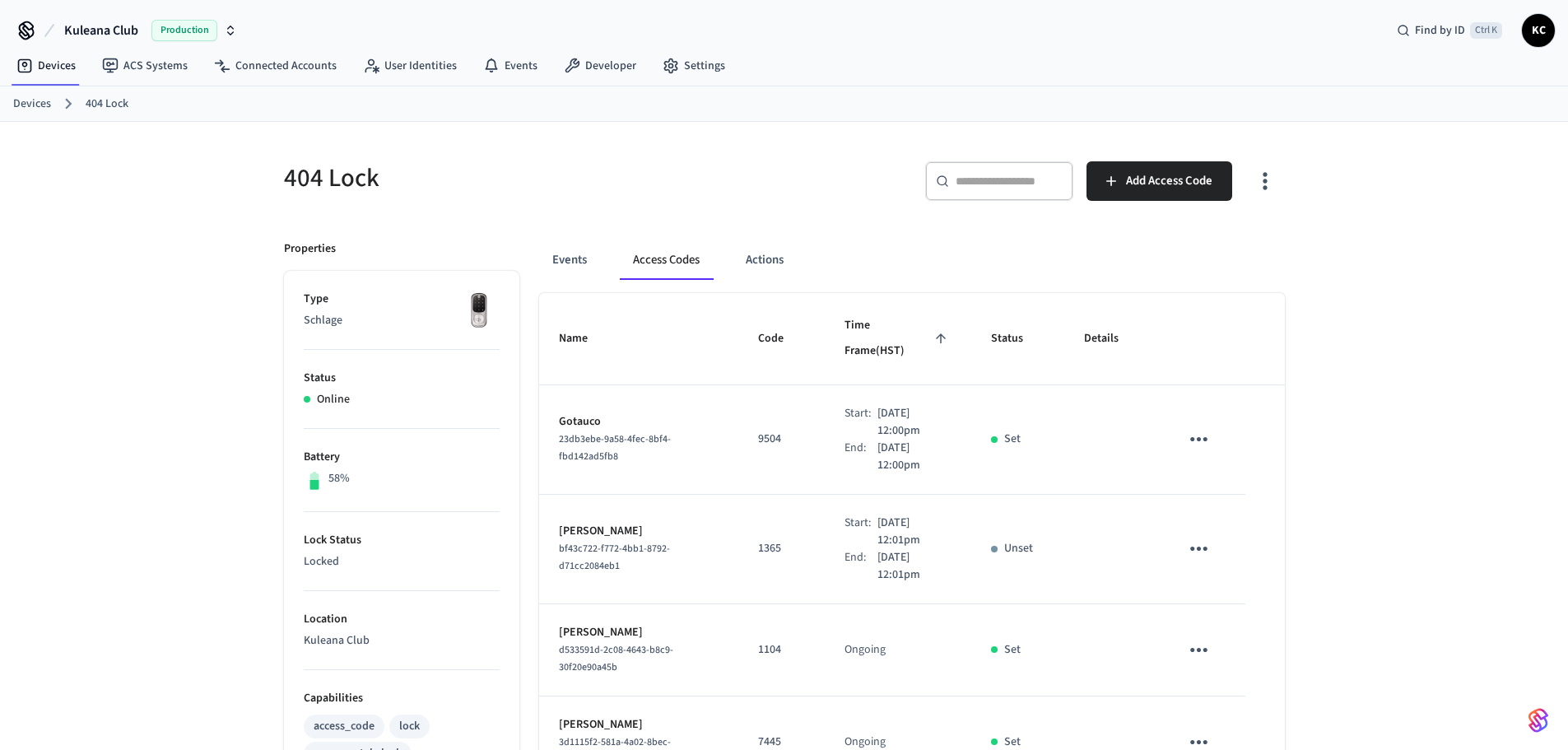
click at [37, 107] on link "Devices" at bounding box center [32, 104] width 38 height 18
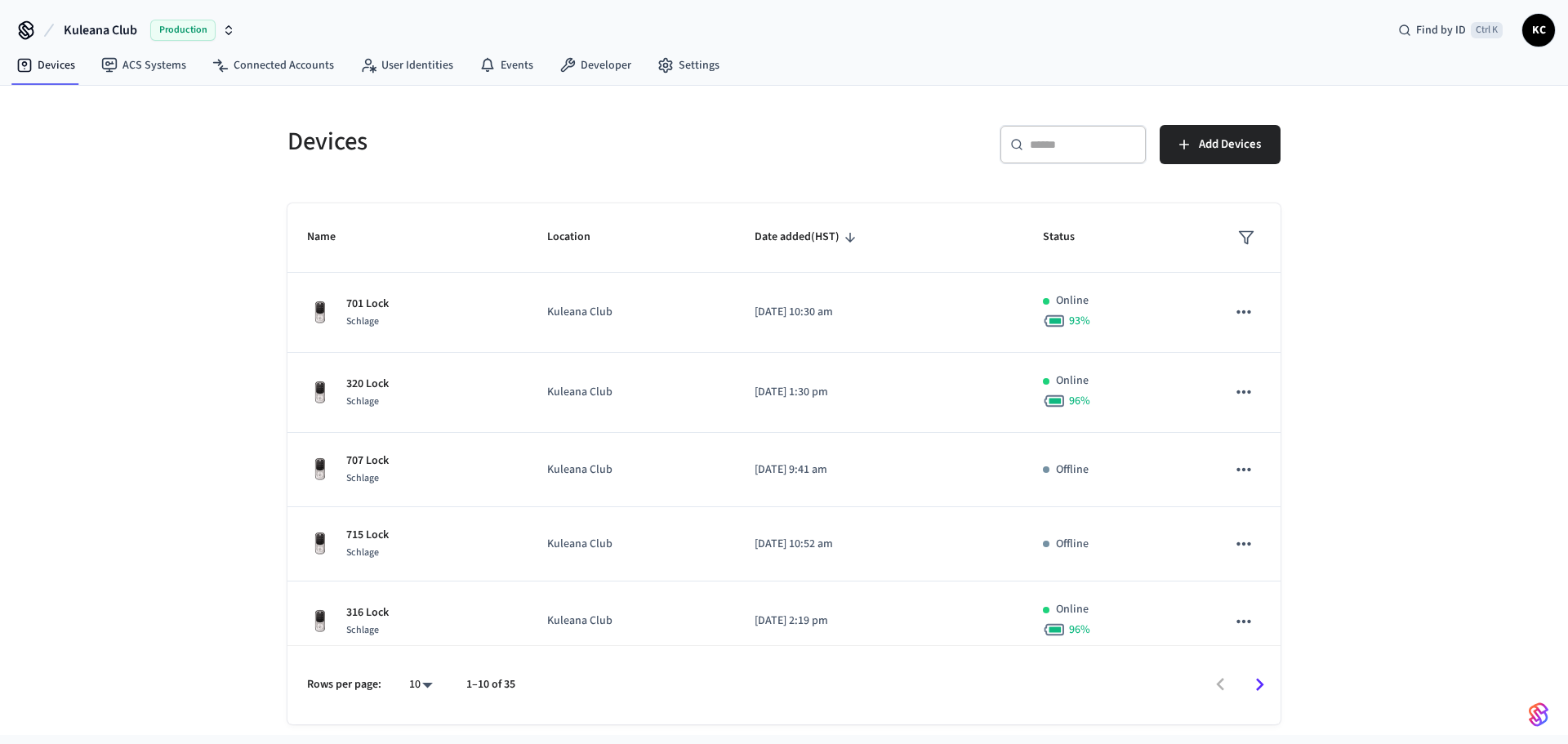
click at [1041, 145] on input "text" at bounding box center [1082, 144] width 106 height 17
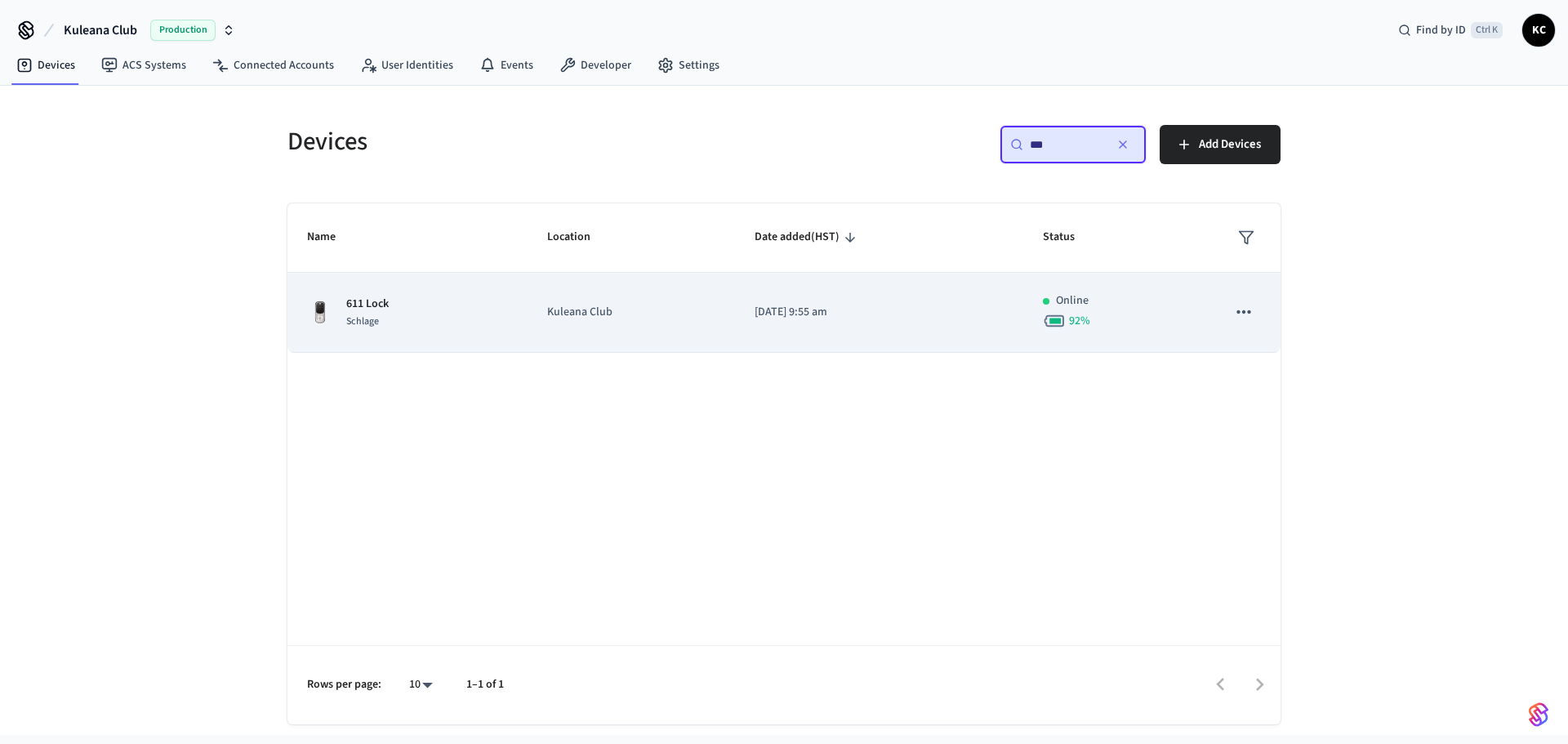
type input "***"
click at [716, 299] on td "Kuleana Club" at bounding box center [631, 312] width 207 height 80
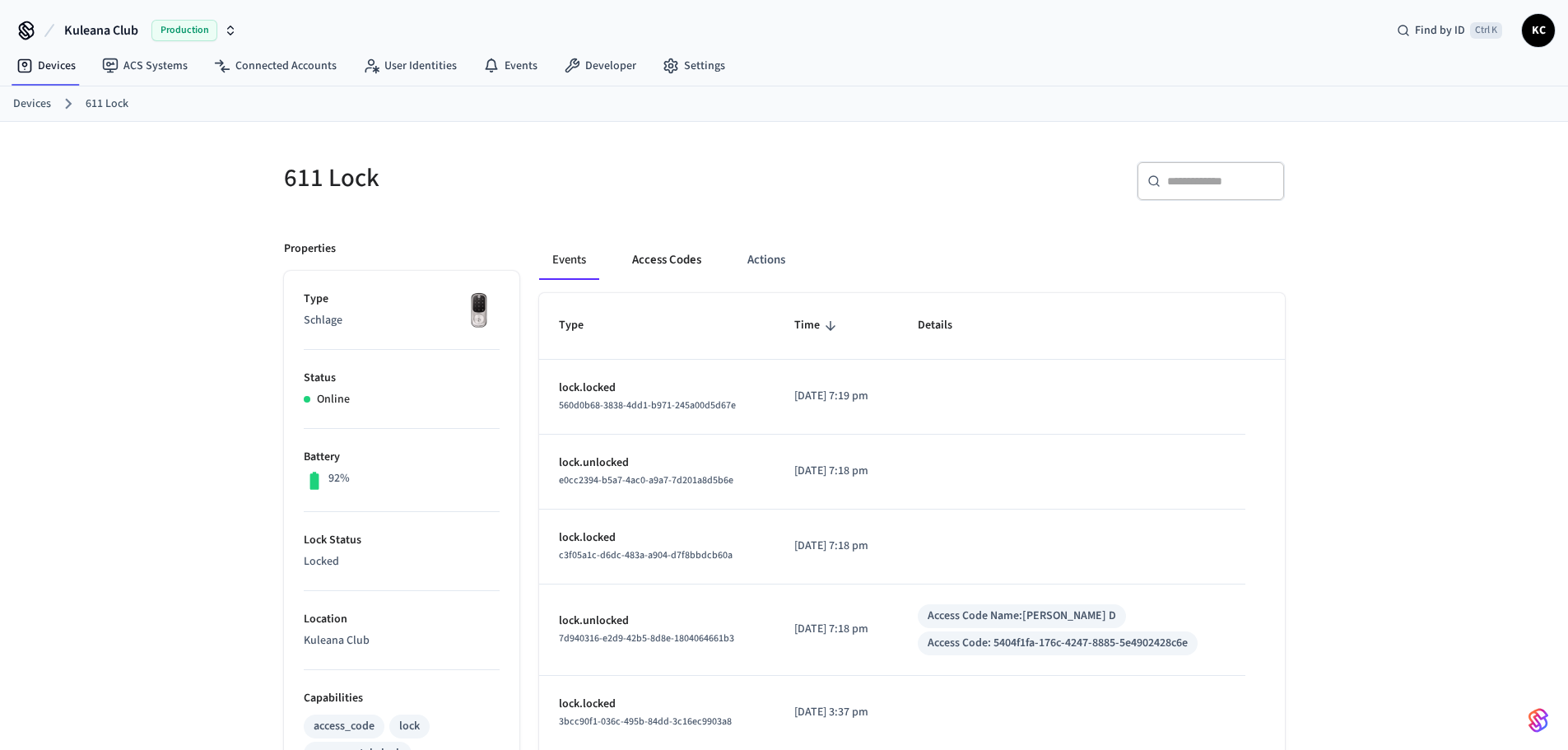
click at [683, 267] on button "Access Codes" at bounding box center [667, 259] width 96 height 40
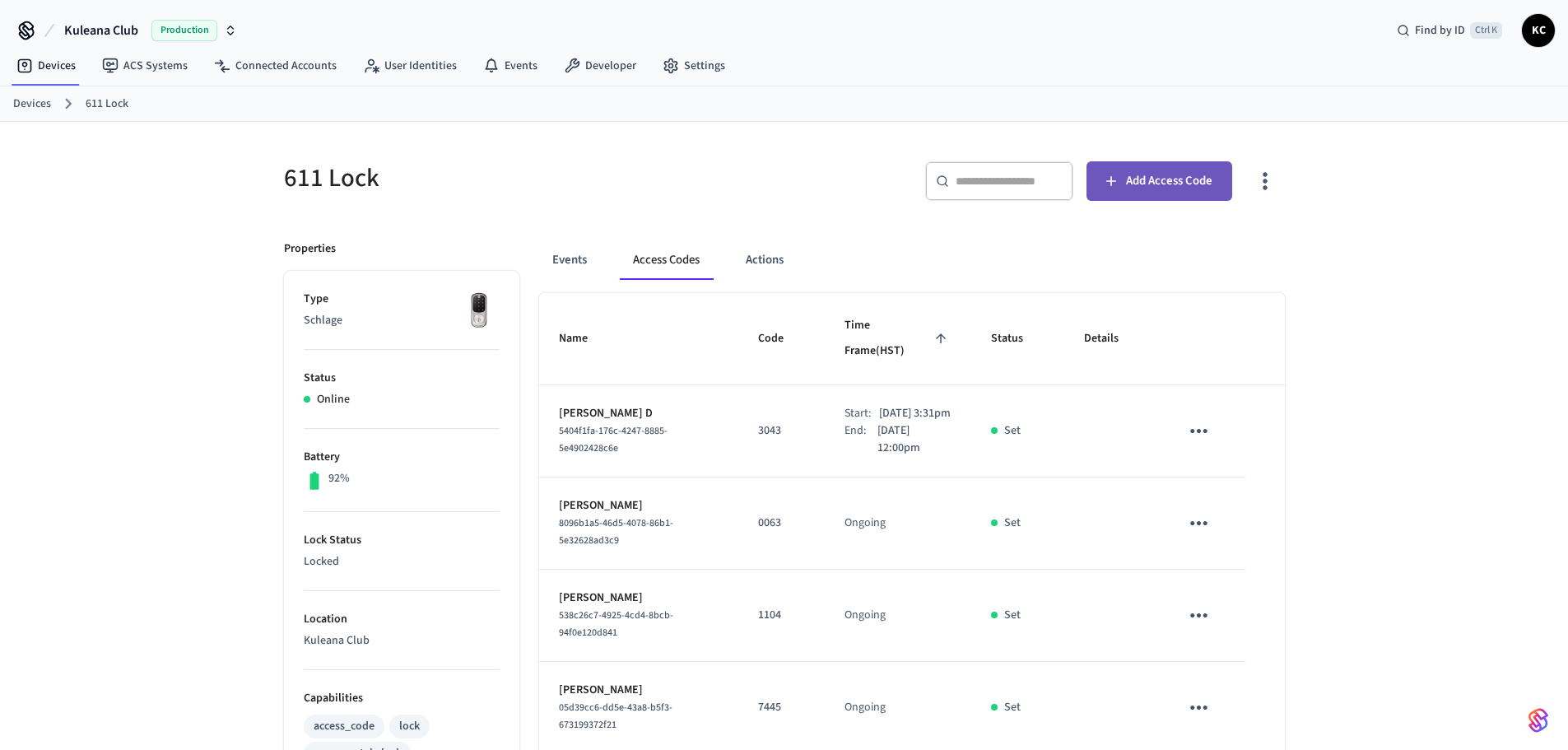
click at [1175, 168] on button "Add Access Code" at bounding box center [1159, 181] width 146 height 40
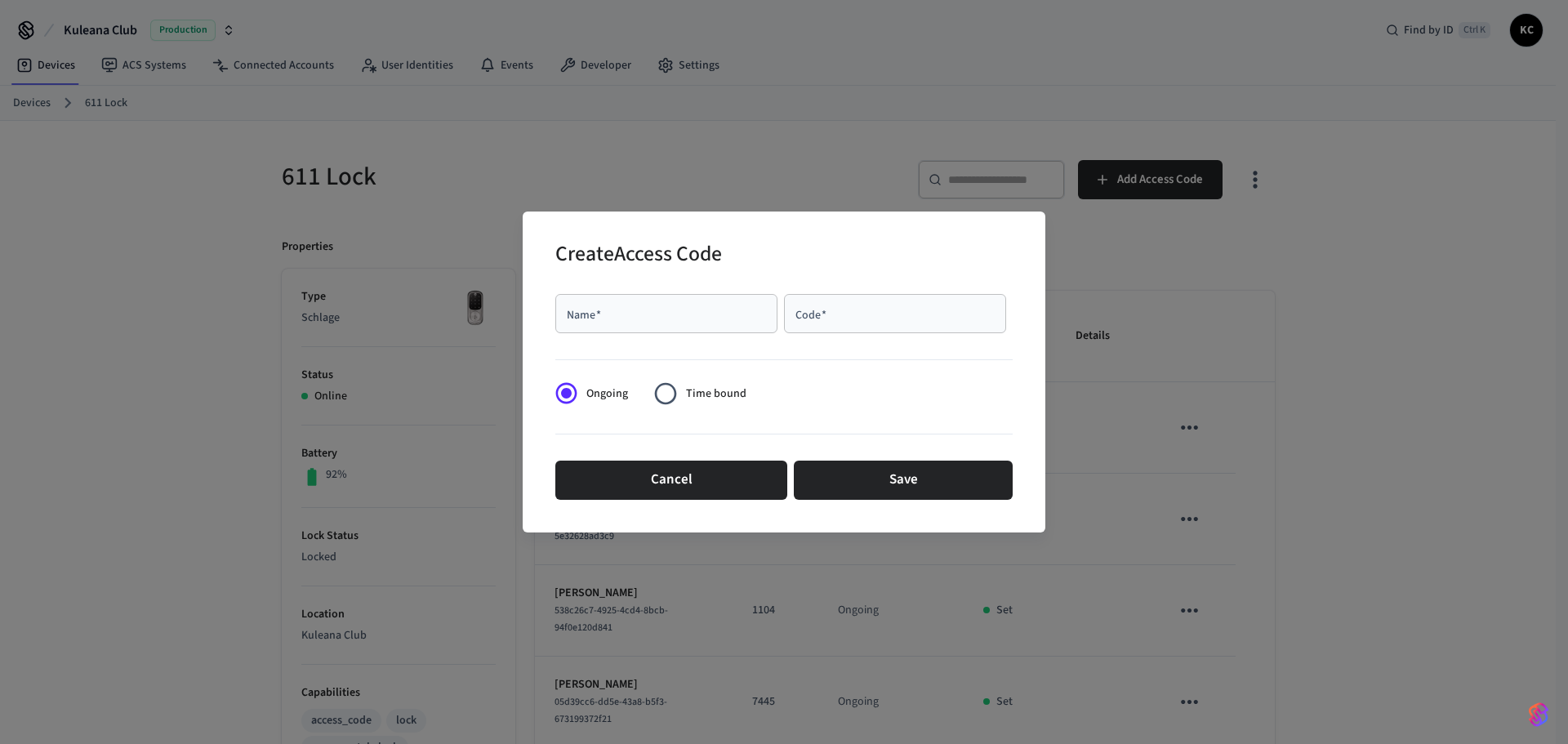
click at [677, 329] on div "Name   *" at bounding box center [666, 314] width 222 height 40
type input "*******"
type input "****"
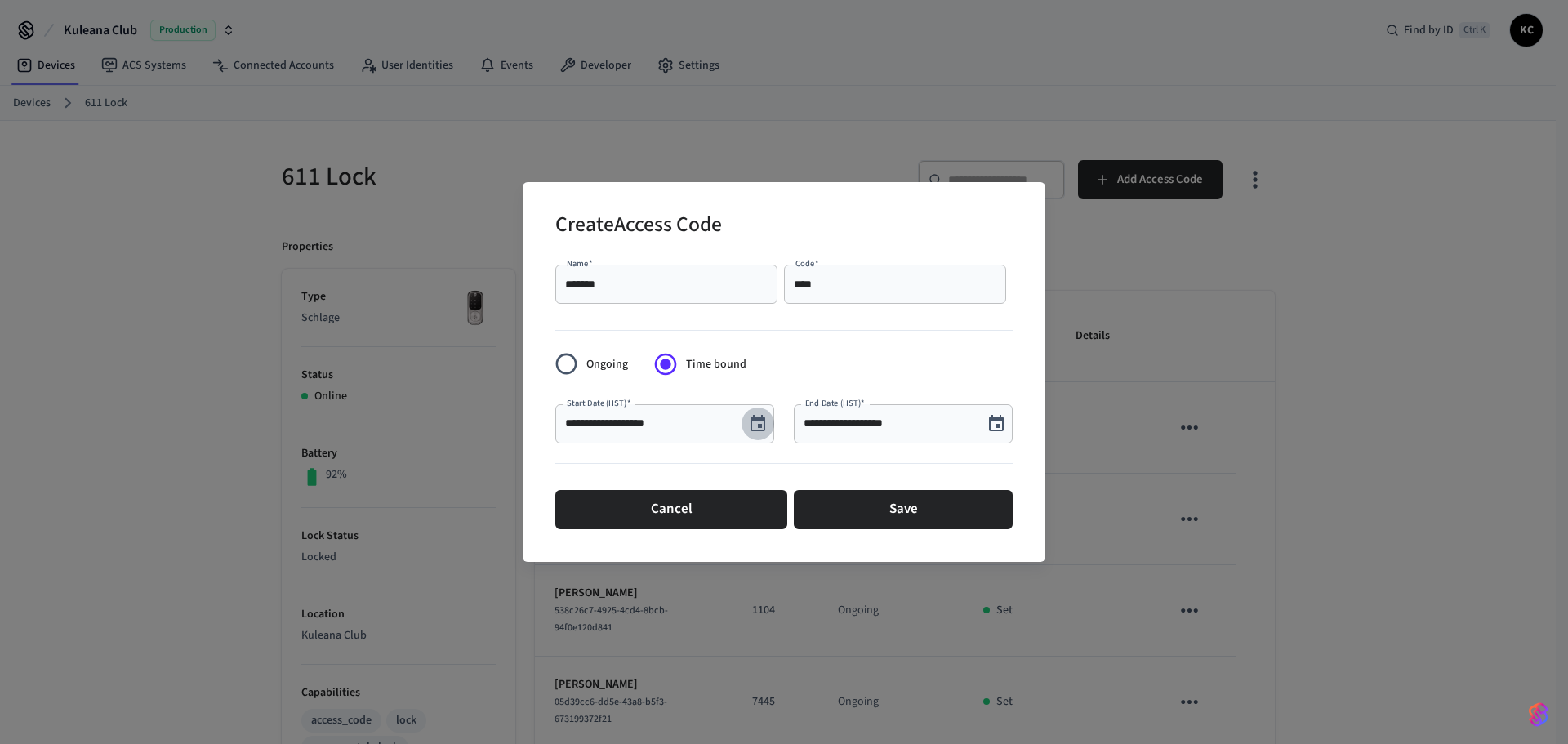
click at [754, 428] on icon "Choose date, selected date is Aug 13, 2025" at bounding box center [757, 423] width 19 height 19
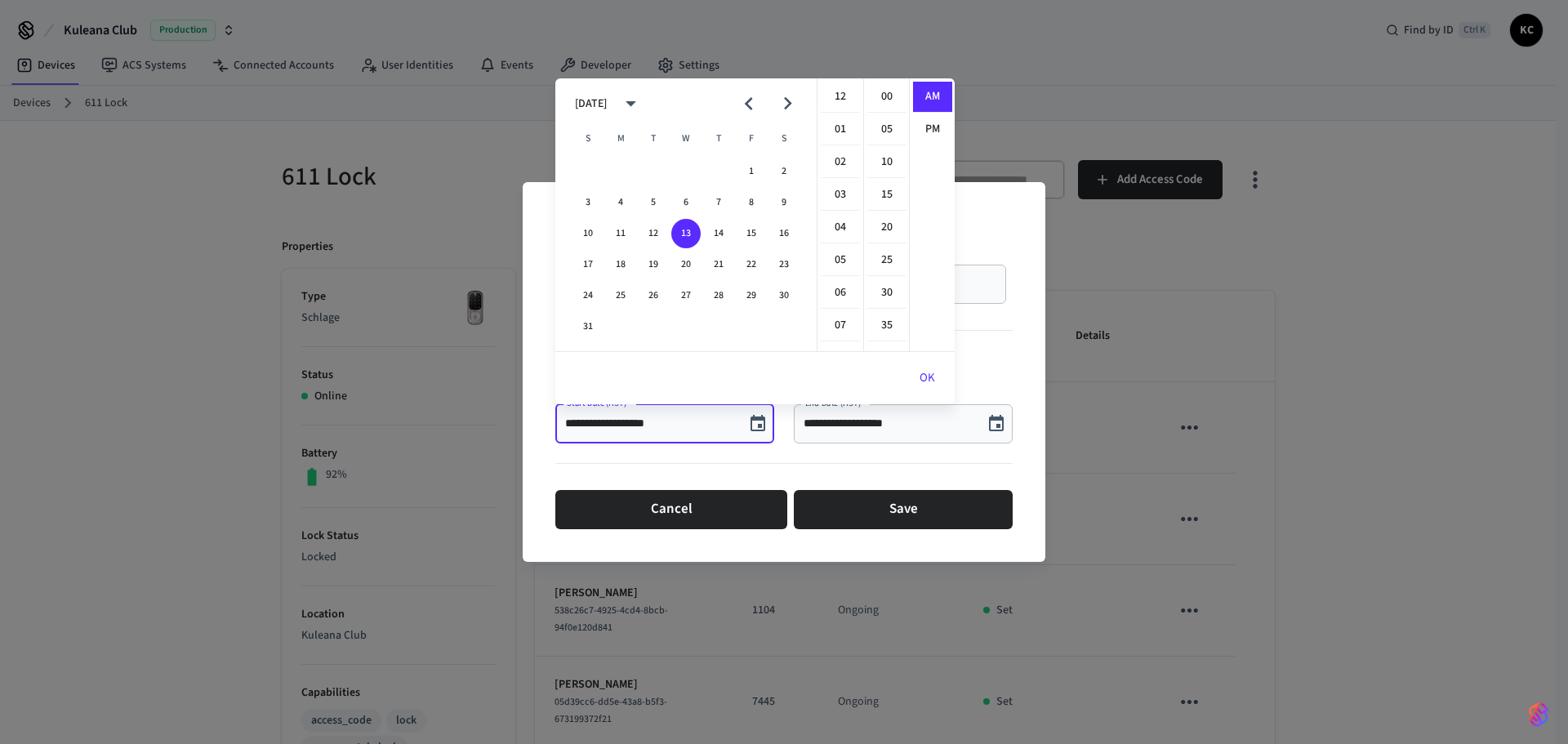
scroll to position [294, 0]
click at [748, 233] on button "15" at bounding box center [750, 233] width 29 height 29
click at [835, 98] on li "12" at bounding box center [840, 97] width 40 height 31
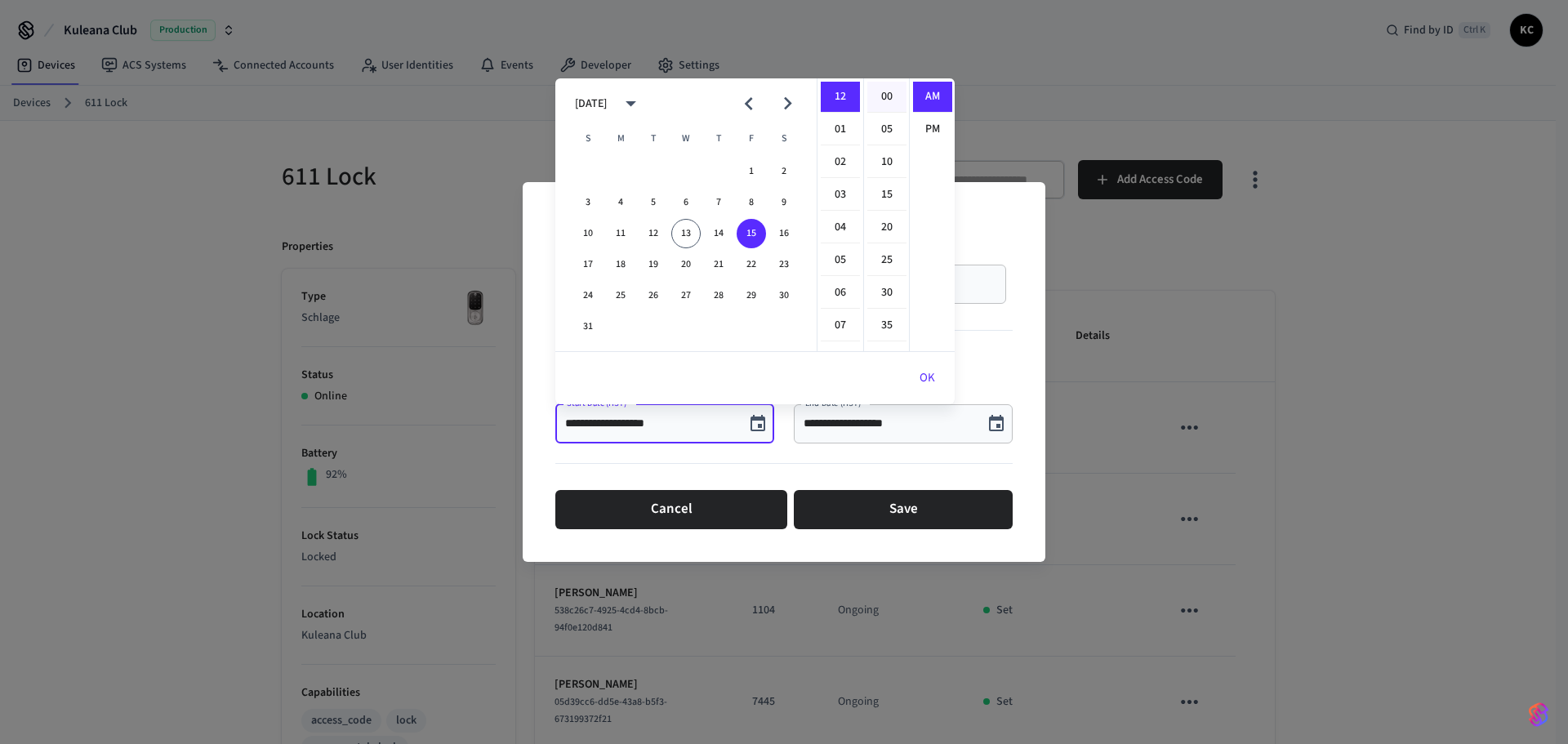
click at [887, 97] on li "00" at bounding box center [886, 97] width 40 height 31
click at [934, 123] on li "PM" at bounding box center [932, 129] width 40 height 30
type input "**********"
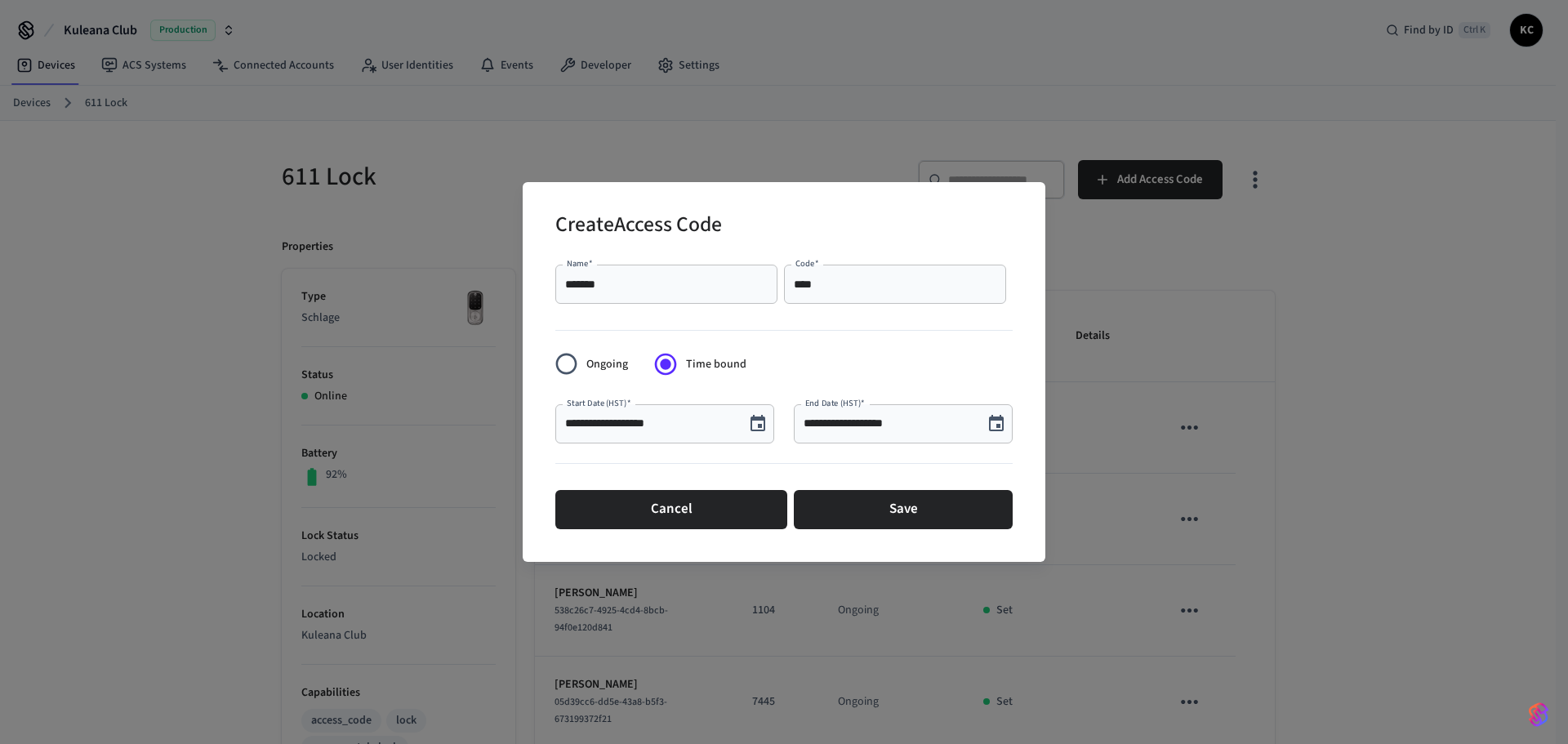
scroll to position [30, 0]
click at [999, 416] on icon "Choose date, selected date is Aug 13, 2025" at bounding box center [996, 423] width 15 height 17
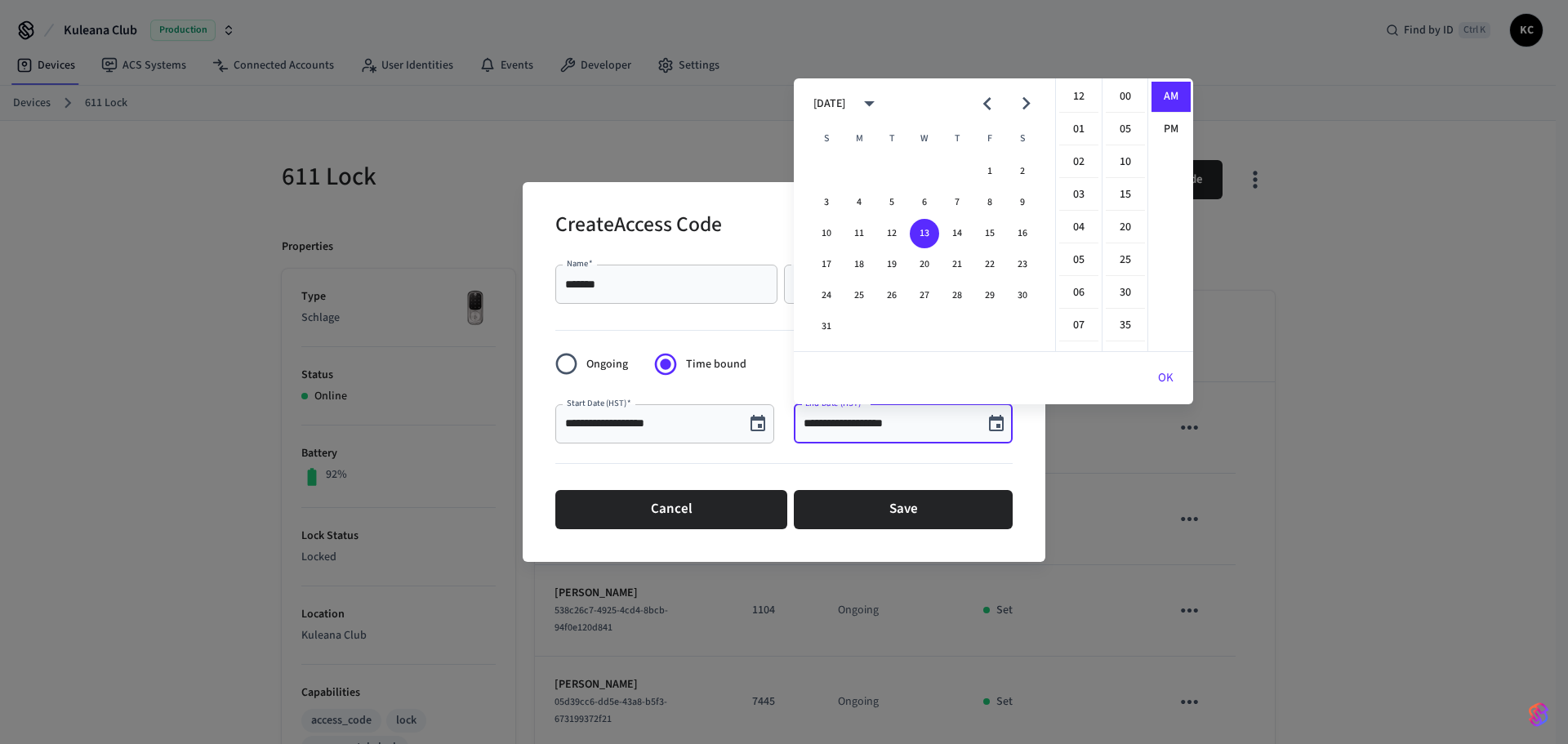
scroll to position [294, 0]
click at [929, 261] on button "20" at bounding box center [923, 264] width 29 height 29
click at [1074, 90] on li "12" at bounding box center [1079, 97] width 40 height 31
click at [1127, 91] on li "00" at bounding box center [1125, 97] width 40 height 31
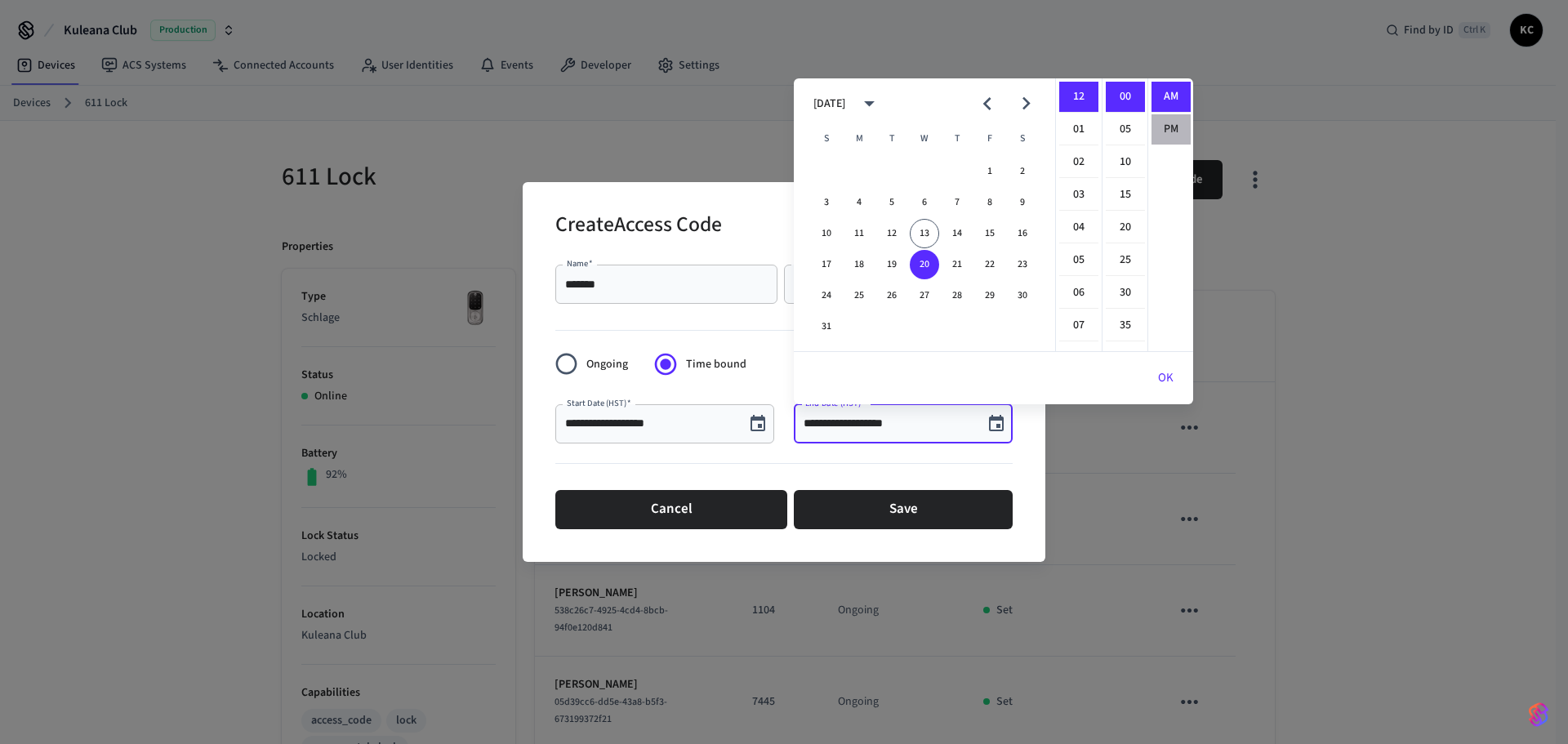
click at [1163, 124] on li "PM" at bounding box center [1171, 129] width 40 height 30
type input "**********"
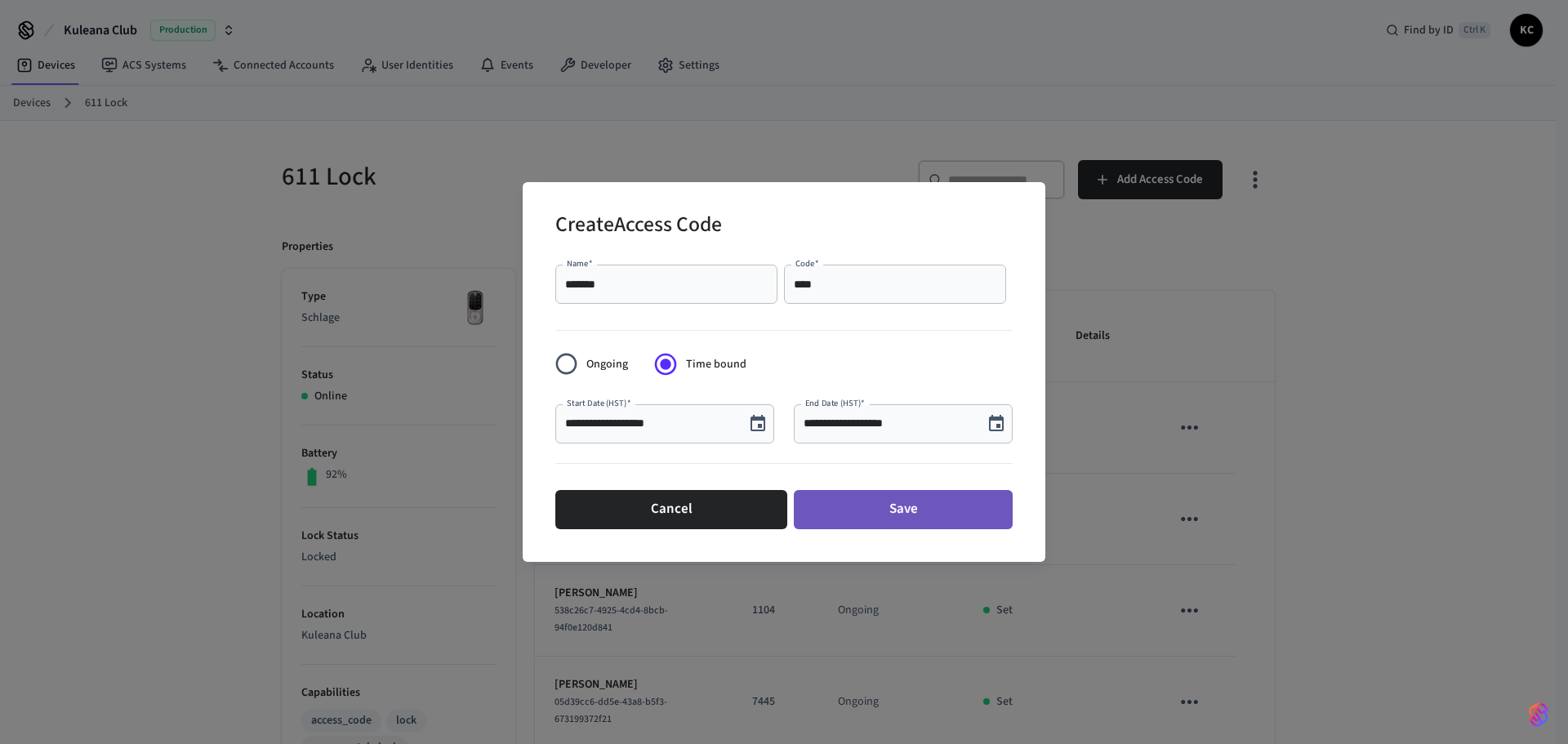
click at [875, 492] on button "Save" at bounding box center [902, 509] width 219 height 40
click at [897, 512] on button "Save" at bounding box center [902, 509] width 219 height 40
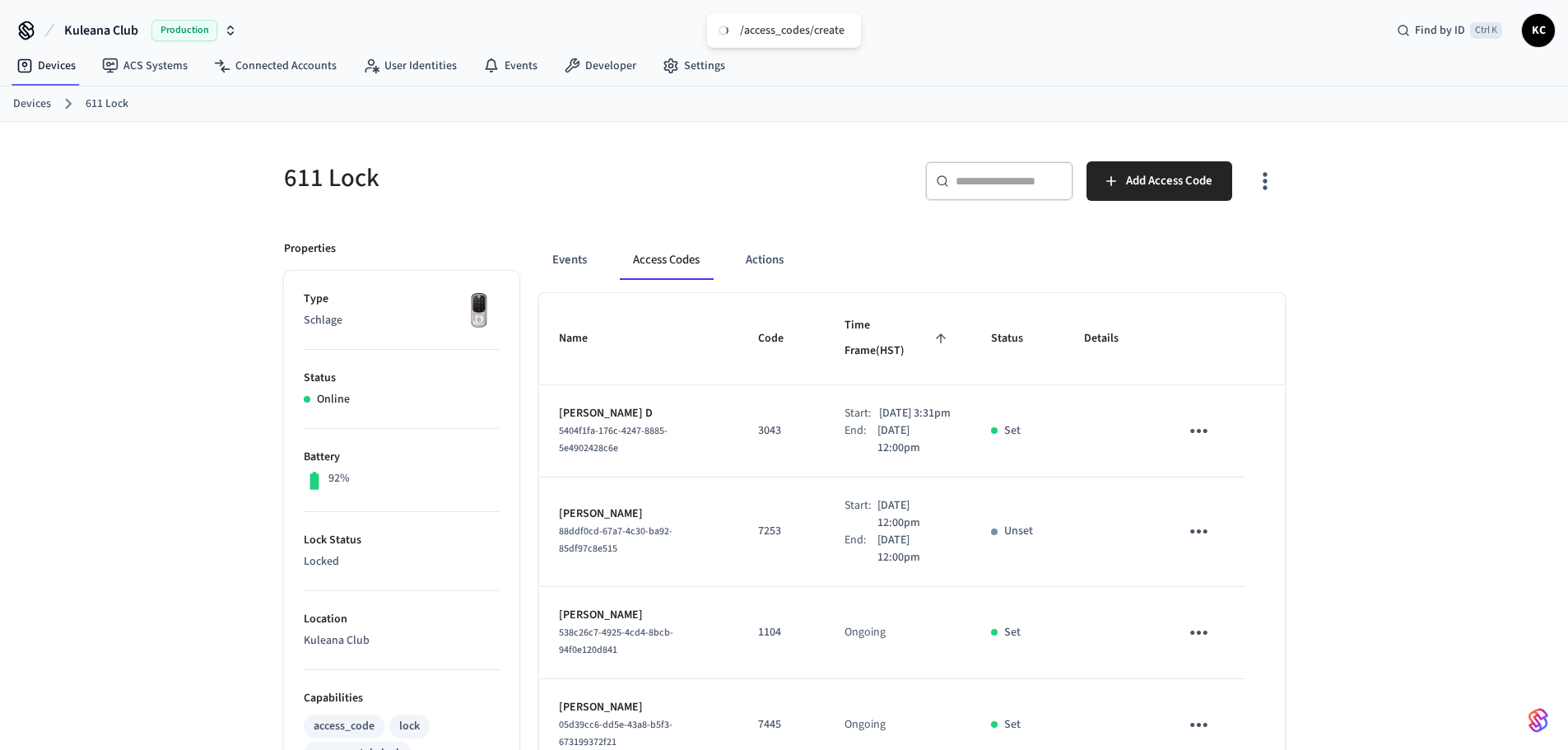
click at [31, 106] on link "Devices" at bounding box center [32, 104] width 38 height 18
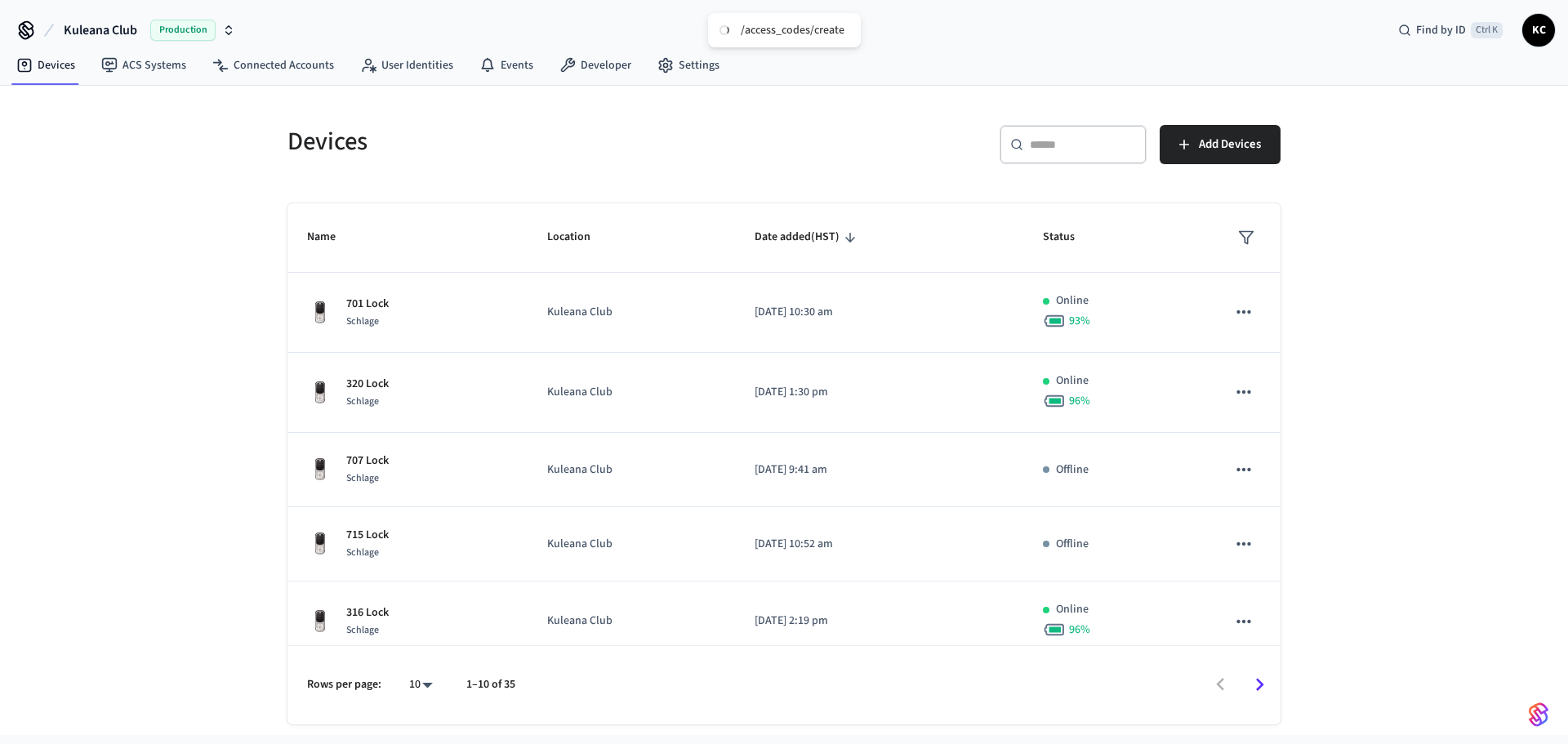
click at [1052, 146] on input "text" at bounding box center [1082, 144] width 106 height 17
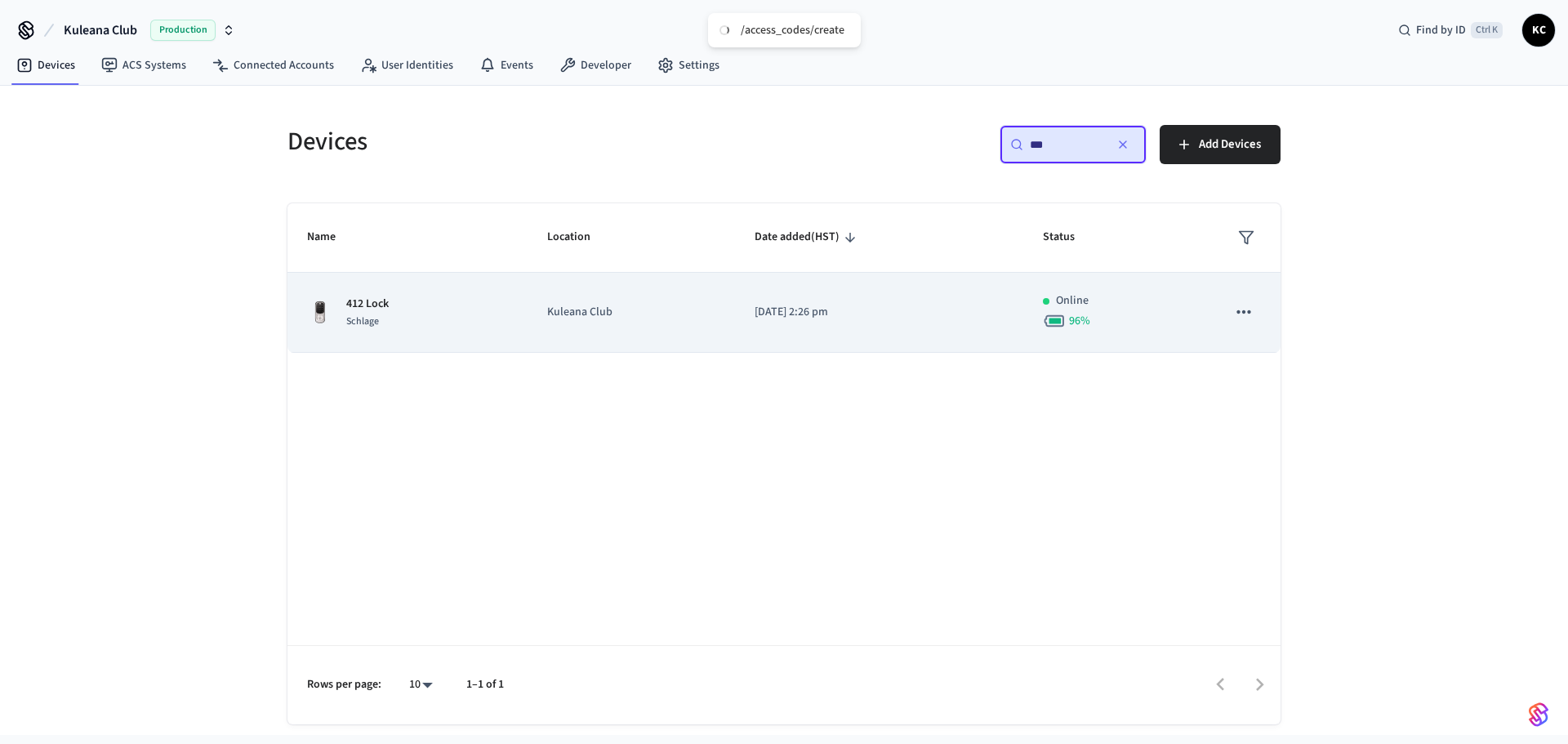
type input "***"
click at [803, 316] on p "[DATE] 2:26 pm" at bounding box center [879, 313] width 249 height 18
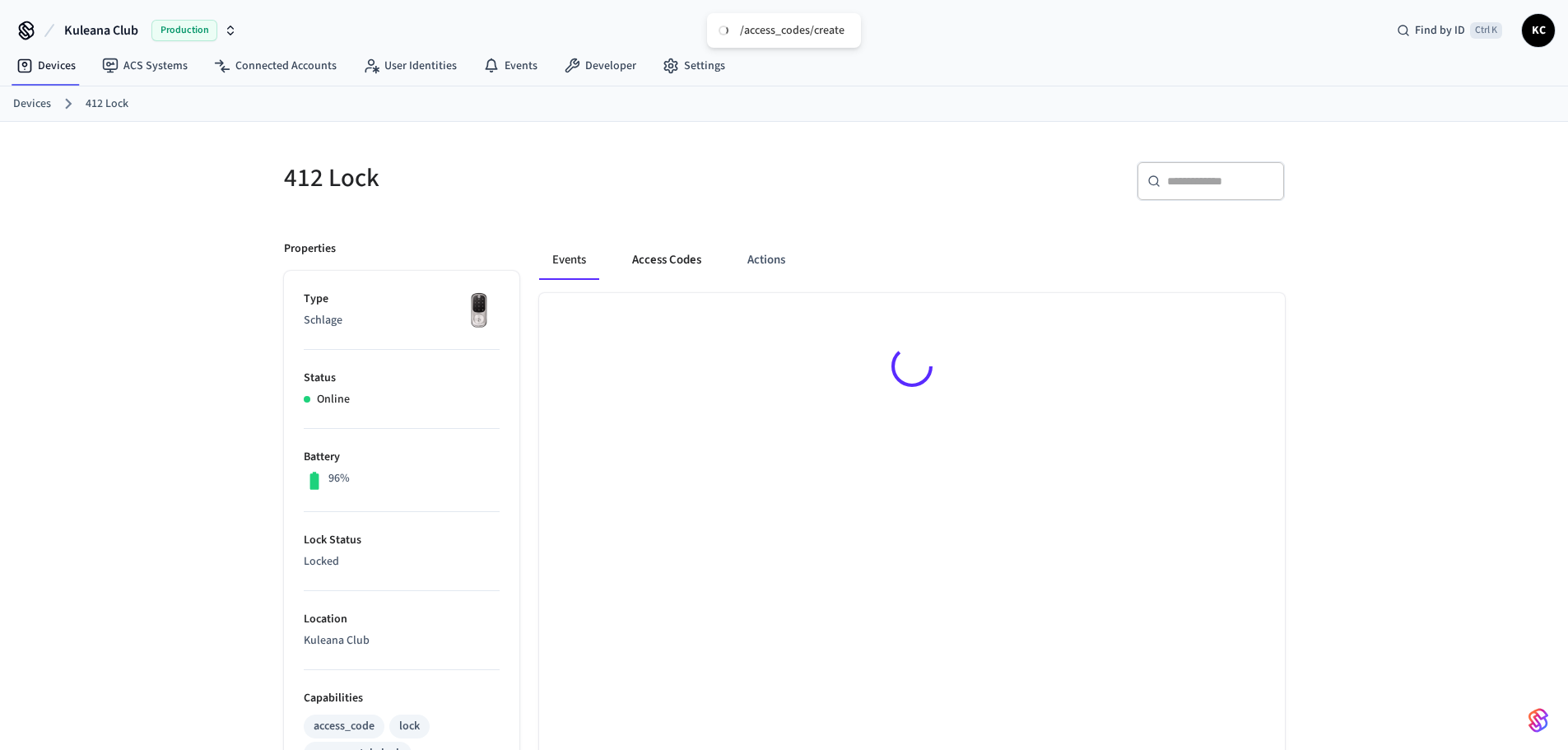
click at [661, 256] on button "Access Codes" at bounding box center [667, 259] width 96 height 40
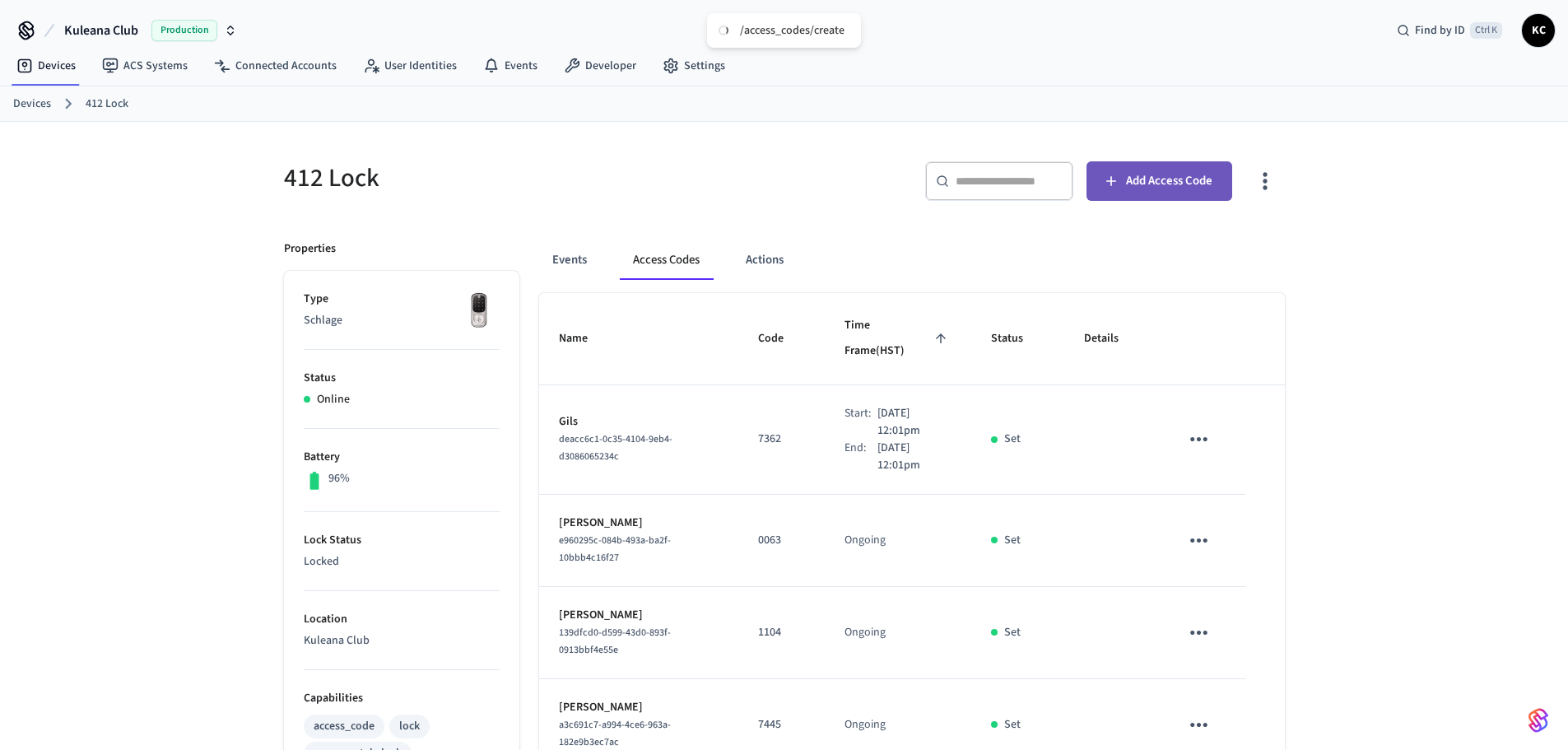
click at [1122, 189] on button "Add Access Code" at bounding box center [1159, 181] width 146 height 40
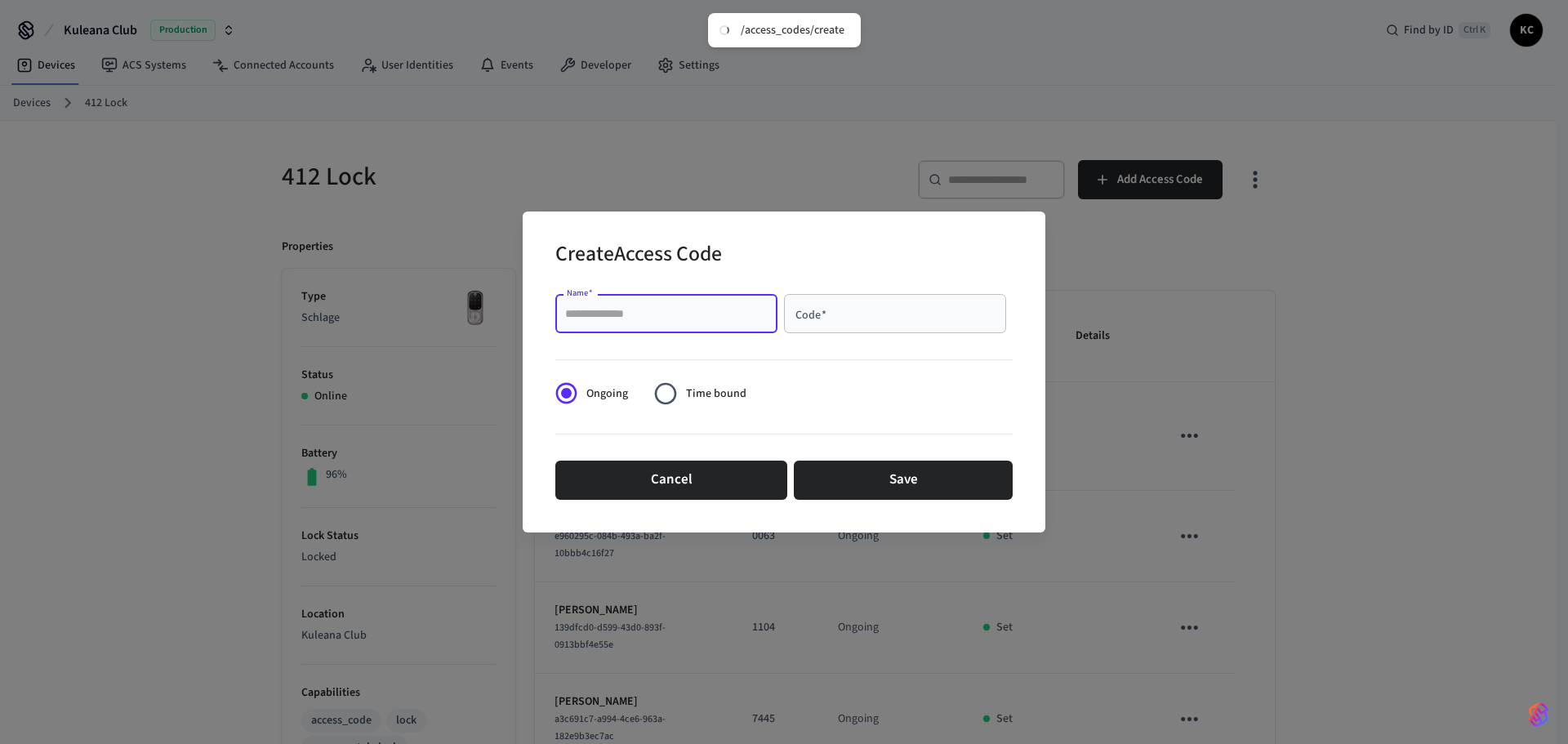
click at [688, 308] on input "Name   *" at bounding box center [666, 314] width 203 height 17
type input "*****"
type input "****"
click at [688, 394] on span "Time bound" at bounding box center [716, 394] width 61 height 18
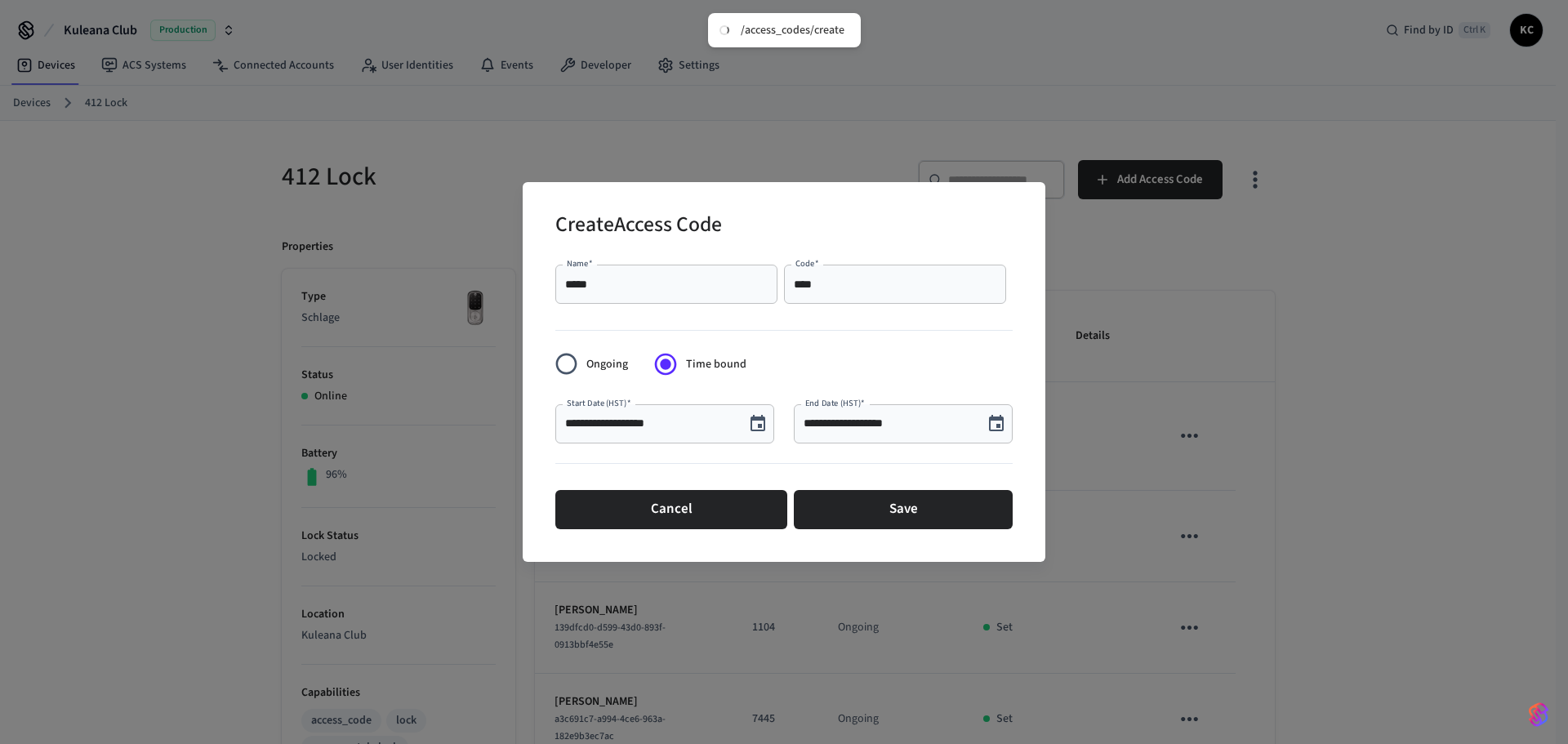
click at [750, 417] on icon "Choose date, selected date is Aug 13, 2025" at bounding box center [757, 423] width 19 height 19
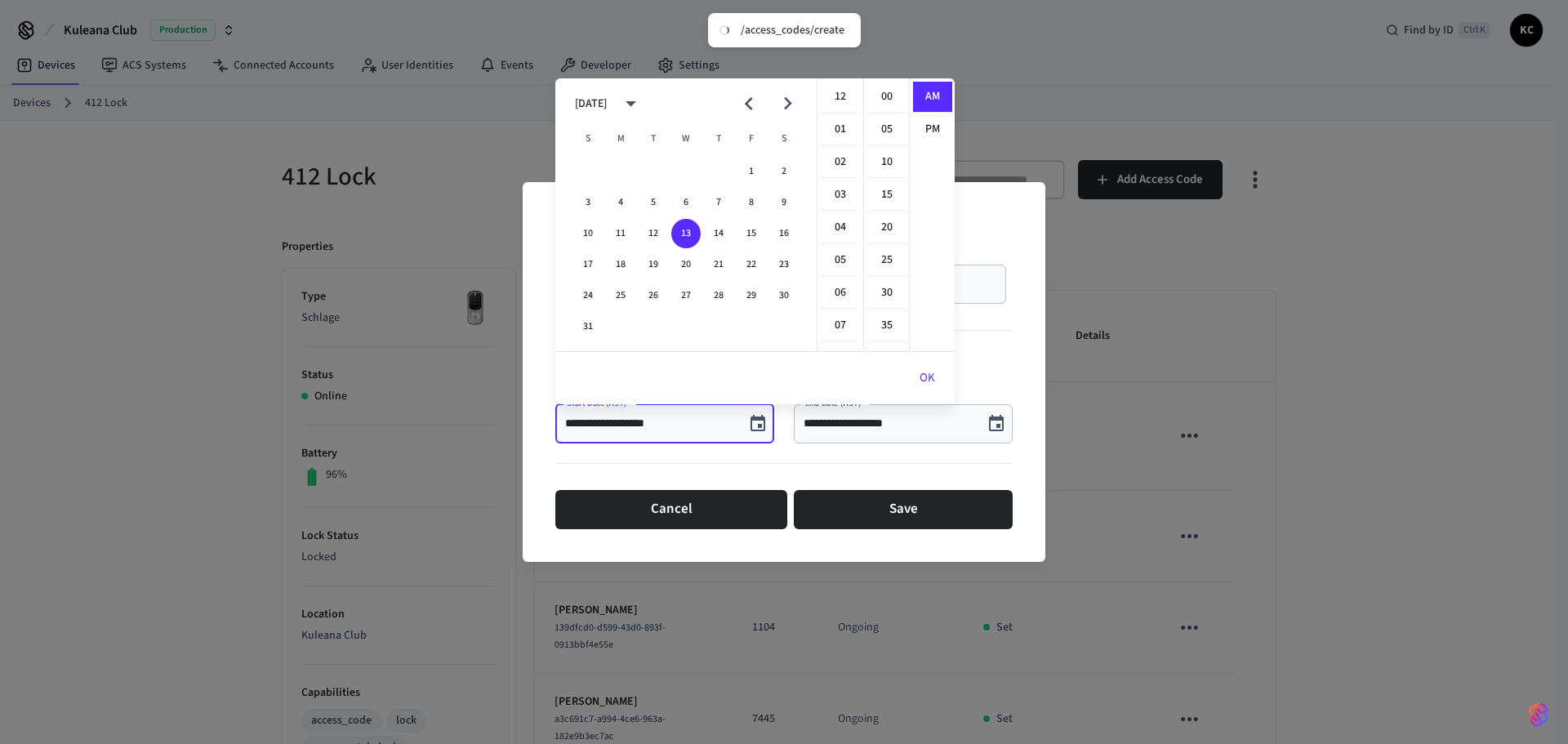
scroll to position [327, 0]
click at [750, 238] on button "15" at bounding box center [750, 233] width 29 height 29
click at [835, 90] on li "12" at bounding box center [840, 97] width 40 height 31
click at [879, 90] on li "00" at bounding box center [886, 97] width 40 height 31
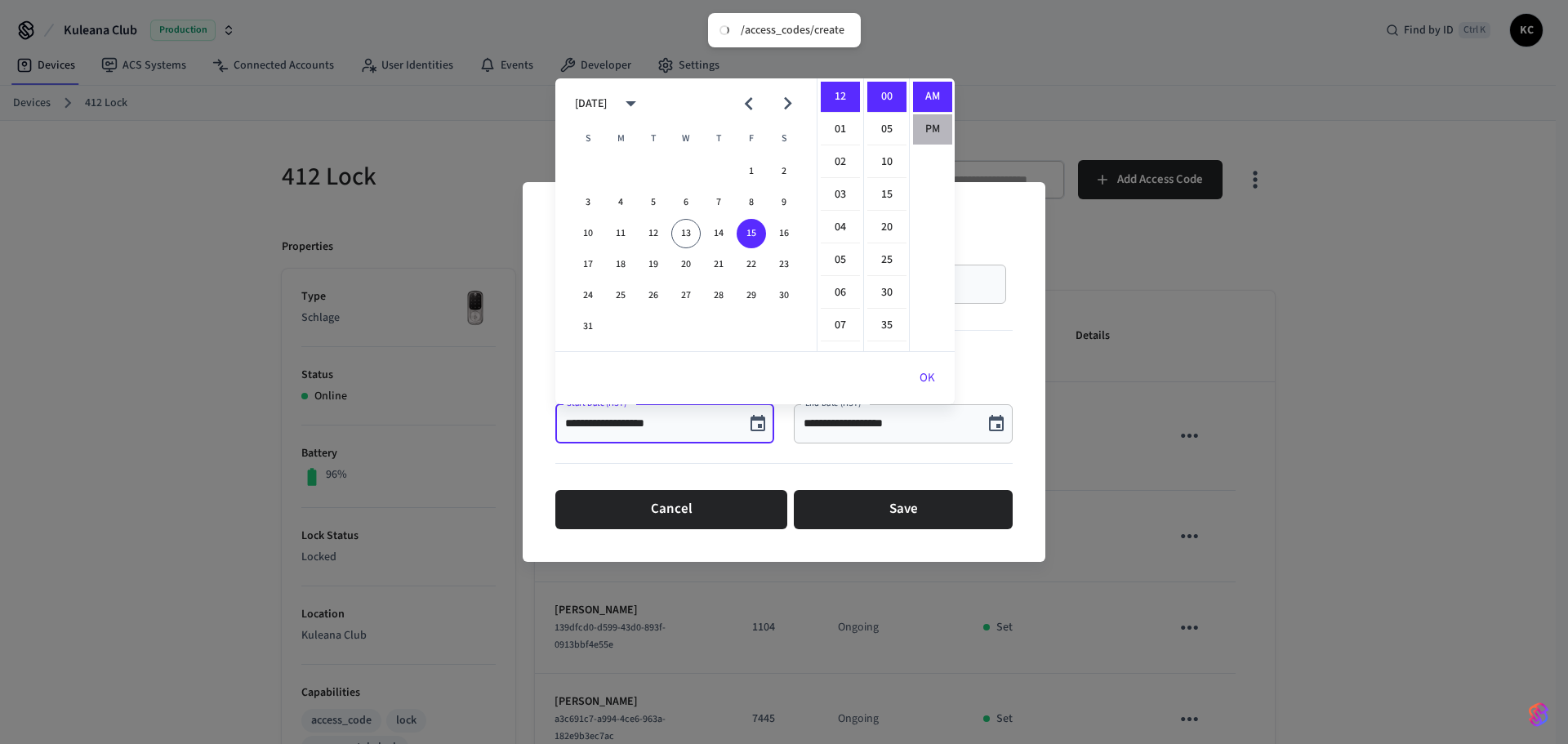
click at [926, 122] on li "PM" at bounding box center [932, 129] width 40 height 30
type input "**********"
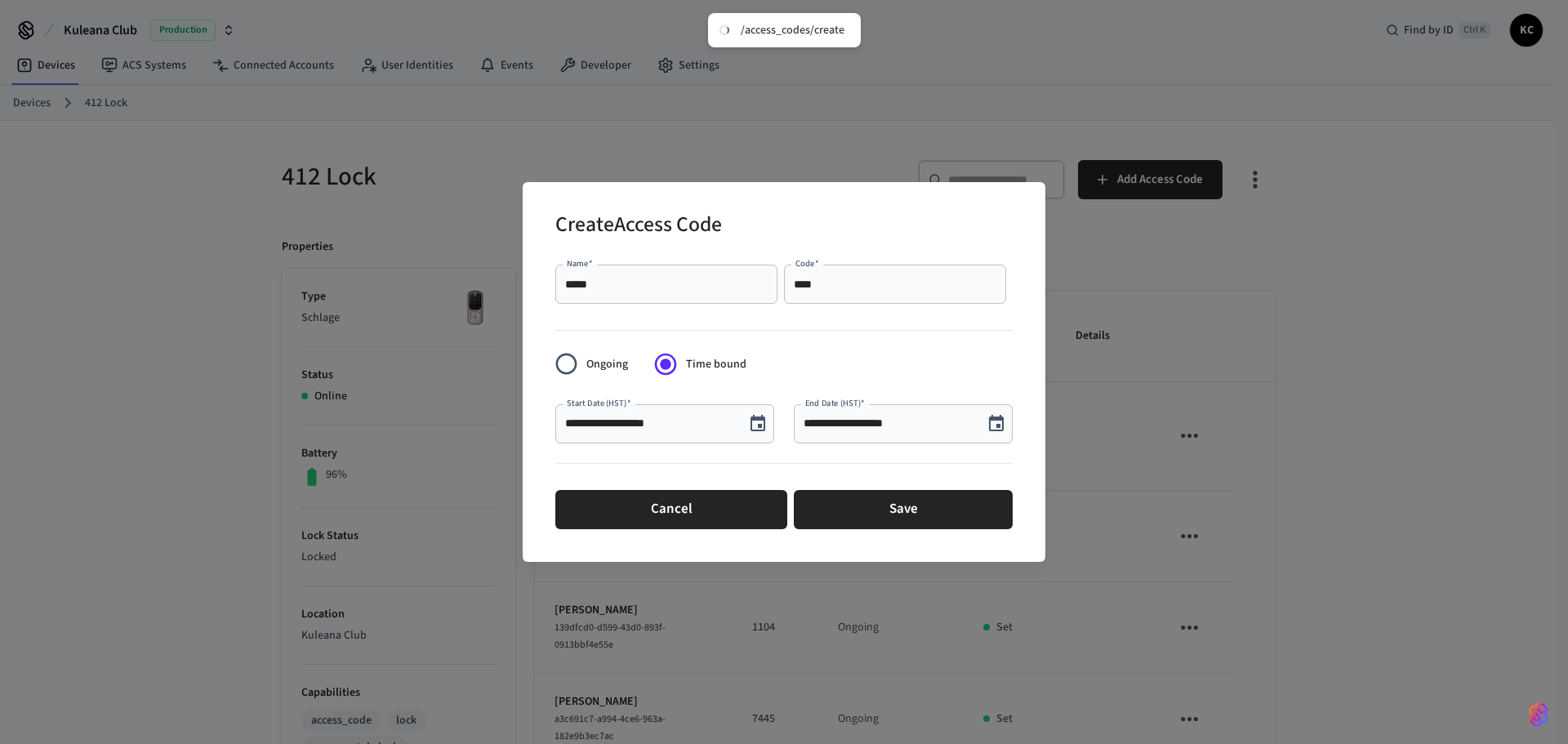
click at [998, 425] on icon "Choose date, selected date is Aug 13, 2025" at bounding box center [996, 423] width 15 height 17
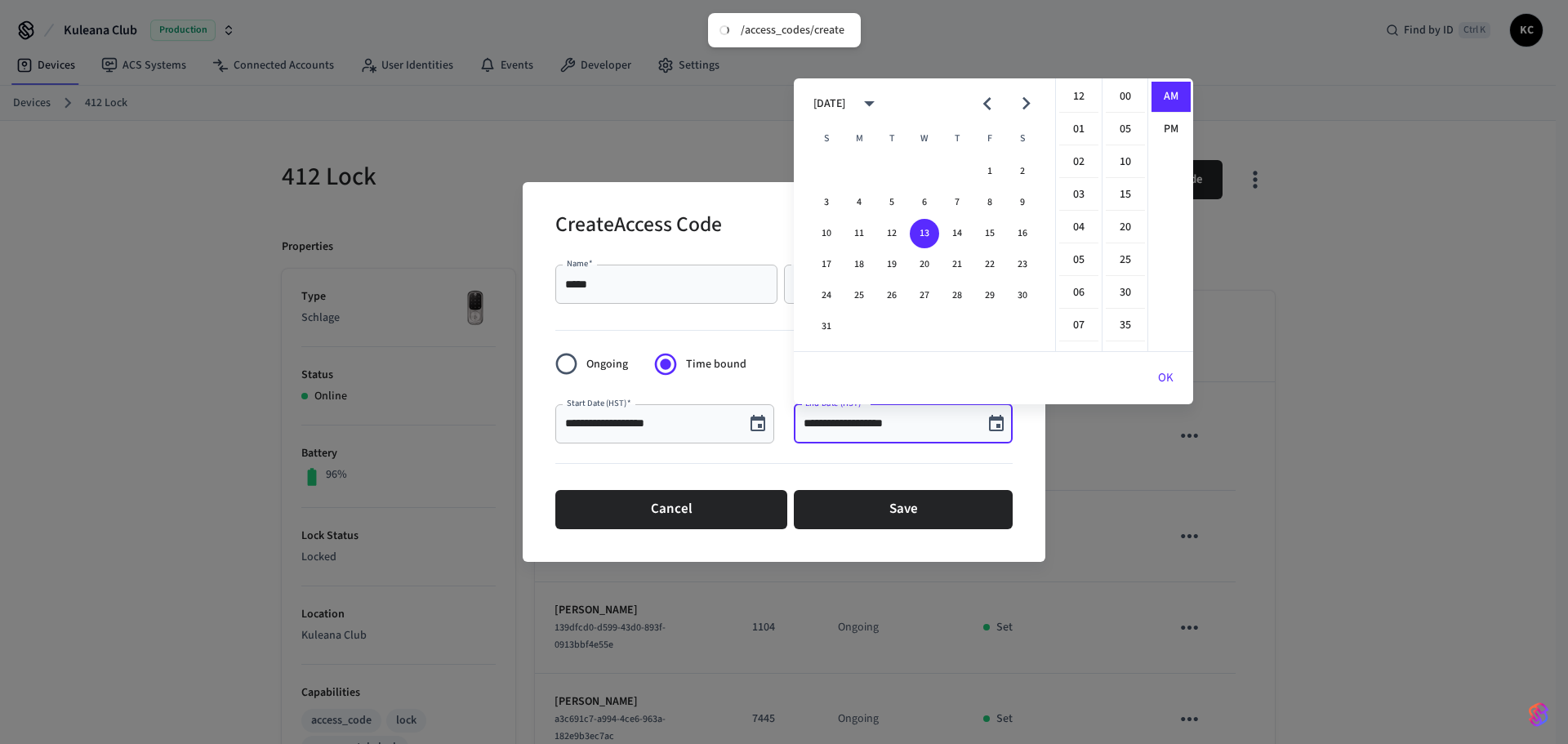
scroll to position [327, 0]
click at [889, 259] on button "19" at bounding box center [891, 264] width 29 height 29
click at [1078, 94] on li "12" at bounding box center [1079, 97] width 40 height 31
click at [1117, 91] on li "00" at bounding box center [1125, 97] width 40 height 31
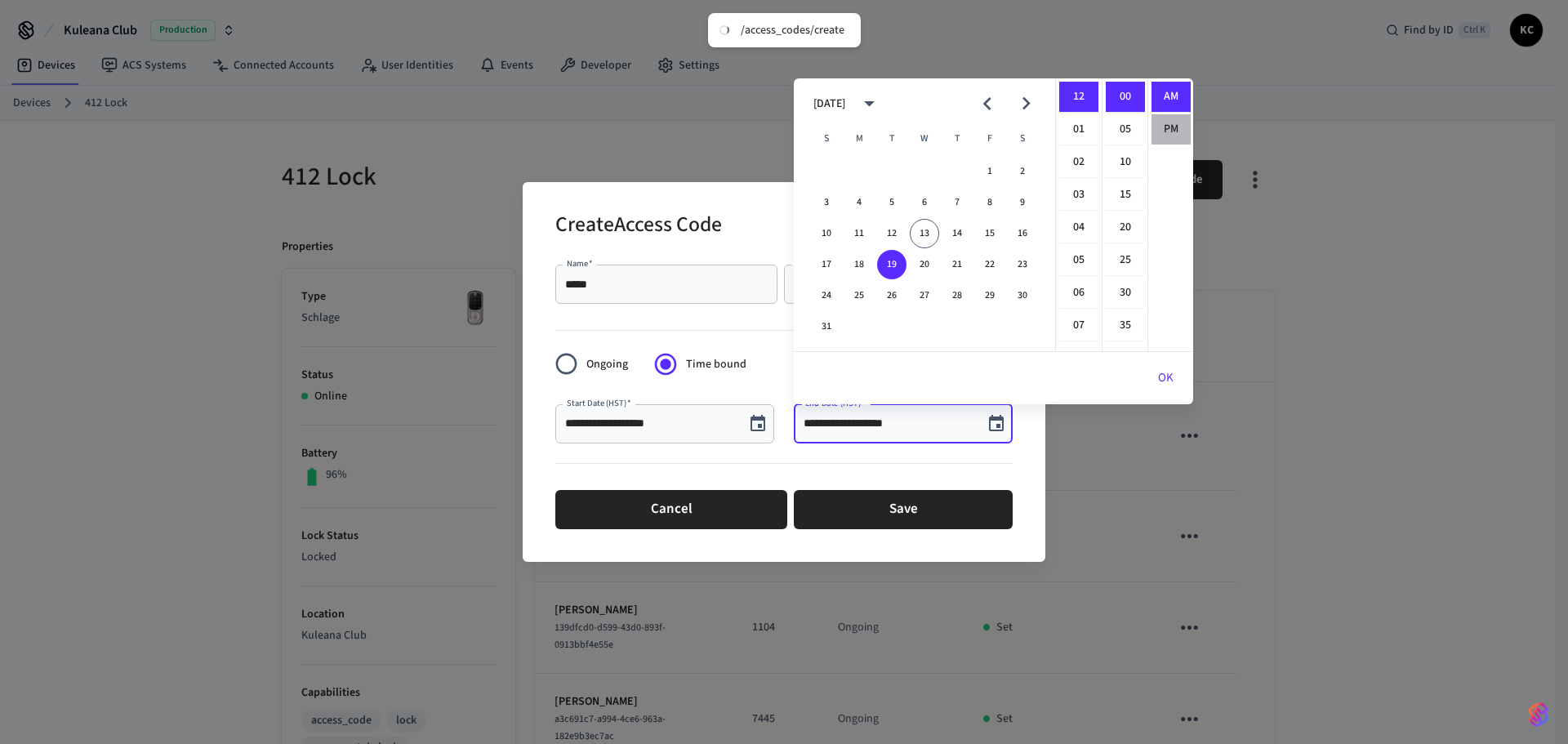
click at [1163, 128] on li "PM" at bounding box center [1171, 129] width 40 height 30
type input "**********"
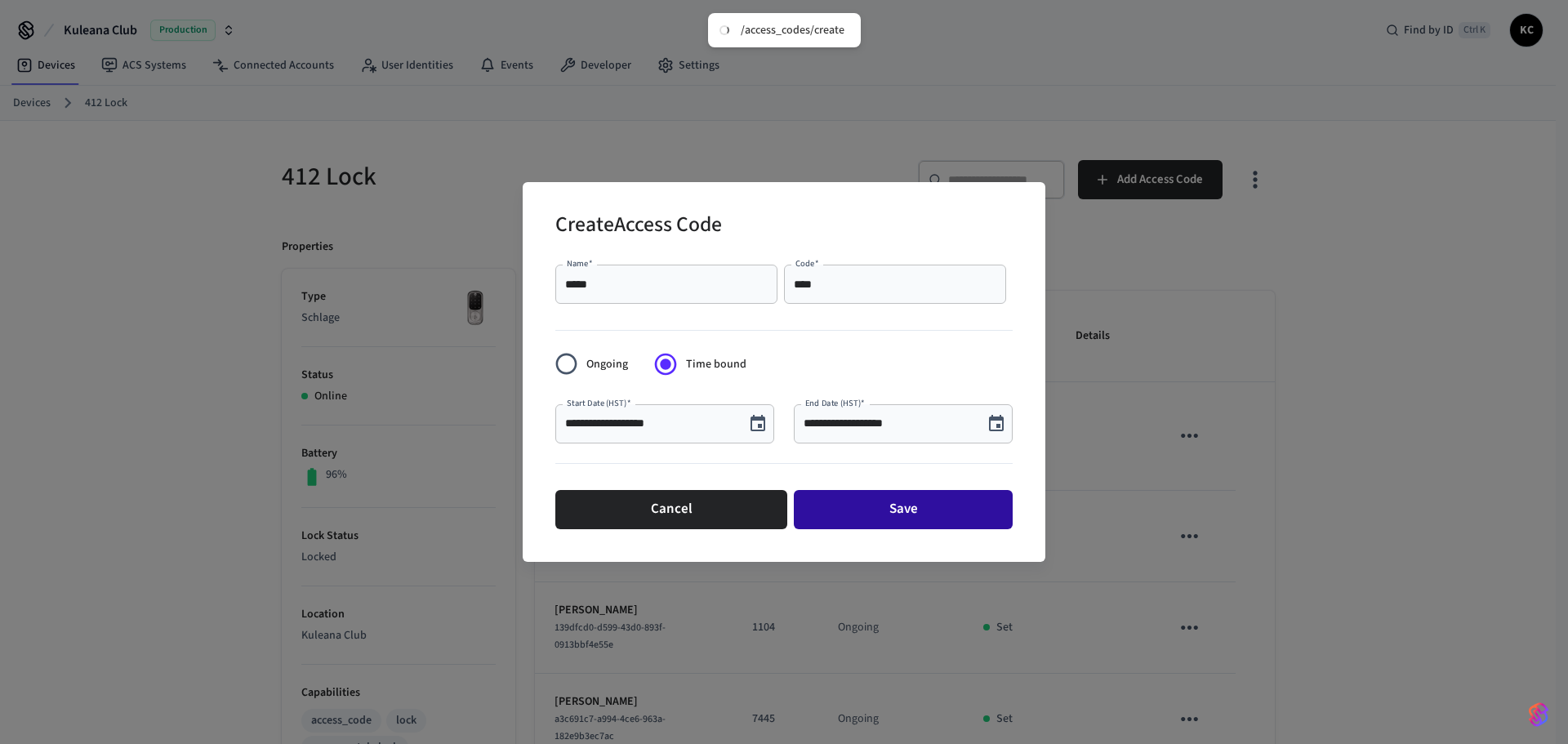
click at [916, 502] on button "Save" at bounding box center [902, 509] width 219 height 40
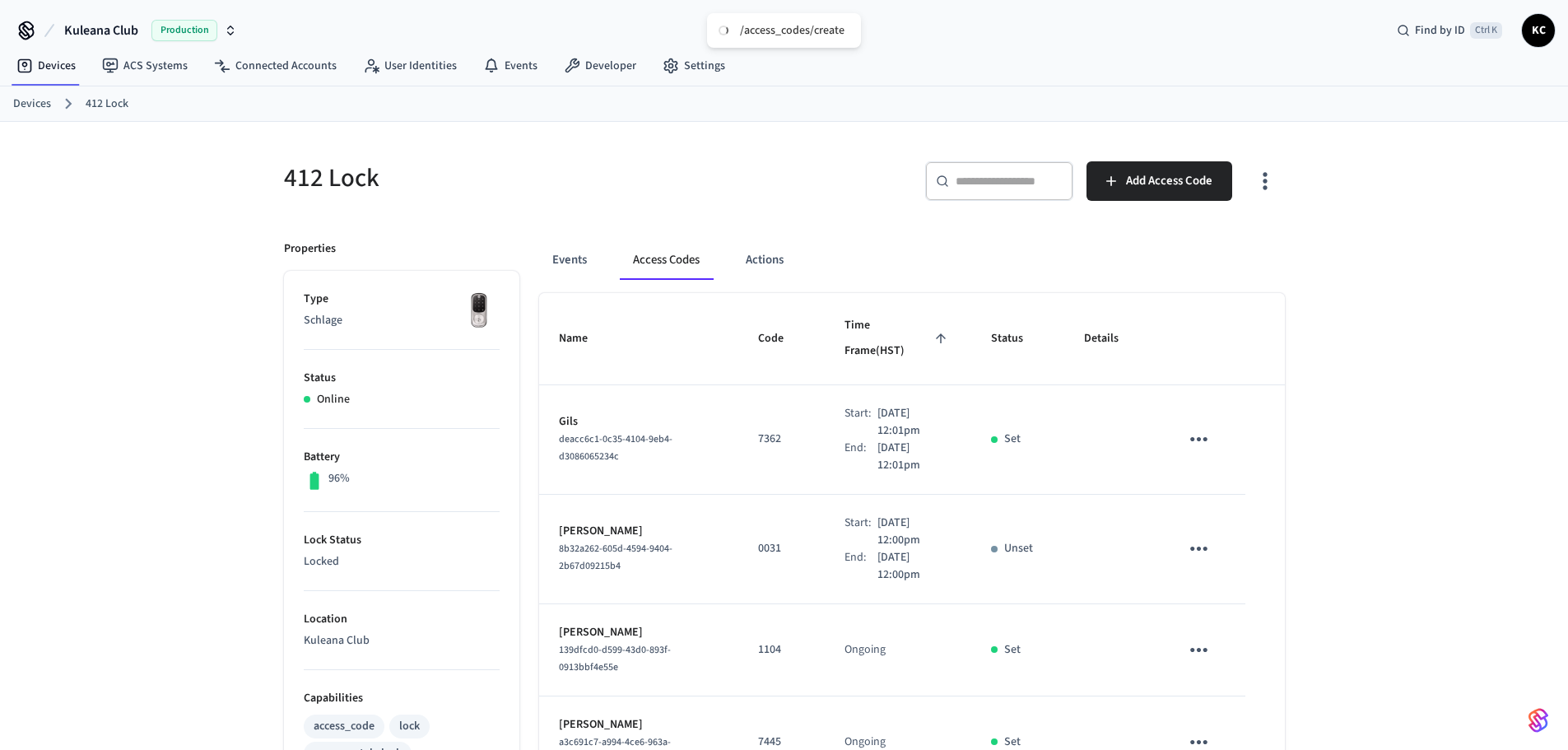
click at [32, 108] on link "Devices" at bounding box center [32, 104] width 38 height 18
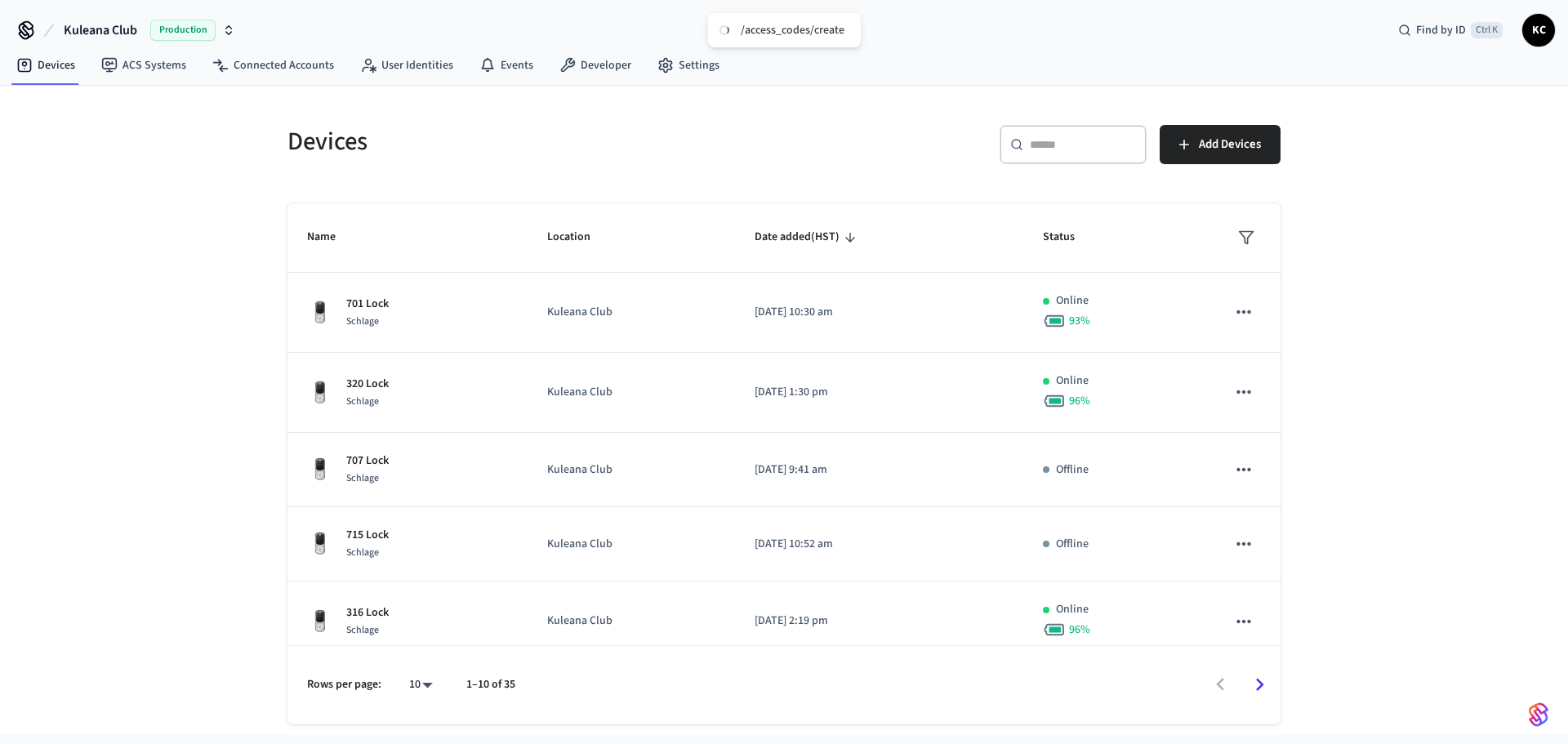
click at [1035, 133] on div "​ ​" at bounding box center [1073, 144] width 147 height 40
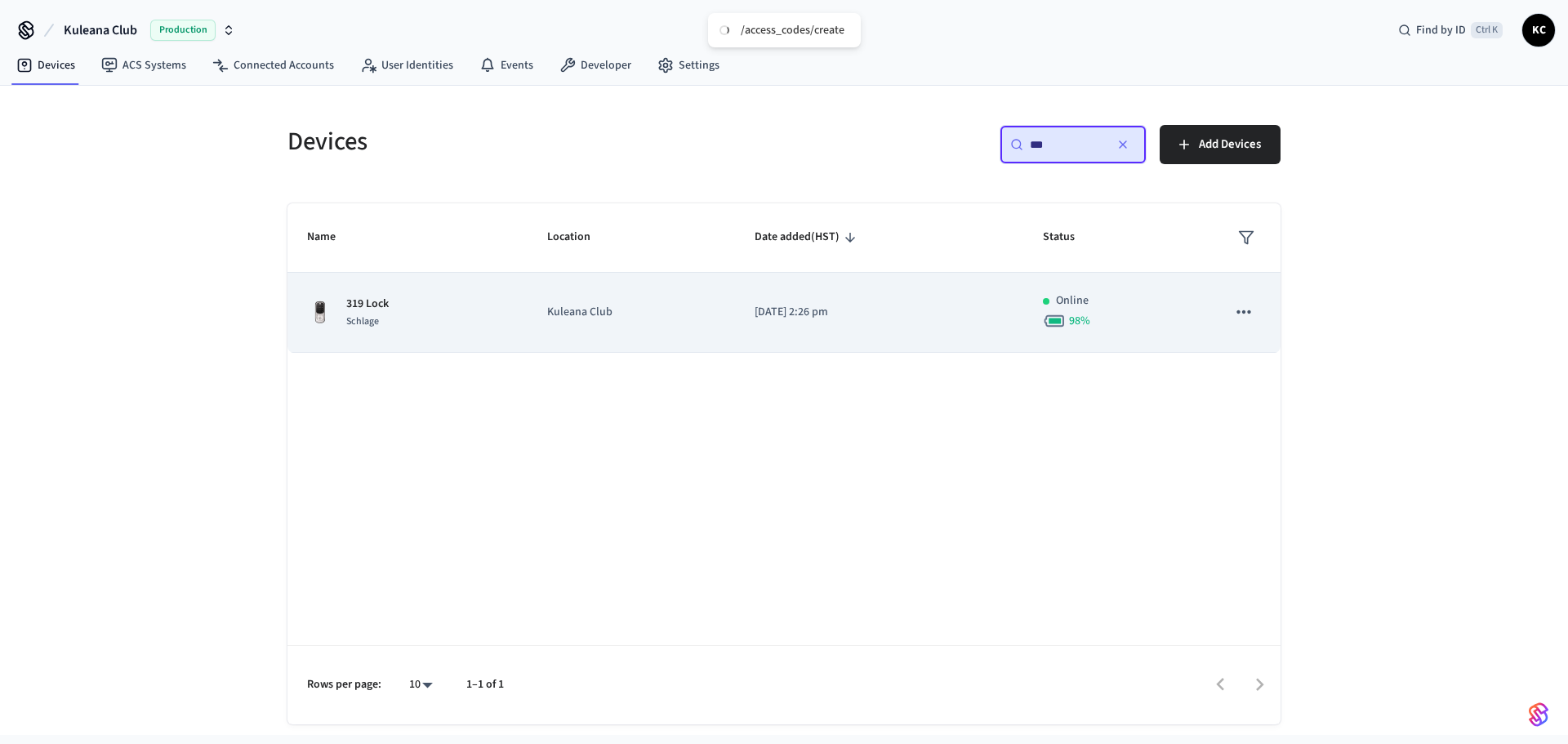
type input "***"
drag, startPoint x: 743, startPoint y: 278, endPoint x: 741, endPoint y: 287, distance: 9.2
click at [741, 284] on td "[DATE] 2:26 pm" at bounding box center [879, 312] width 288 height 80
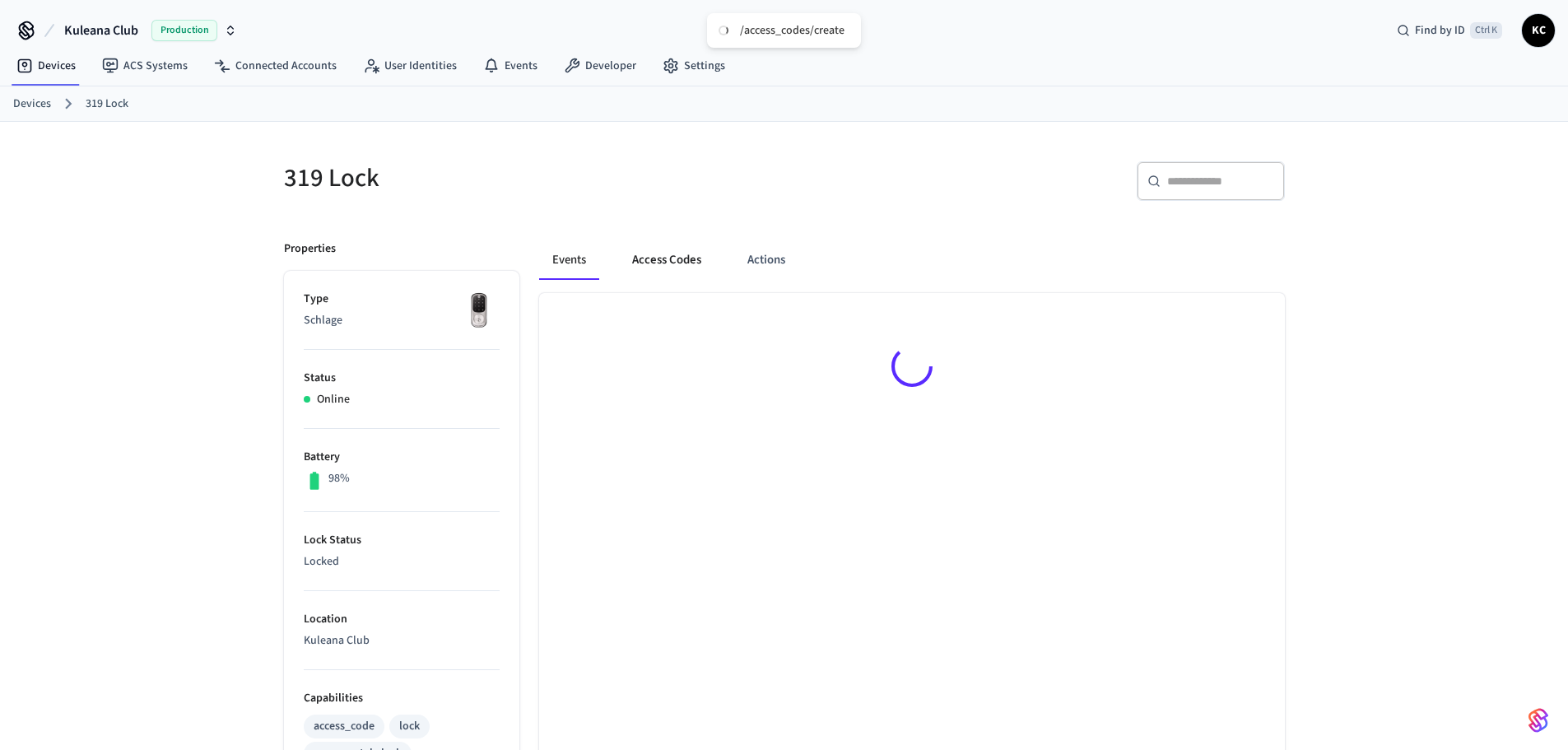
click at [681, 255] on button "Access Codes" at bounding box center [667, 259] width 96 height 40
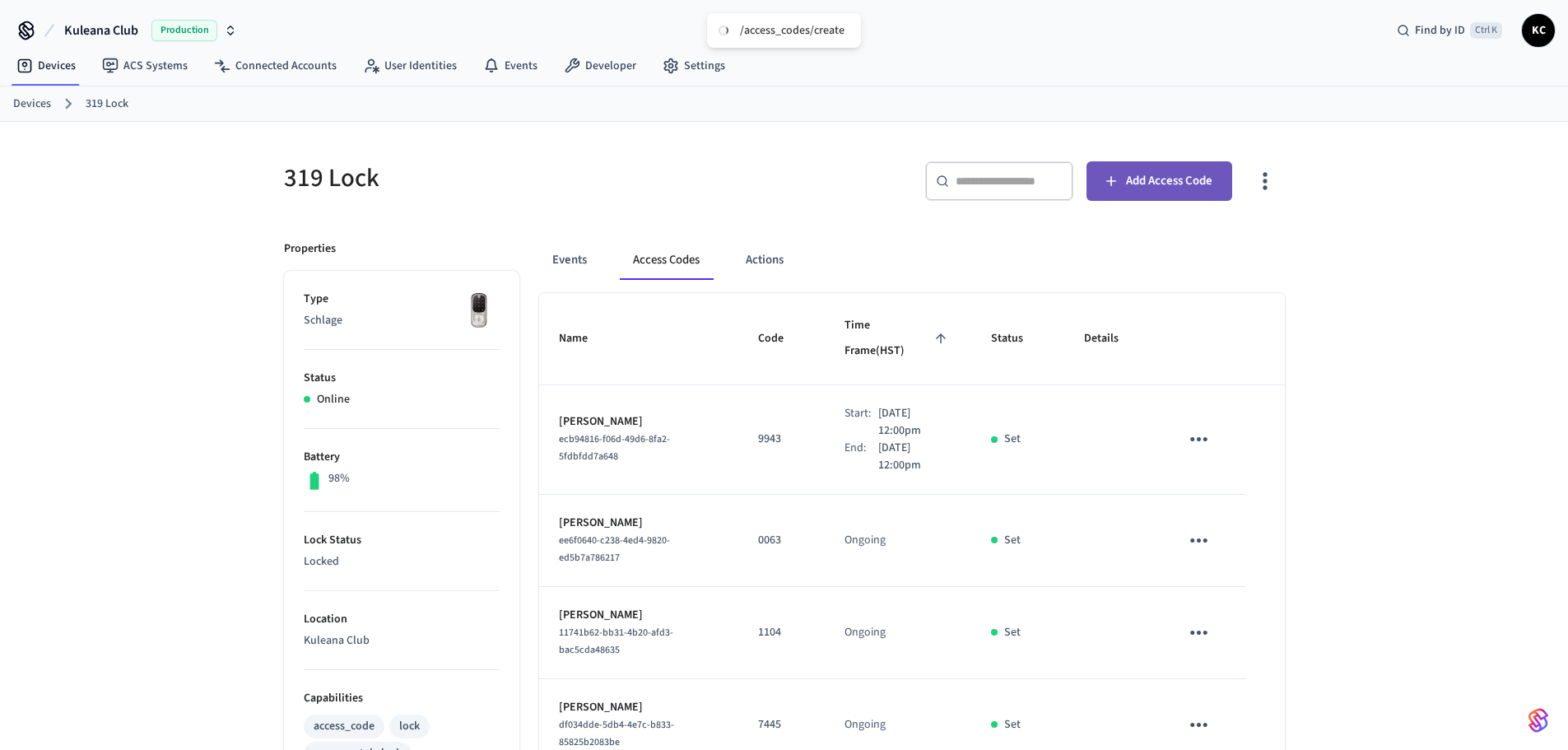
click at [1123, 185] on button "Add Access Code" at bounding box center [1159, 181] width 146 height 40
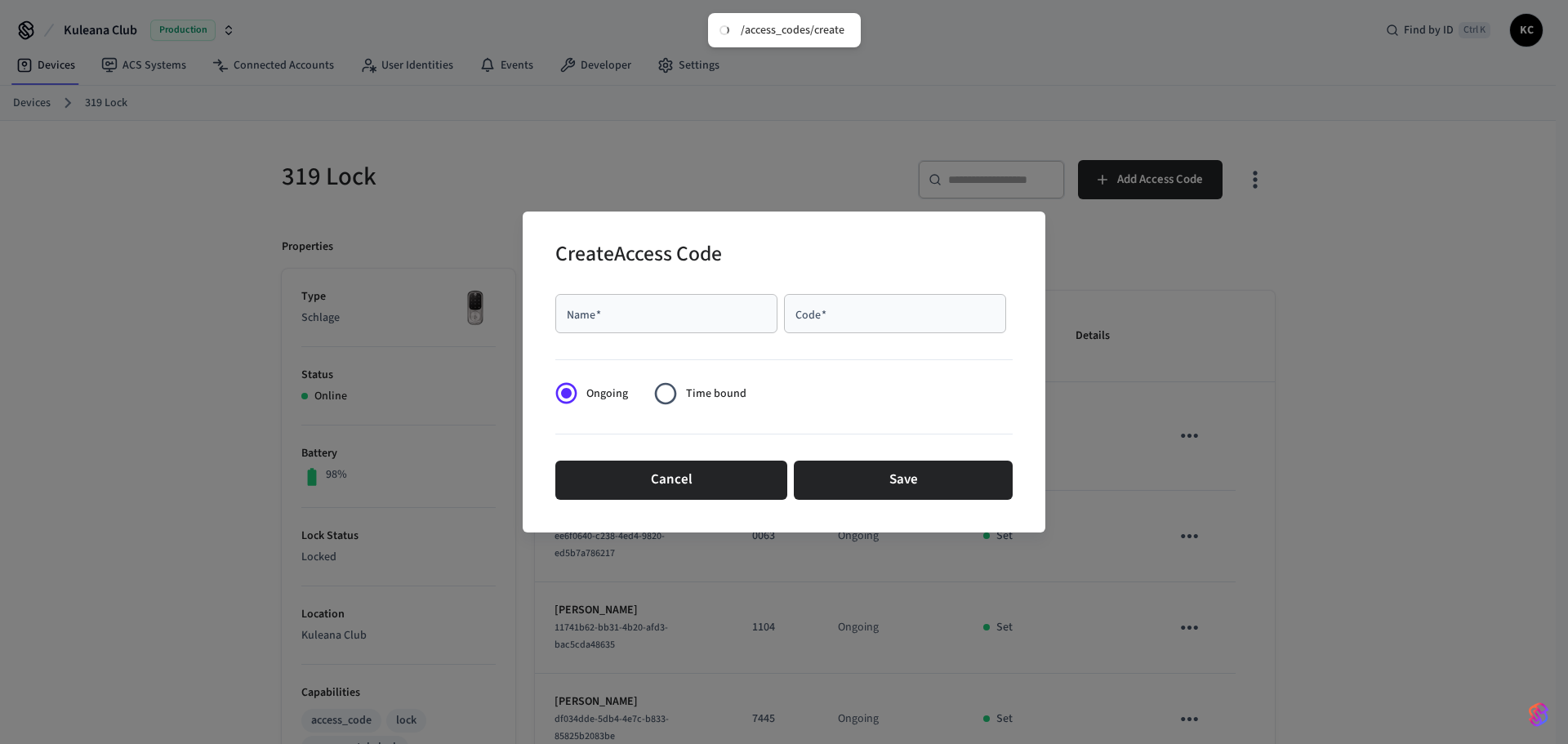
click at [637, 316] on input "Name   *" at bounding box center [666, 314] width 203 height 17
type input "******"
type input "****"
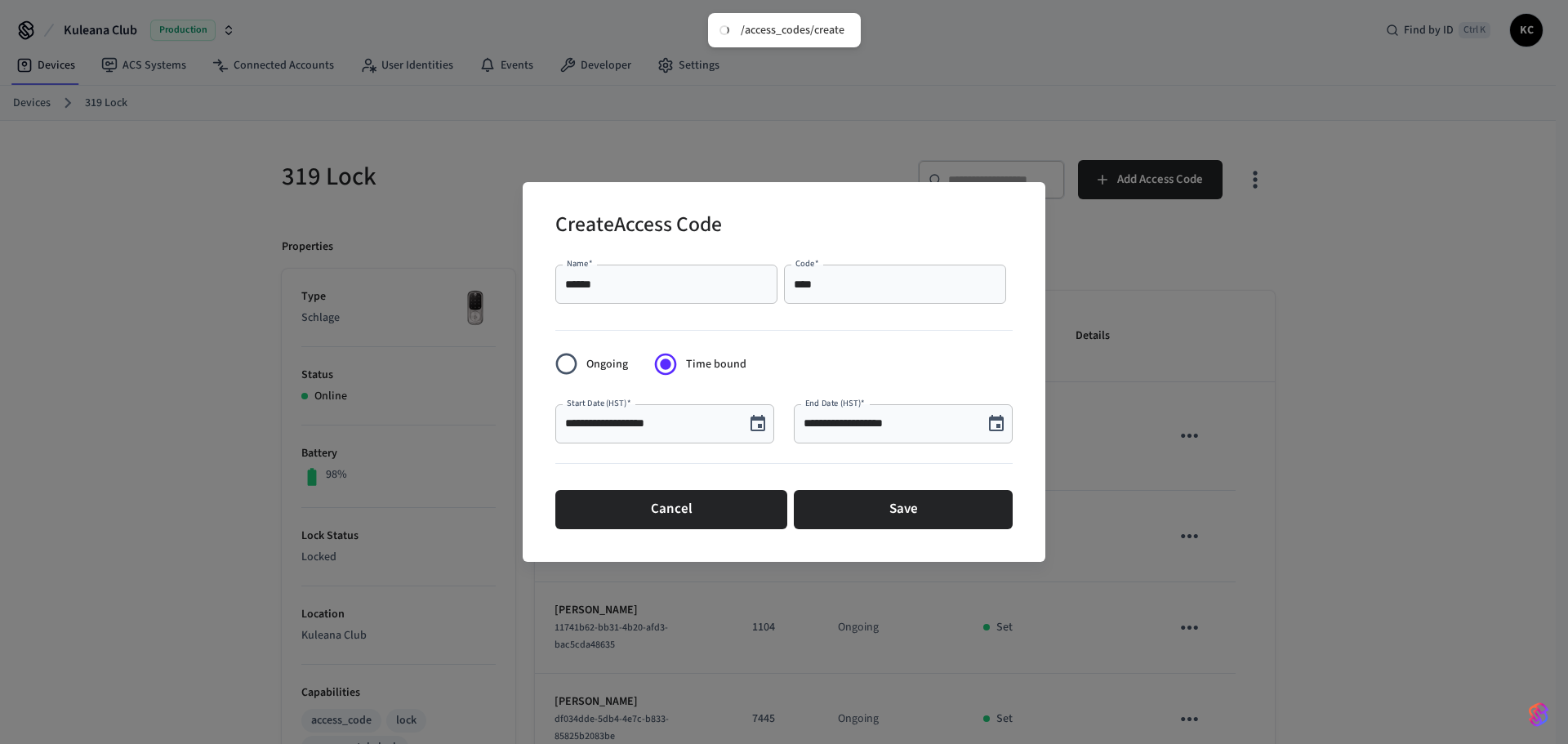
click at [760, 423] on icon "Choose date, selected date is Aug 13, 2025" at bounding box center [757, 423] width 19 height 19
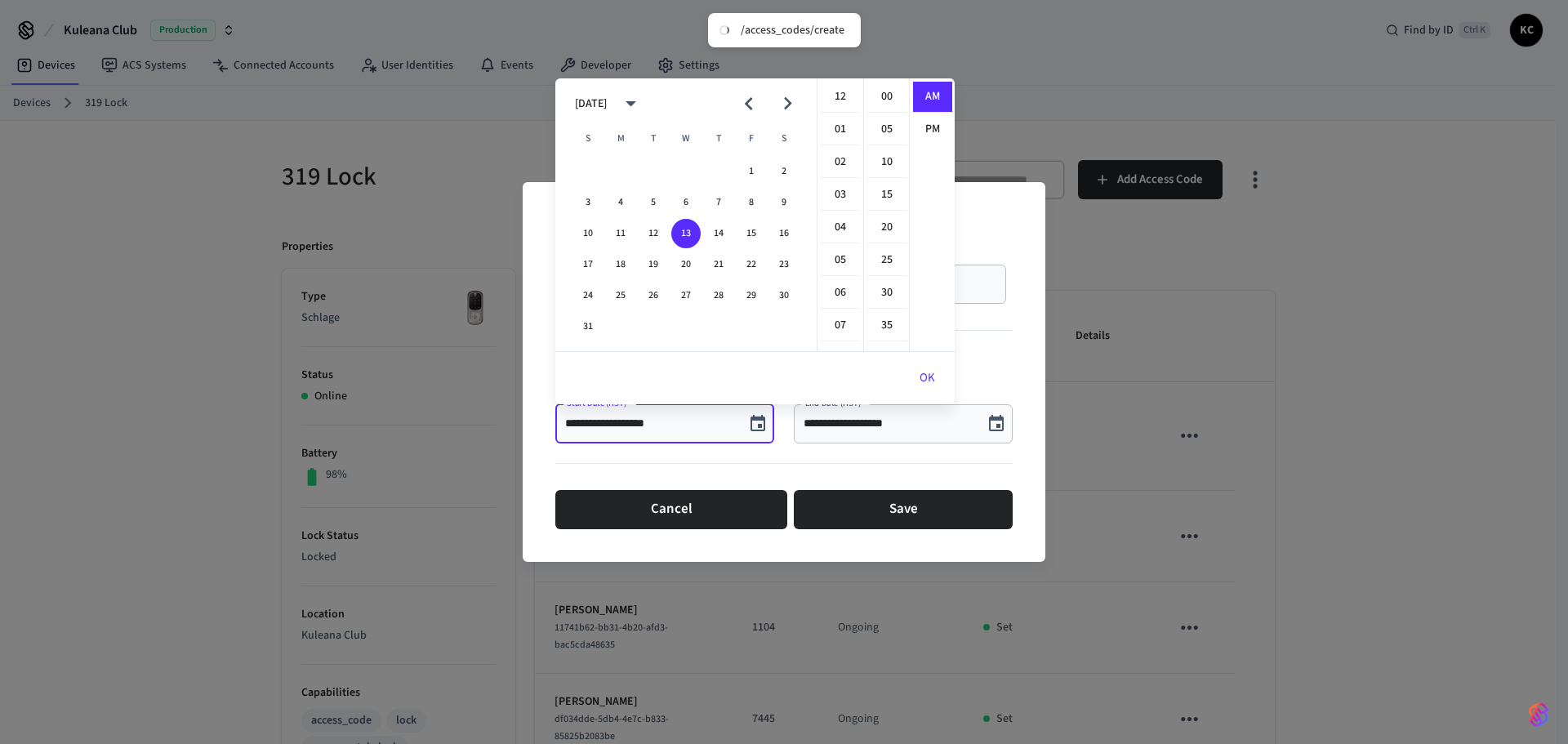
scroll to position [327, 0]
click at [753, 227] on button "15" at bounding box center [750, 233] width 29 height 29
click at [842, 96] on li "12" at bounding box center [840, 97] width 40 height 31
click at [875, 92] on li "00" at bounding box center [886, 97] width 40 height 31
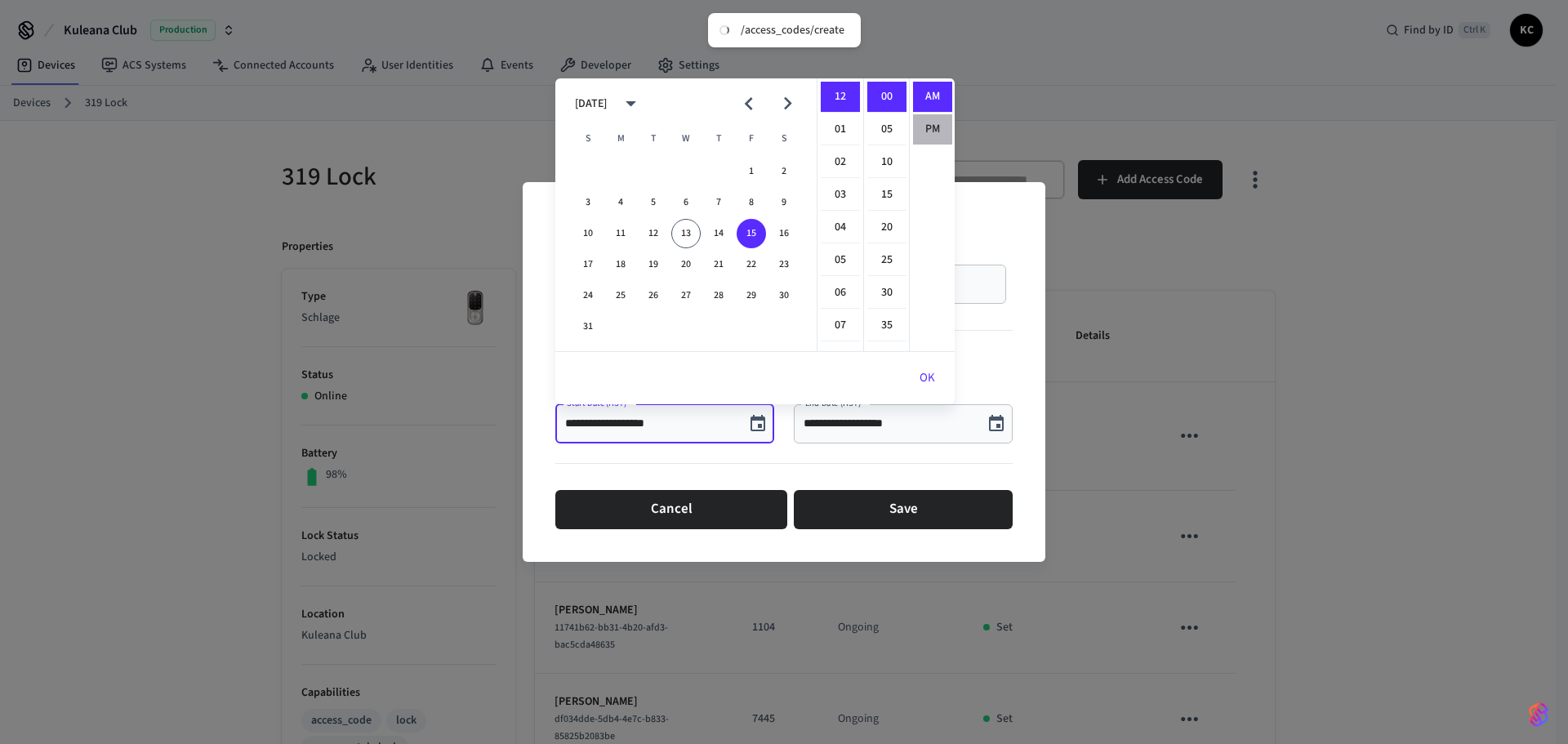
click at [929, 123] on li "PM" at bounding box center [932, 129] width 40 height 30
type input "**********"
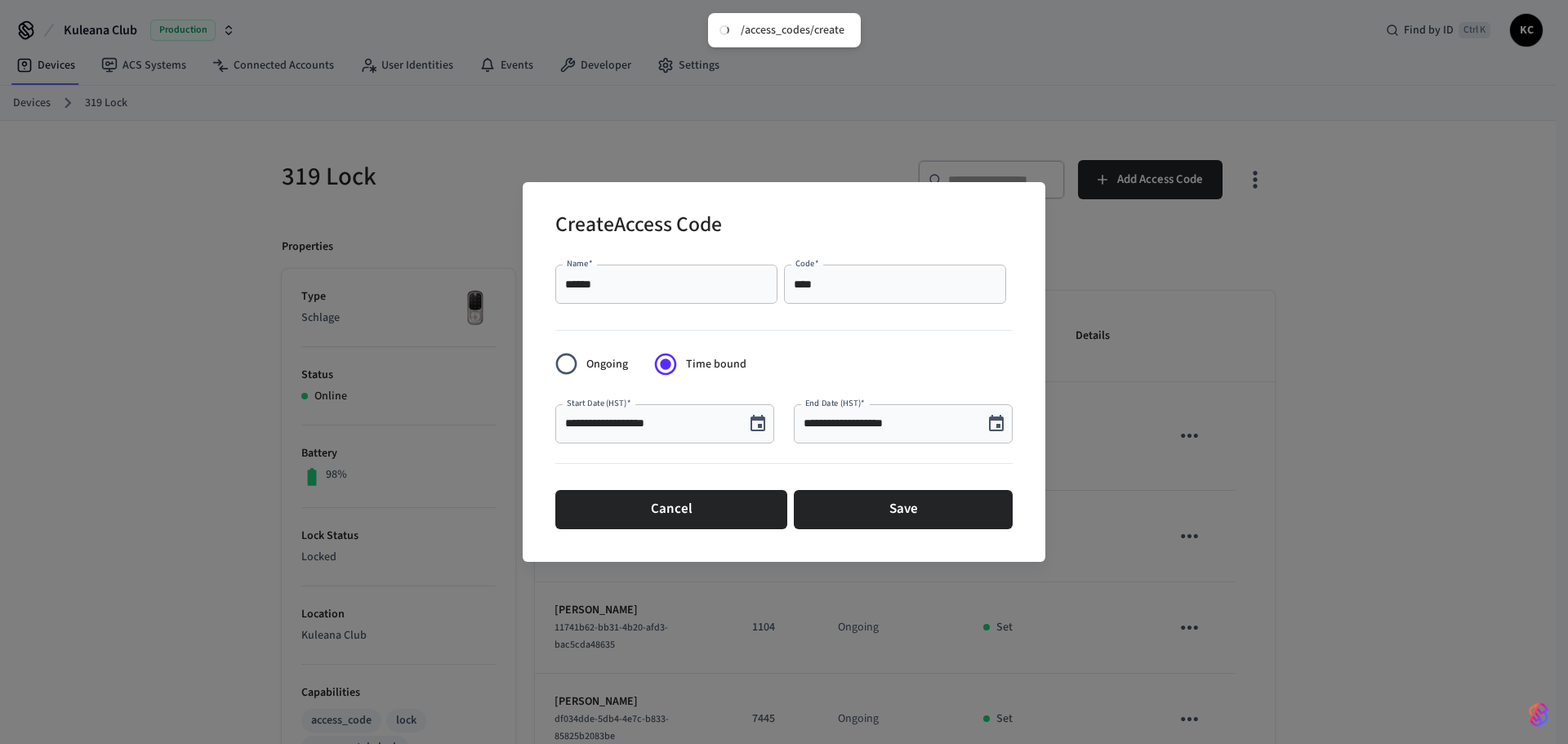
click at [990, 431] on icon "Choose date, selected date is Aug 13, 2025" at bounding box center [996, 423] width 19 height 19
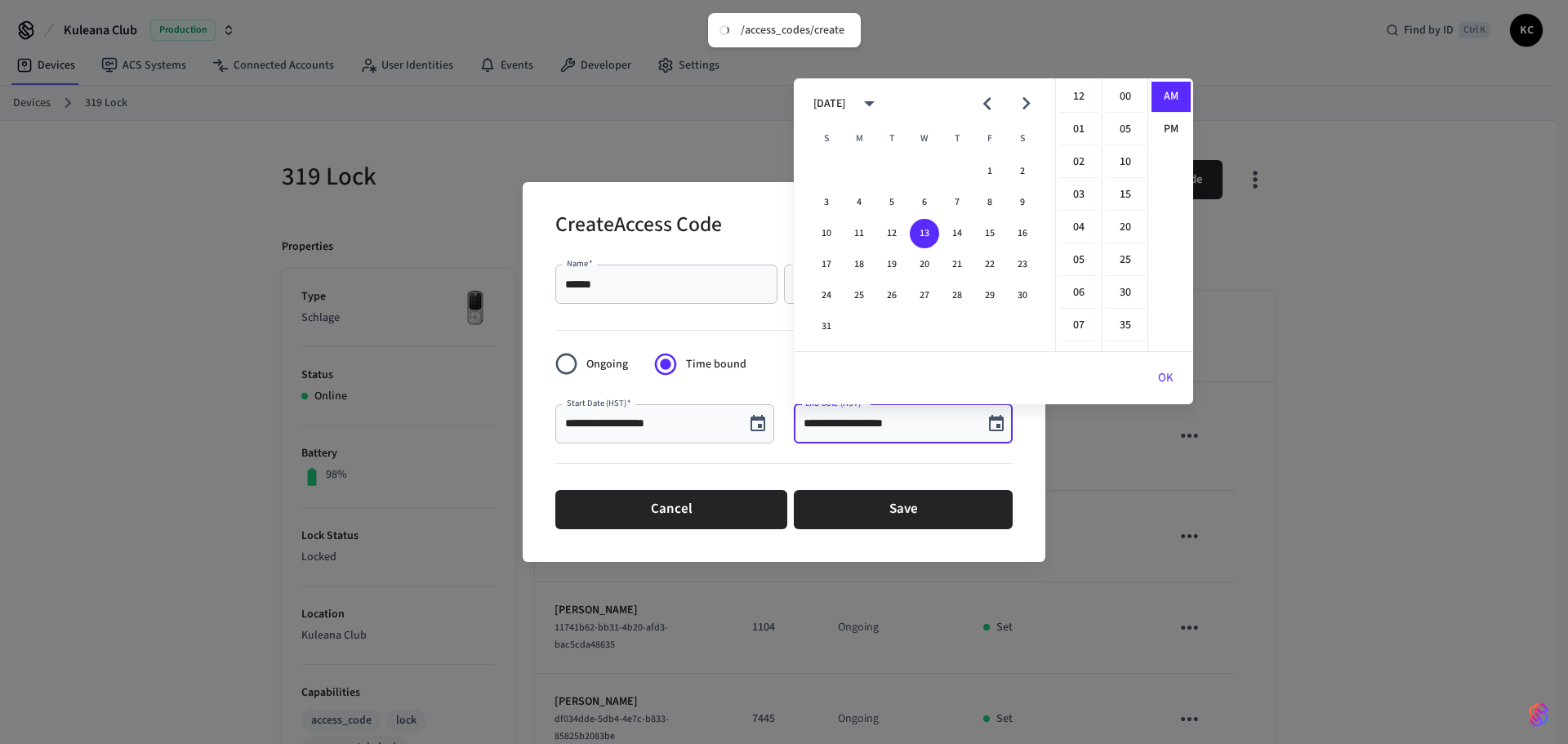
scroll to position [327, 0]
click at [827, 264] on button "17" at bounding box center [826, 264] width 29 height 29
click at [1069, 101] on li "12" at bounding box center [1079, 97] width 40 height 31
click at [1118, 101] on li "00" at bounding box center [1125, 97] width 40 height 31
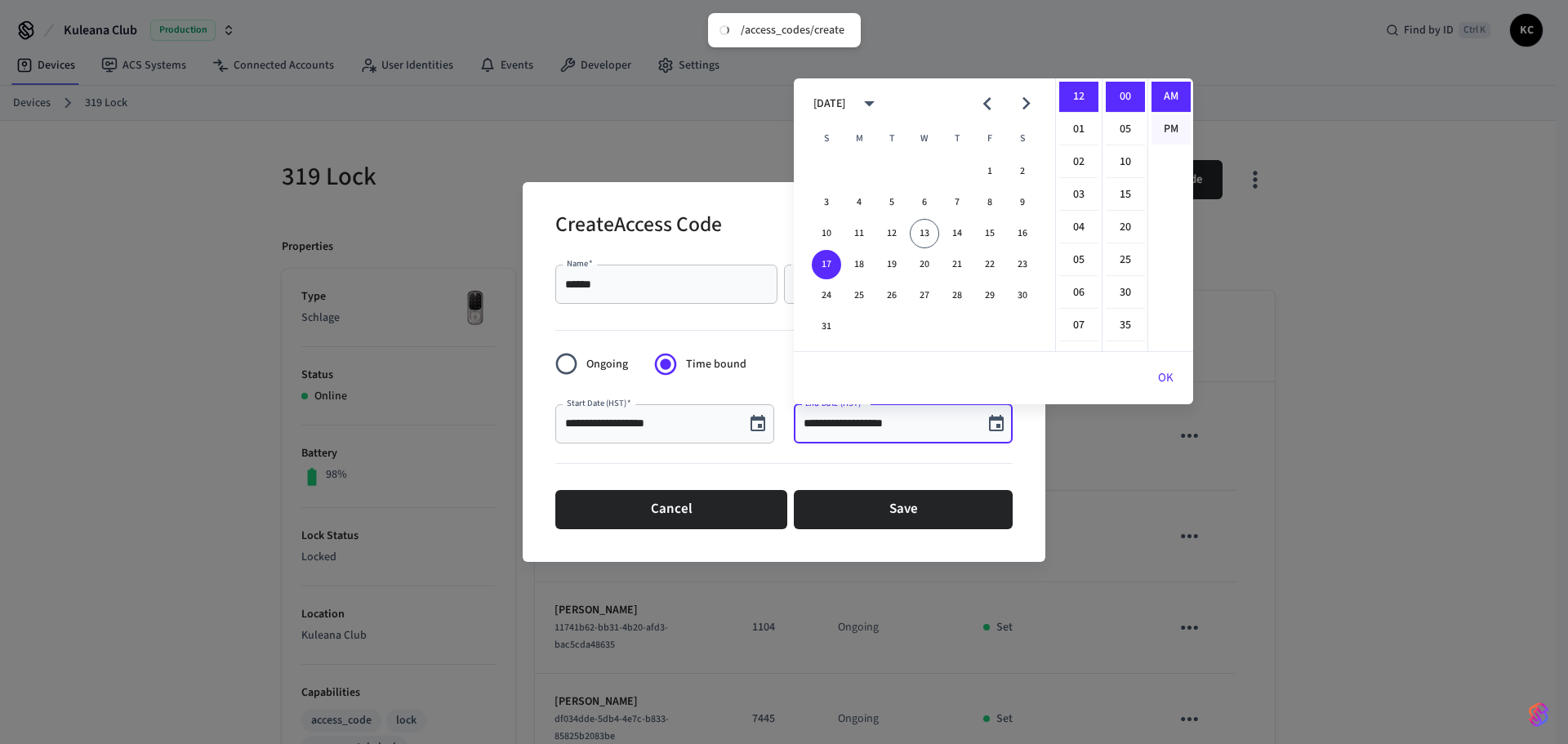
click at [1172, 128] on li "PM" at bounding box center [1171, 129] width 40 height 30
type input "**********"
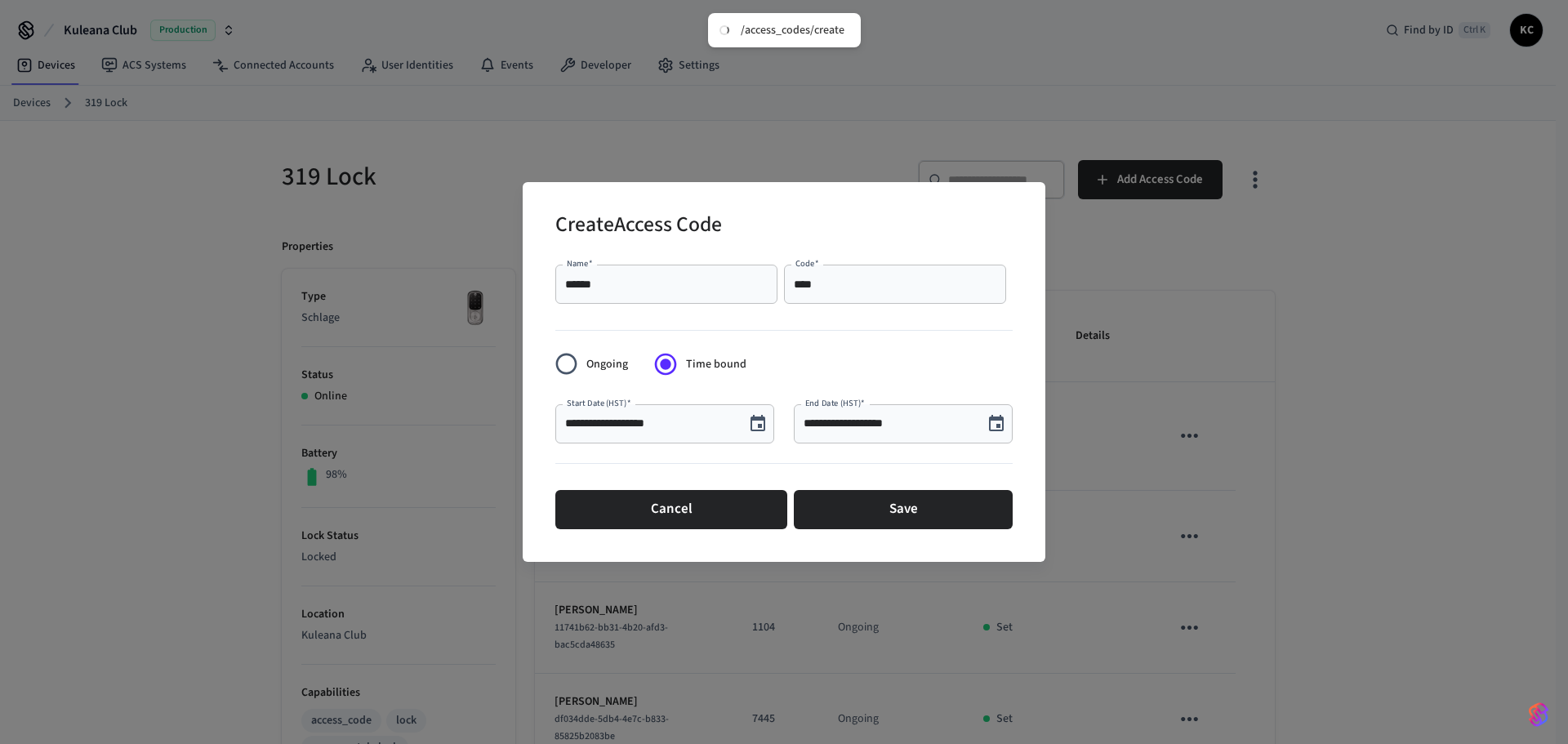
scroll to position [30, 0]
click at [906, 517] on button "Save" at bounding box center [902, 509] width 219 height 40
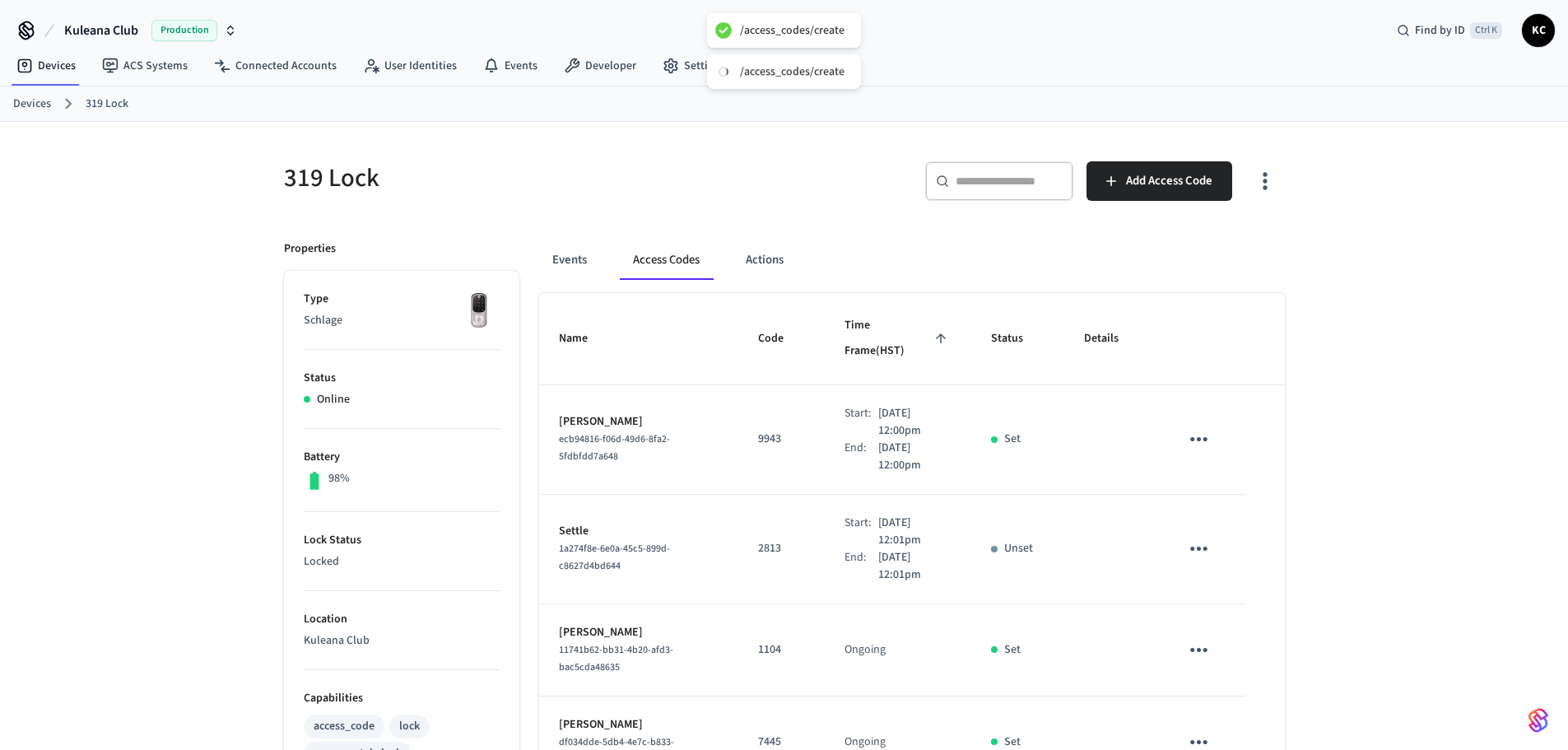
click at [40, 108] on link "Devices" at bounding box center [32, 104] width 38 height 18
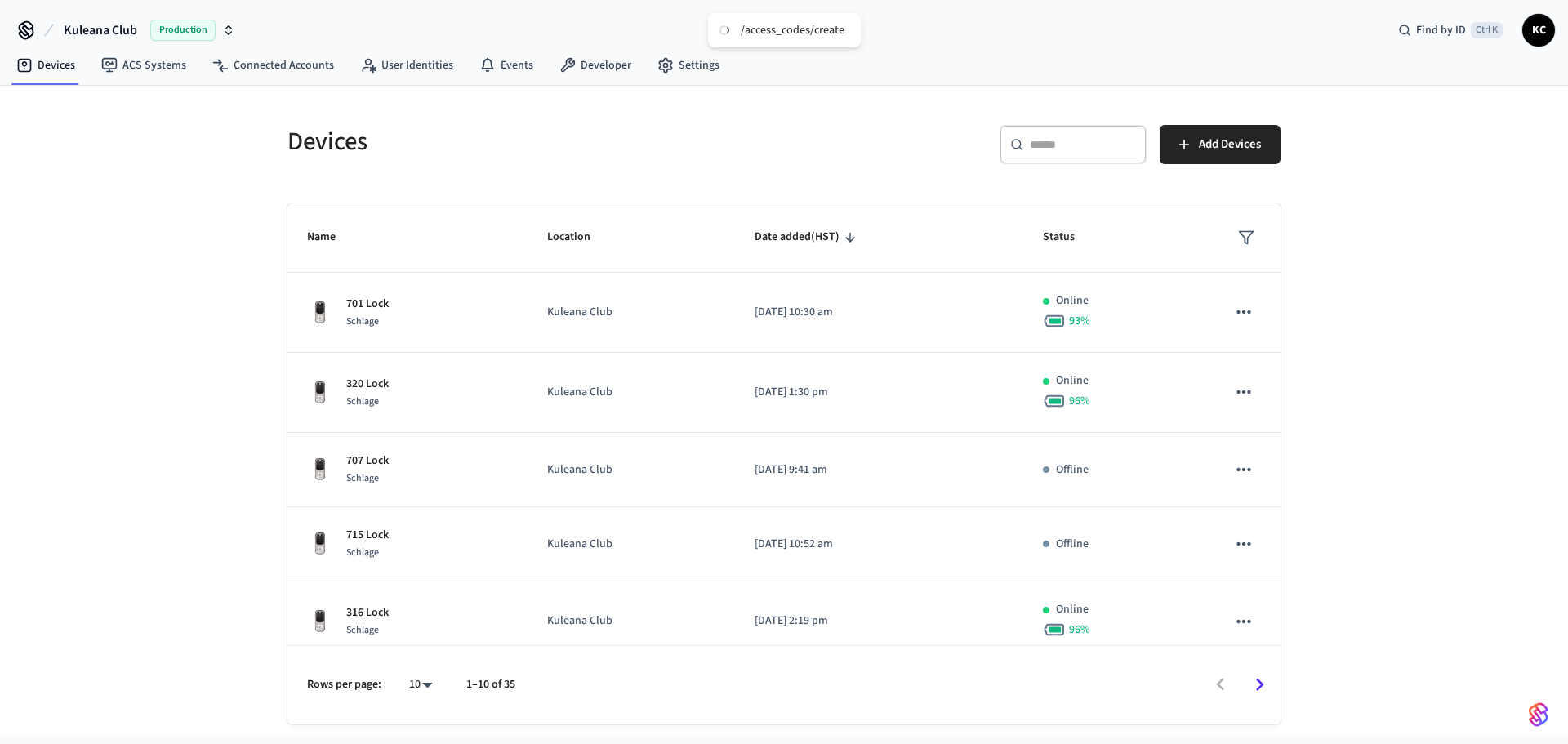
click at [1004, 144] on div "​ ​" at bounding box center [1073, 144] width 147 height 40
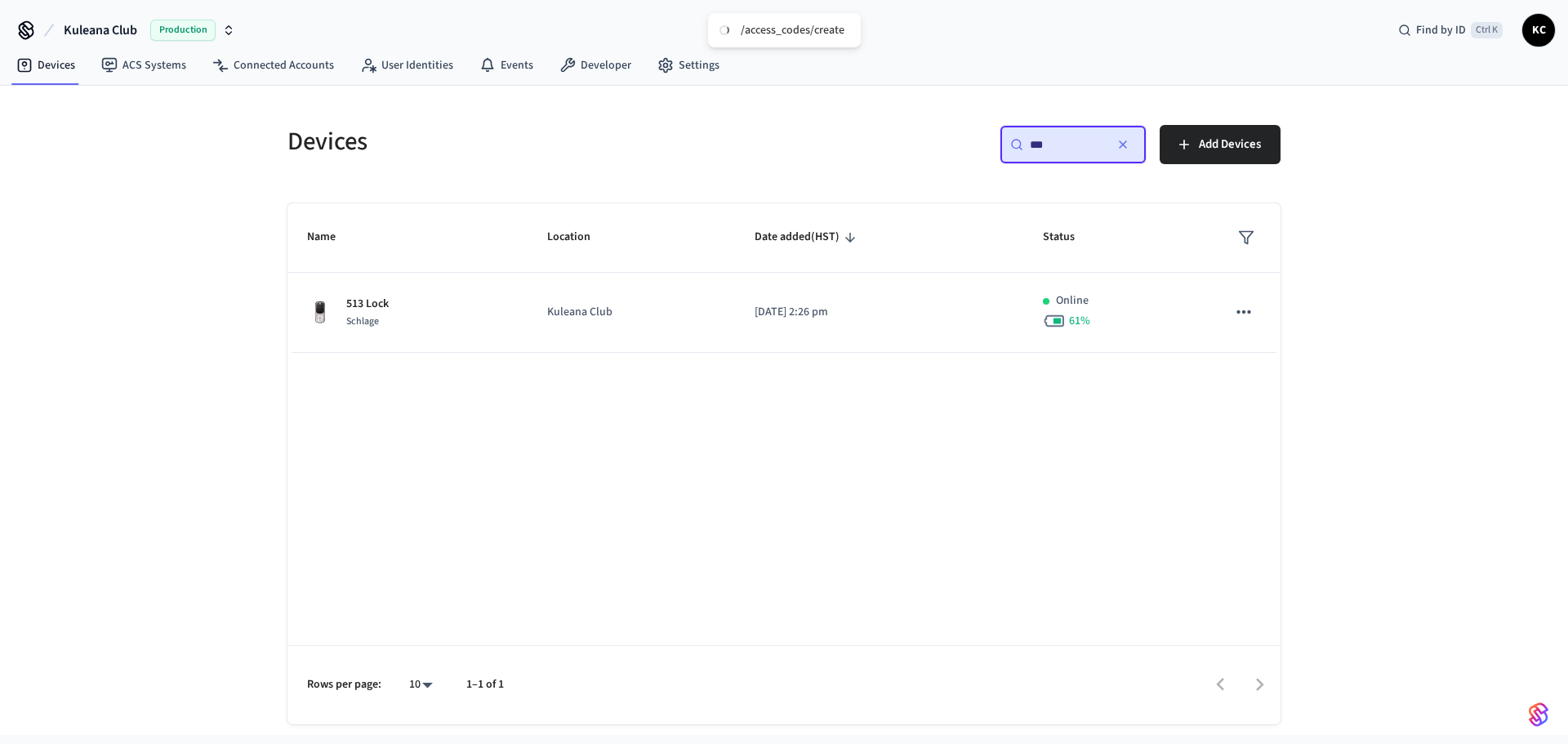
type input "***"
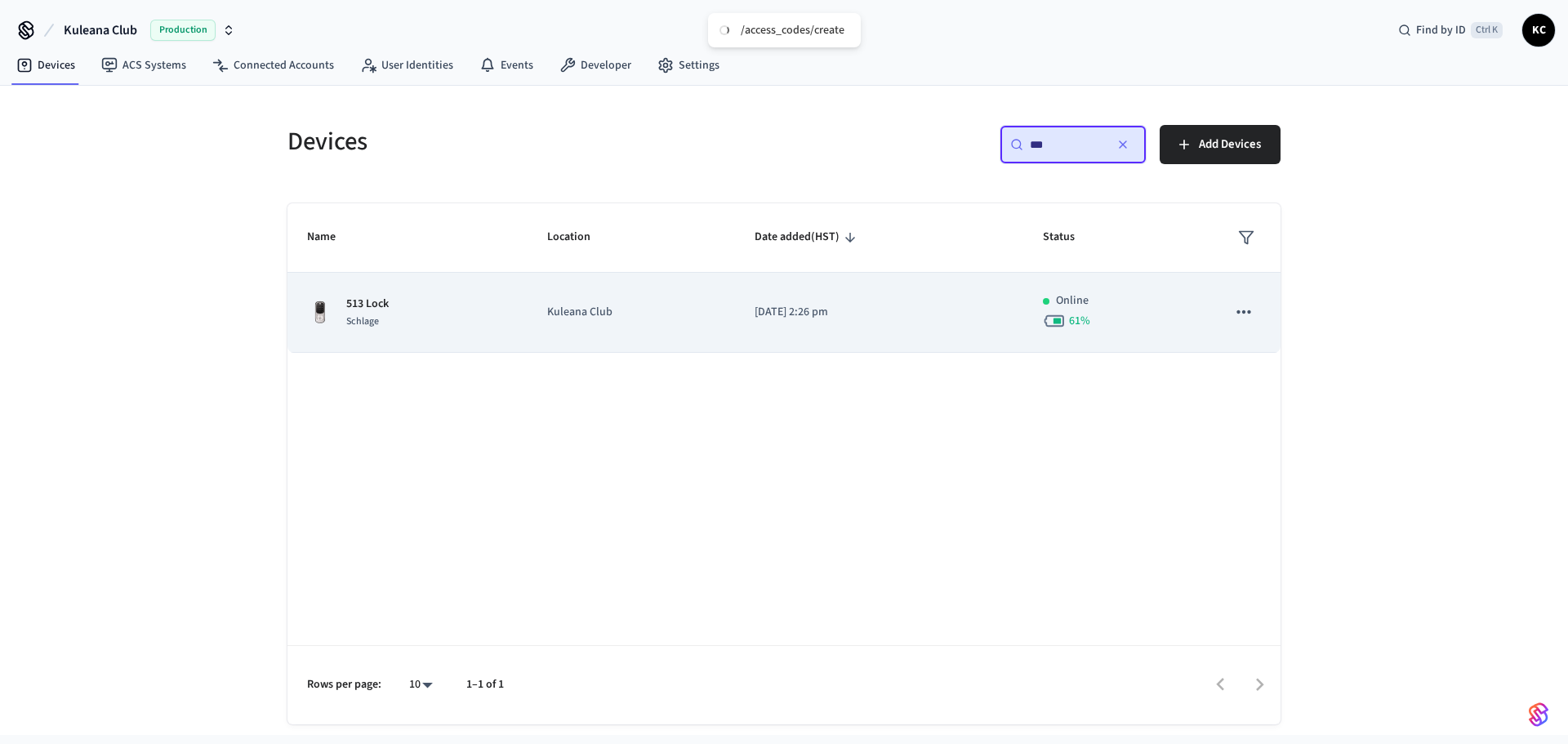
drag, startPoint x: 786, startPoint y: 272, endPoint x: 782, endPoint y: 284, distance: 12.6
click at [784, 278] on table "Name Location Date added (HST) Status 513 Lock Schlage Kuleana Club [DATE] 2:26…" at bounding box center [784, 278] width 993 height 149
click at [781, 285] on td "[DATE] 2:26 pm" at bounding box center [879, 312] width 288 height 80
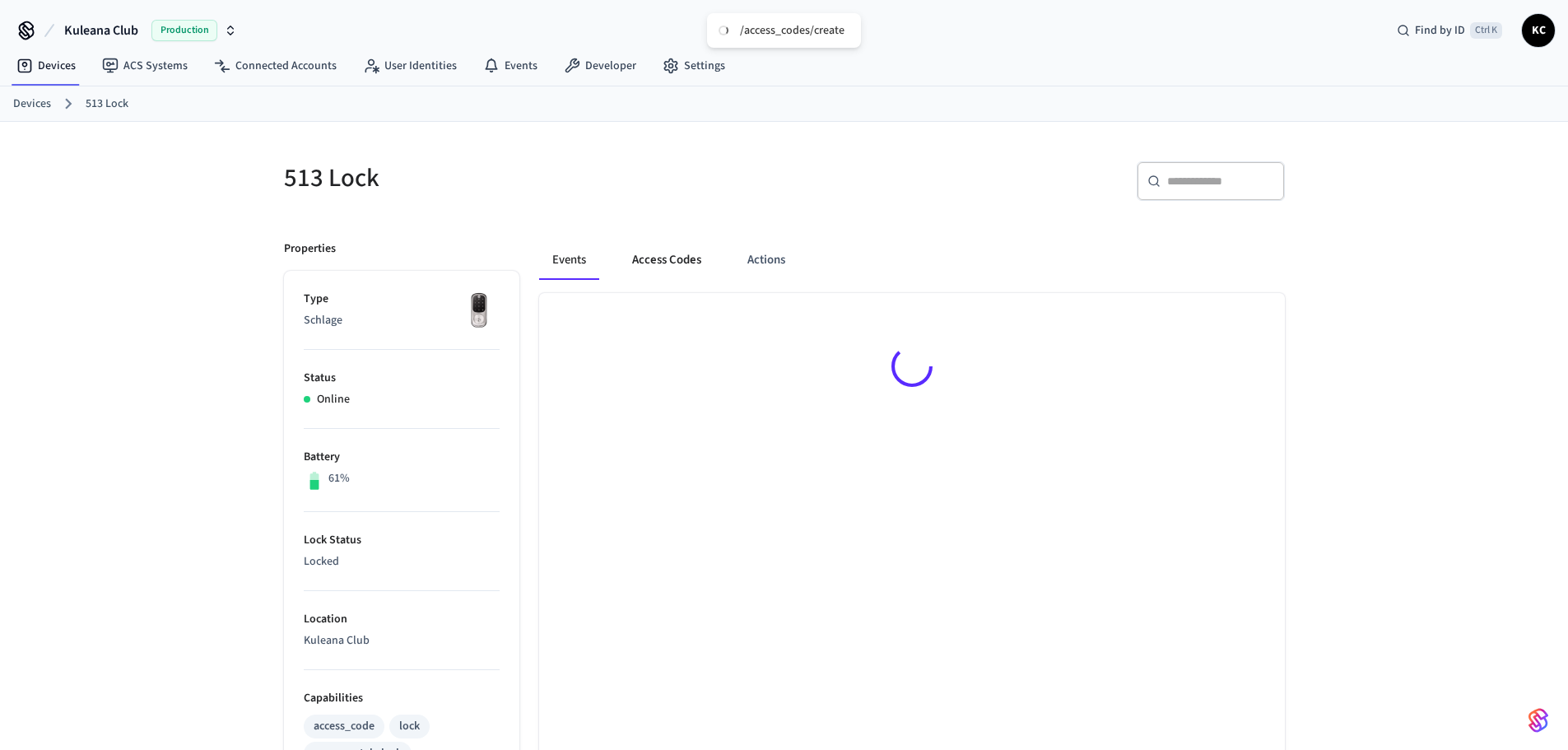
click at [672, 259] on button "Access Codes" at bounding box center [667, 259] width 96 height 40
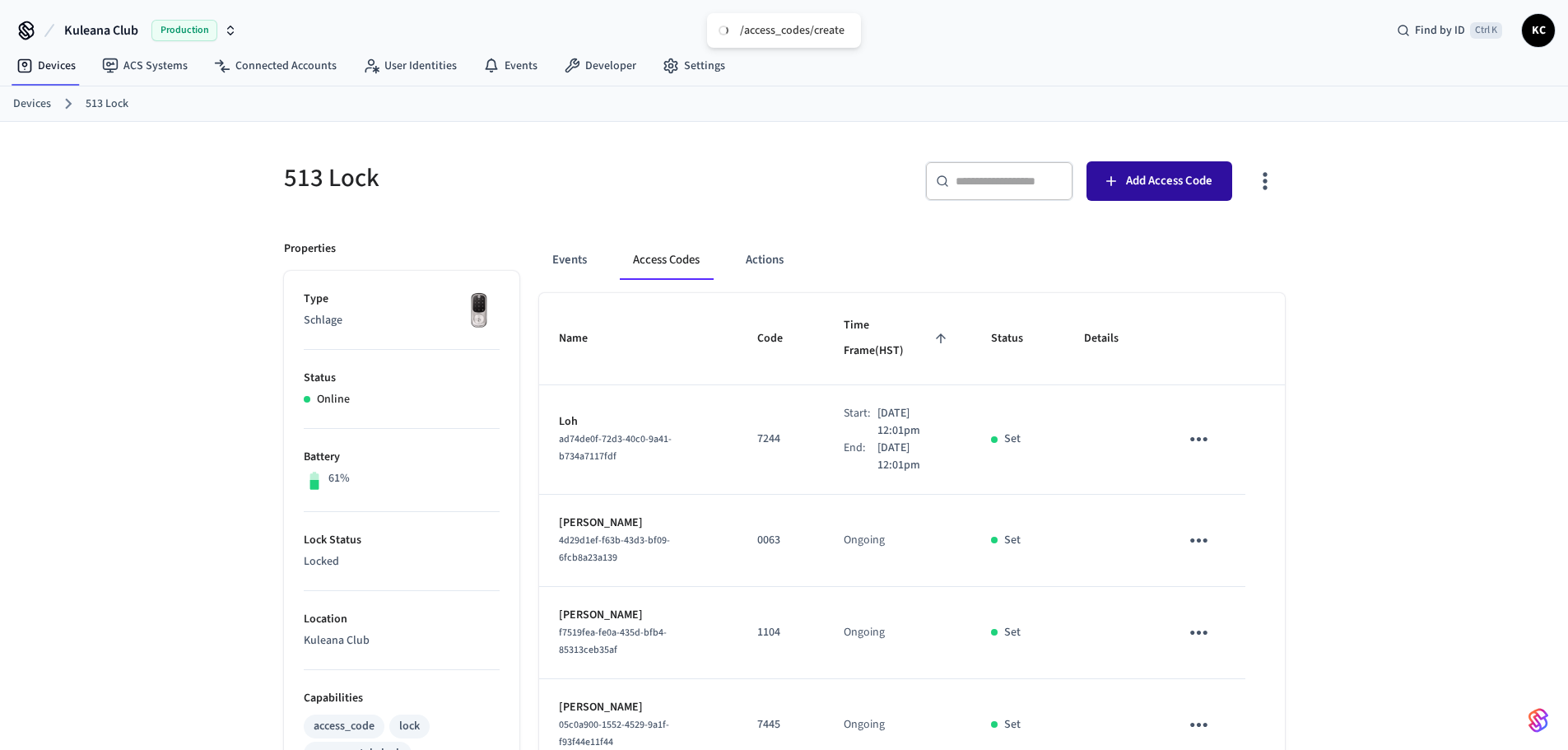
click at [1138, 182] on span "Add Access Code" at bounding box center [1170, 181] width 87 height 21
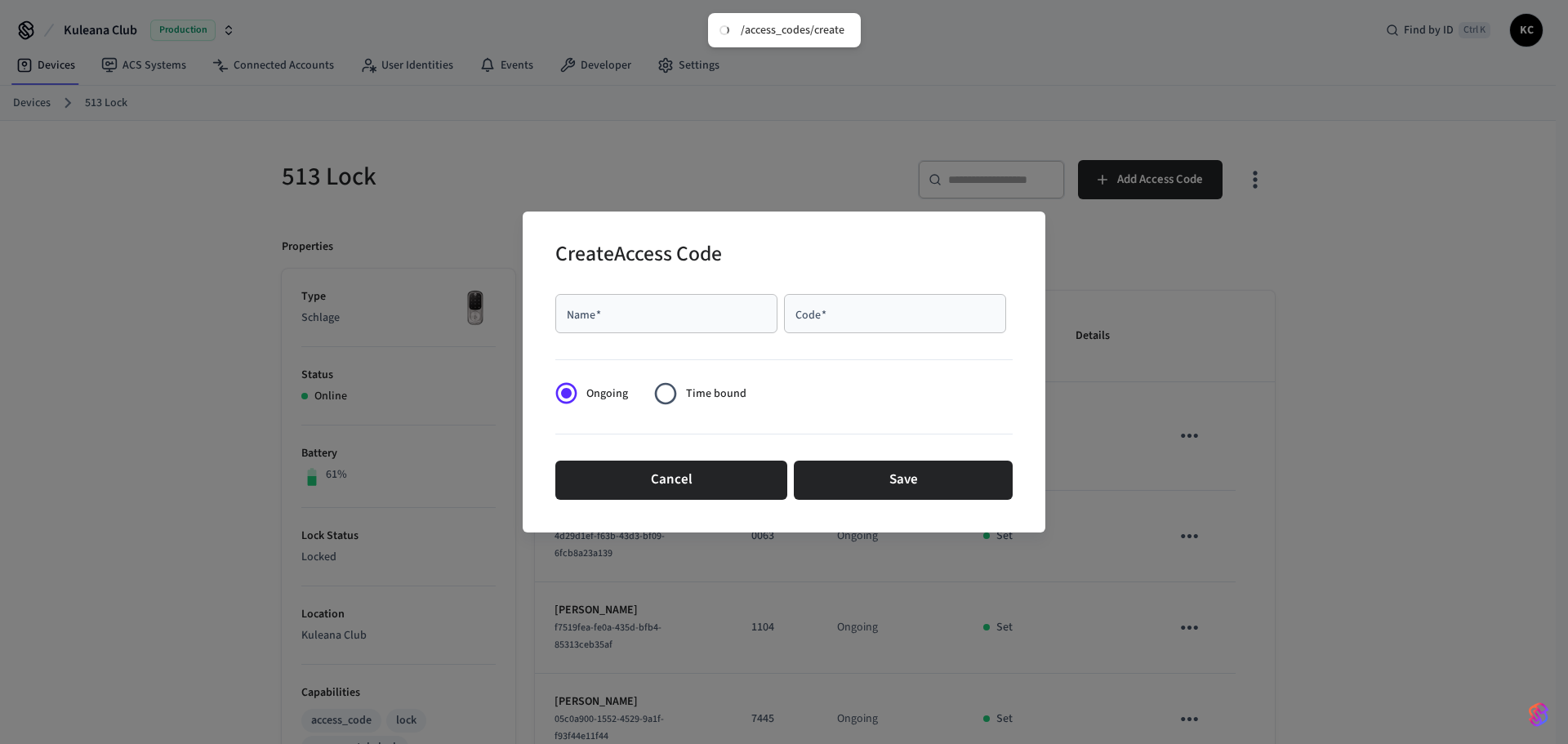
click at [701, 312] on input "Name   *" at bounding box center [666, 314] width 203 height 17
type input "******"
type input "****"
click at [724, 388] on span "Time bound" at bounding box center [716, 394] width 61 height 18
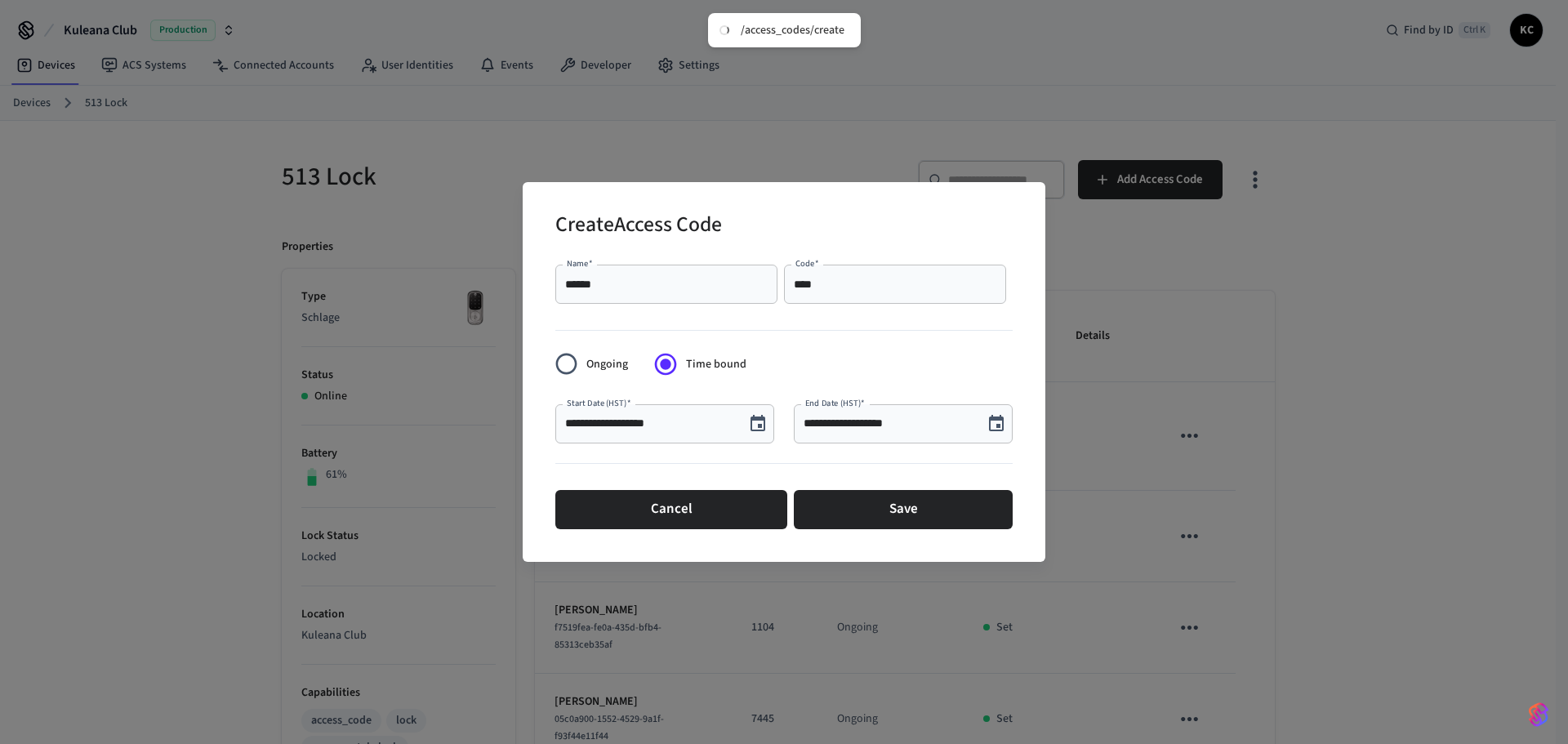
click at [765, 427] on icon "Choose date, selected date is Aug 13, 2025" at bounding box center [757, 423] width 15 height 17
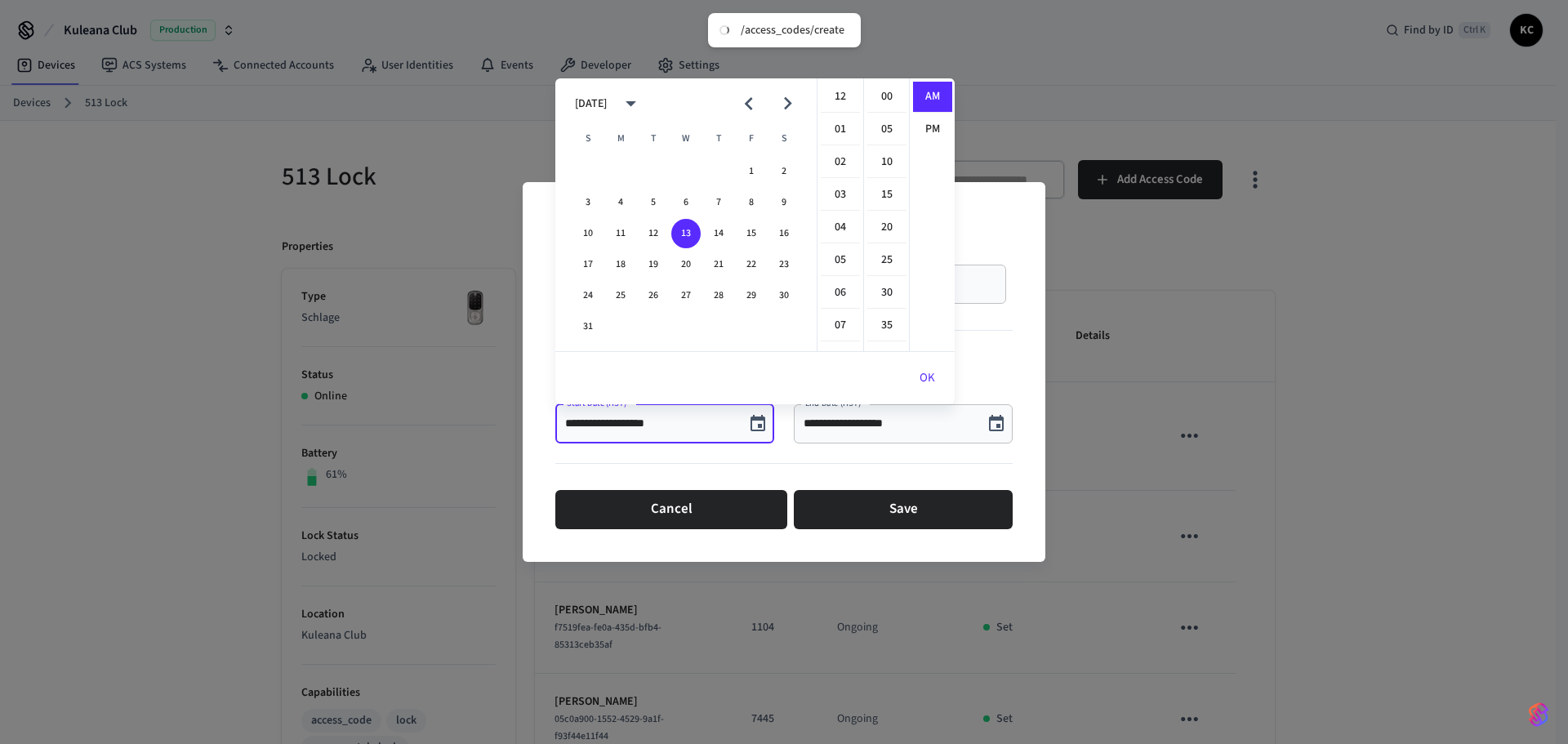
scroll to position [327, 0]
click at [752, 228] on button "15" at bounding box center [750, 233] width 29 height 29
click at [833, 98] on li "12" at bounding box center [840, 97] width 40 height 31
click at [885, 91] on li "00" at bounding box center [886, 97] width 40 height 31
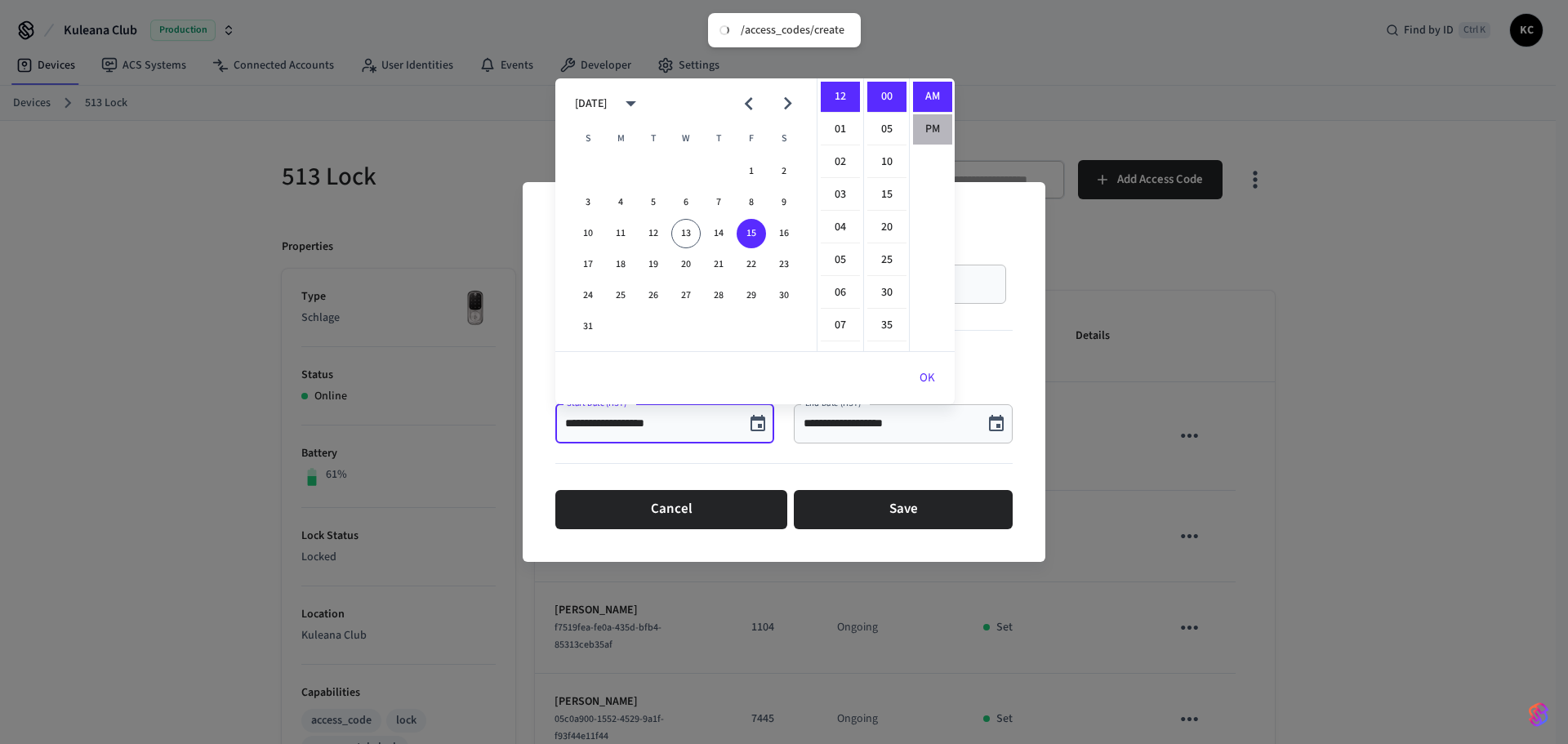
click at [926, 127] on li "PM" at bounding box center [932, 129] width 40 height 30
type input "**********"
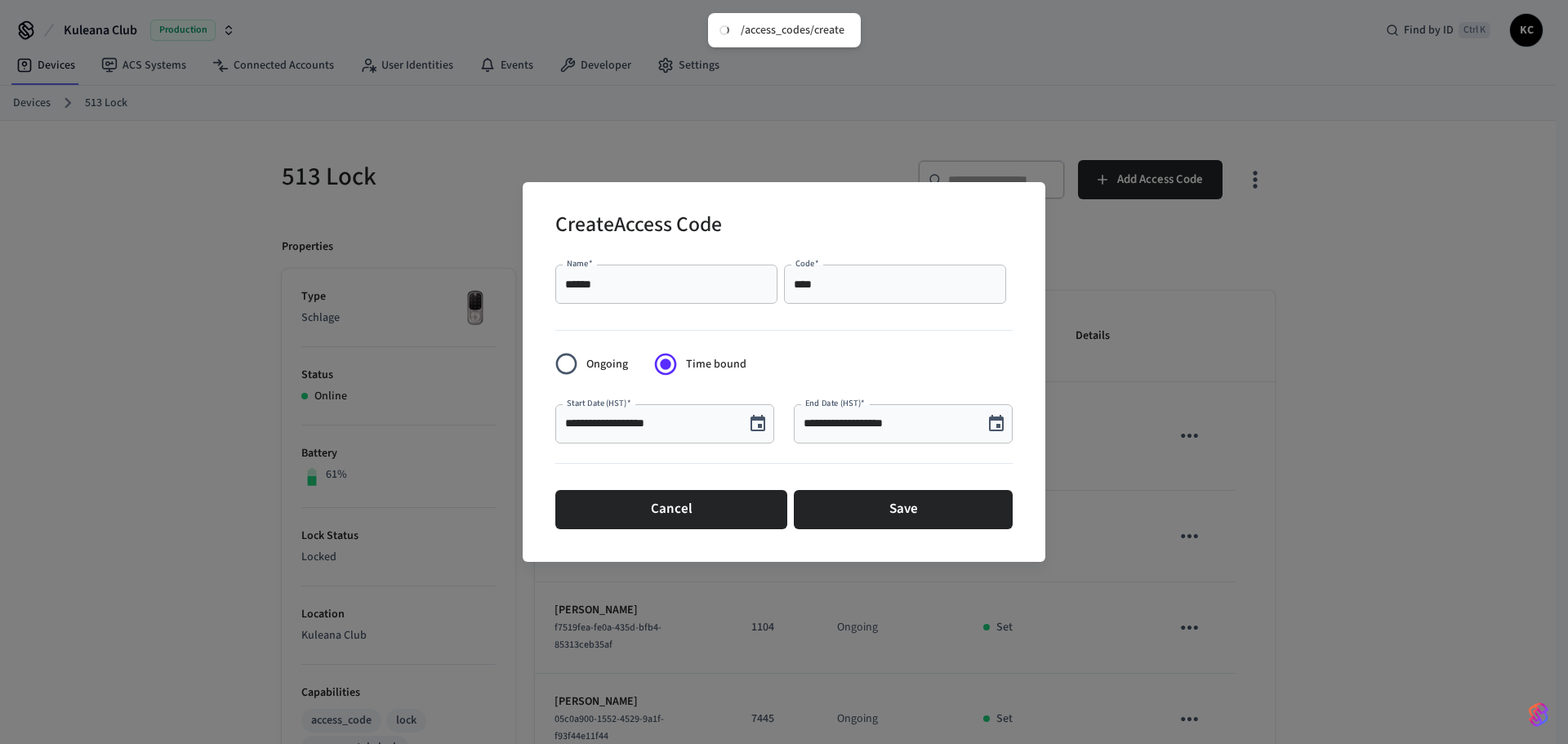
click at [998, 423] on icon "Choose date, selected date is Aug 13, 2025" at bounding box center [996, 423] width 19 height 19
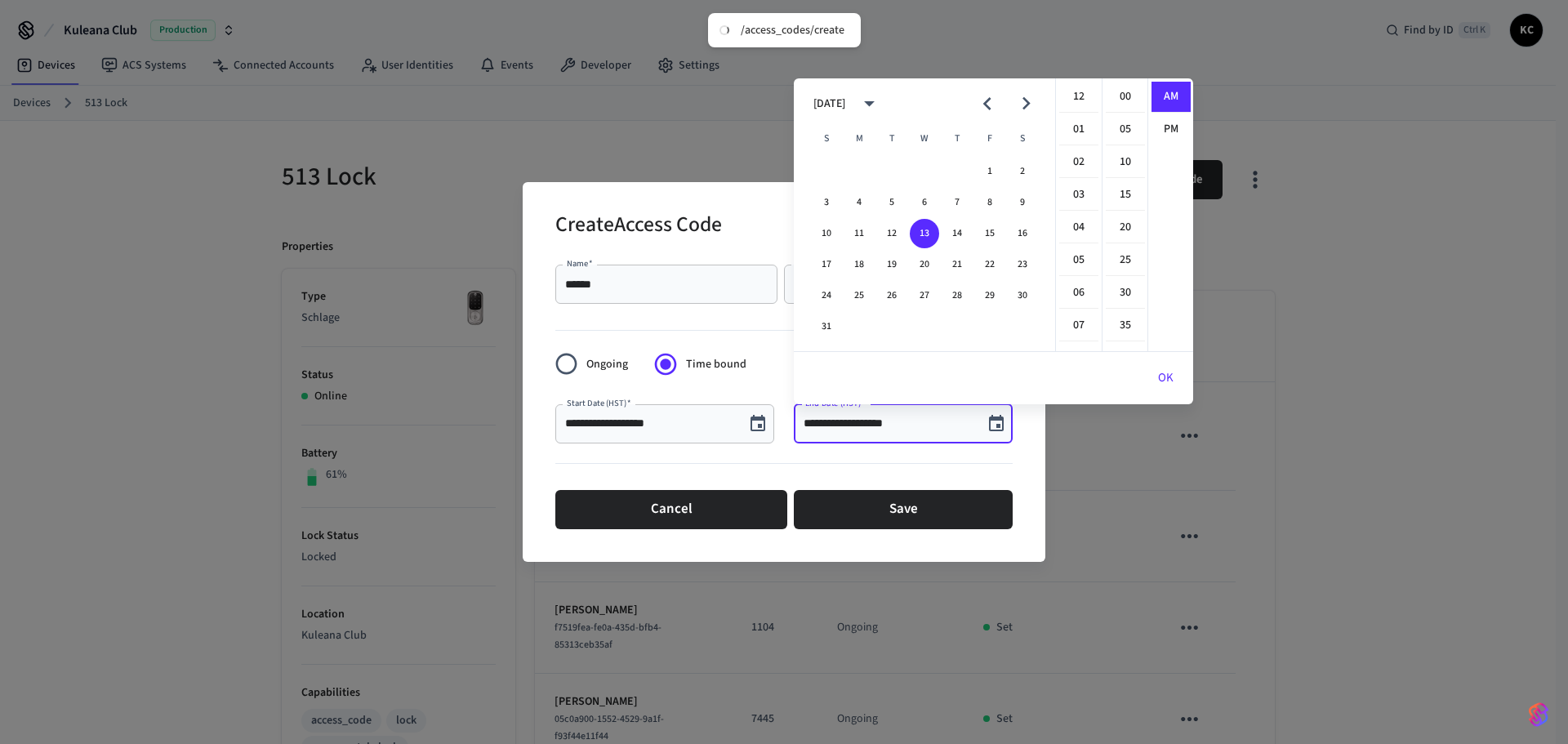
scroll to position [327, 0]
click at [985, 259] on button "22" at bounding box center [989, 264] width 29 height 29
click at [1078, 92] on li "12" at bounding box center [1079, 97] width 40 height 31
click at [1118, 93] on li "00" at bounding box center [1125, 97] width 40 height 31
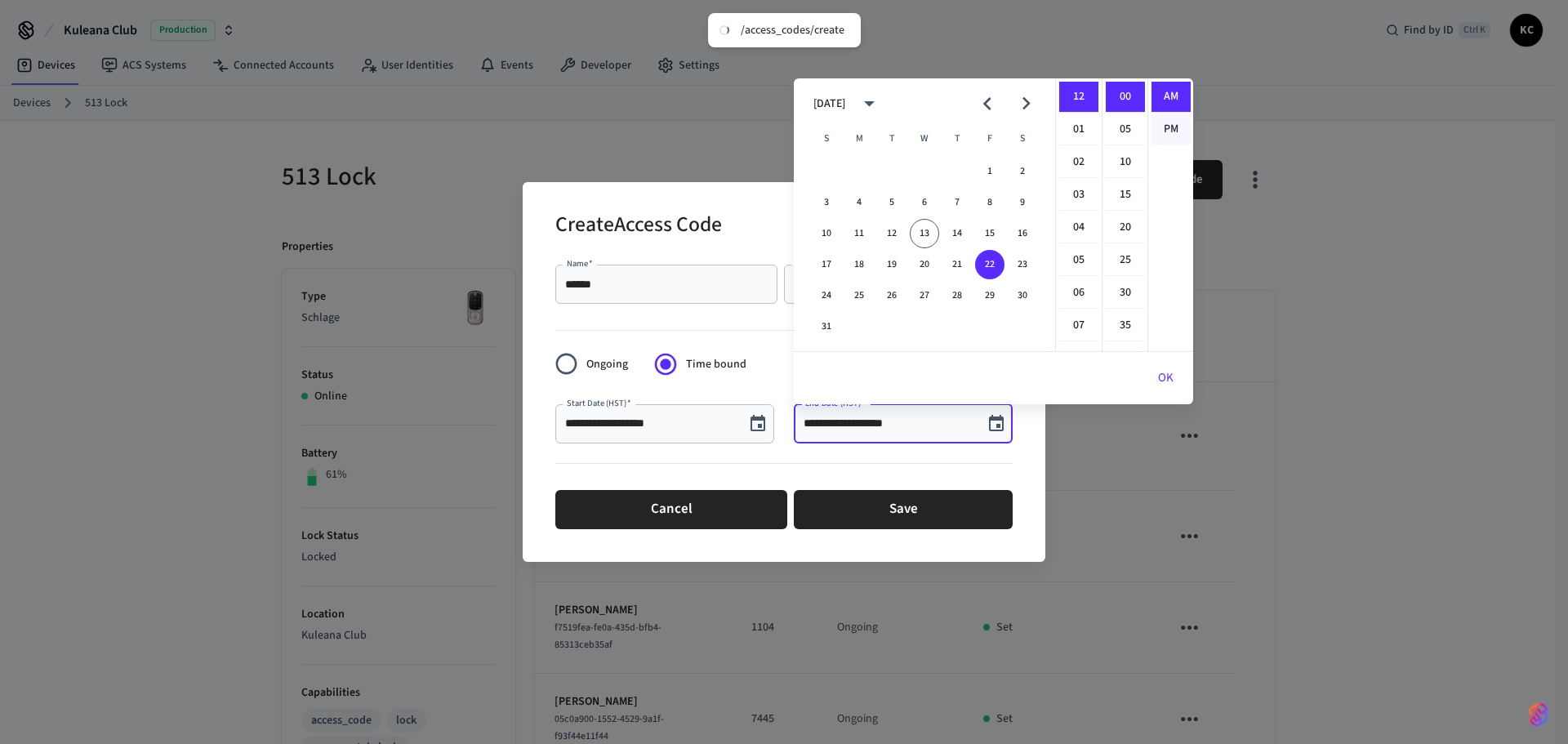
click at [1160, 129] on li "PM" at bounding box center [1171, 129] width 40 height 30
type input "**********"
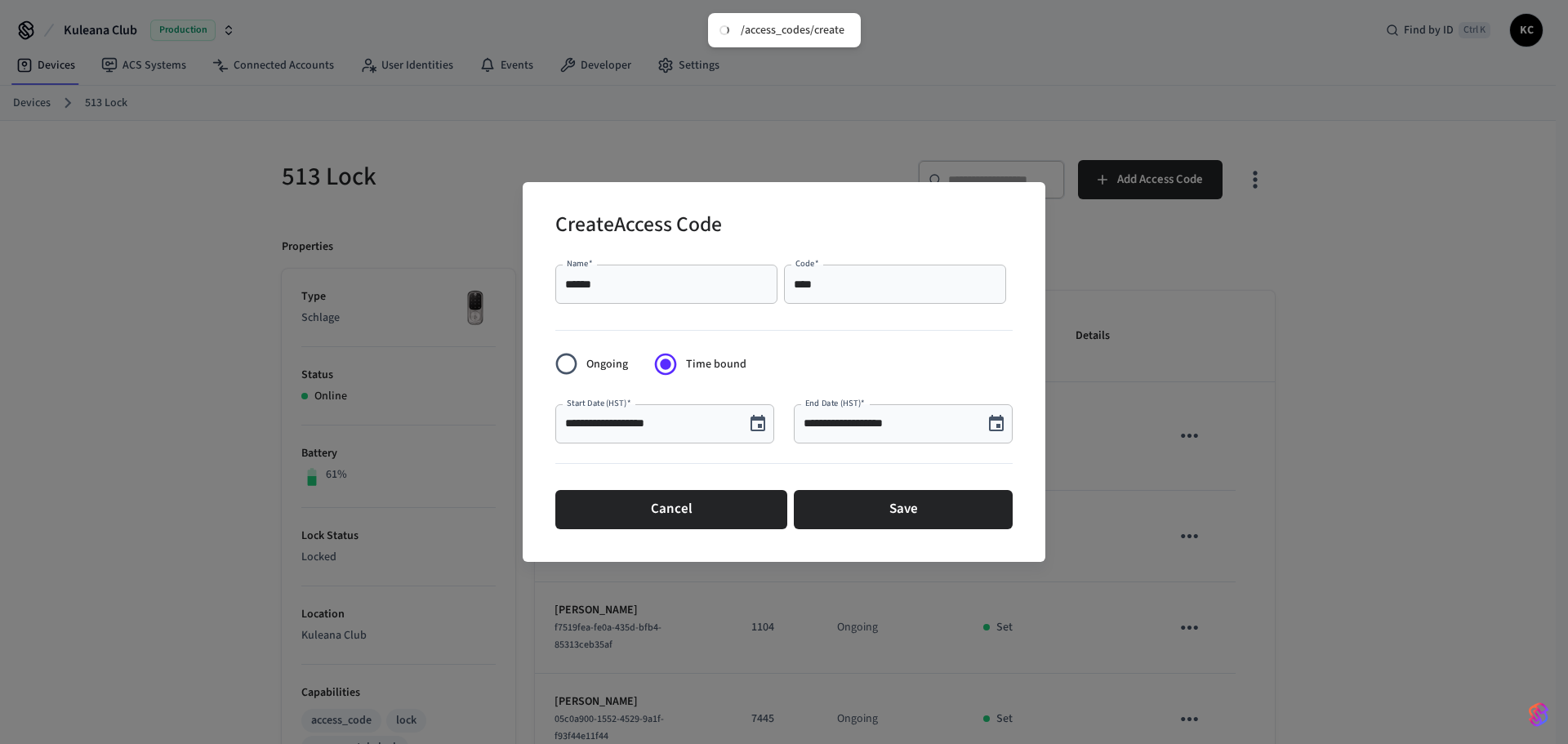
scroll to position [30, 0]
click at [936, 487] on div "Cancel Save" at bounding box center [784, 509] width 458 height 52
click at [930, 504] on button "Save" at bounding box center [902, 509] width 219 height 40
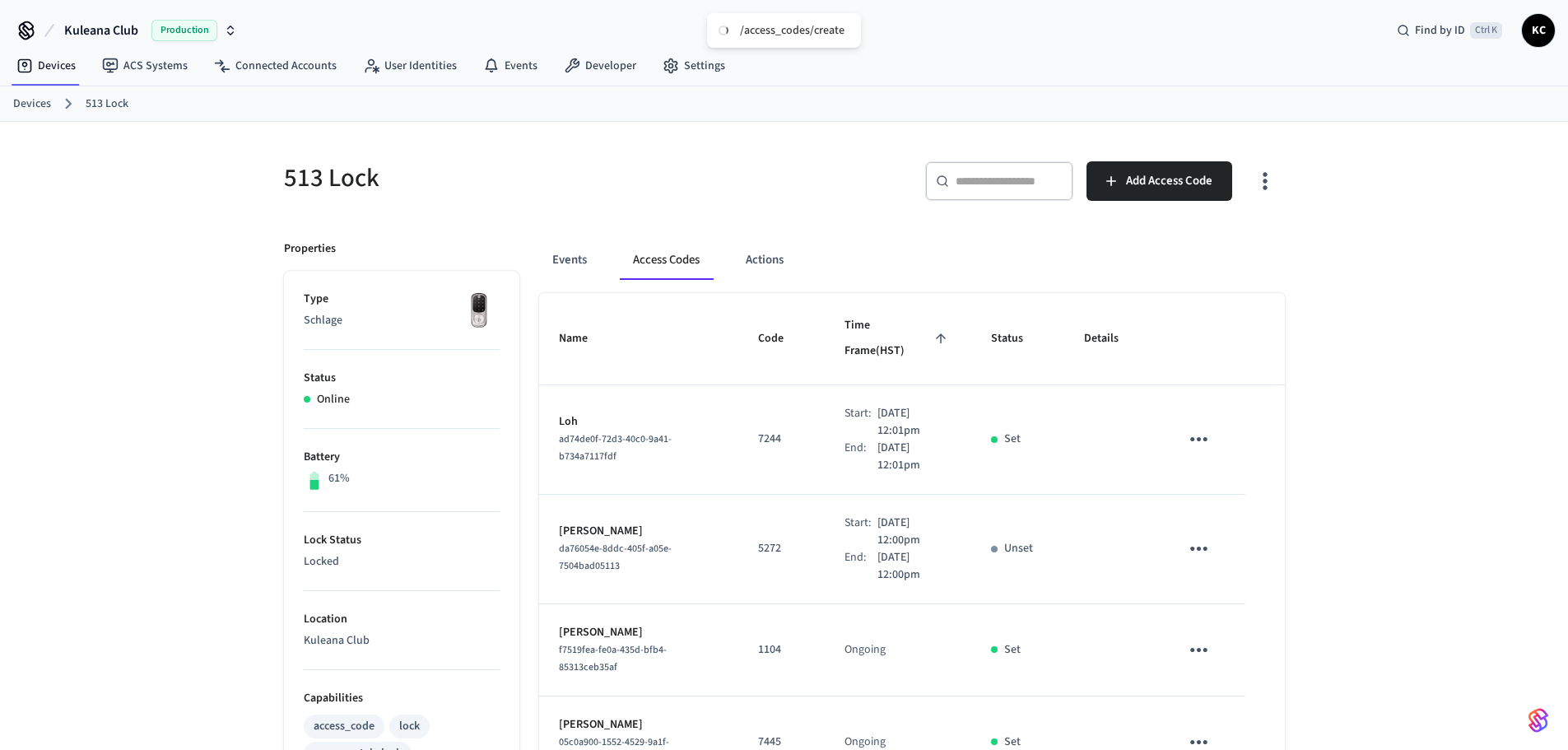
click at [31, 103] on link "Devices" at bounding box center [32, 104] width 38 height 18
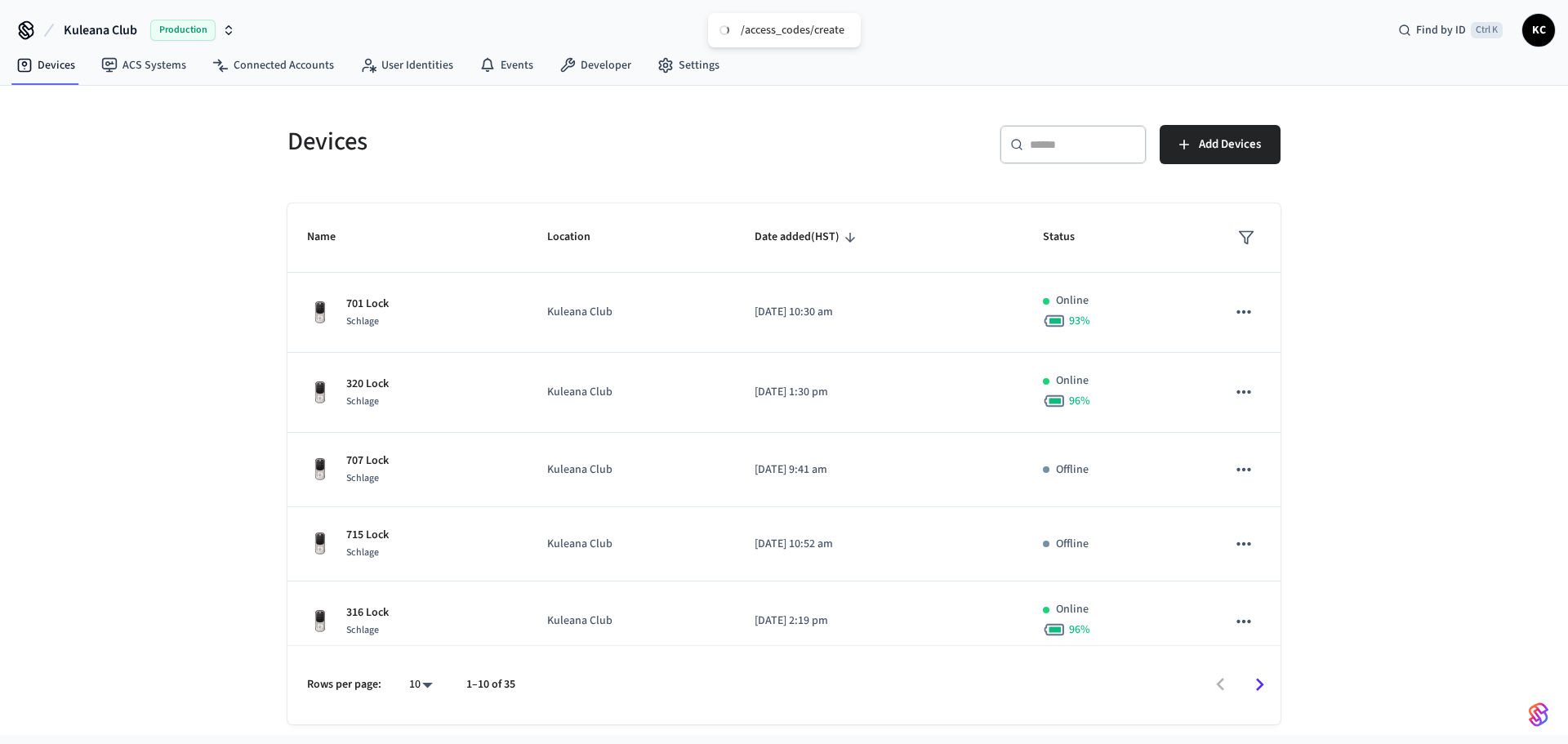
click at [1034, 158] on div "​ ​" at bounding box center [1073, 144] width 147 height 40
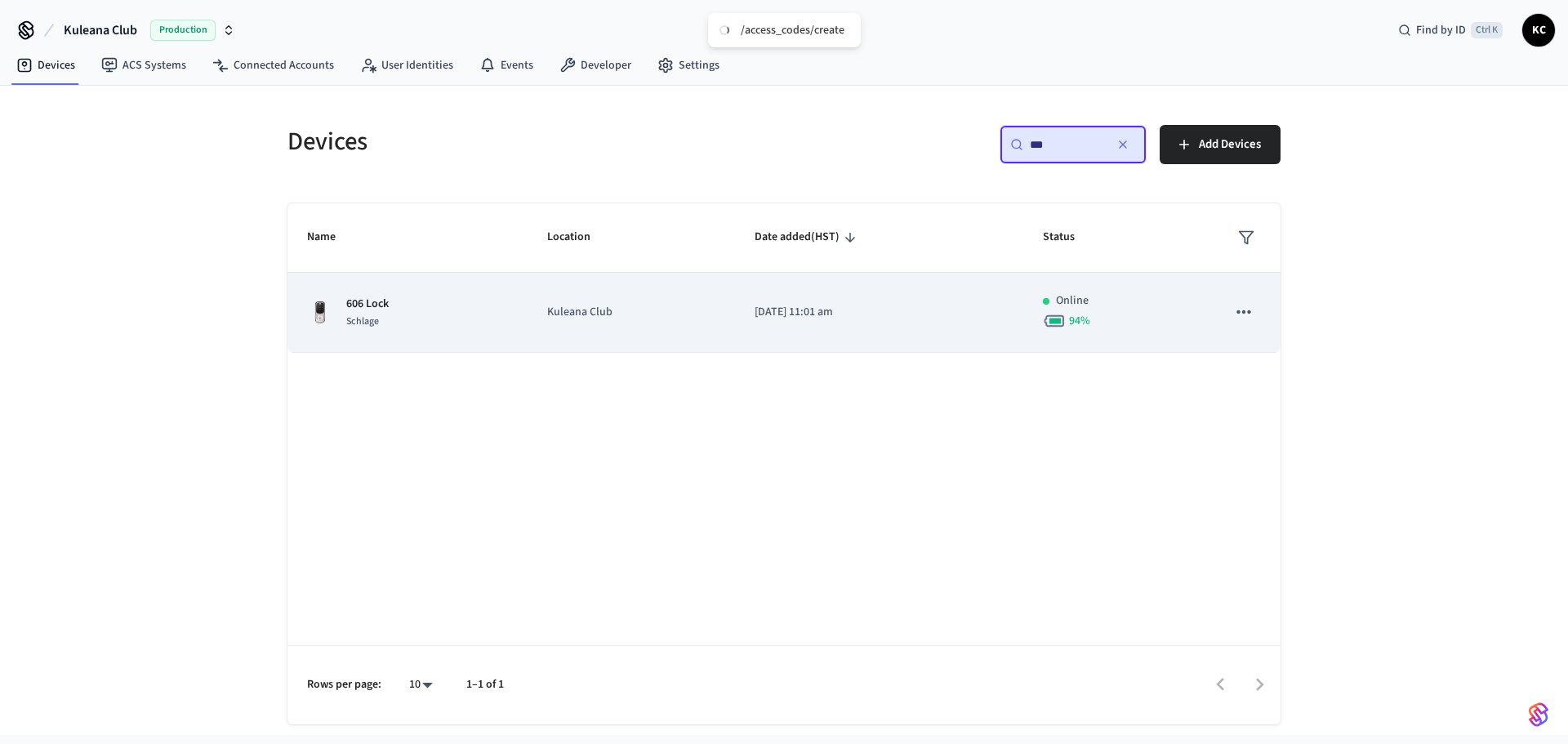
type input "***"
click at [756, 300] on td "[DATE] 11:01 am" at bounding box center [879, 312] width 288 height 80
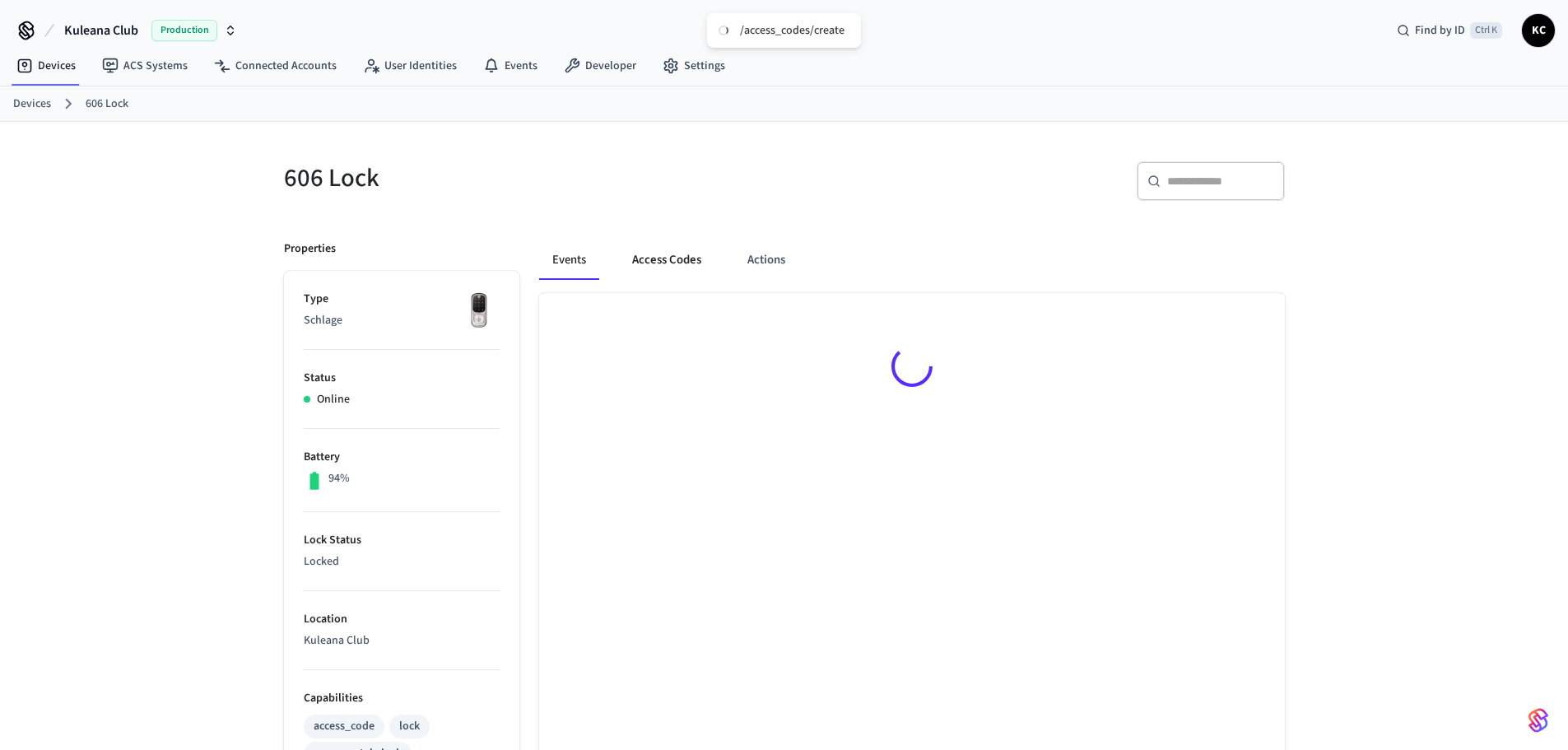
click at [684, 246] on button "Access Codes" at bounding box center [667, 259] width 96 height 40
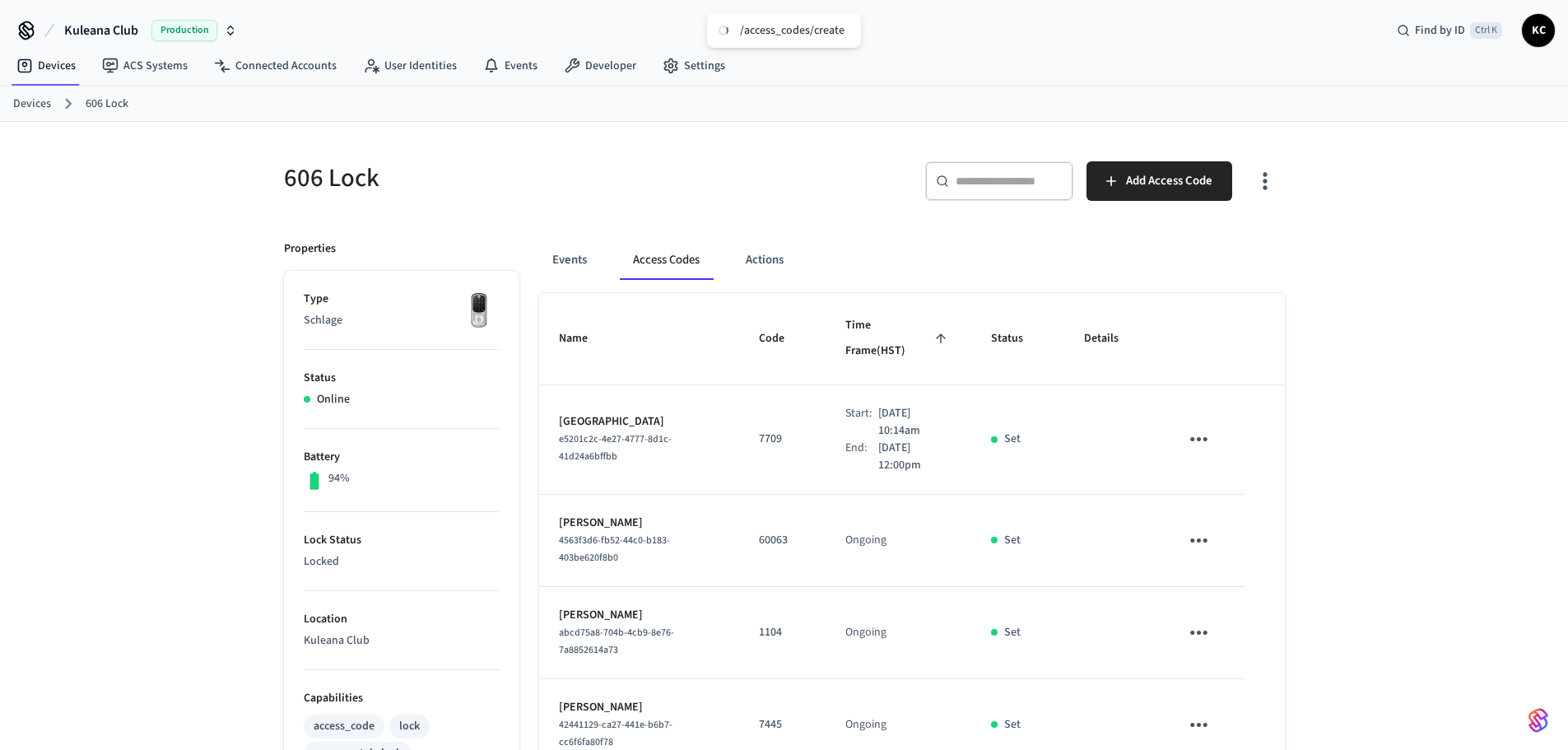
click at [1005, 193] on div "​ ​" at bounding box center [999, 181] width 148 height 40
click at [1169, 189] on span "Add Access Code" at bounding box center [1170, 181] width 87 height 21
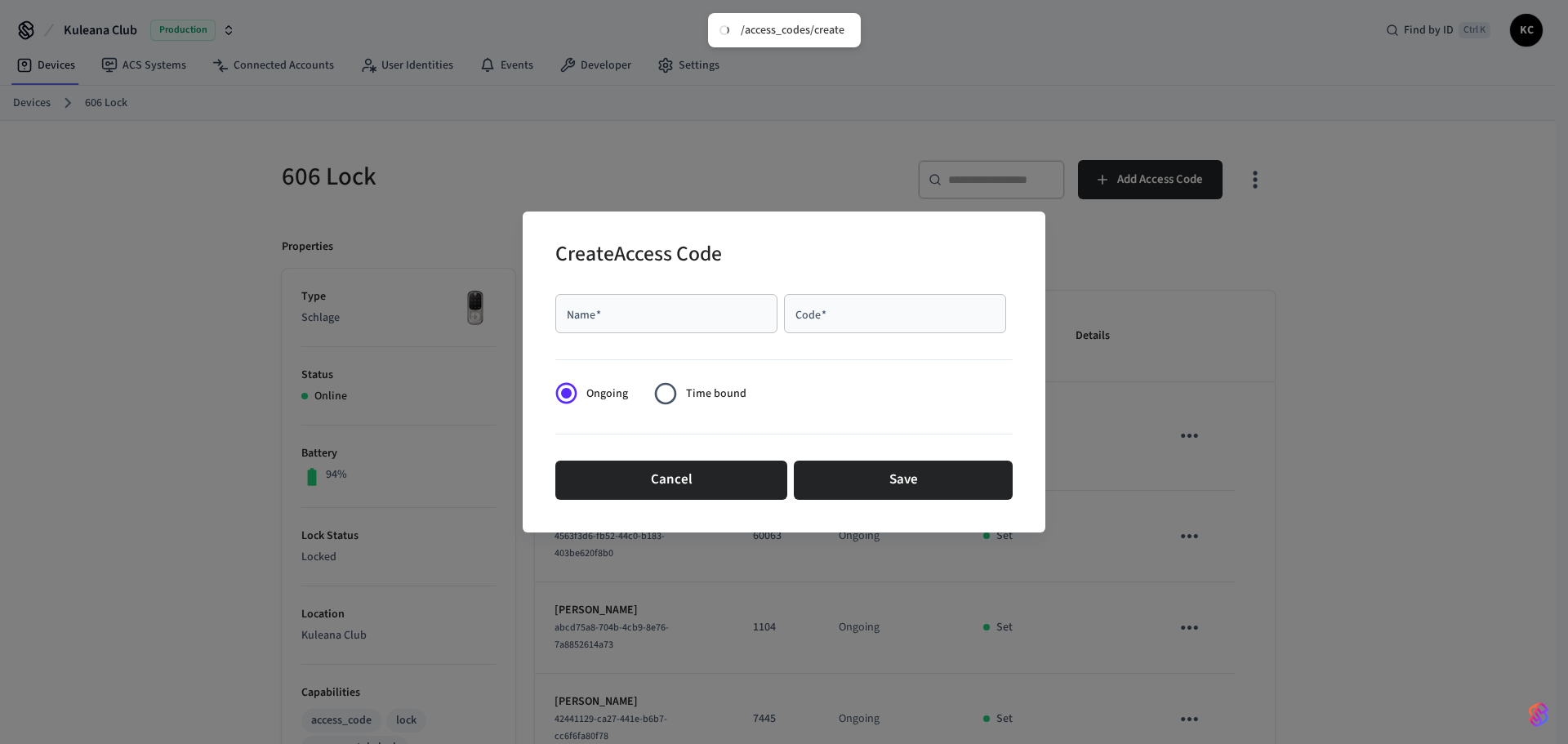
click at [723, 302] on div "Name   *" at bounding box center [666, 314] width 222 height 40
type input "******"
type input "****"
click at [707, 388] on span "Time bound" at bounding box center [716, 394] width 61 height 18
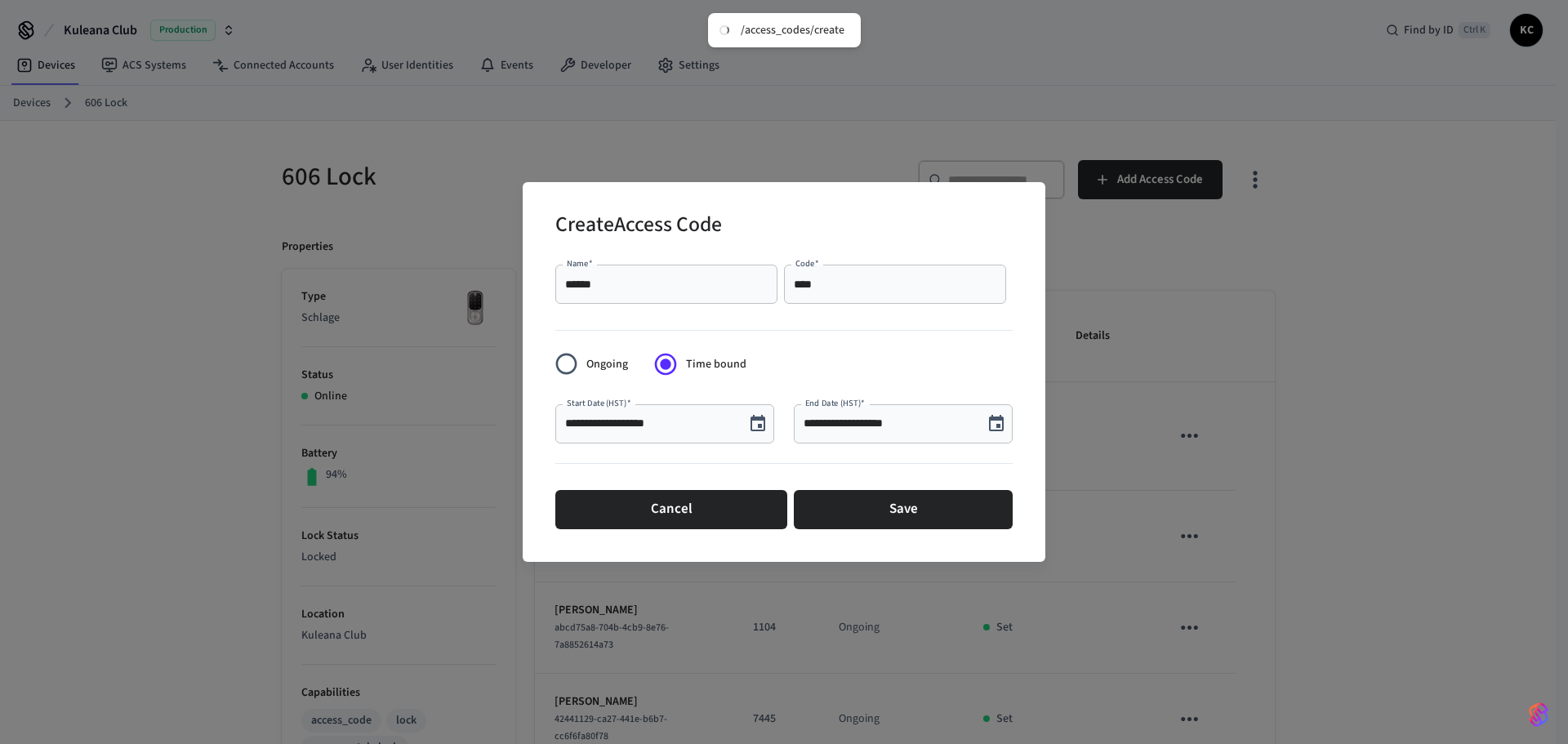
click at [753, 423] on icon "Choose date, selected date is Aug 13, 2025" at bounding box center [757, 423] width 19 height 19
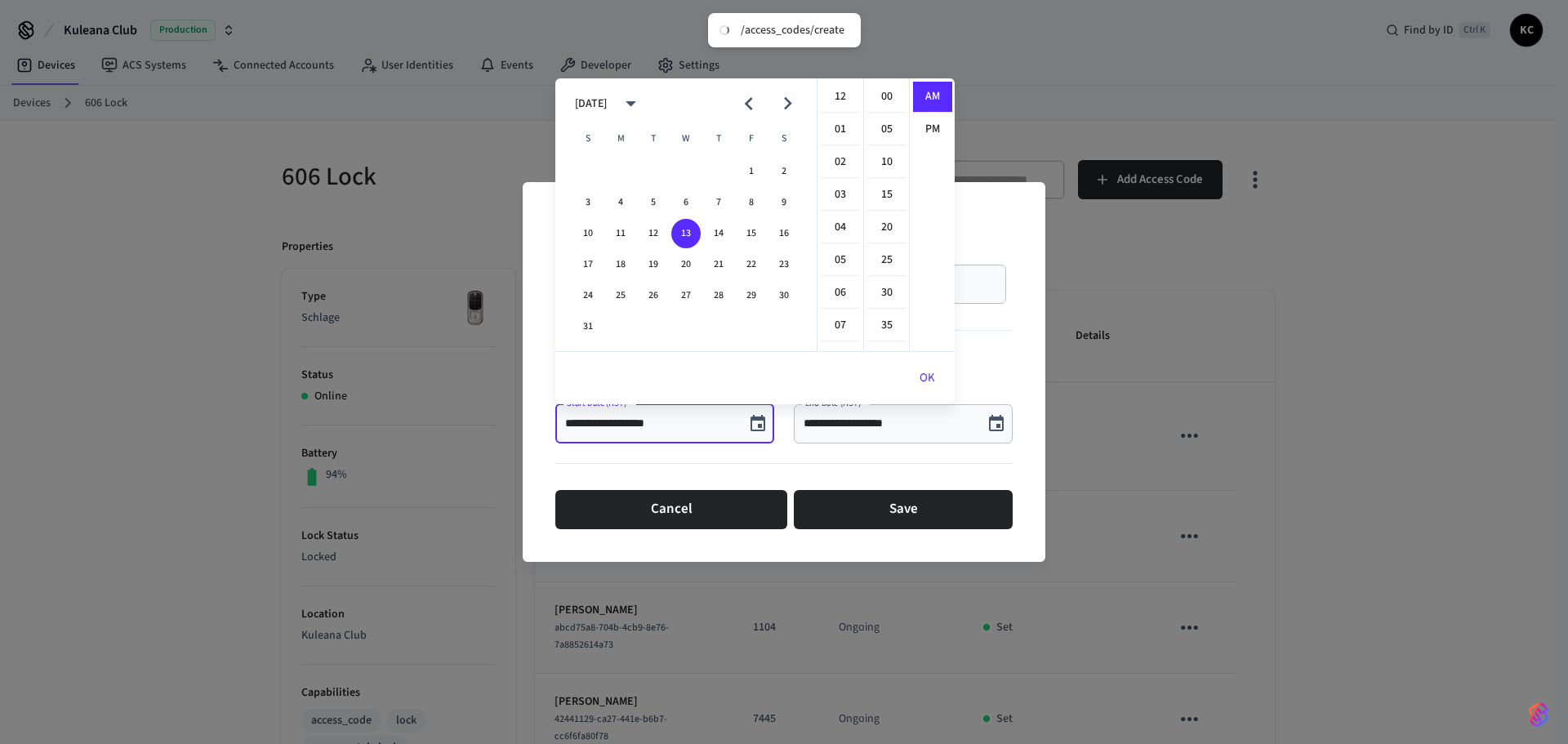
scroll to position [327, 0]
click at [757, 234] on button "15" at bounding box center [750, 233] width 29 height 29
click at [833, 90] on li "12" at bounding box center [840, 97] width 40 height 31
click at [890, 97] on li "00" at bounding box center [886, 97] width 40 height 31
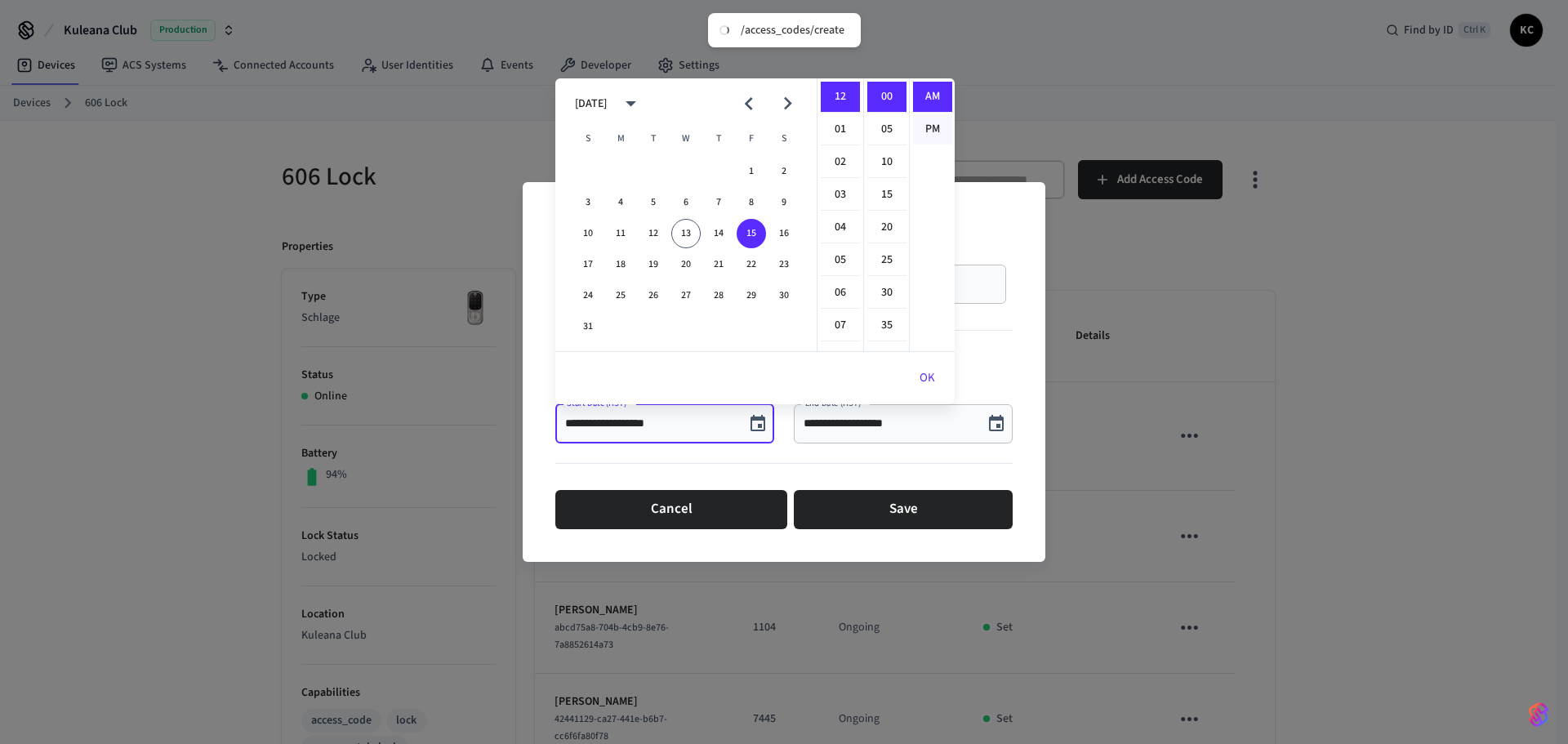
click at [933, 126] on li "PM" at bounding box center [932, 129] width 40 height 30
type input "**********"
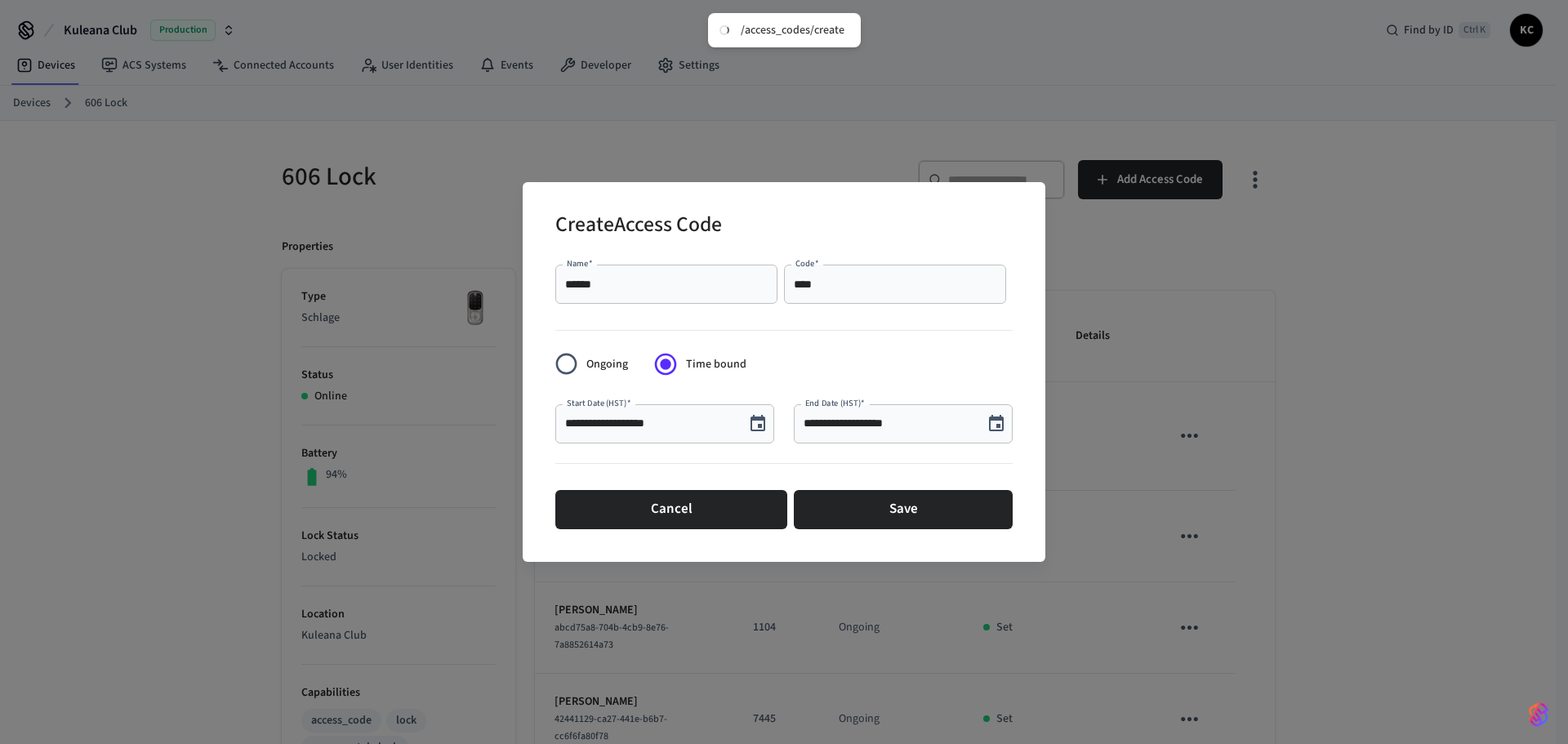
scroll to position [30, 0]
click at [1000, 424] on icon "Choose date, selected date is Aug 13, 2025" at bounding box center [996, 423] width 15 height 17
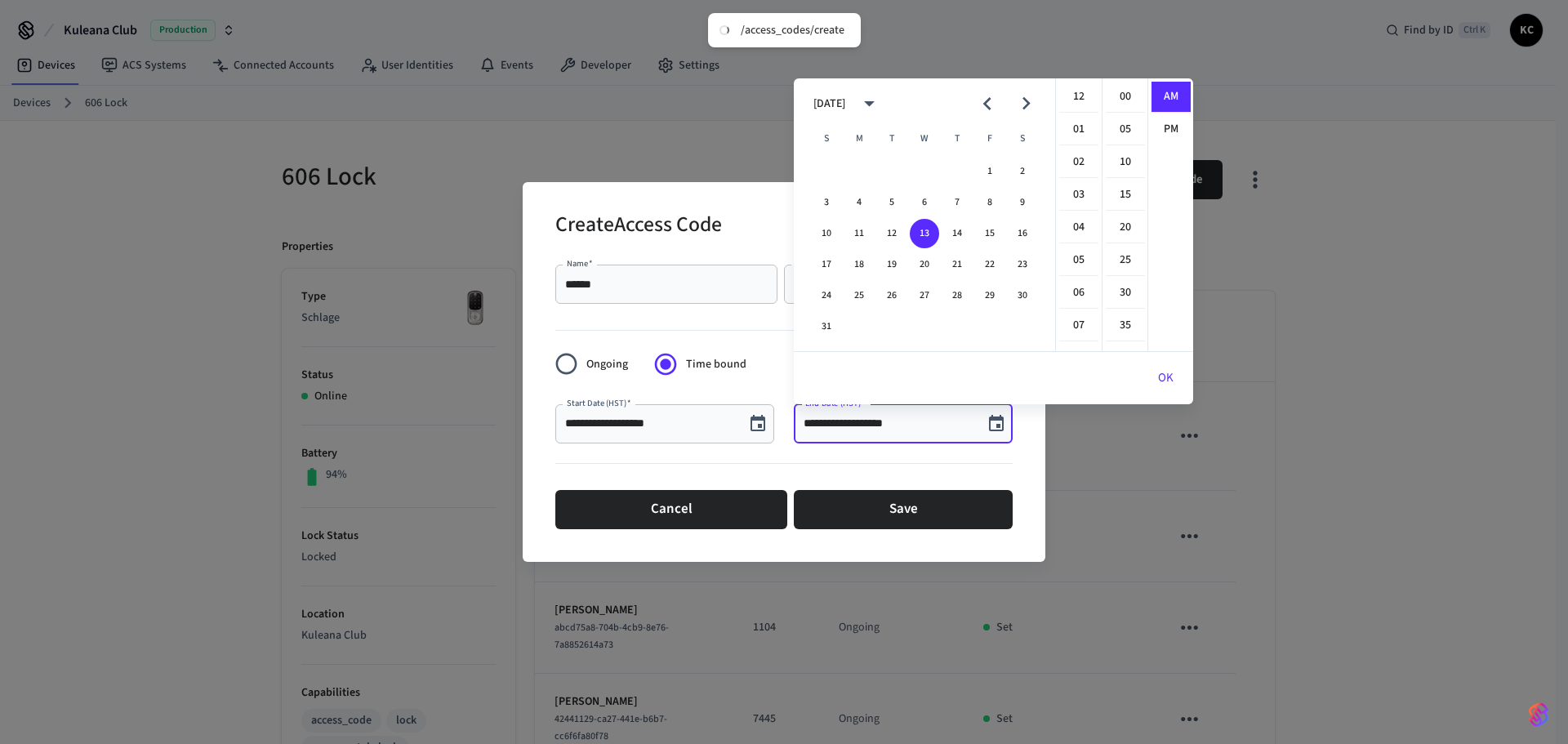
scroll to position [327, 0]
click at [998, 297] on button "29" at bounding box center [989, 295] width 29 height 29
click at [1081, 105] on li "12" at bounding box center [1079, 97] width 40 height 31
click at [1118, 91] on li "00" at bounding box center [1125, 97] width 40 height 31
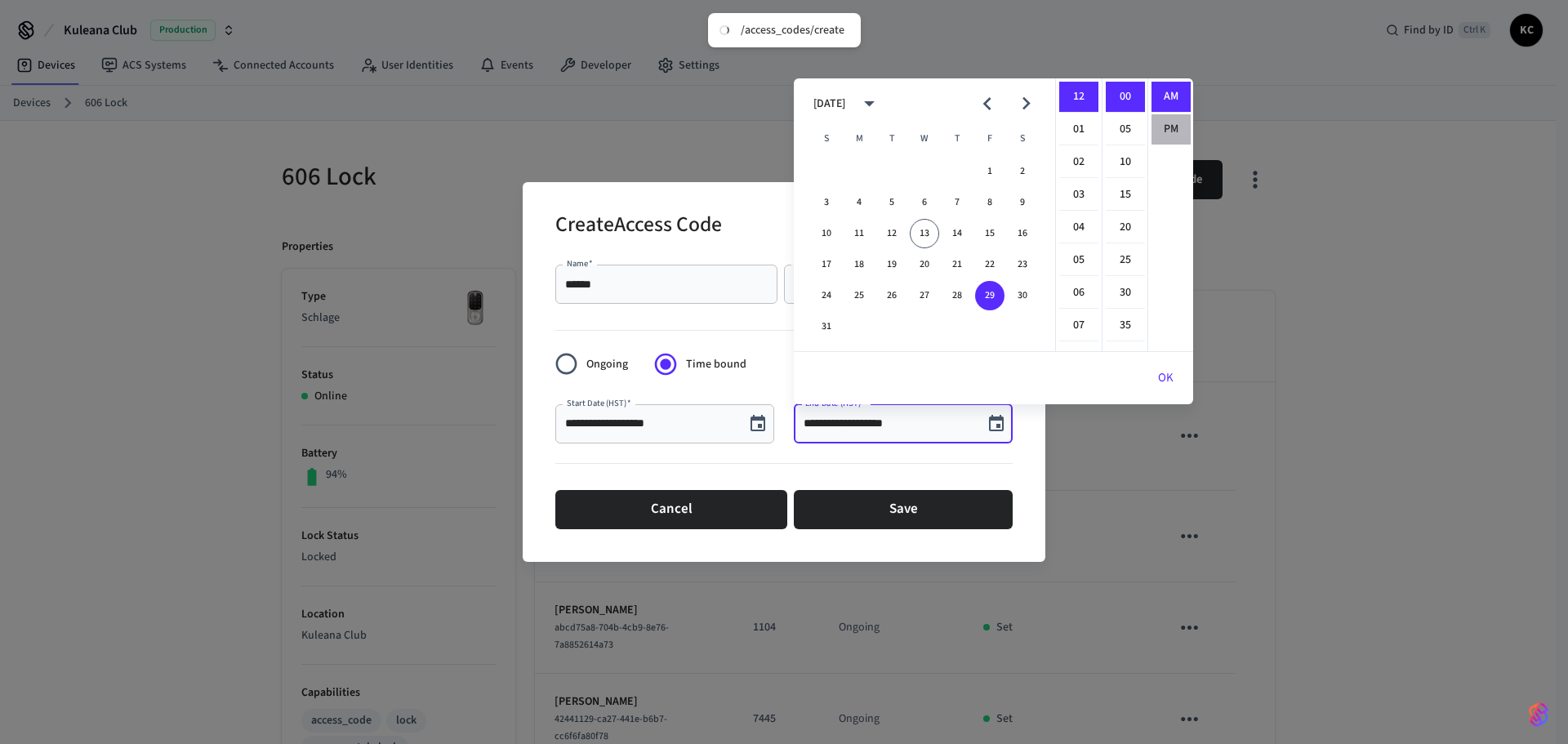
click at [1170, 134] on li "PM" at bounding box center [1171, 129] width 40 height 30
type input "**********"
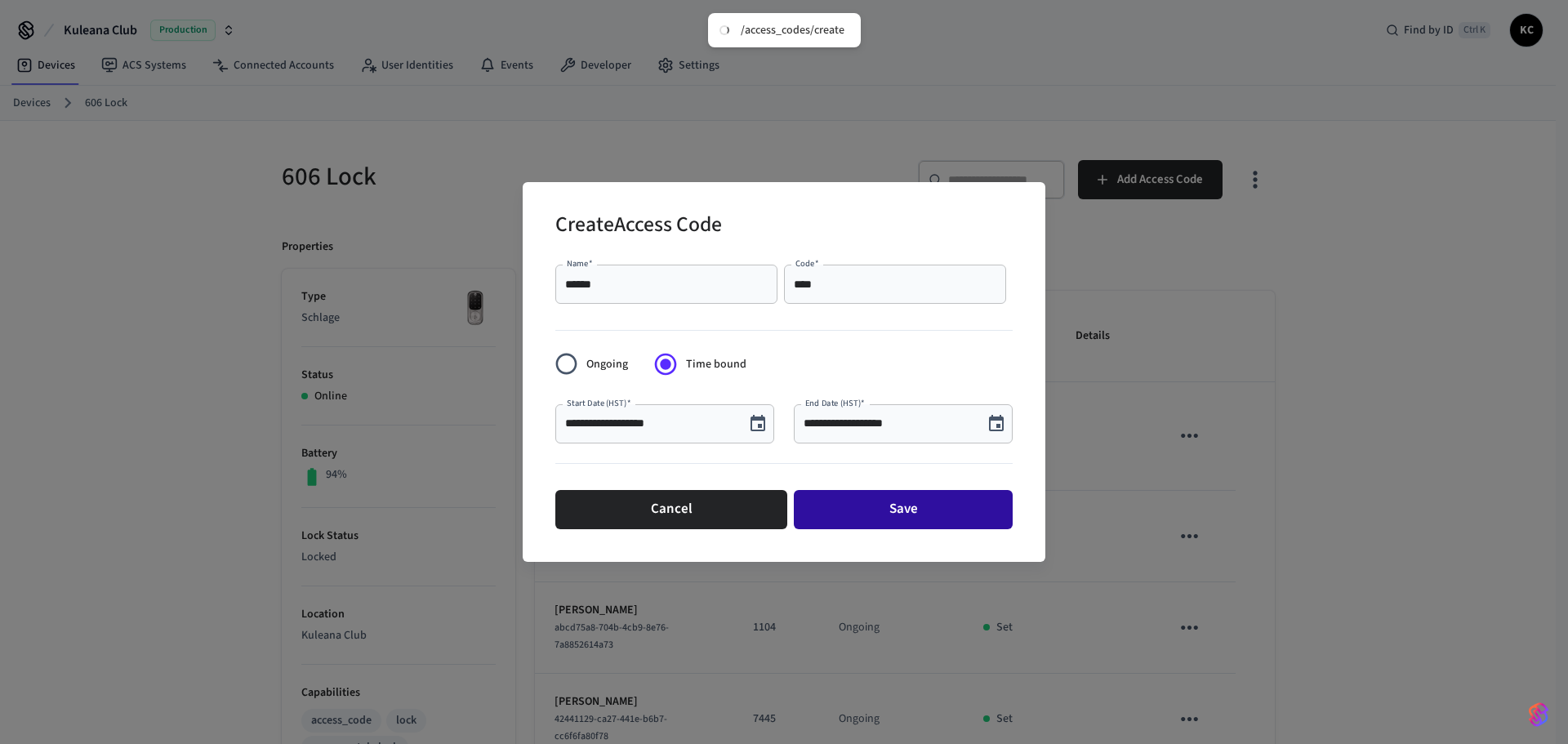
click at [957, 498] on button "Save" at bounding box center [902, 509] width 219 height 40
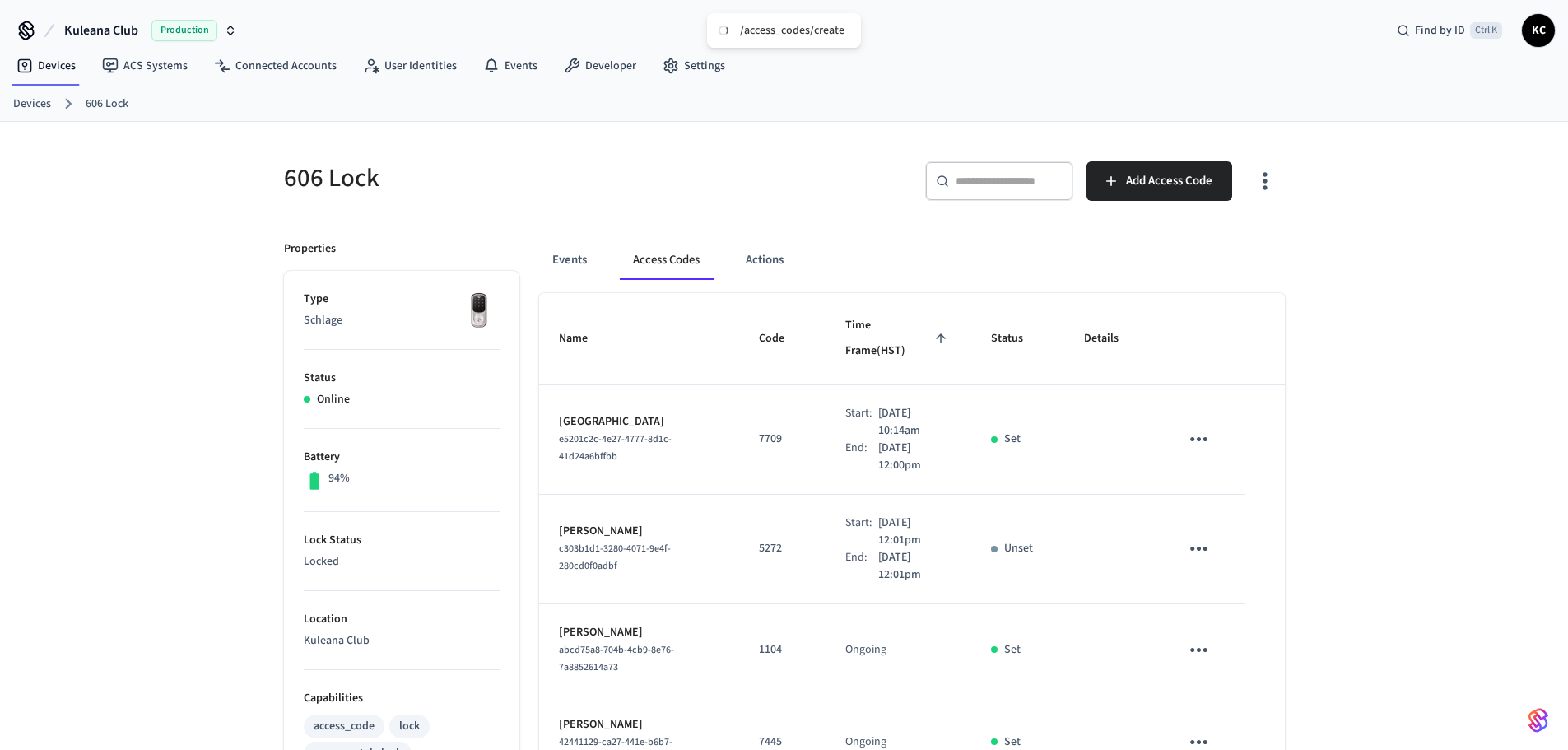
click at [37, 105] on link "Devices" at bounding box center [32, 104] width 38 height 18
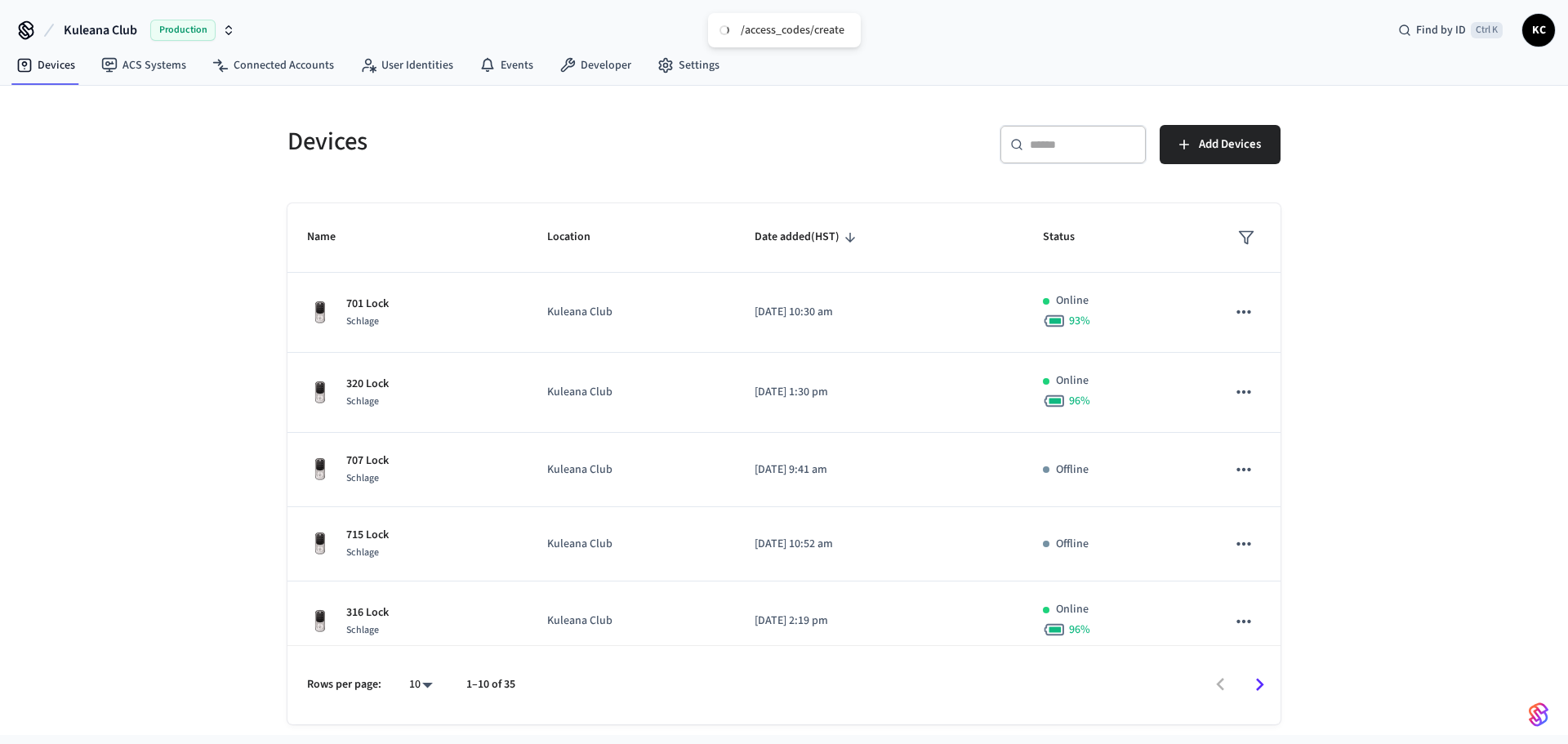
click at [1059, 148] on input "text" at bounding box center [1082, 144] width 106 height 17
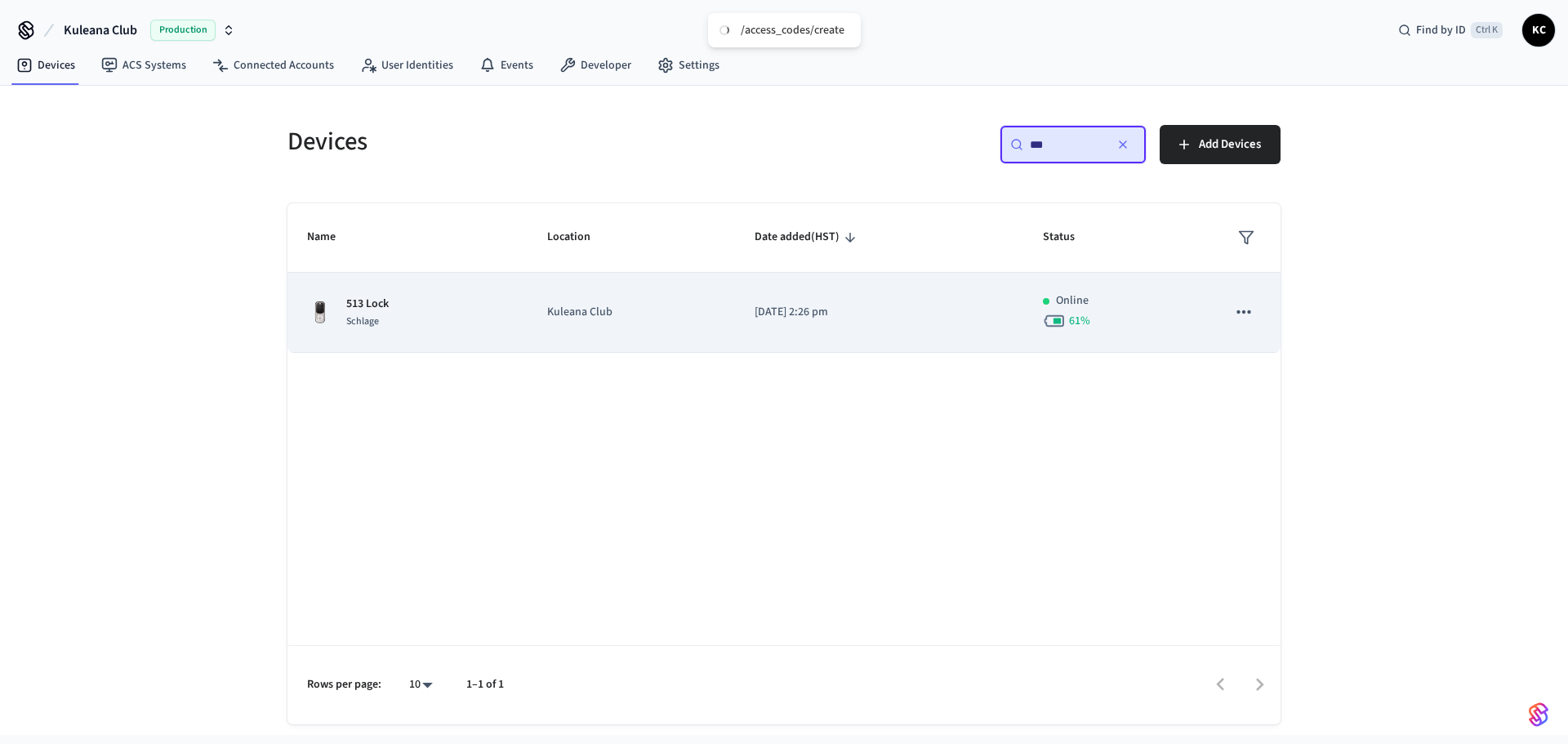
type input "***"
click at [745, 333] on td "[DATE] 2:26 pm" at bounding box center [879, 312] width 288 height 80
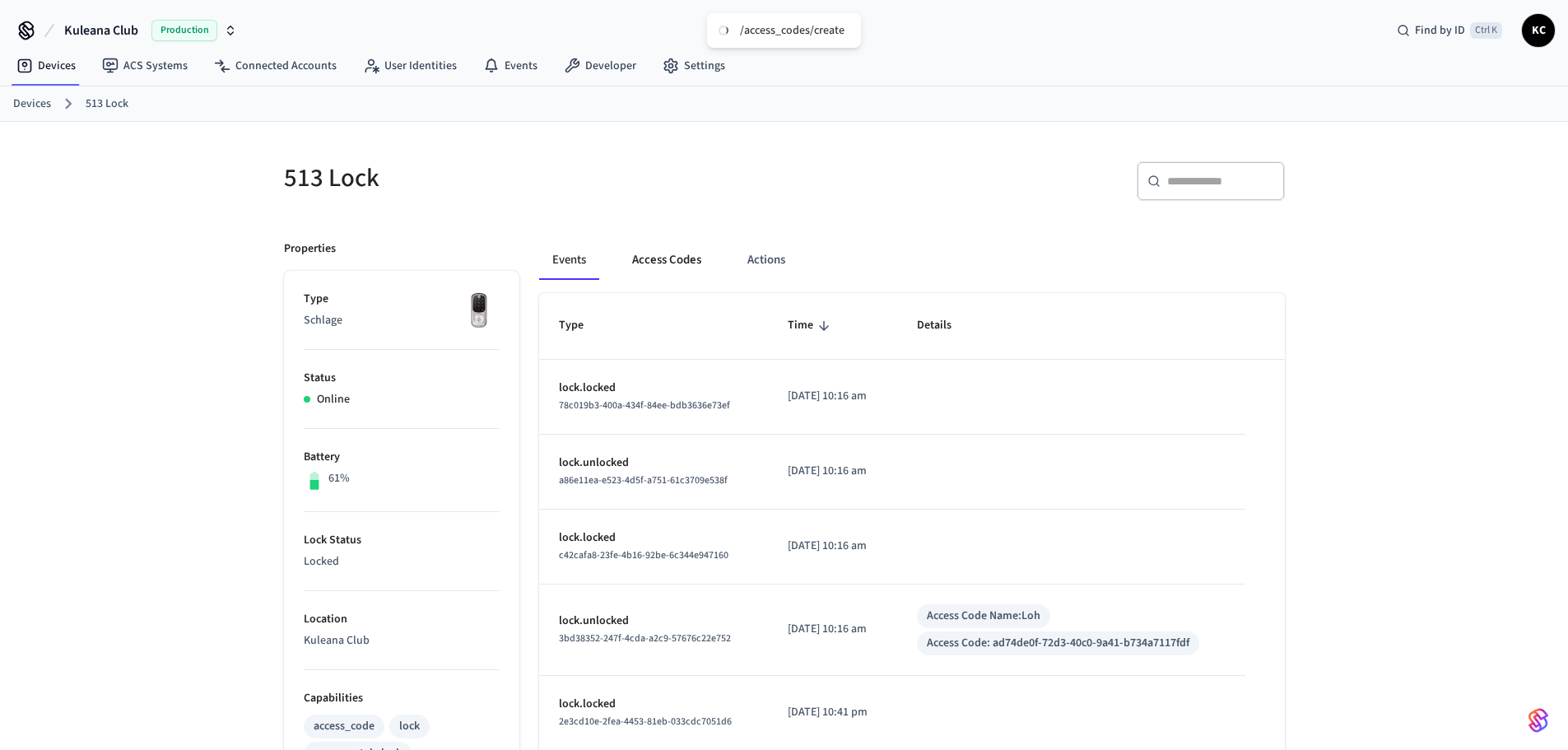
click at [682, 258] on button "Access Codes" at bounding box center [667, 259] width 96 height 40
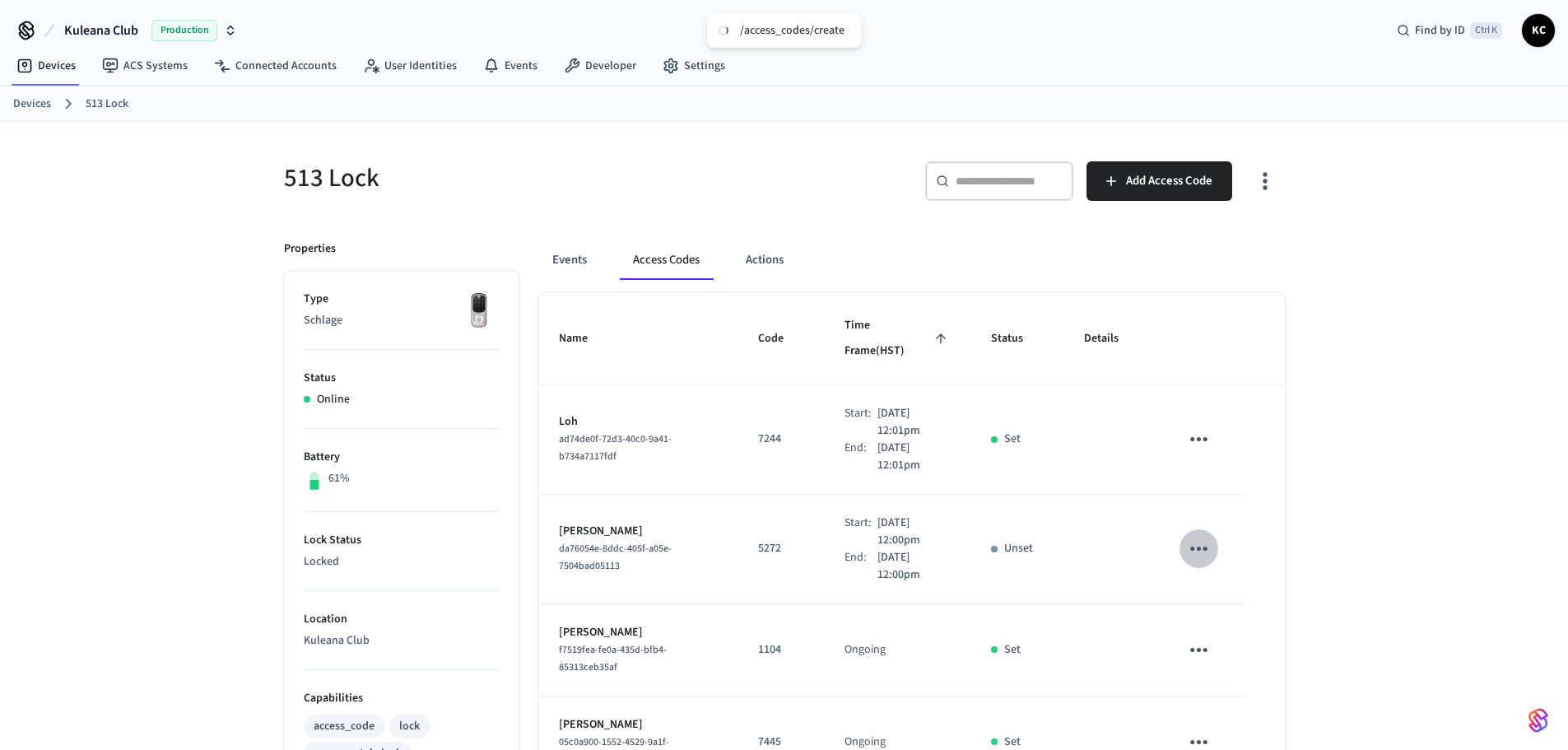
click at [1189, 536] on icon "sticky table" at bounding box center [1198, 548] width 26 height 26
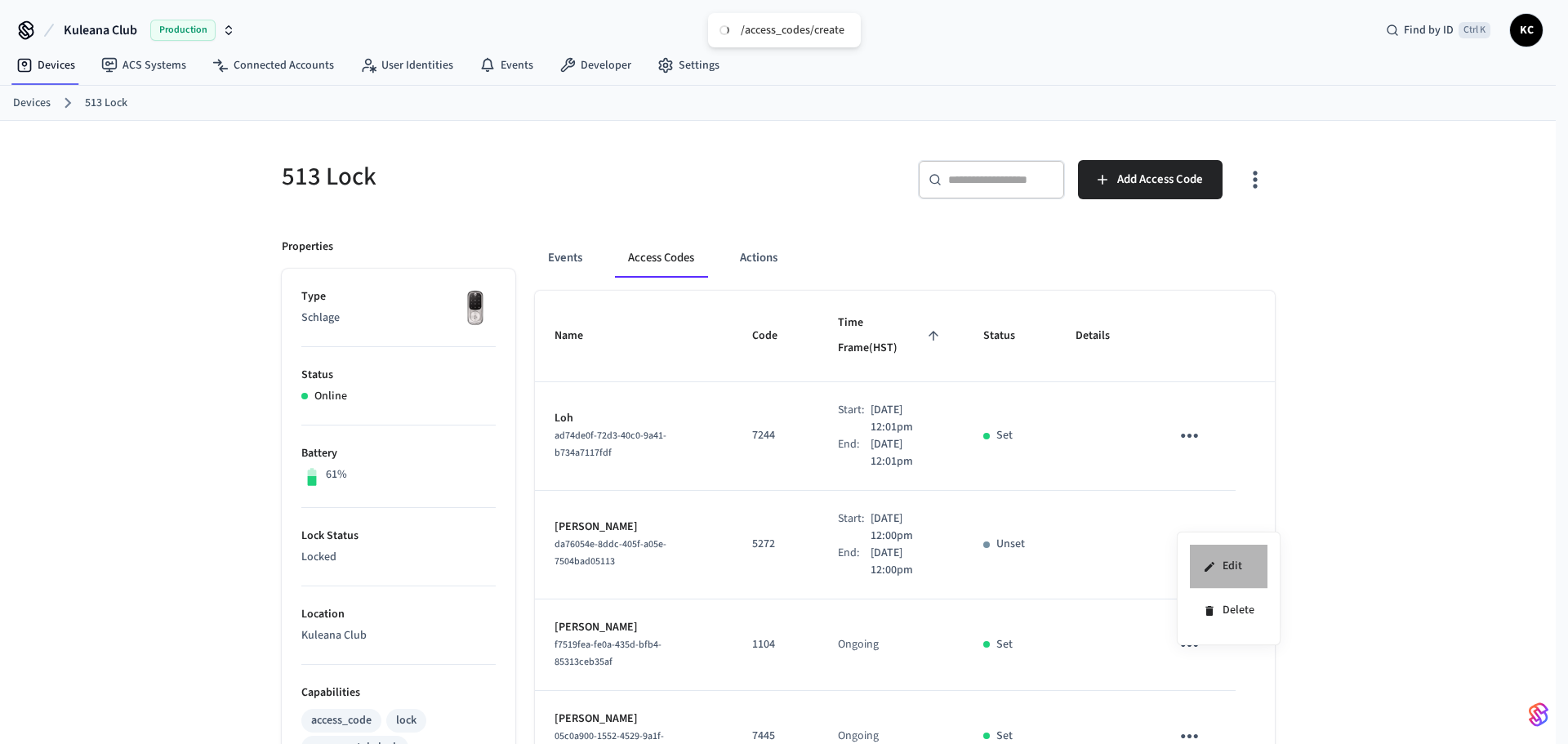
click at [1203, 561] on icon at bounding box center [1209, 567] width 13 height 13
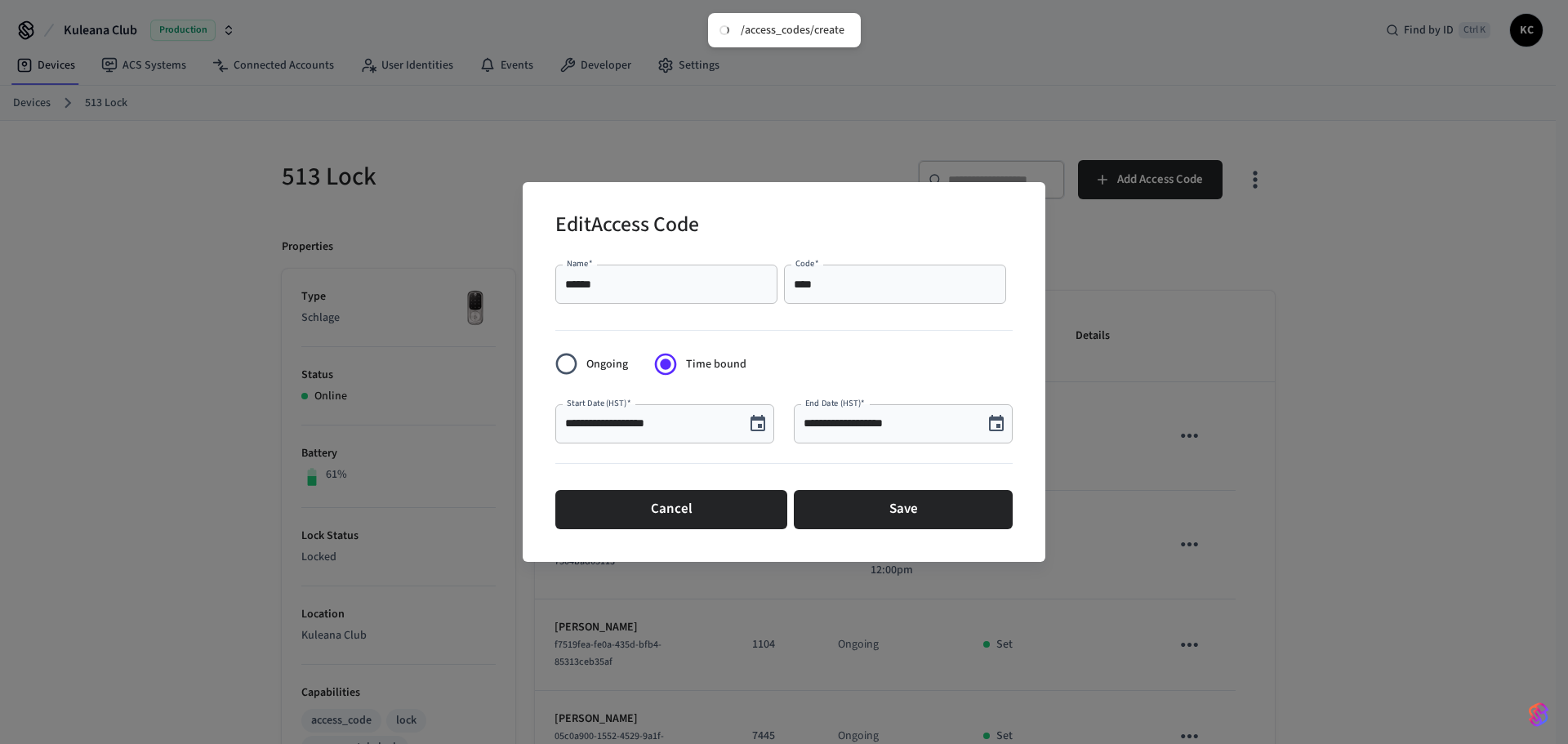
click at [994, 425] on icon "Choose date, selected date is Aug 22, 2025" at bounding box center [996, 423] width 19 height 19
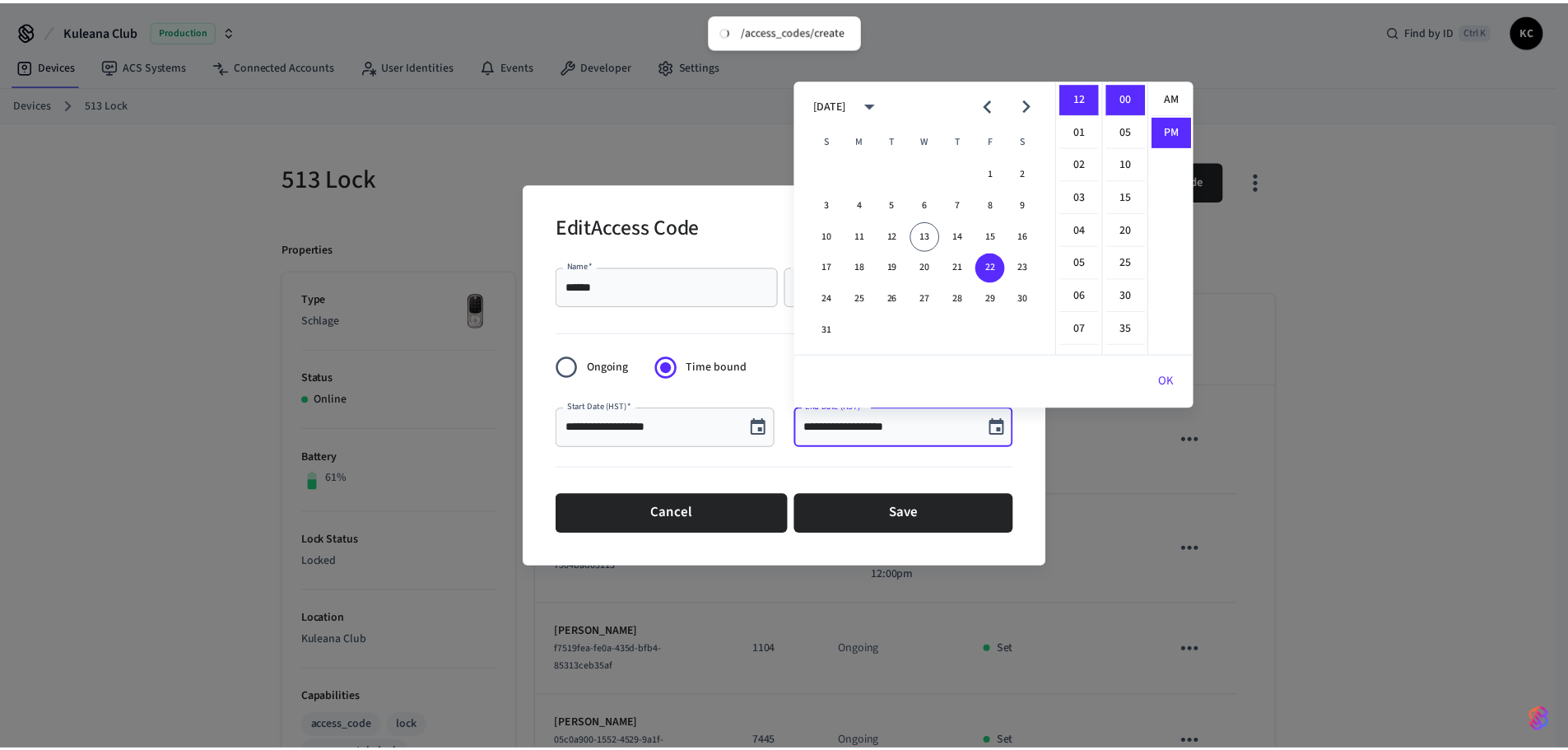
scroll to position [30, 0]
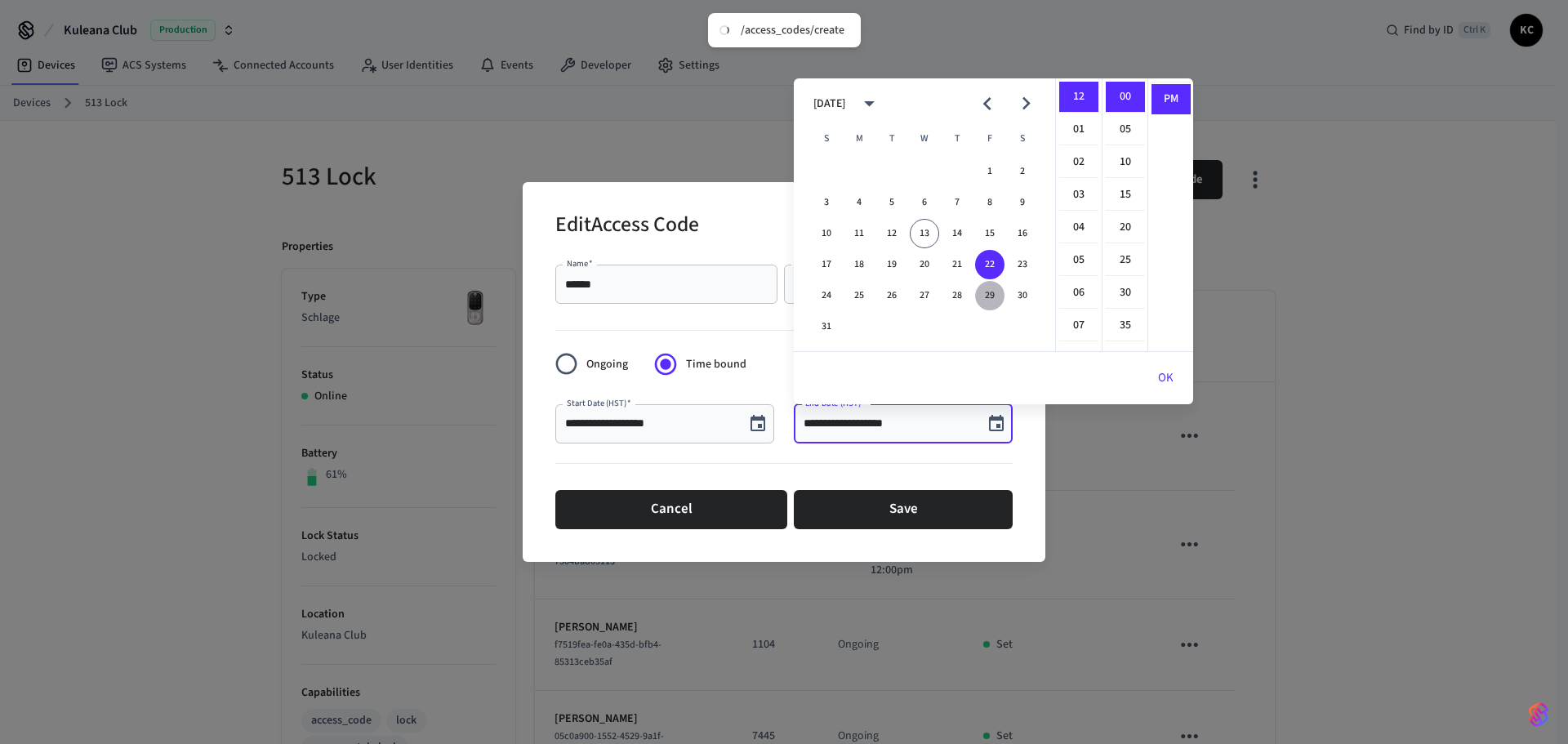
click at [987, 296] on button "29" at bounding box center [989, 295] width 29 height 29
type input "**********"
click at [1152, 364] on button "OK" at bounding box center [1166, 378] width 54 height 40
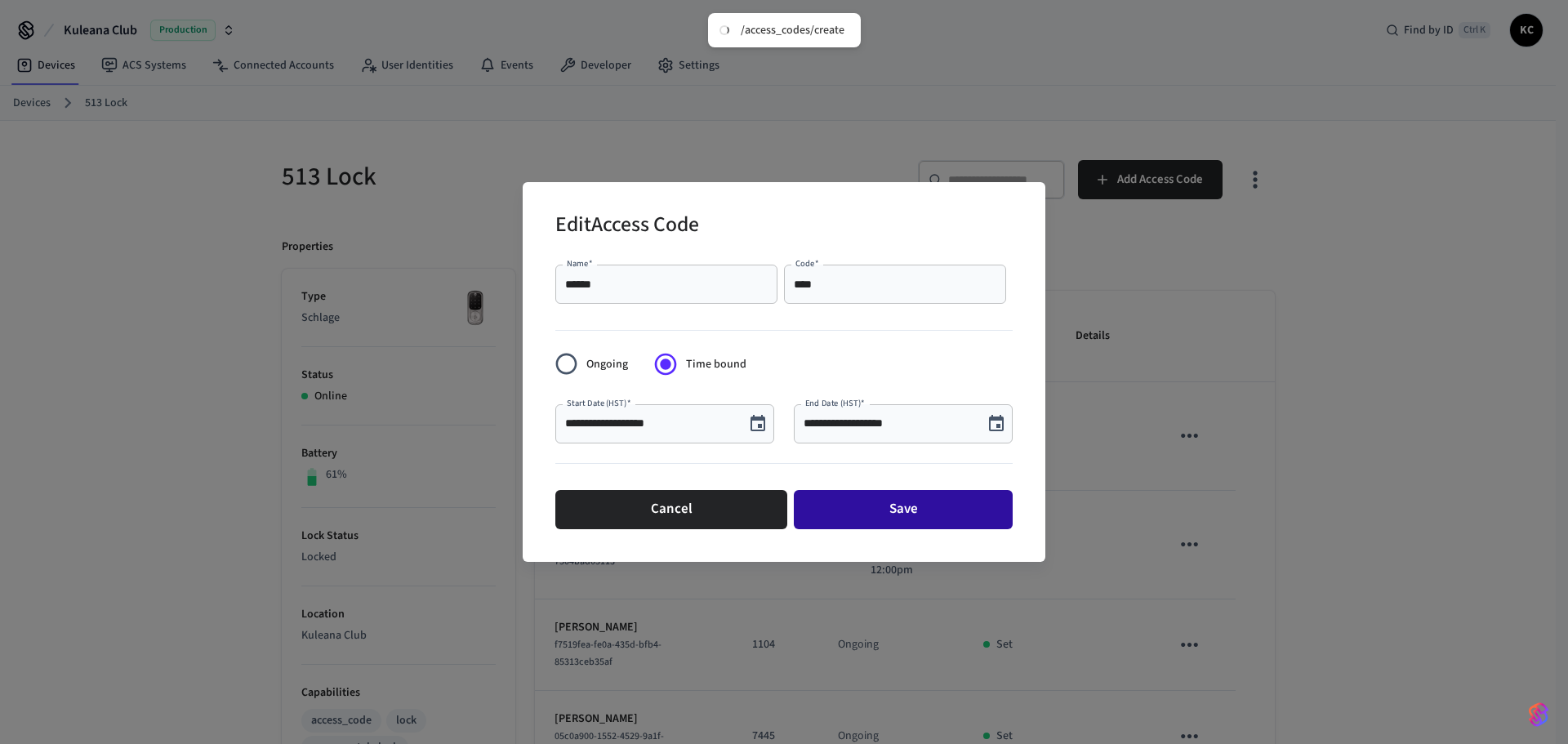
click at [986, 505] on button "Save" at bounding box center [902, 509] width 219 height 40
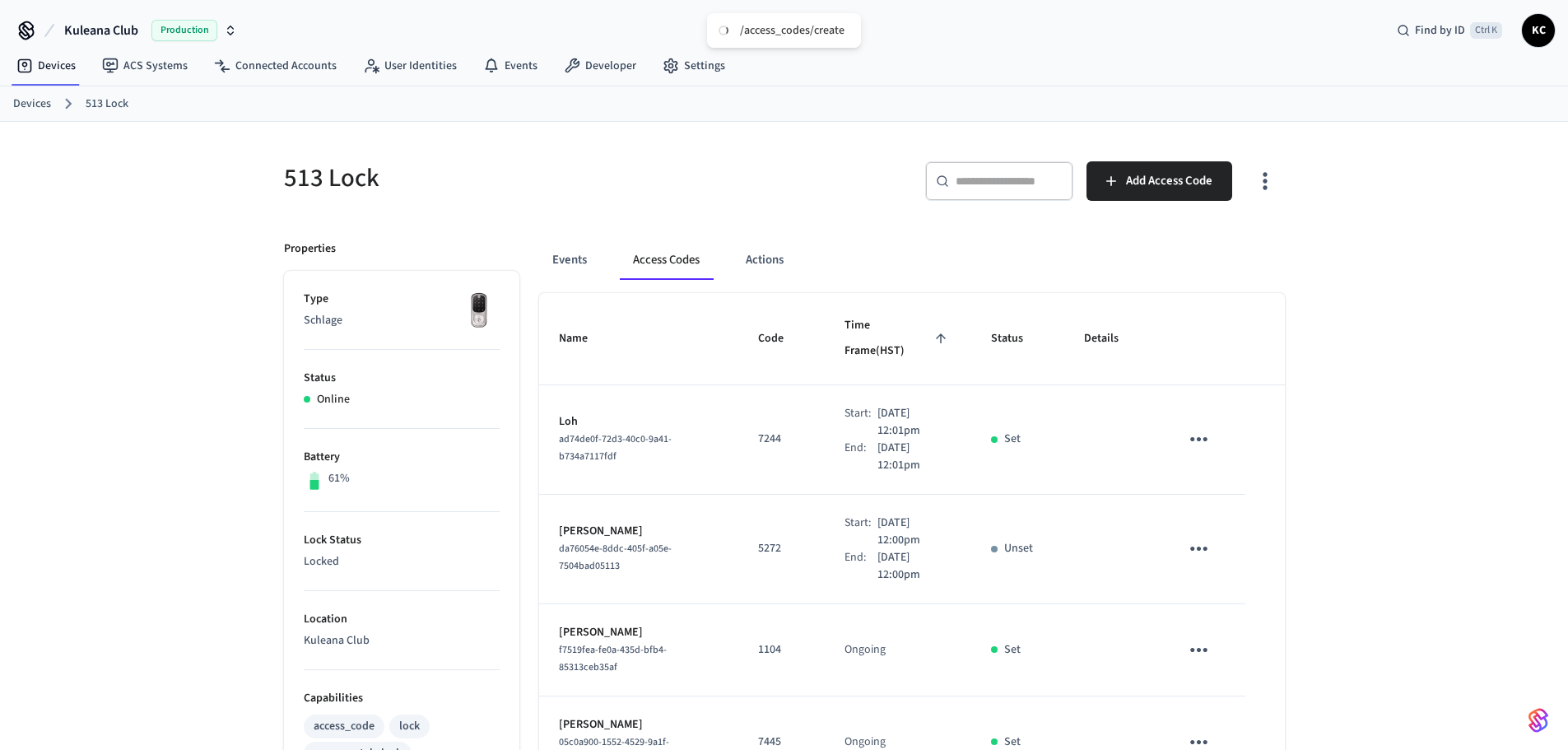
click at [46, 102] on link "Devices" at bounding box center [32, 104] width 38 height 18
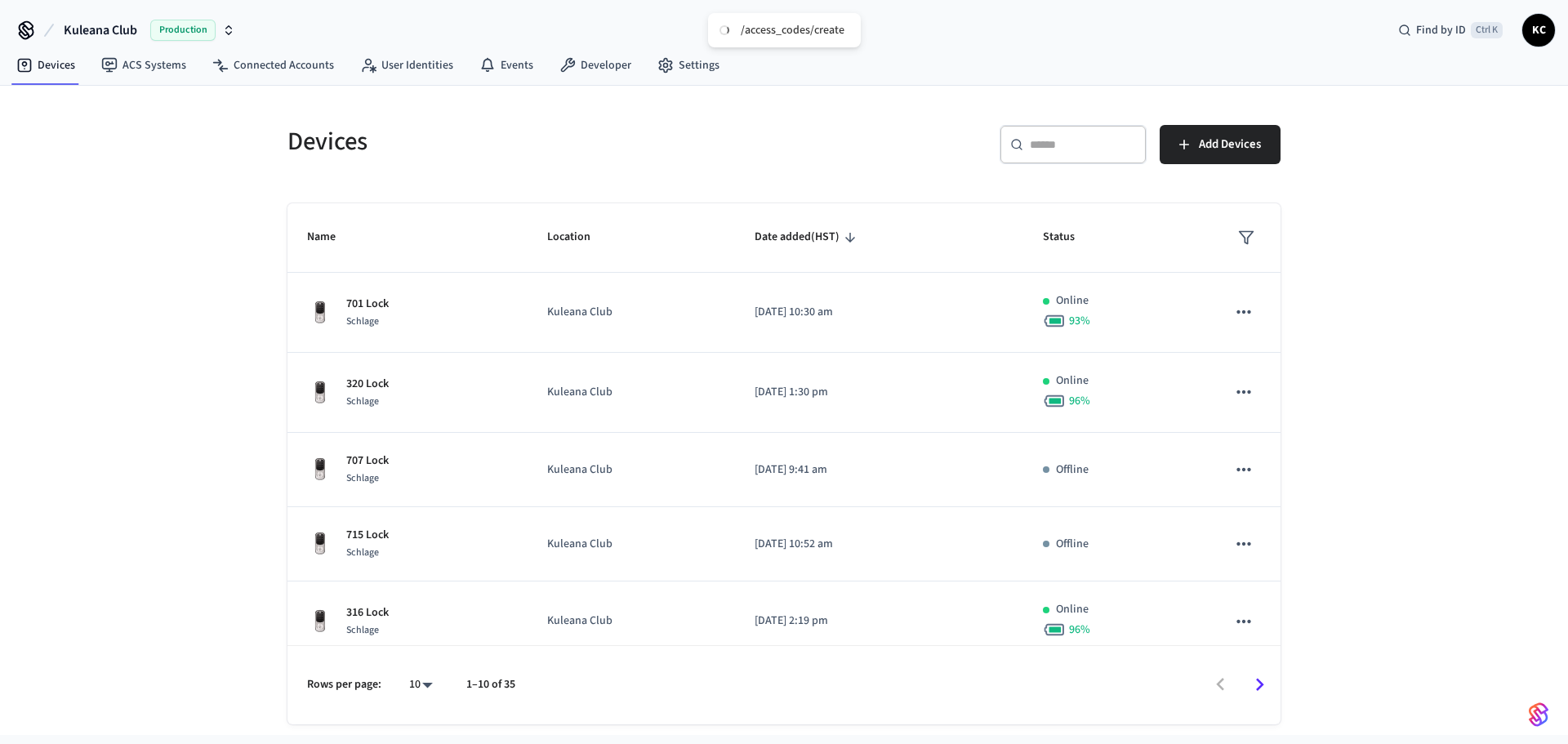
click at [1072, 155] on div "​ ​" at bounding box center [1073, 144] width 147 height 40
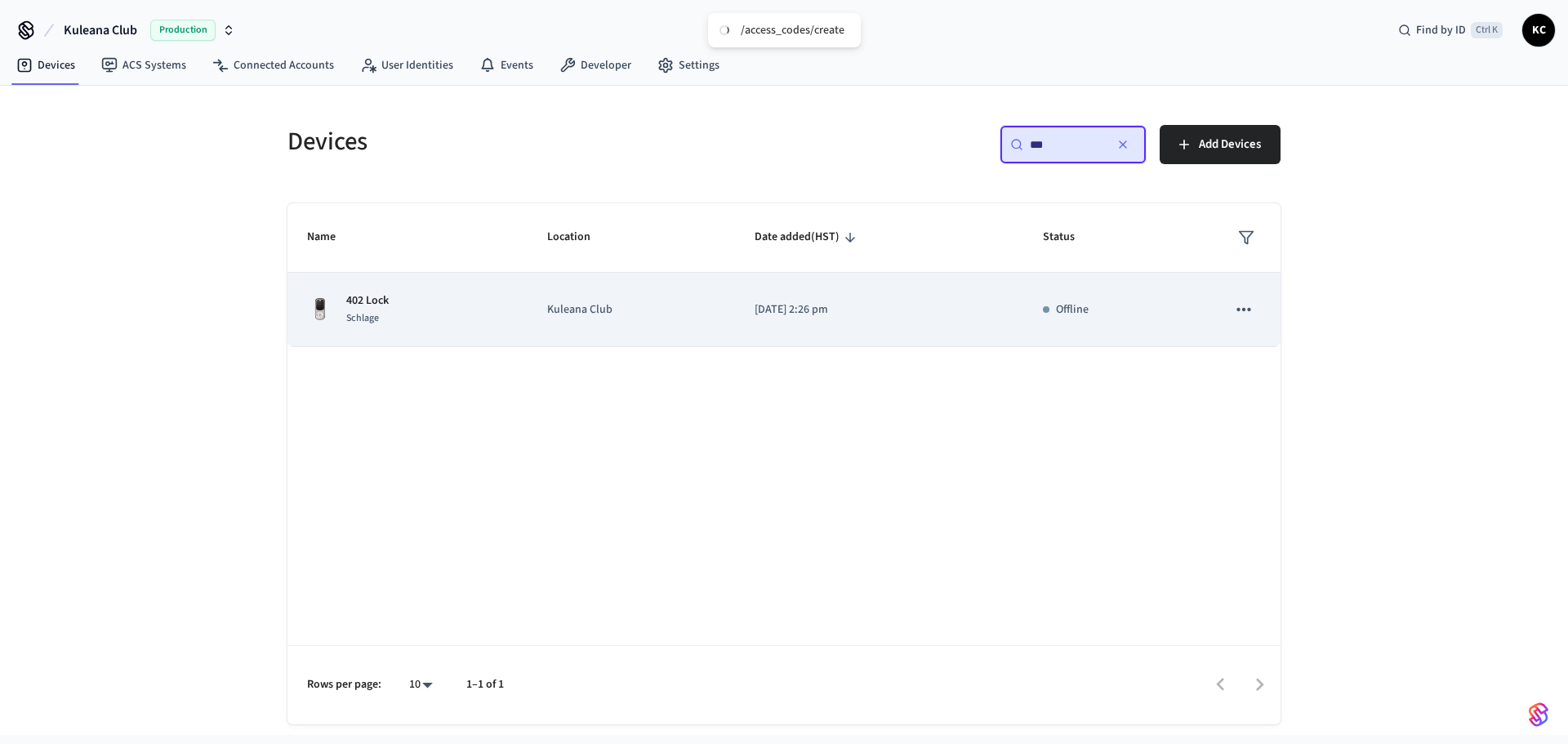
type input "***"
click at [921, 300] on td "[DATE] 2:26 pm" at bounding box center [879, 309] width 288 height 75
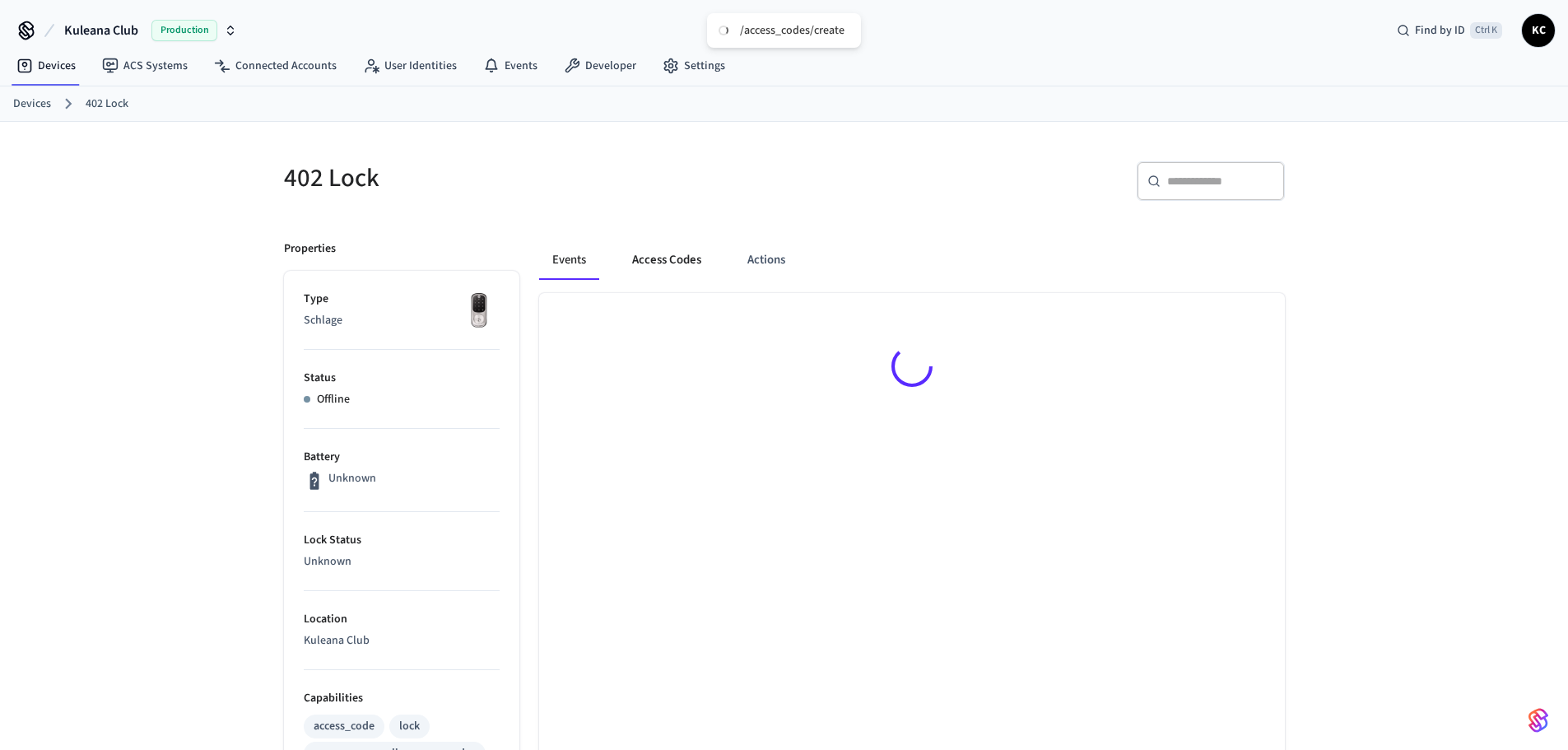
click at [687, 259] on button "Access Codes" at bounding box center [667, 259] width 96 height 40
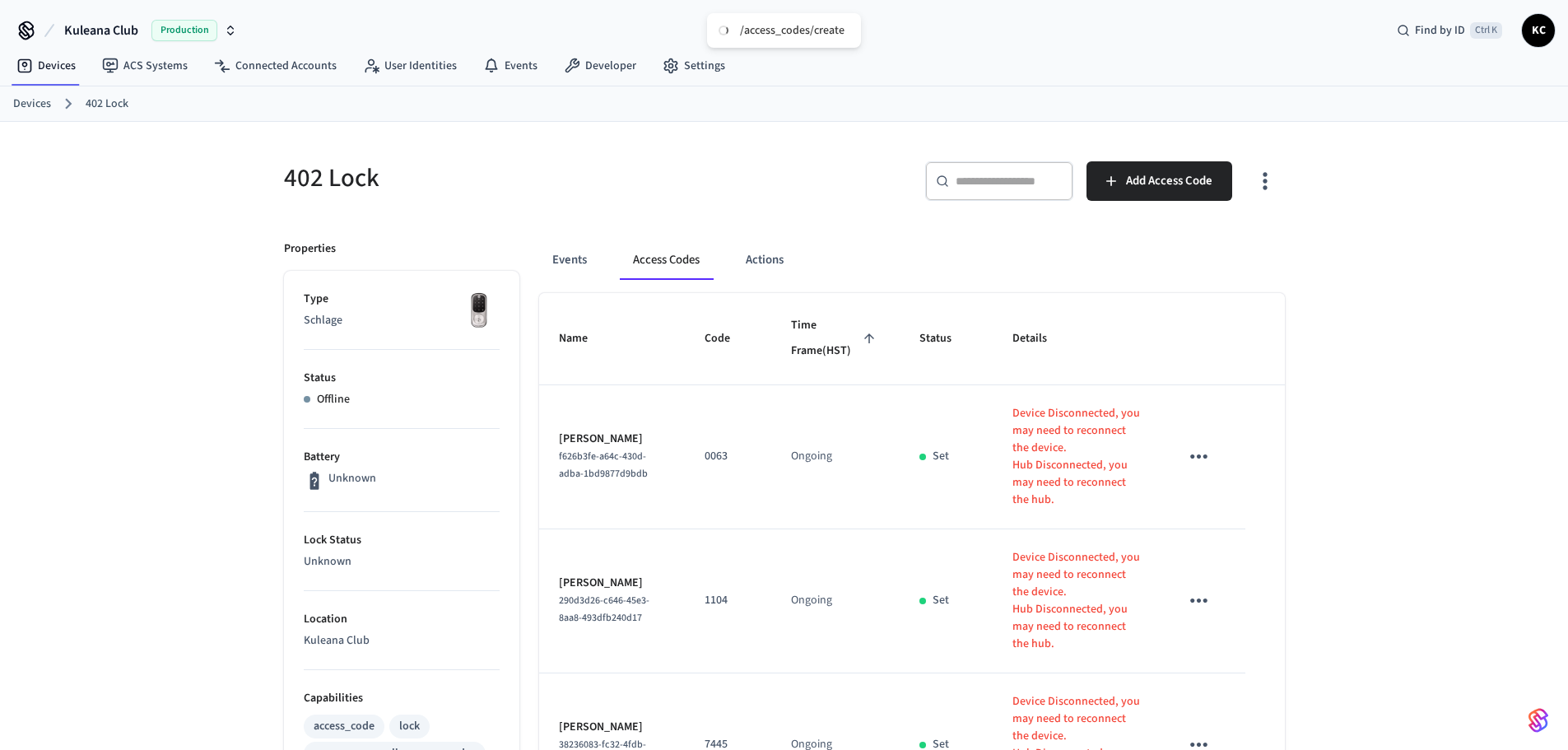
drag, startPoint x: 1120, startPoint y: 183, endPoint x: 1109, endPoint y: 228, distance: 46.3
click at [1190, 175] on span "Add Access Code" at bounding box center [1170, 181] width 87 height 21
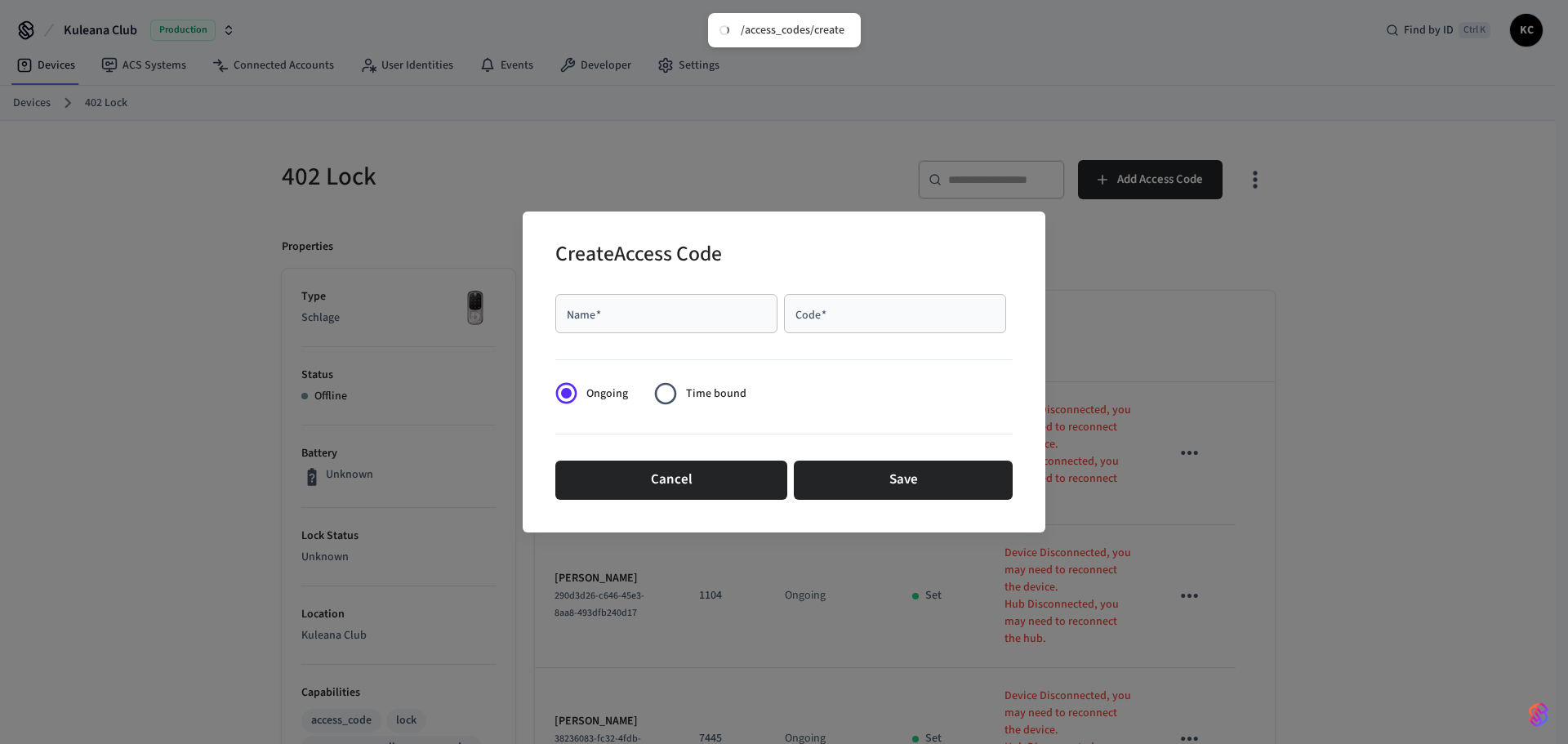
click at [712, 292] on div "Name   * Name   * Code   * Code   *" at bounding box center [784, 313] width 458 height 52
click at [670, 486] on button "Cancel" at bounding box center [671, 480] width 232 height 40
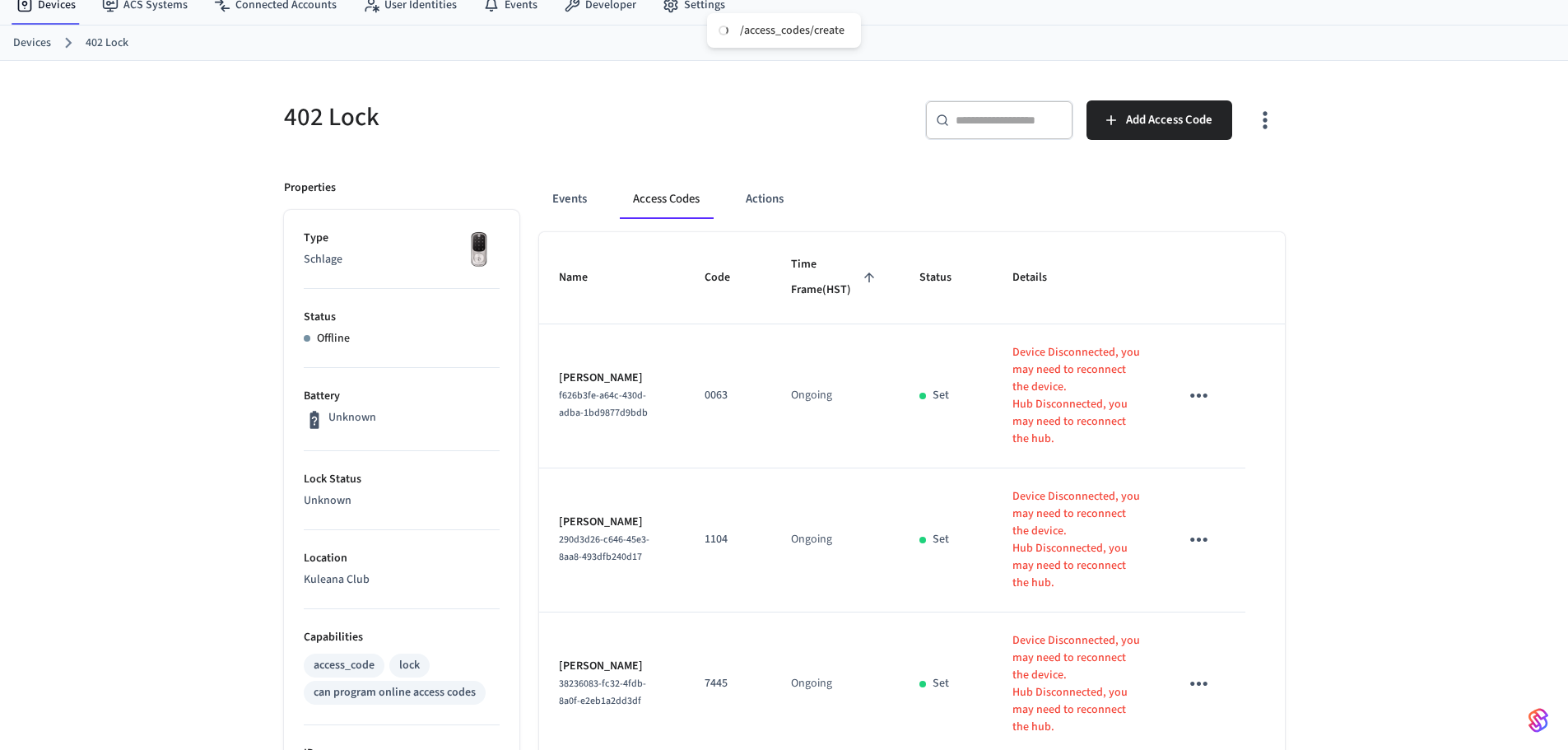
scroll to position [329, 0]
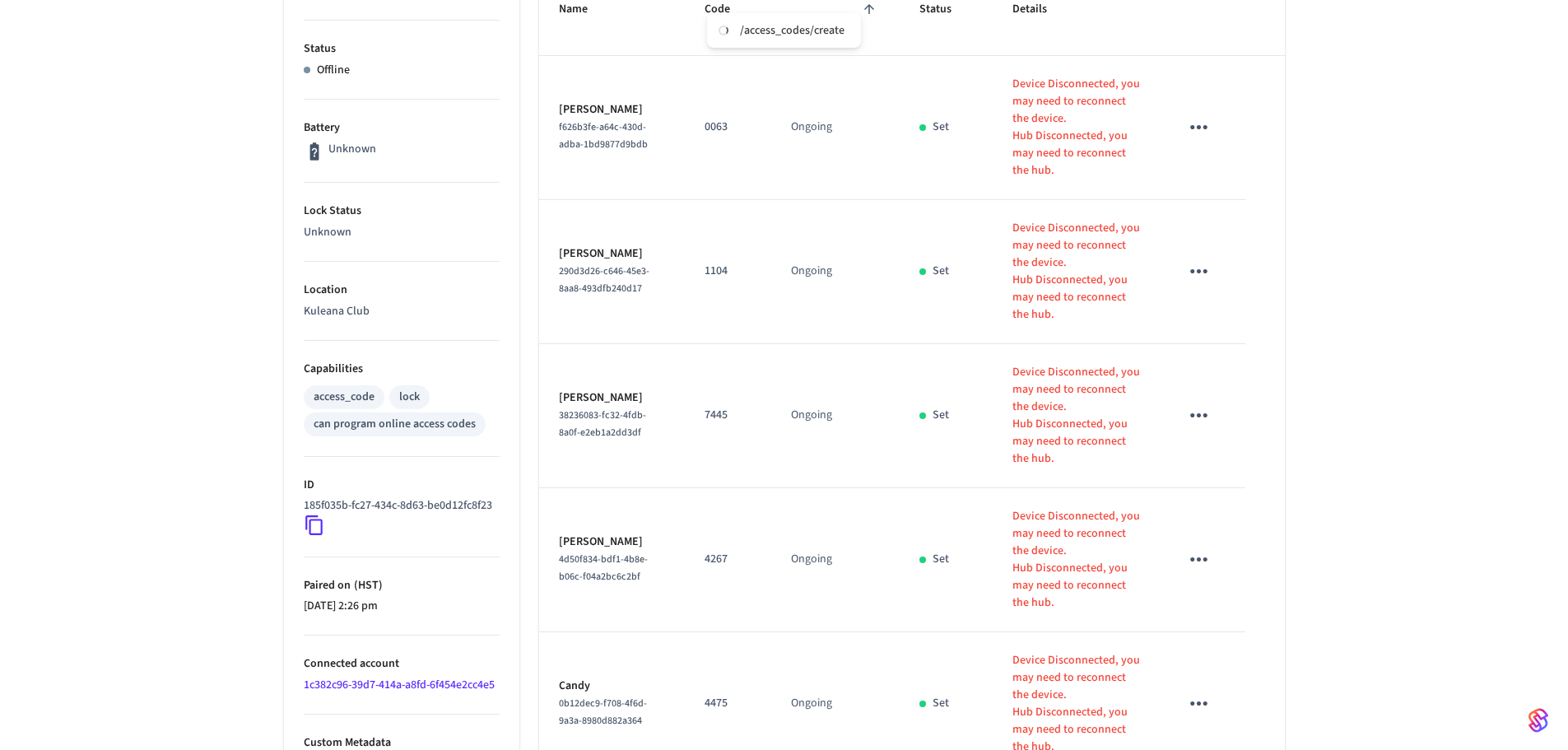
click at [1440, 211] on div "402 Lock ​ ​ Add Access Code Properties Type Schlage Status Offline Battery Unk…" at bounding box center [784, 613] width 1568 height 1640
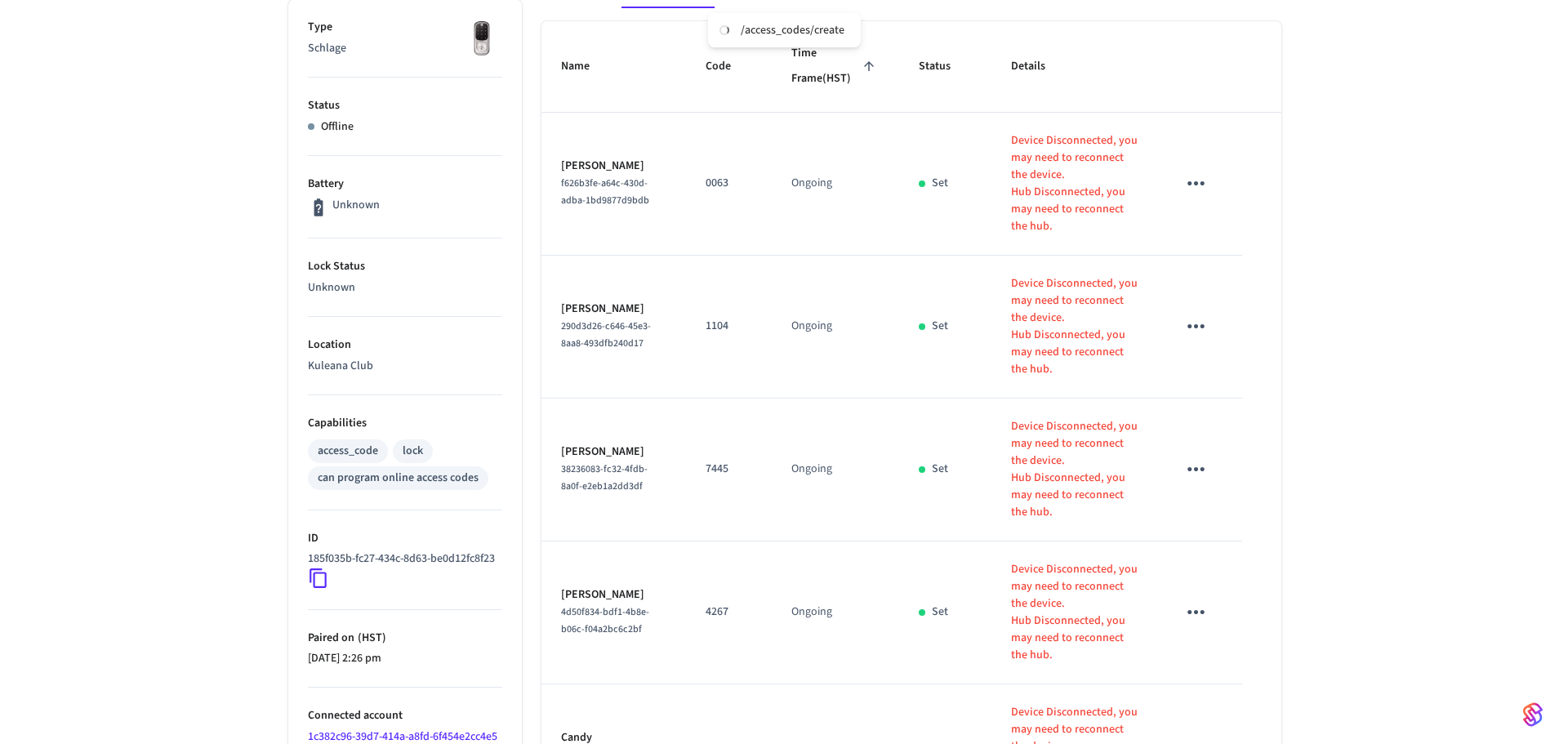
scroll to position [82, 0]
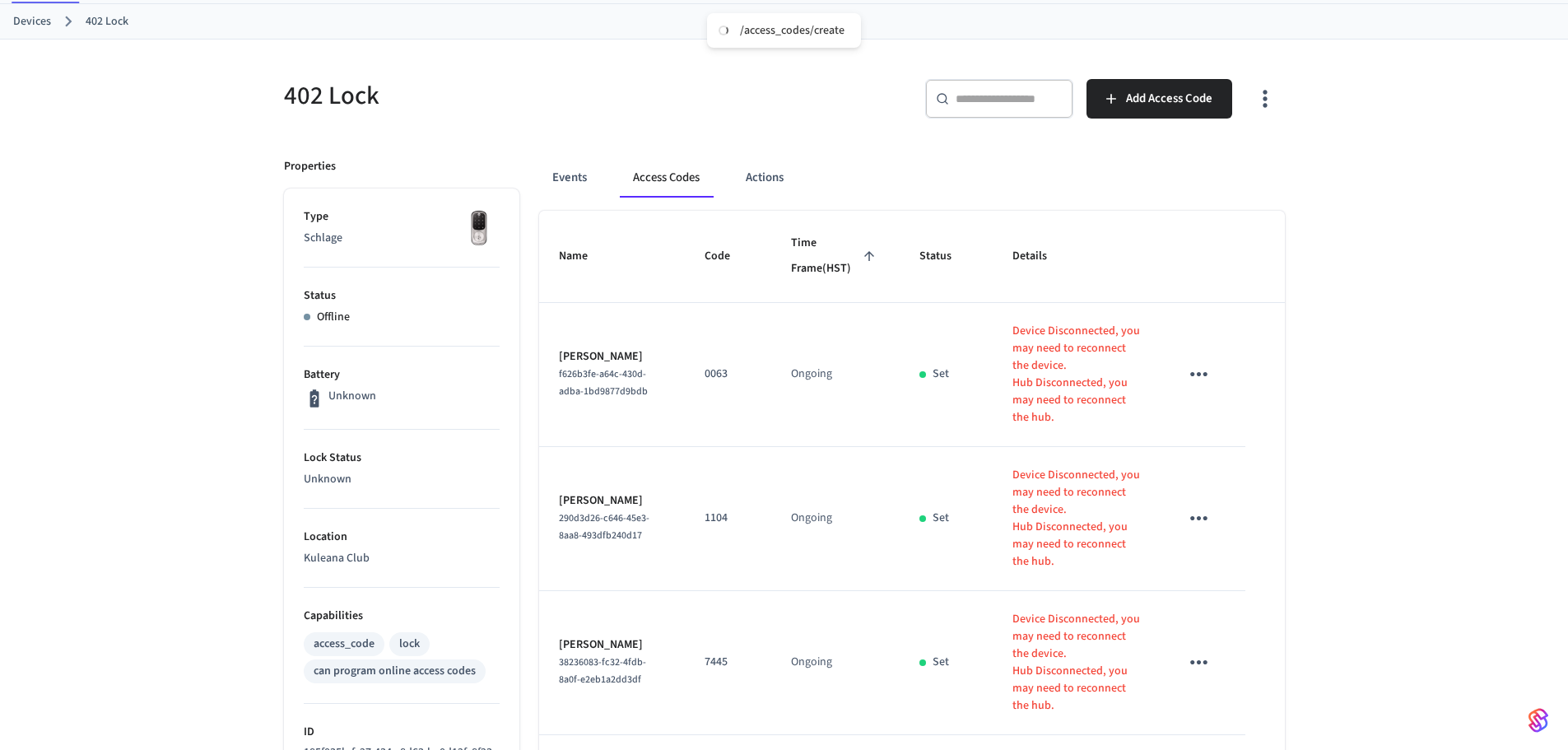
click at [1158, 88] on span "Add Access Code" at bounding box center [1170, 98] width 87 height 21
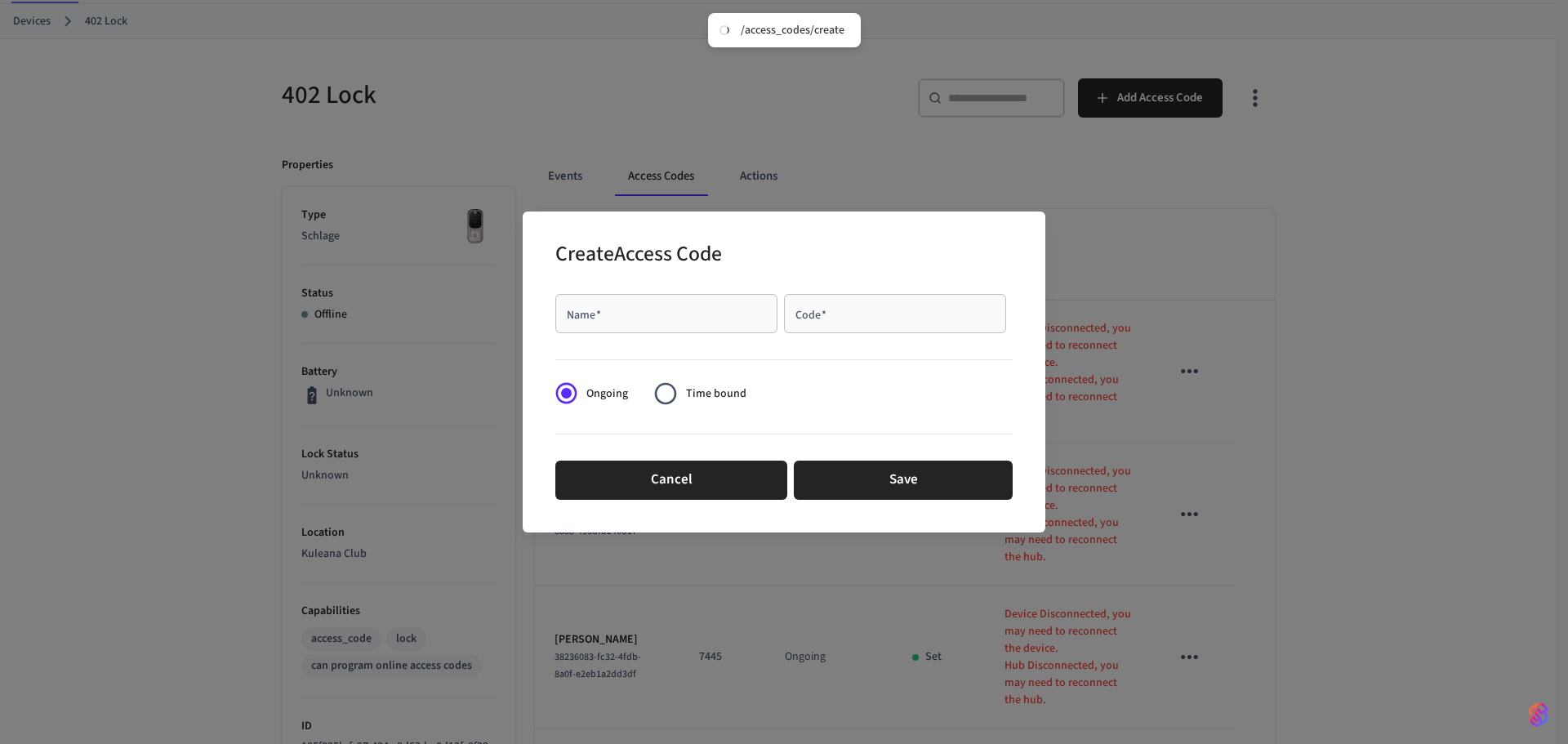
click at [589, 314] on input "Name   *" at bounding box center [666, 314] width 203 height 17
type input "**********"
click at [822, 336] on div "Code   * Code   *" at bounding box center [898, 317] width 228 height 46
click at [827, 329] on div "Code   *" at bounding box center [894, 314] width 222 height 40
type input "****"
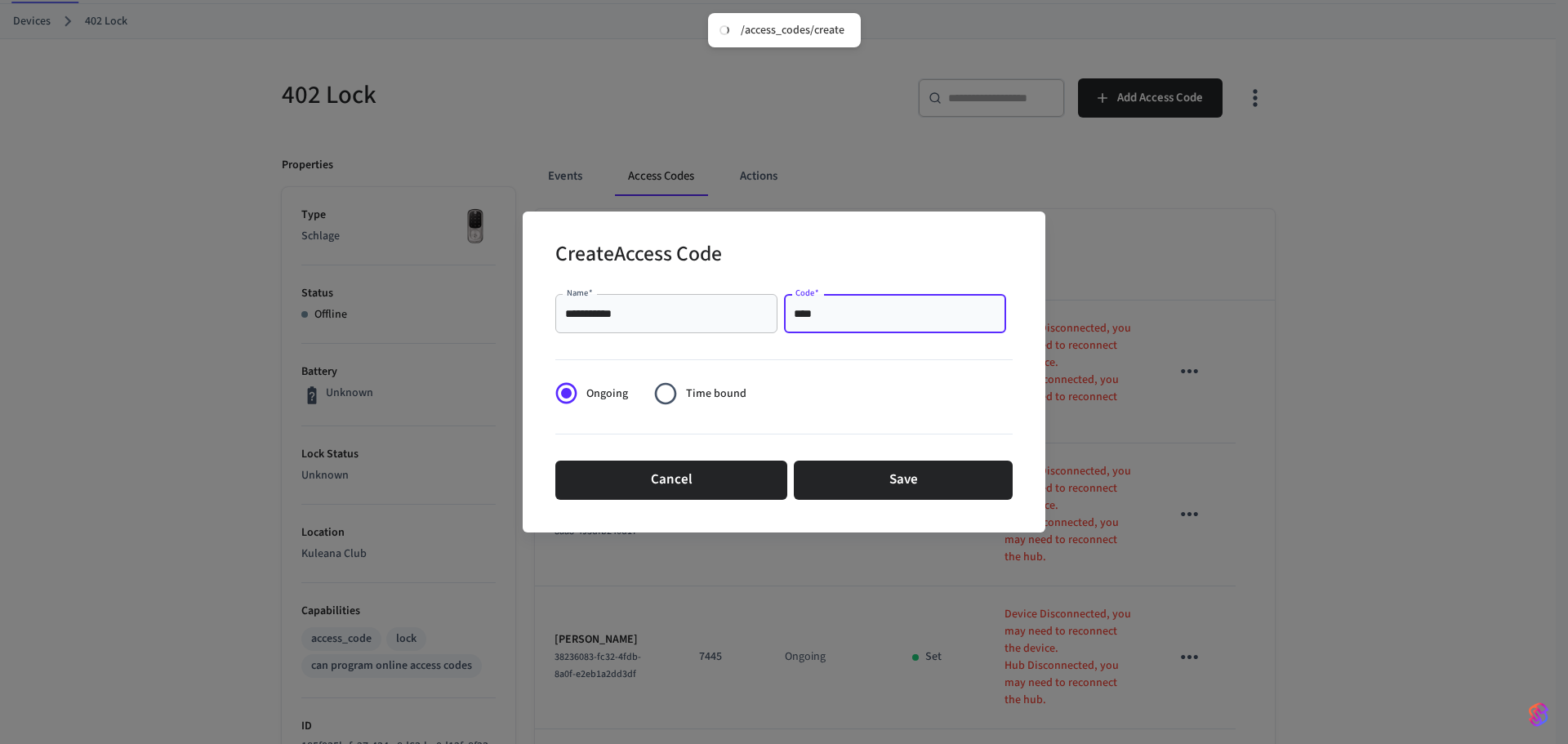
click at [702, 389] on span "Time bound" at bounding box center [716, 394] width 61 height 18
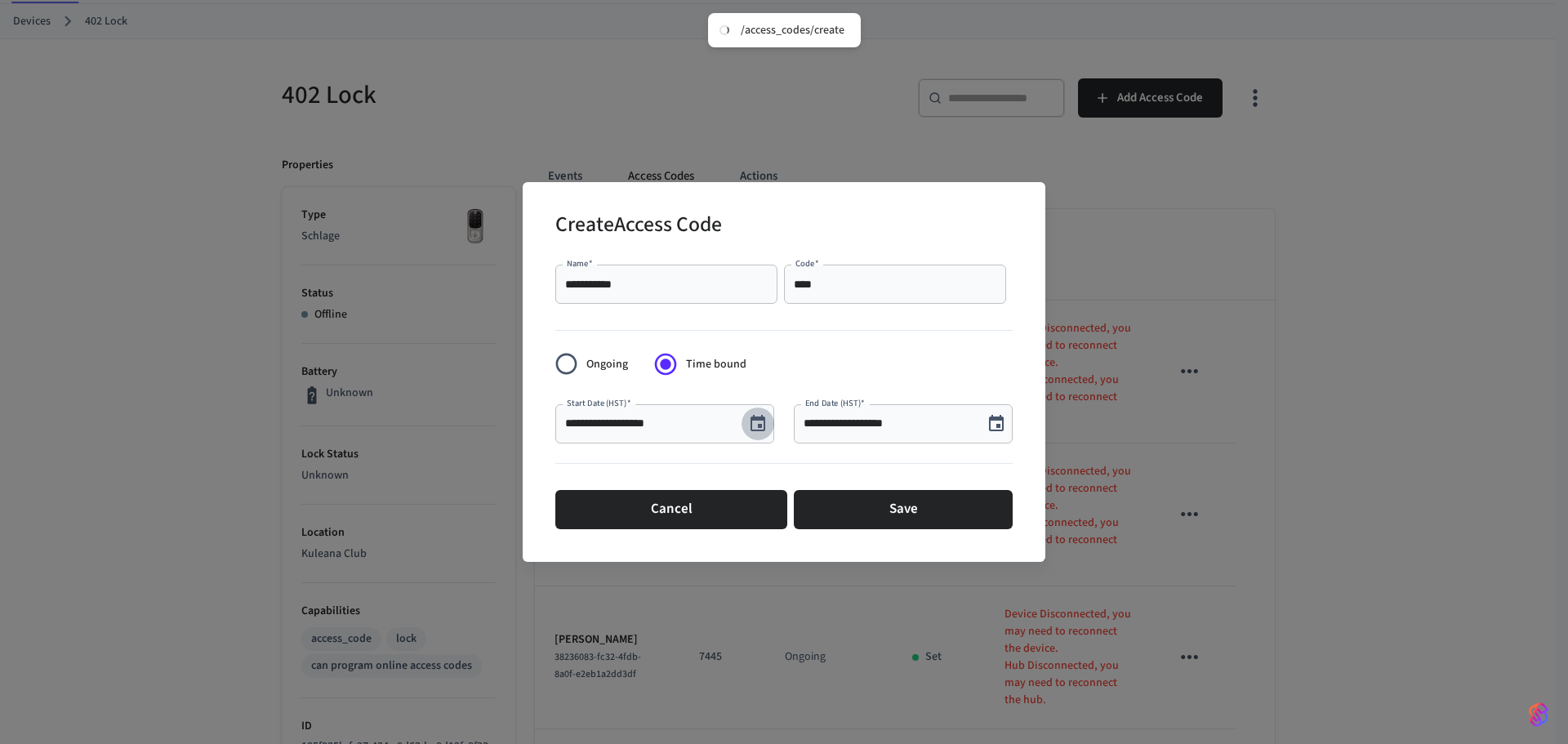
click at [765, 423] on icon "Choose date, selected date is Aug 13, 2025" at bounding box center [757, 423] width 15 height 17
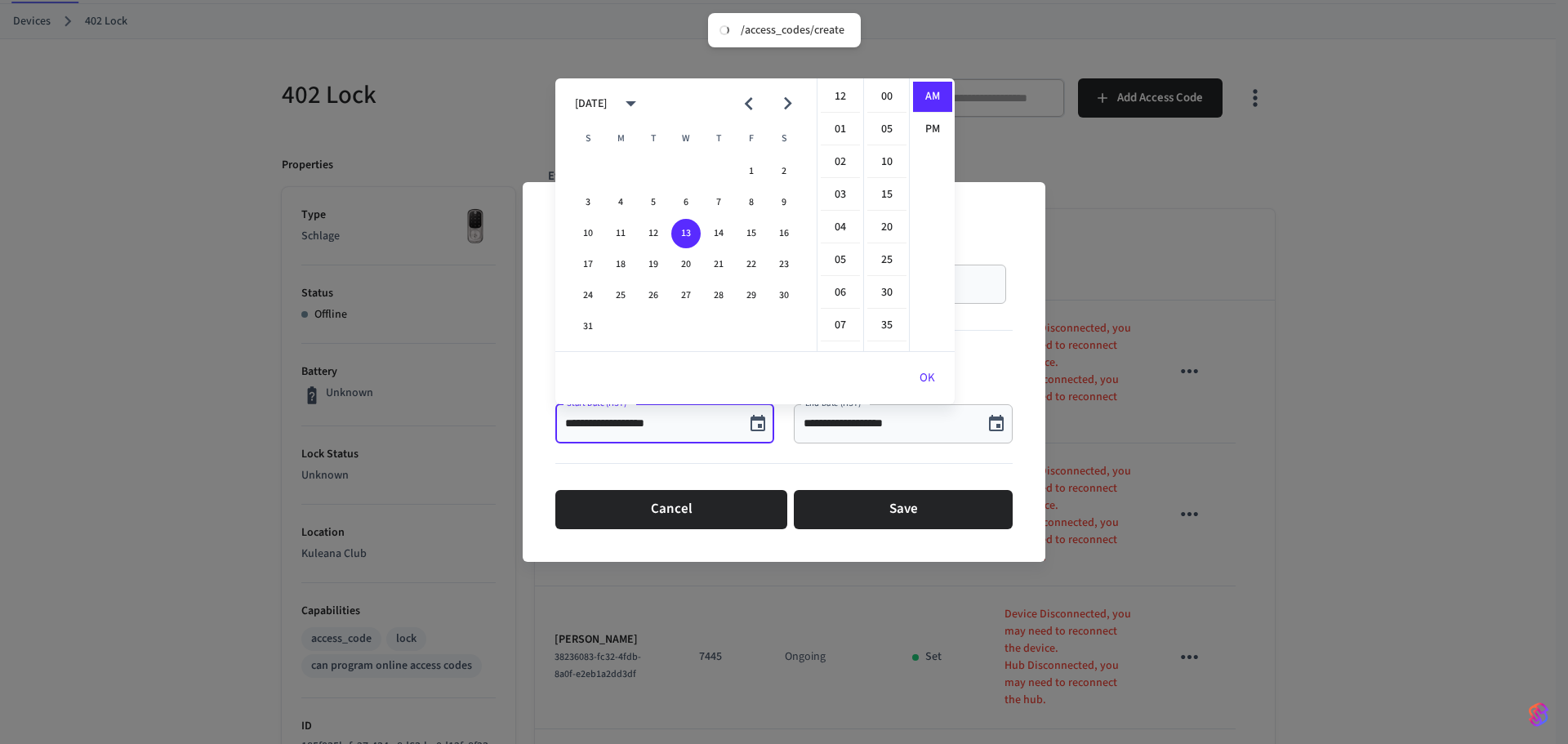
scroll to position [327, 0]
click at [754, 220] on button "15" at bounding box center [750, 233] width 29 height 29
click at [838, 105] on li "12" at bounding box center [840, 97] width 40 height 31
click at [886, 95] on li "00" at bounding box center [886, 97] width 40 height 31
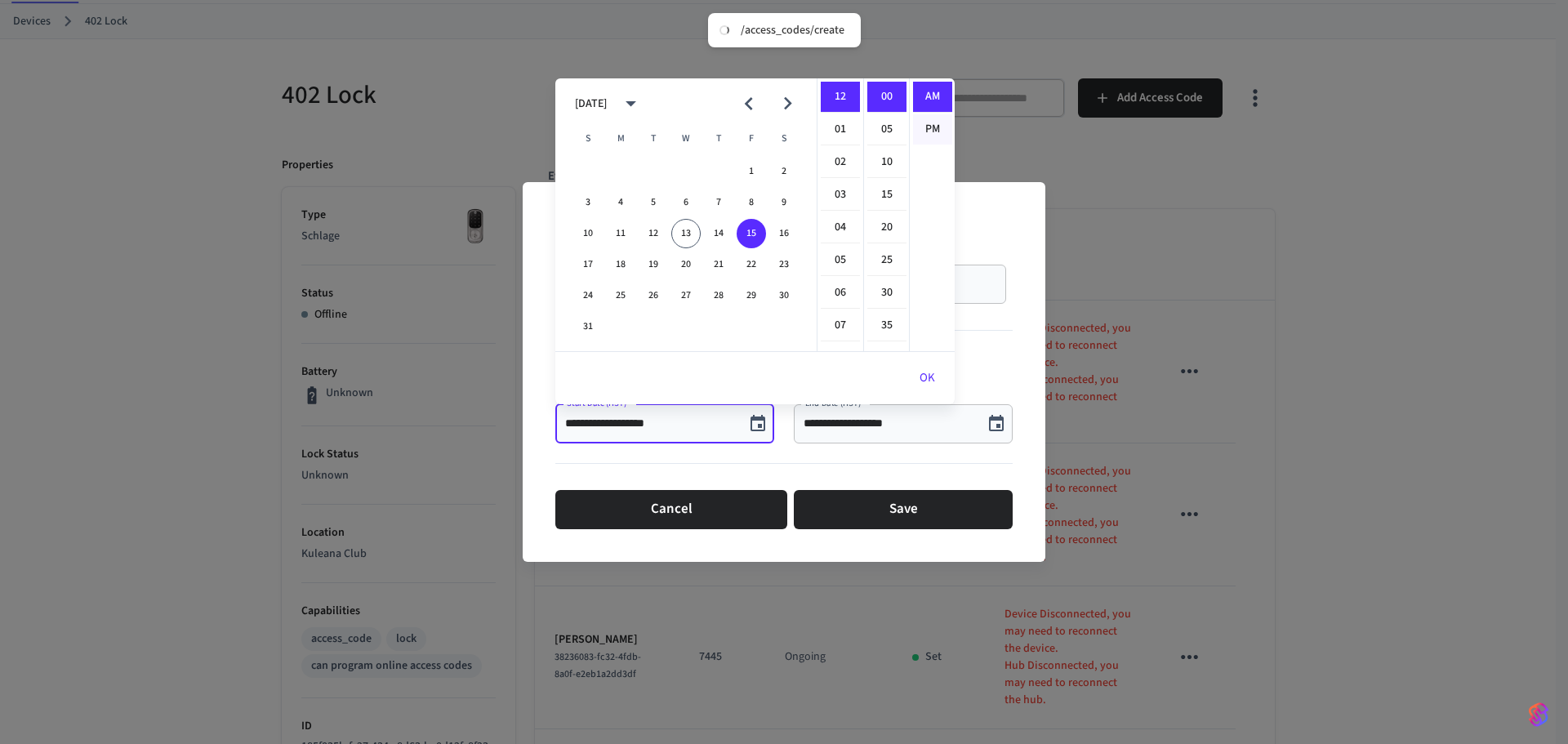
click at [932, 130] on li "PM" at bounding box center [932, 129] width 40 height 30
type input "**********"
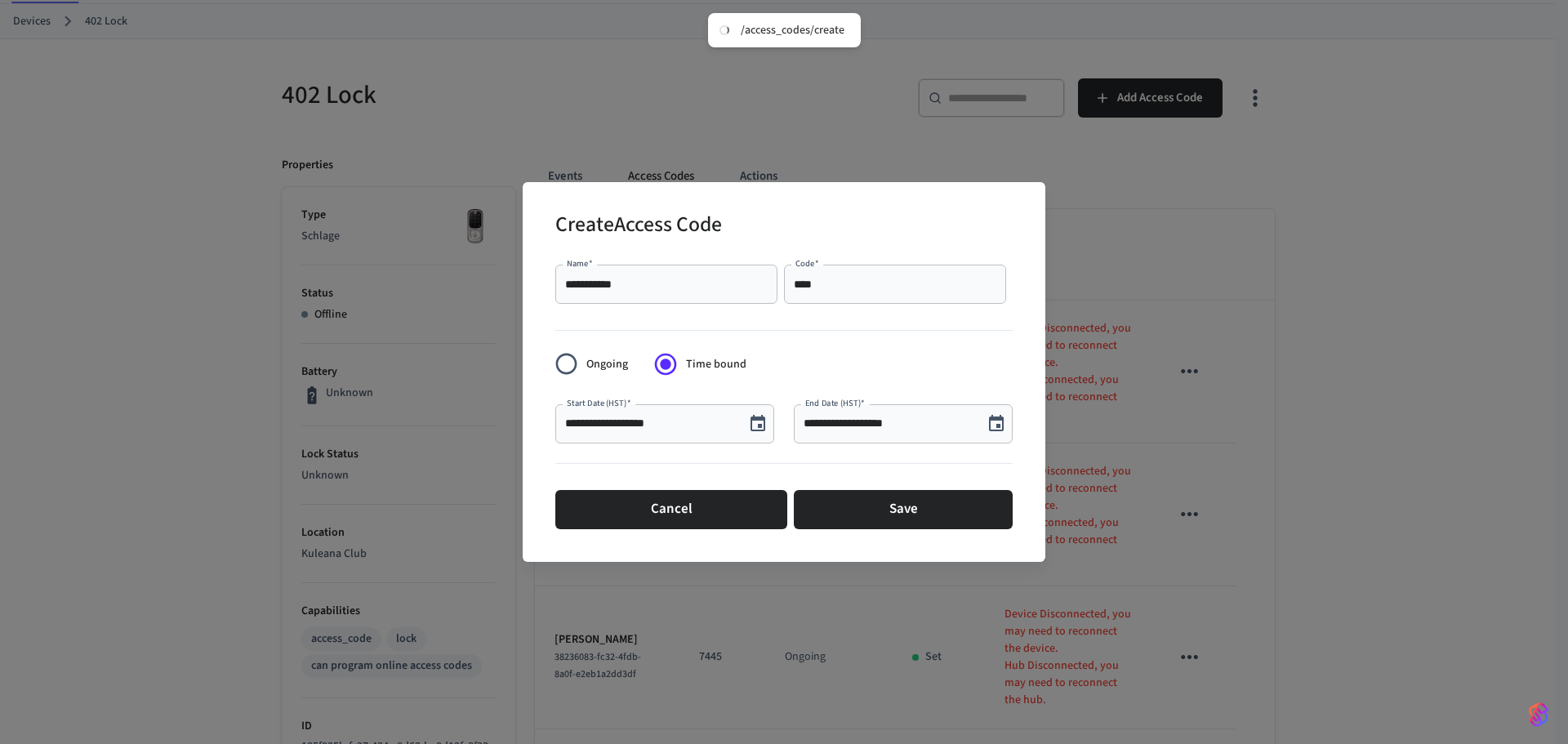
scroll to position [30, 0]
click at [990, 417] on icon "Choose date, selected date is Aug 13, 2025" at bounding box center [996, 423] width 15 height 17
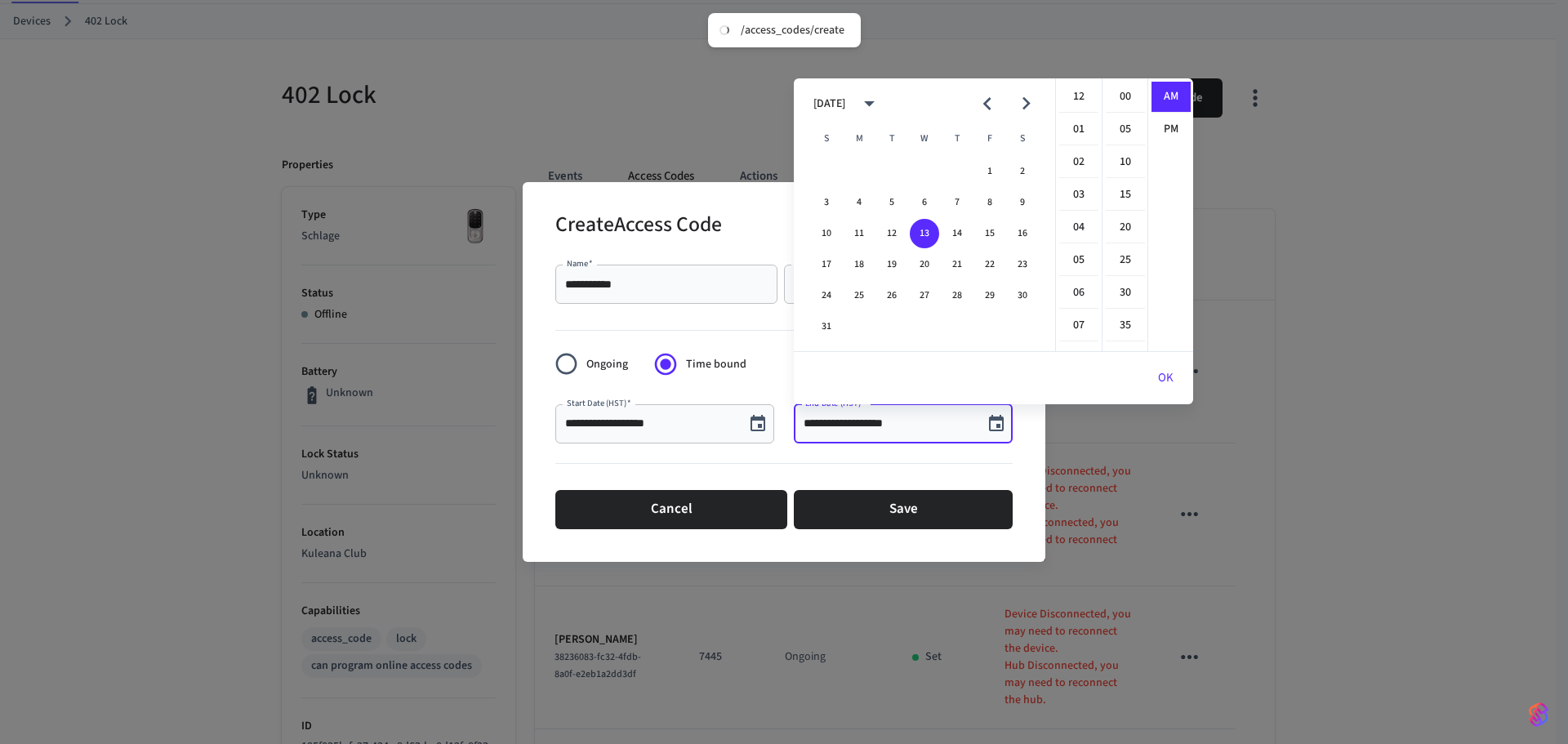
scroll to position [327, 0]
click at [990, 269] on button "22" at bounding box center [989, 264] width 29 height 29
click at [1080, 90] on li "12" at bounding box center [1079, 97] width 40 height 31
click at [1130, 91] on li "00" at bounding box center [1125, 97] width 40 height 31
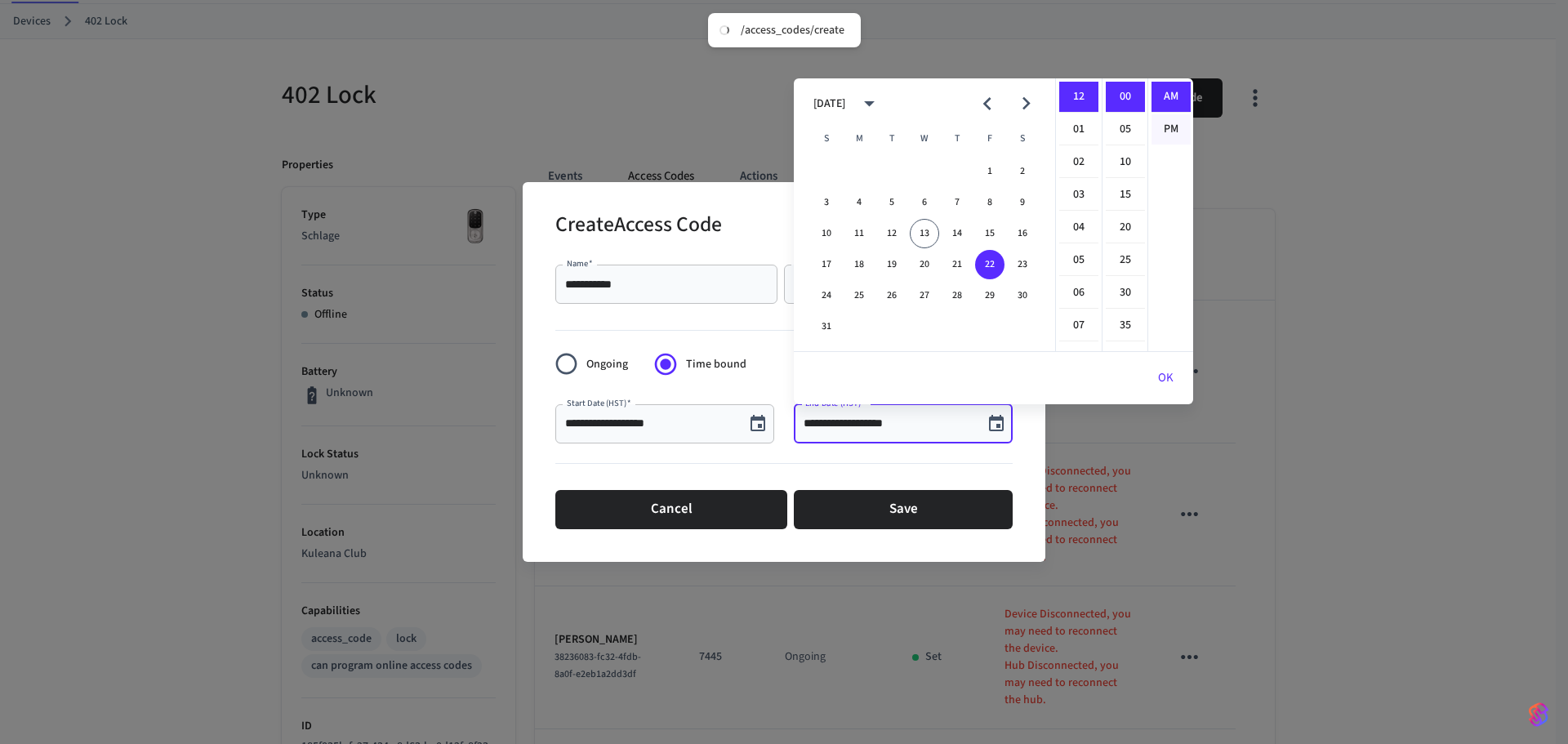
click at [1160, 121] on li "PM" at bounding box center [1171, 129] width 40 height 30
type input "**********"
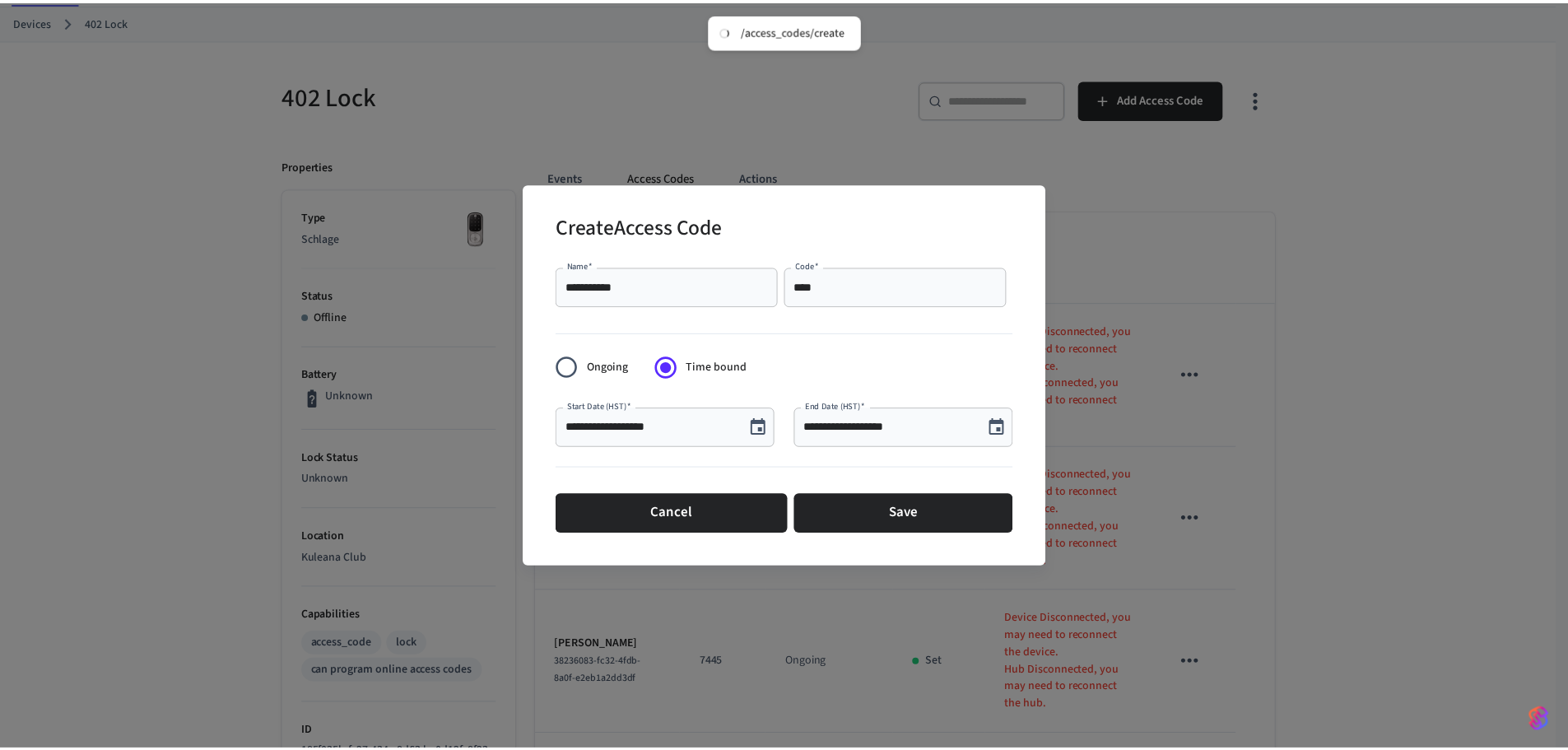
scroll to position [30, 0]
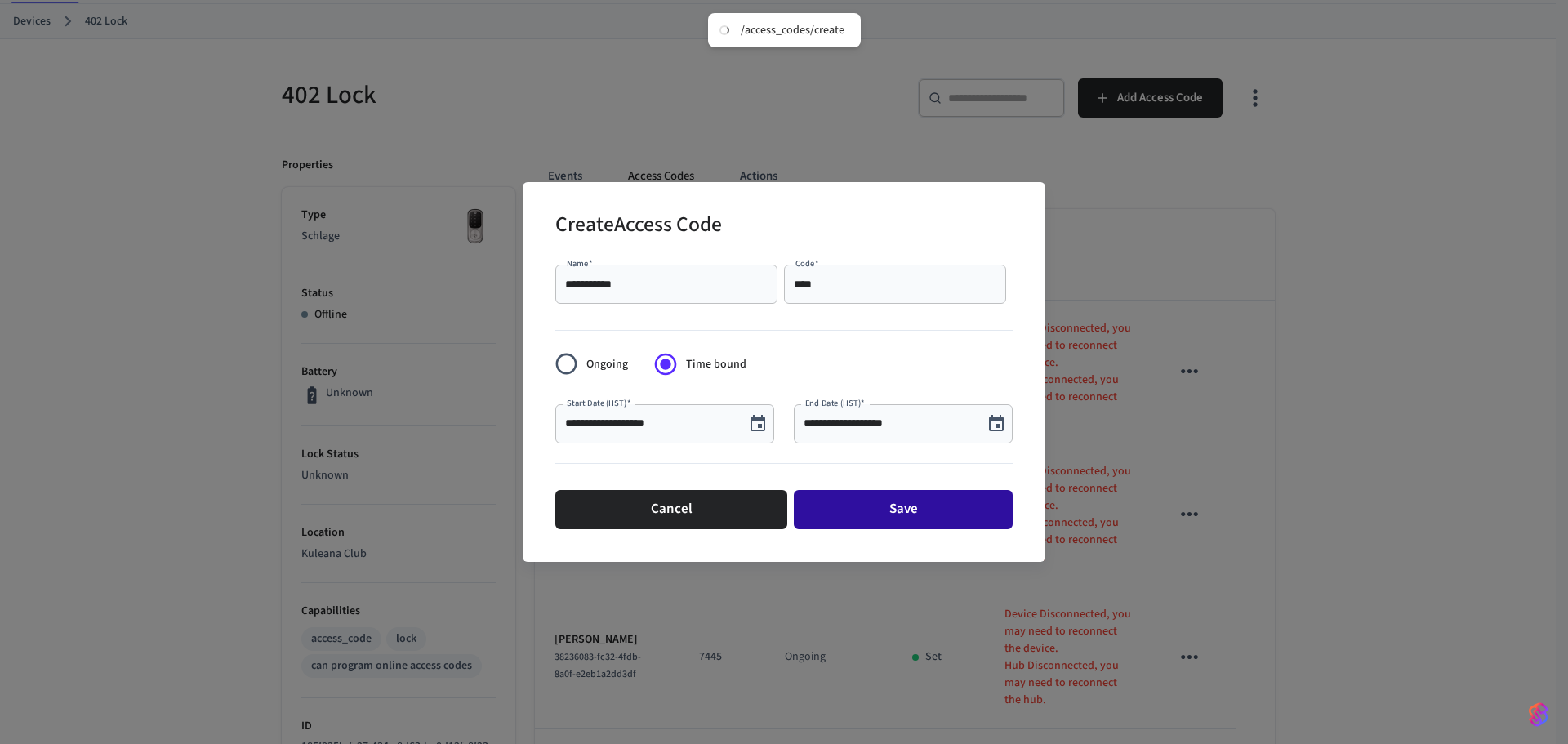
click at [864, 505] on button "Save" at bounding box center [902, 509] width 219 height 40
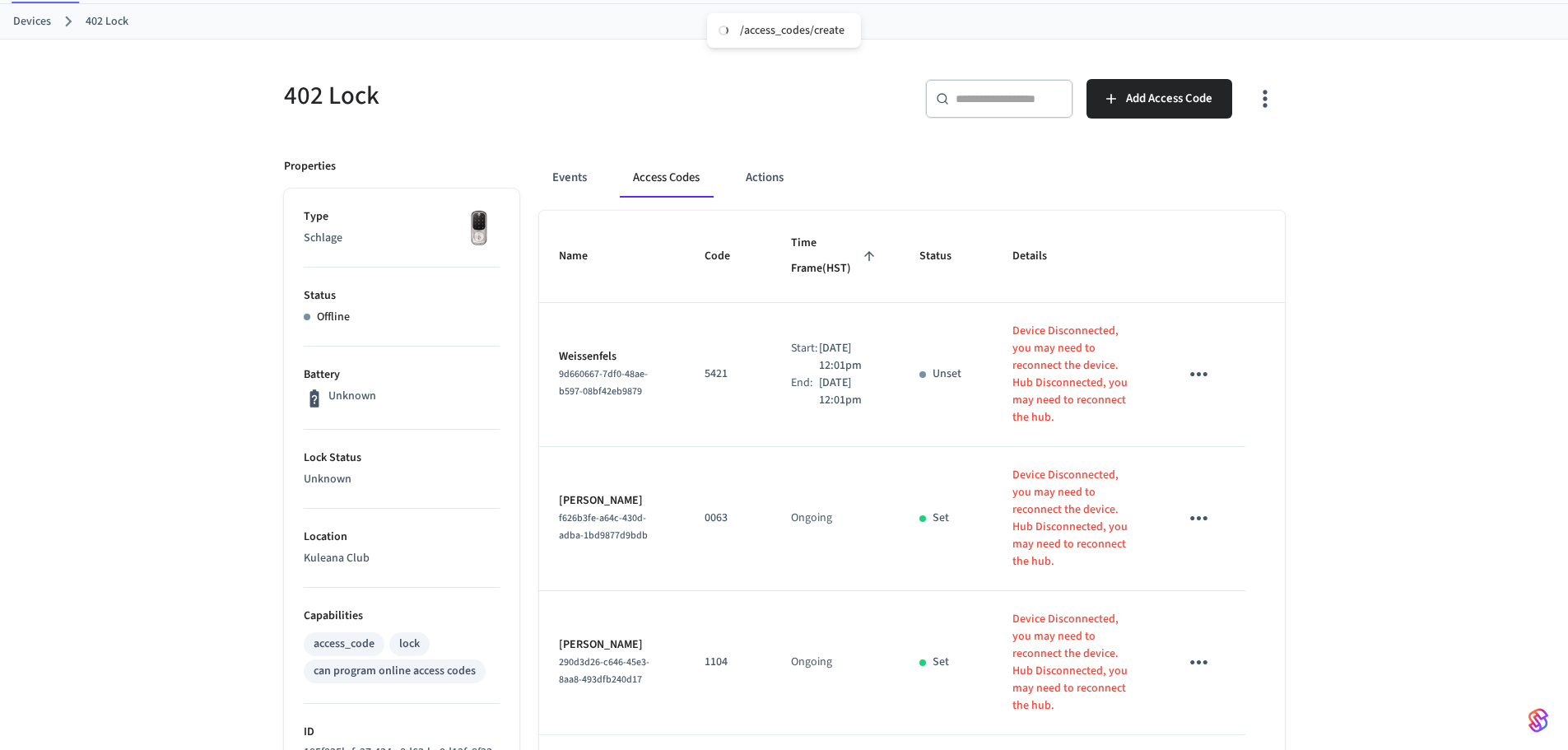
click at [49, 22] on link "Devices" at bounding box center [32, 22] width 38 height 18
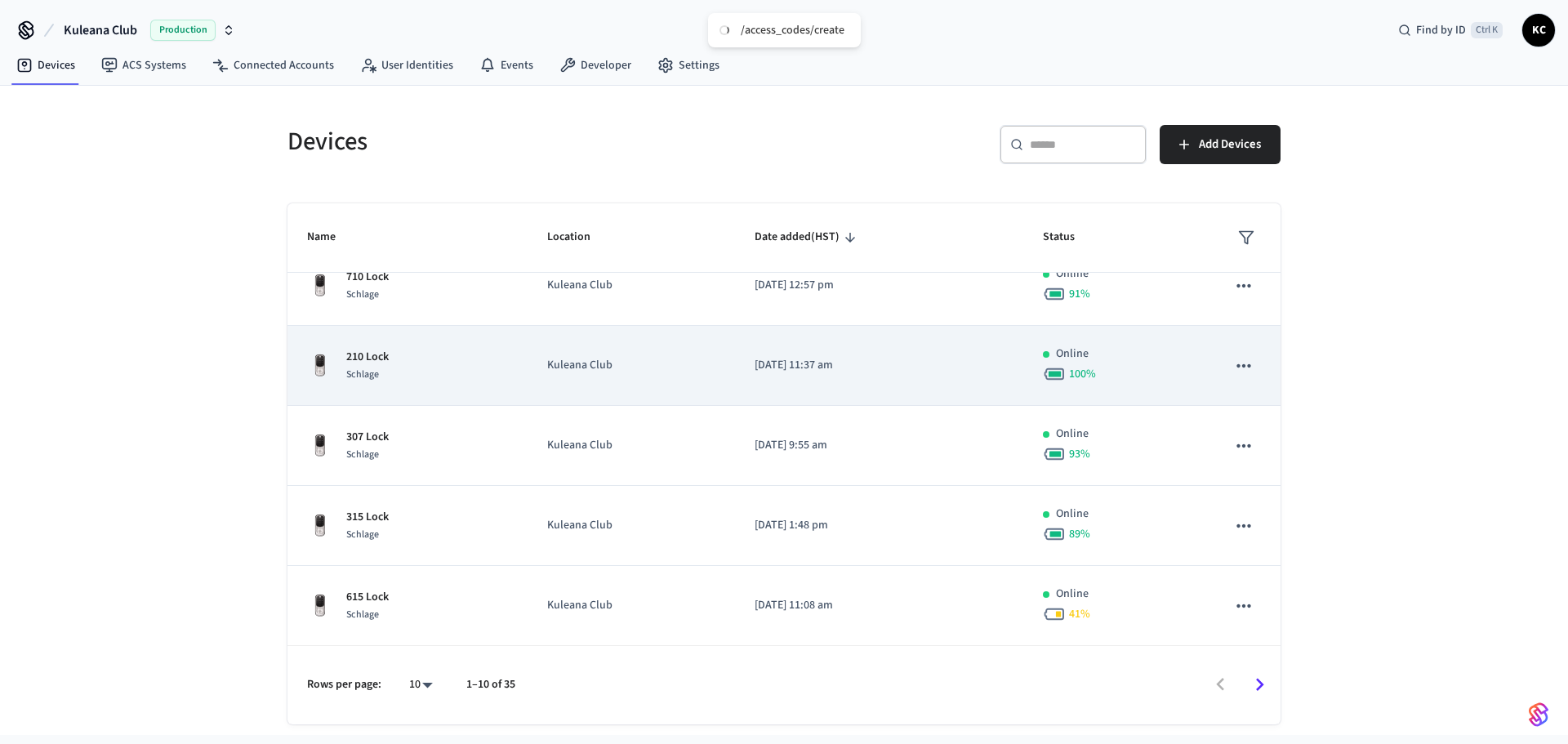
scroll to position [416, 0]
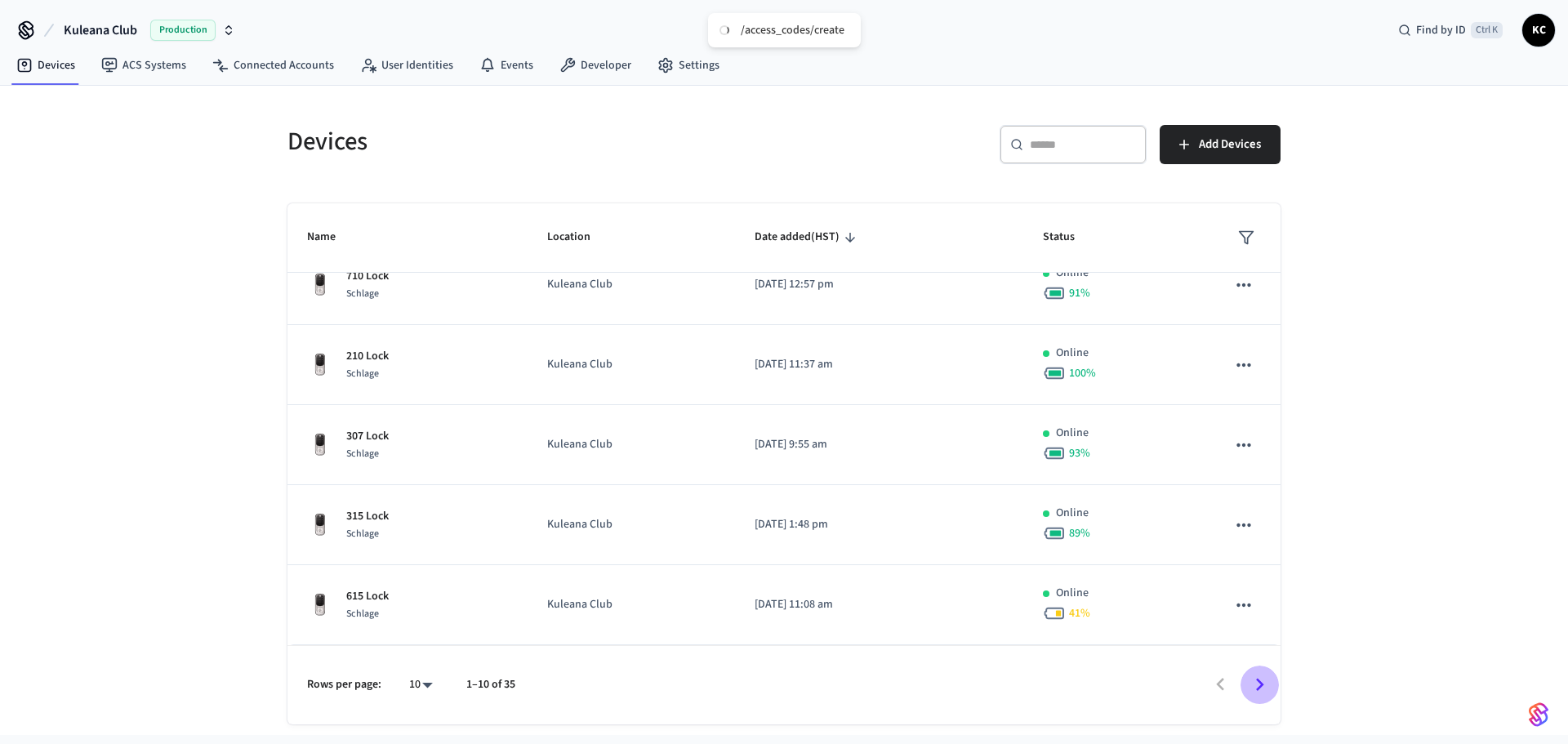
click at [1258, 686] on icon "Go to next page" at bounding box center [1259, 684] width 25 height 25
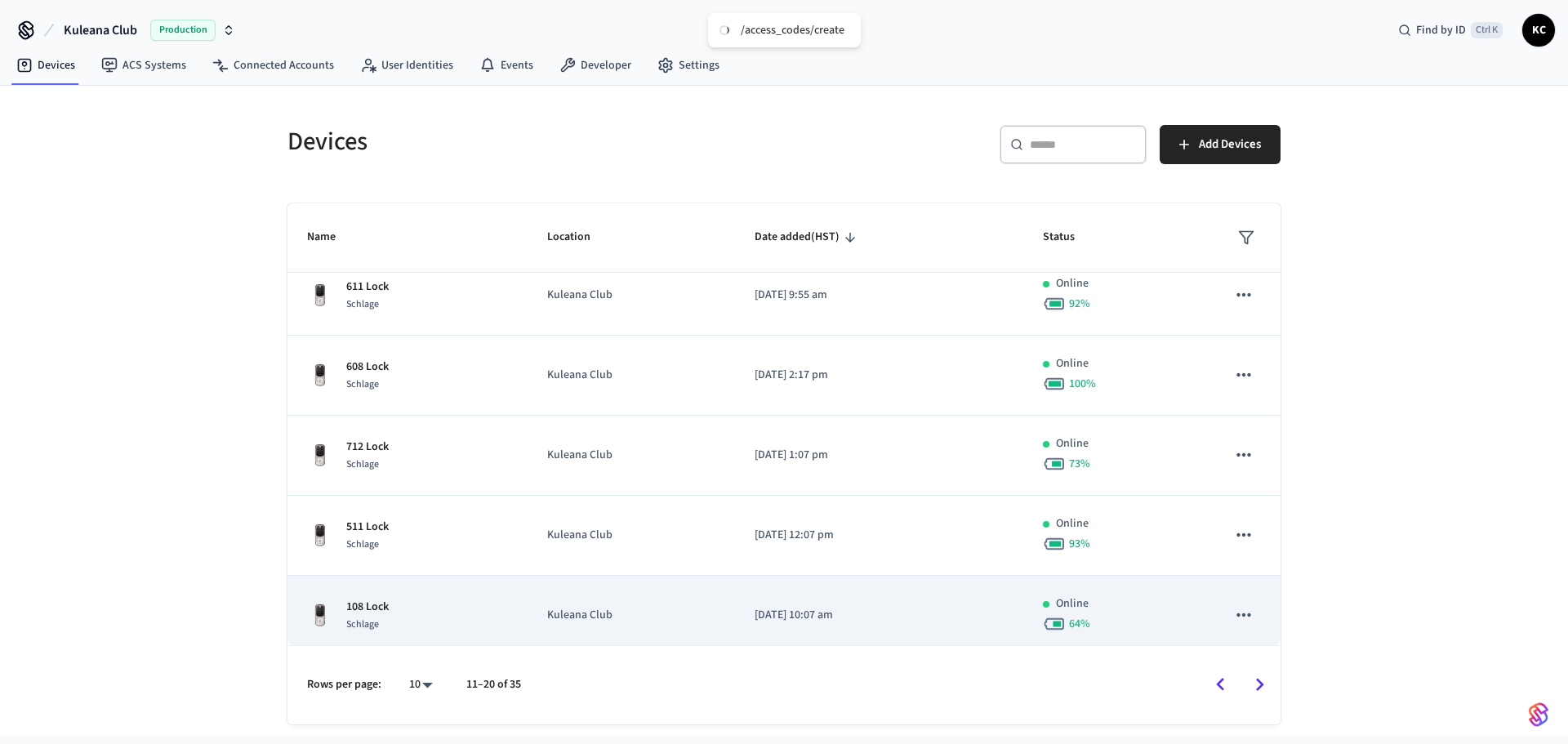
scroll to position [327, 0]
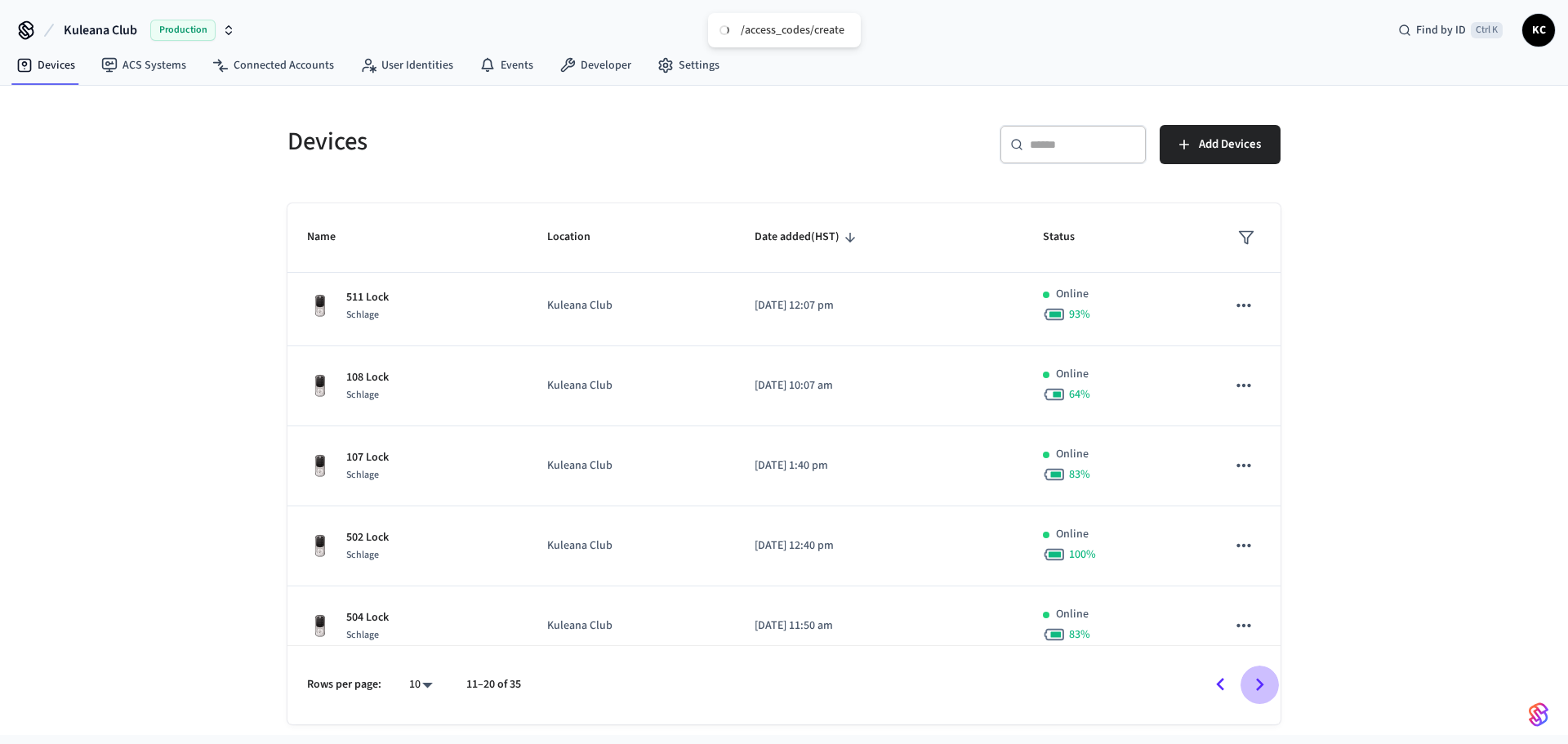
click at [1261, 676] on icon "Go to next page" at bounding box center [1259, 684] width 25 height 25
